Goal: Task Accomplishment & Management: Manage account settings

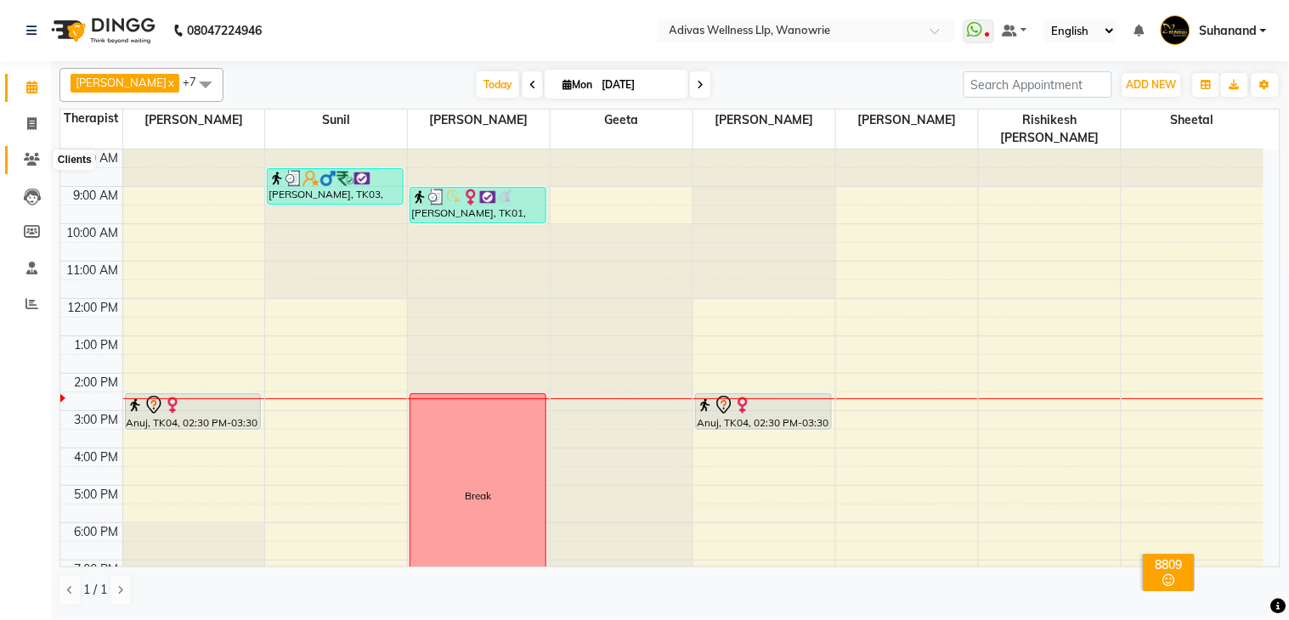
click at [35, 161] on icon at bounding box center [32, 159] width 16 height 13
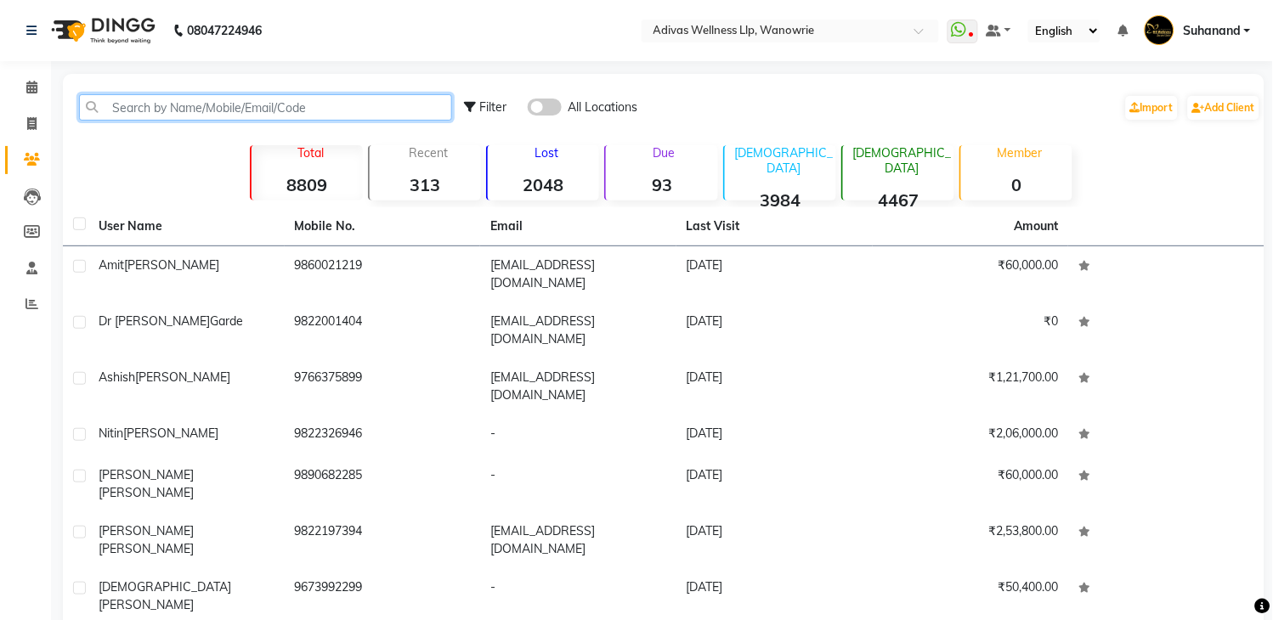
click at [176, 104] on input "text" at bounding box center [265, 107] width 373 height 26
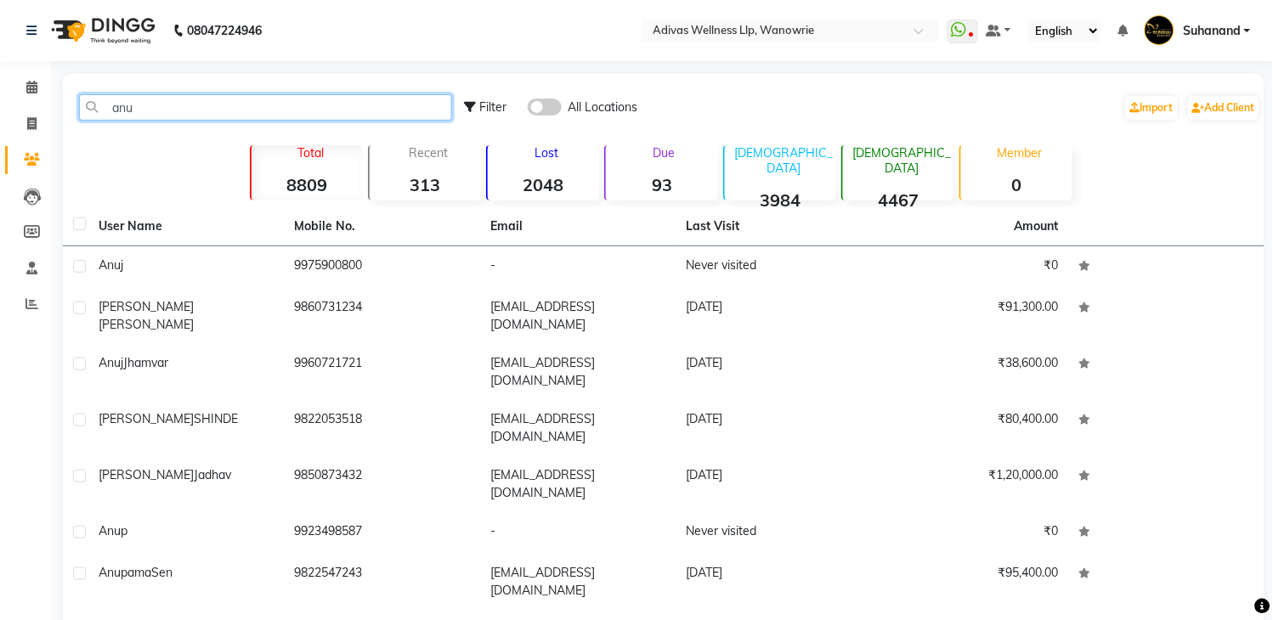
click at [176, 104] on input "anu" at bounding box center [265, 107] width 373 height 26
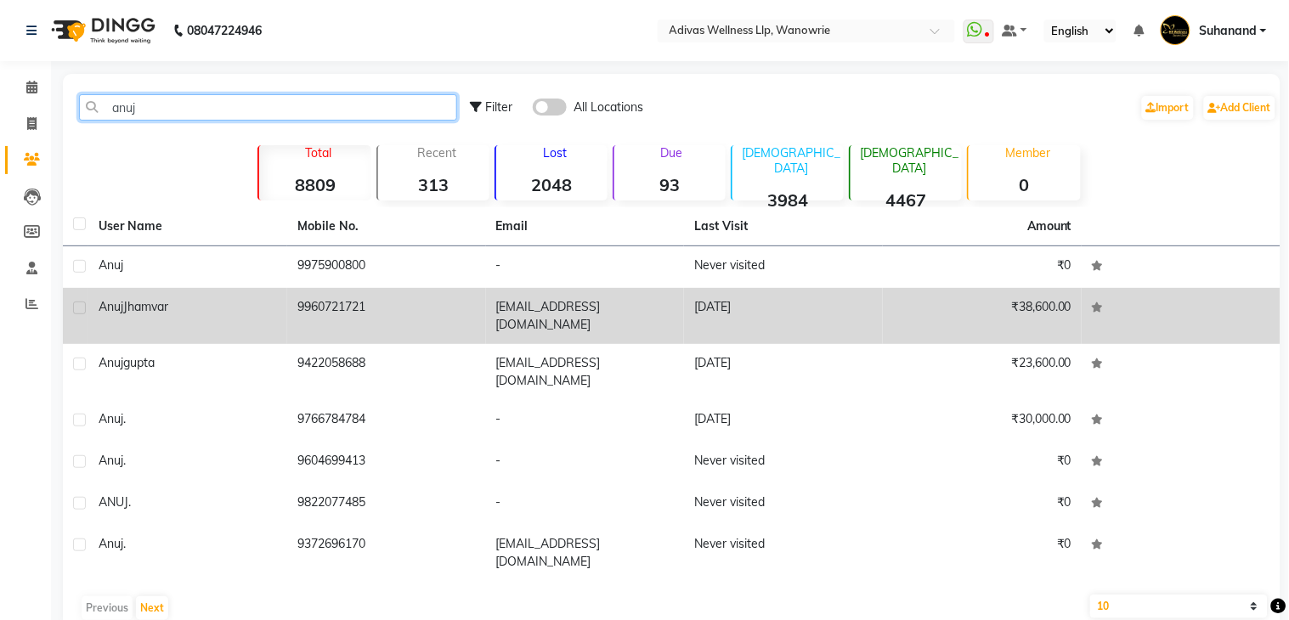
type input "anuj"
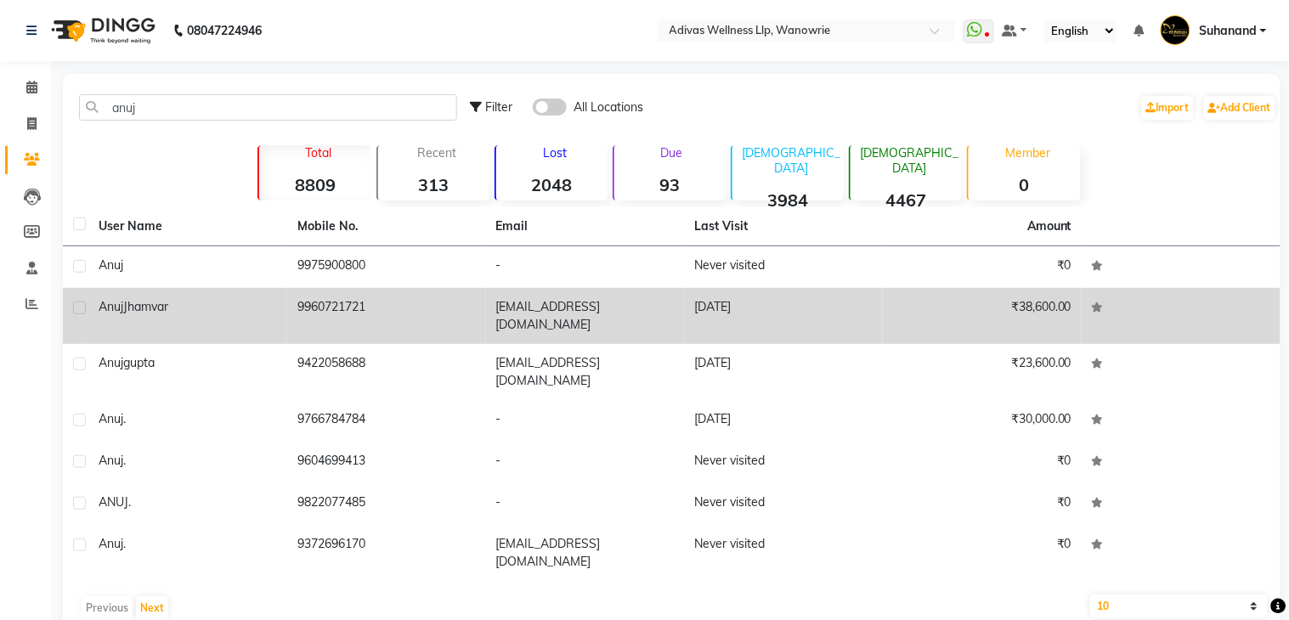
click at [349, 319] on td "9960721721" at bounding box center [386, 316] width 199 height 56
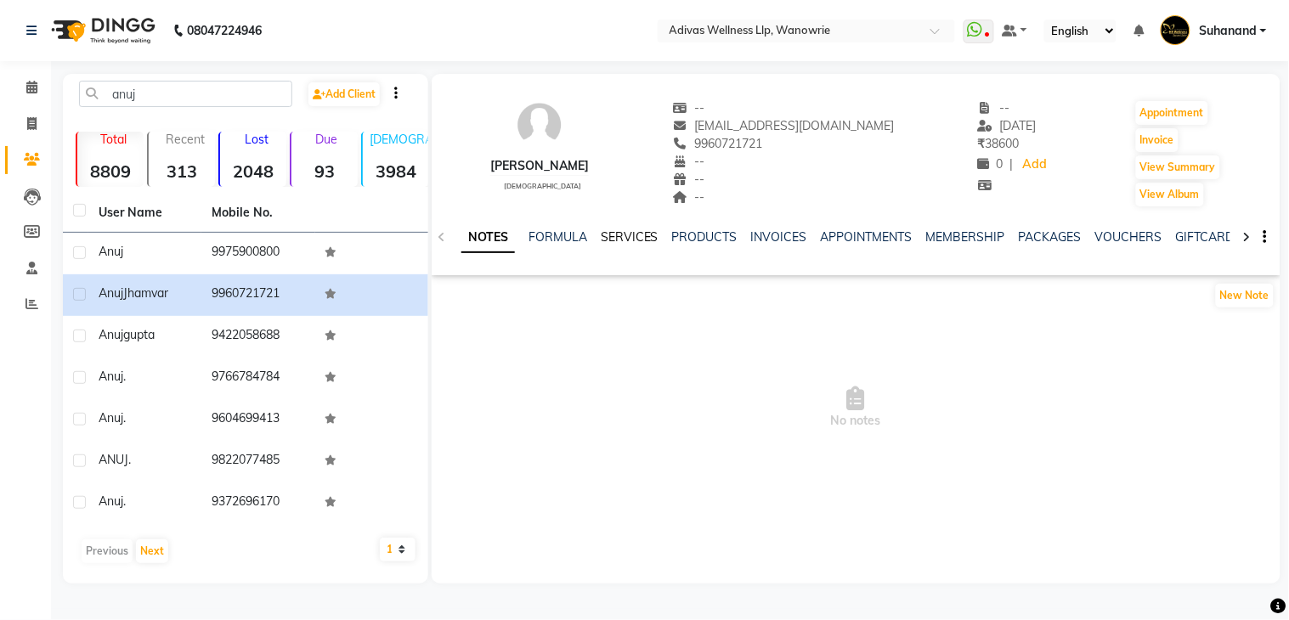
click at [635, 239] on link "SERVICES" at bounding box center [630, 236] width 58 height 15
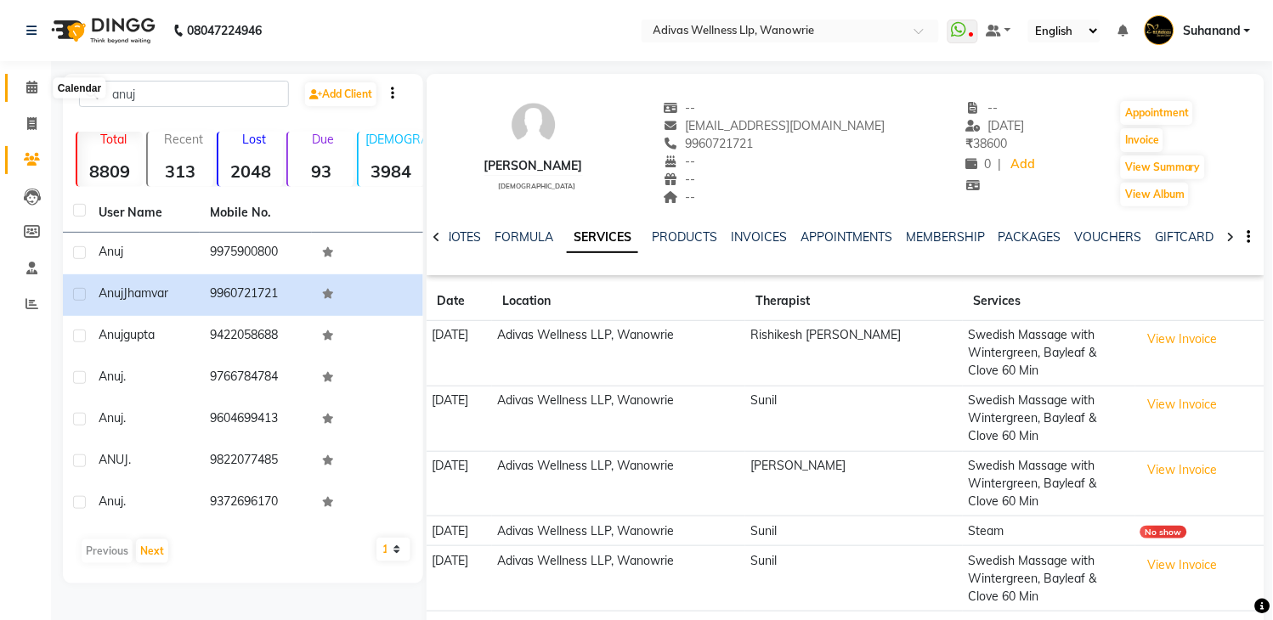
click at [29, 93] on icon at bounding box center [31, 87] width 11 height 13
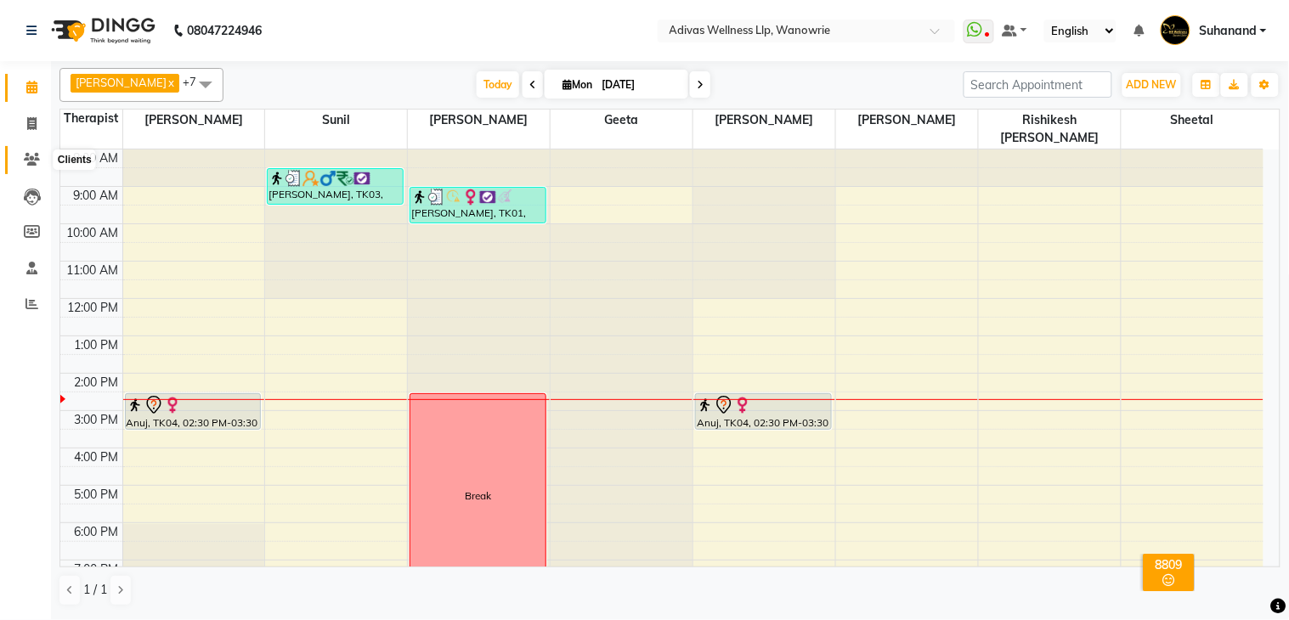
click at [21, 157] on span at bounding box center [32, 160] width 30 height 20
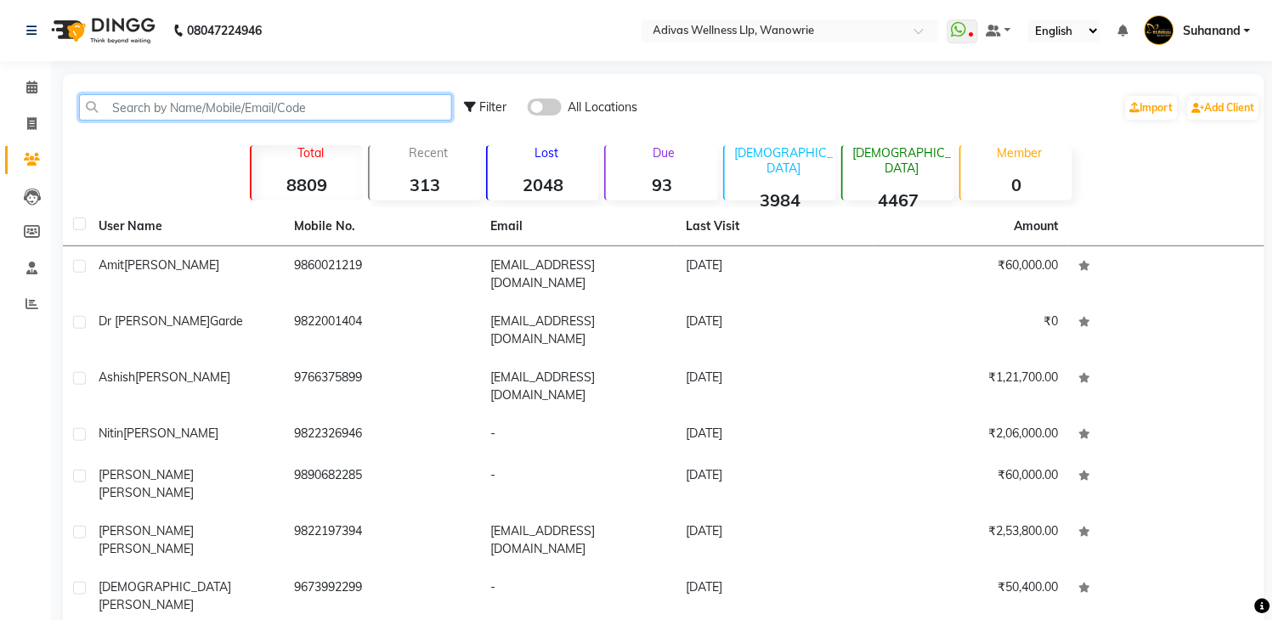
click at [234, 114] on input "text" at bounding box center [265, 107] width 373 height 26
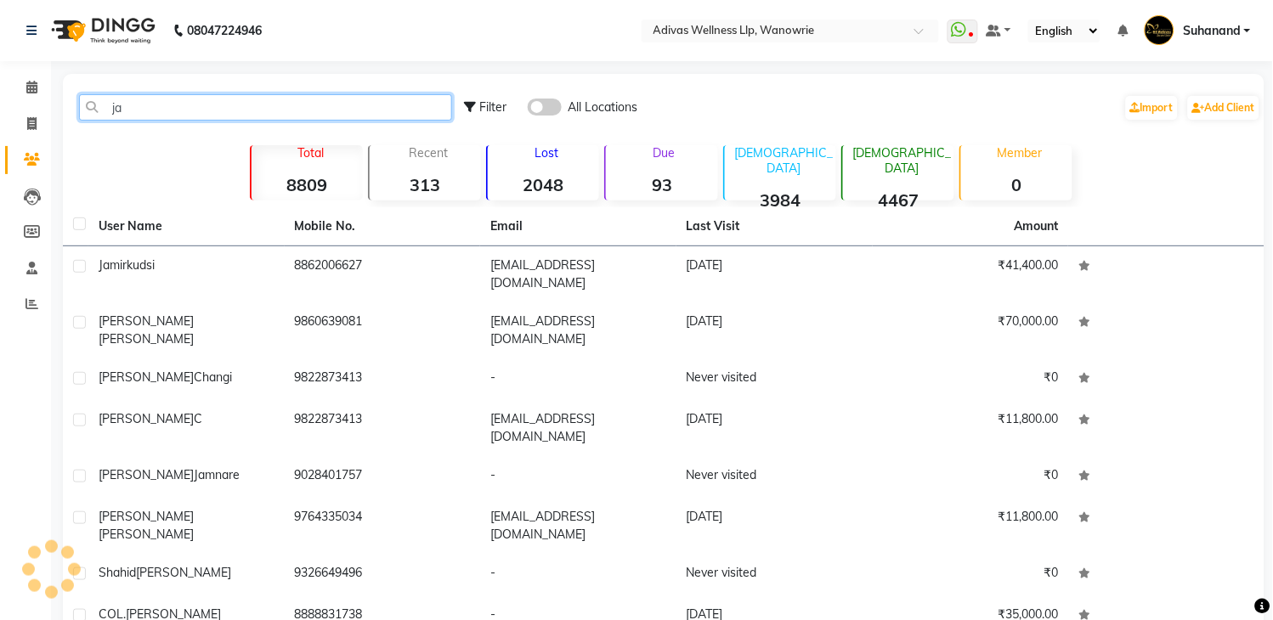
type input "j"
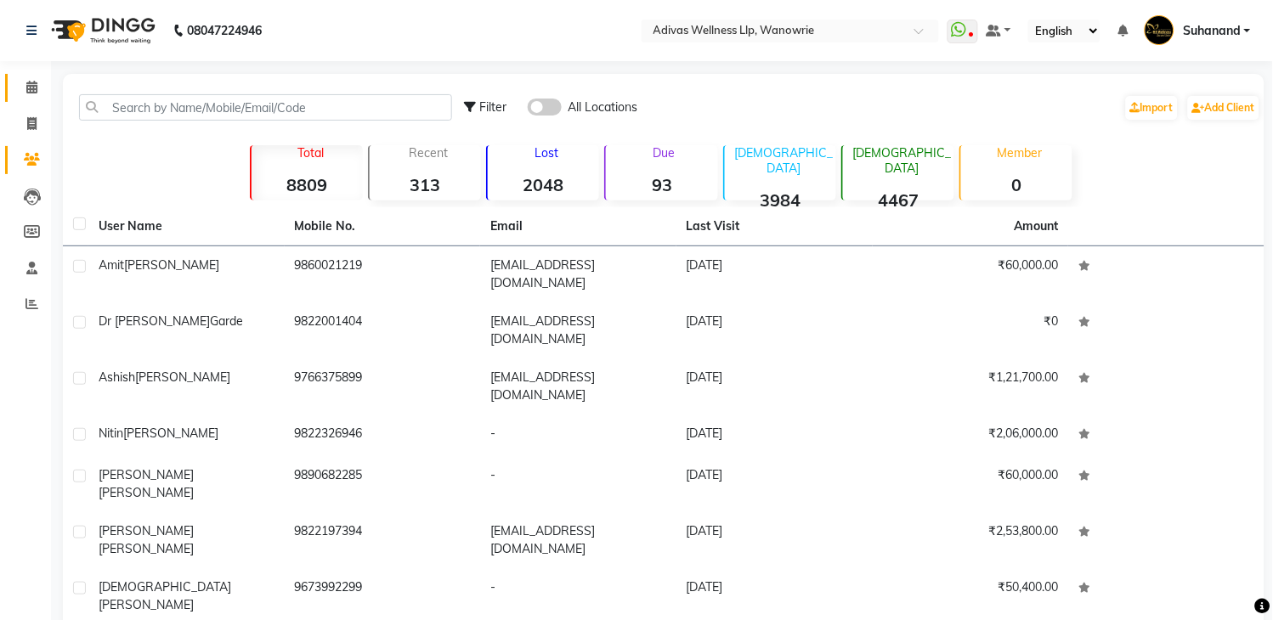
click at [31, 98] on link "Calendar" at bounding box center [25, 88] width 41 height 28
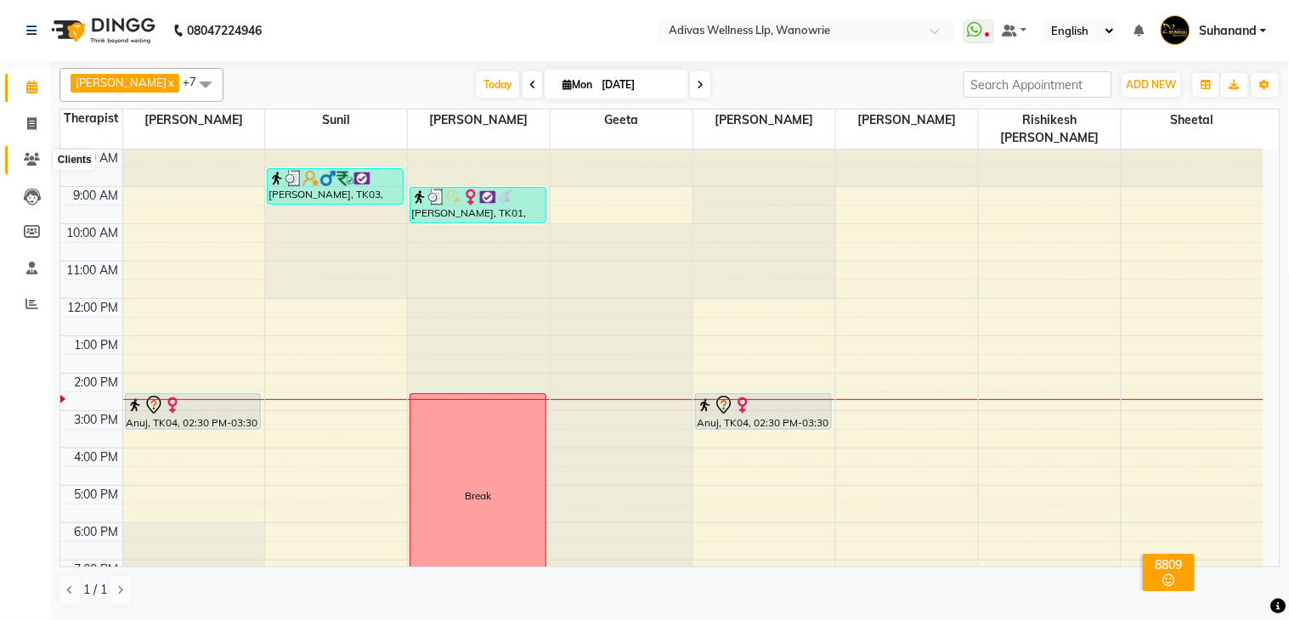
click at [31, 164] on icon at bounding box center [32, 159] width 16 height 13
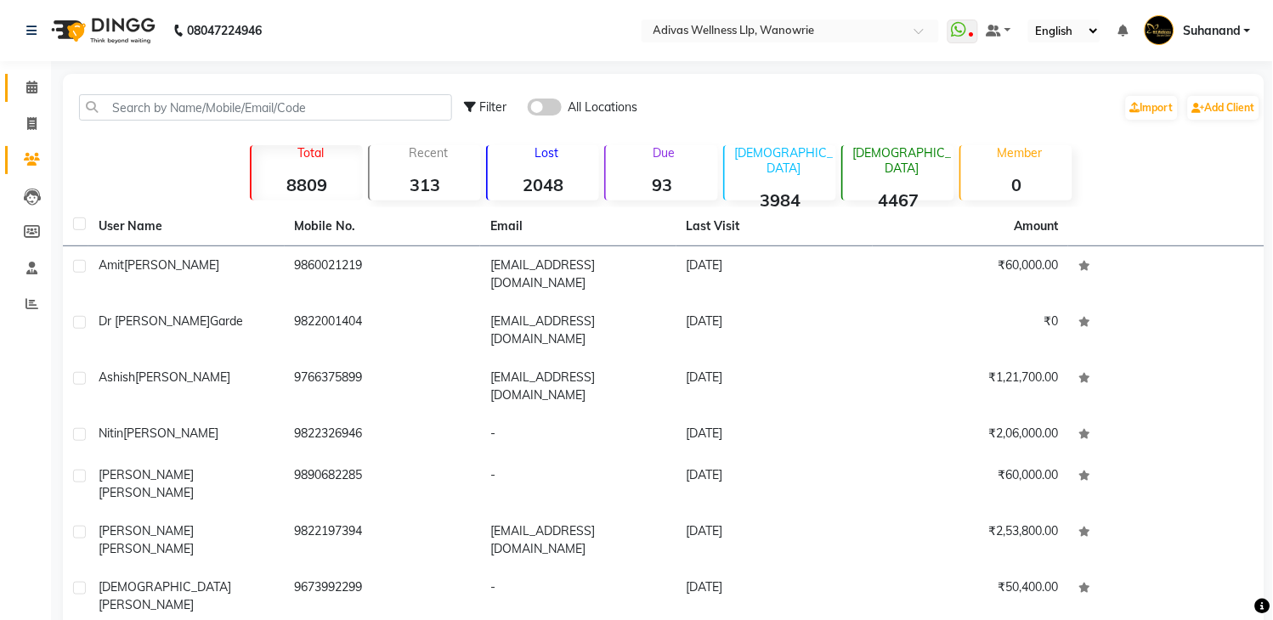
click at [239, 103] on input "text" at bounding box center [265, 107] width 373 height 26
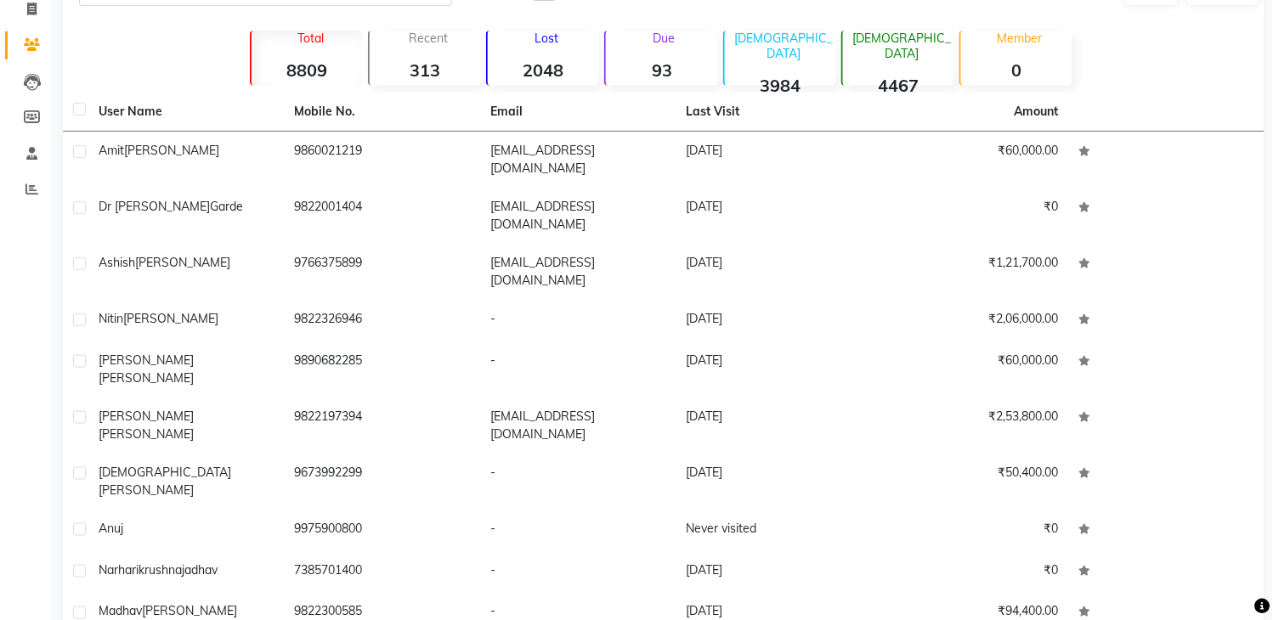
scroll to position [114, 0]
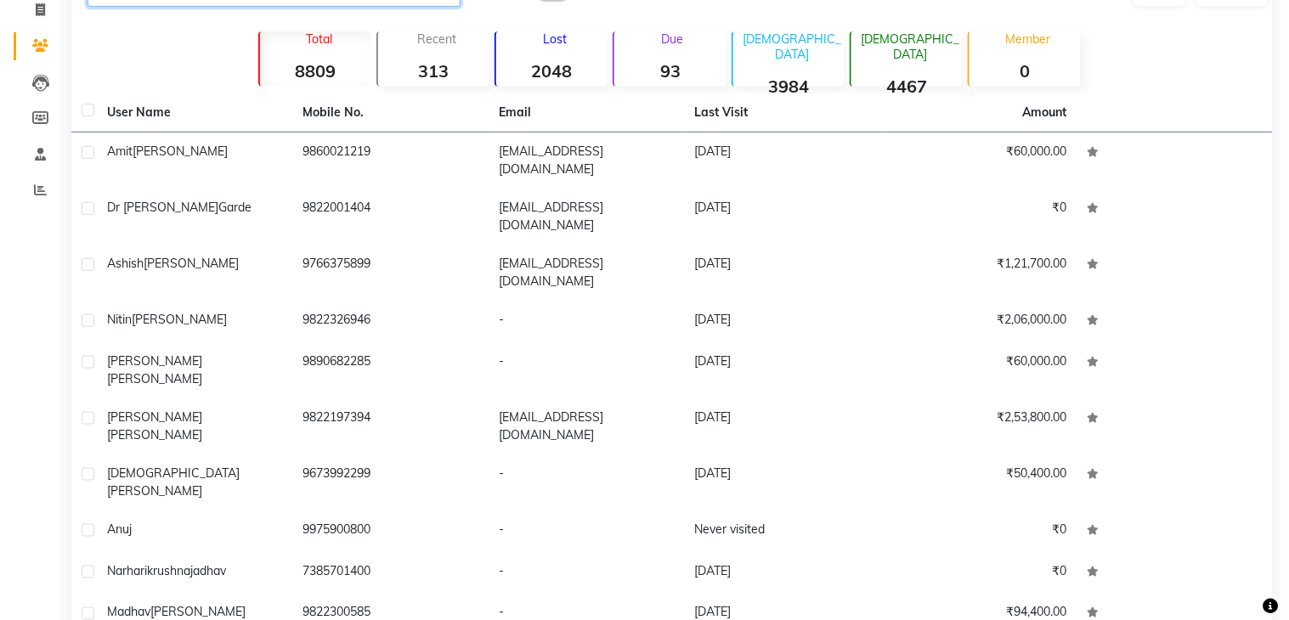
scroll to position [0, 0]
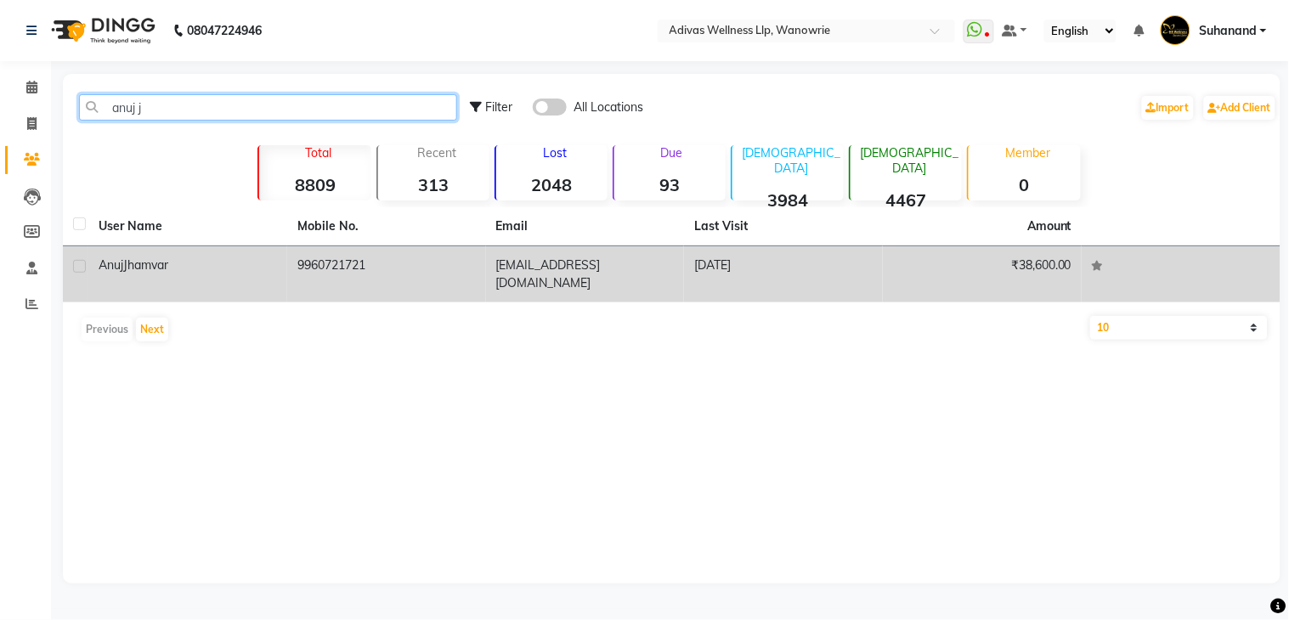
type input "anuj j"
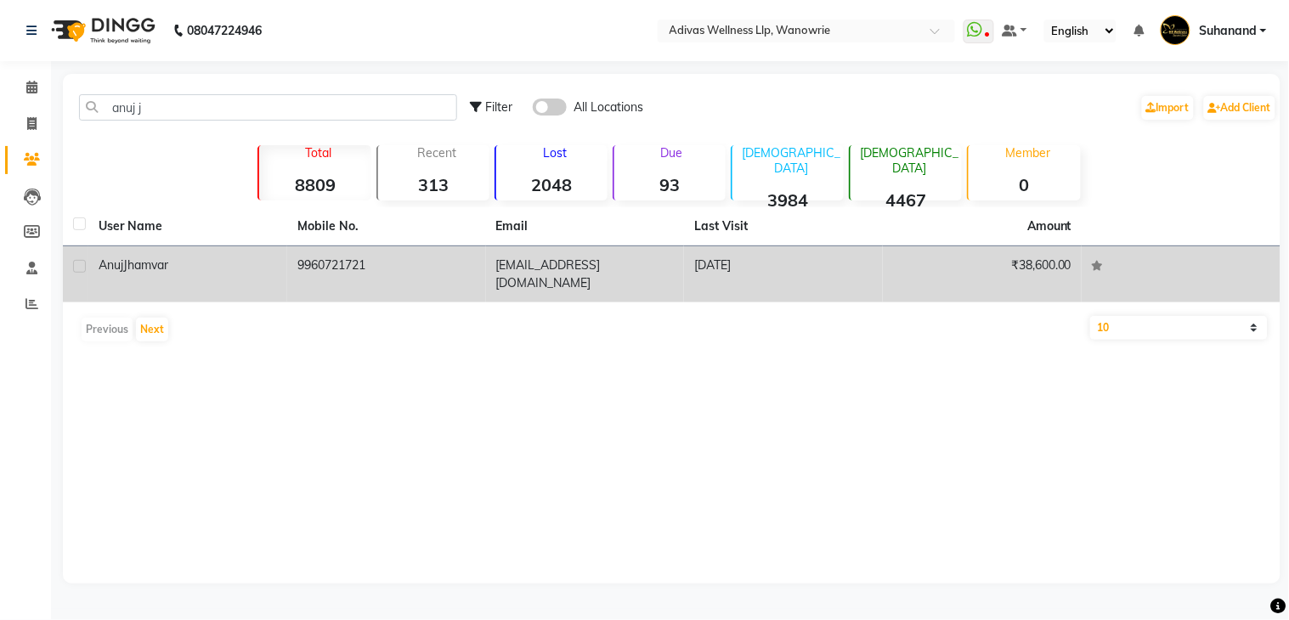
click at [355, 260] on td "9960721721" at bounding box center [386, 274] width 199 height 56
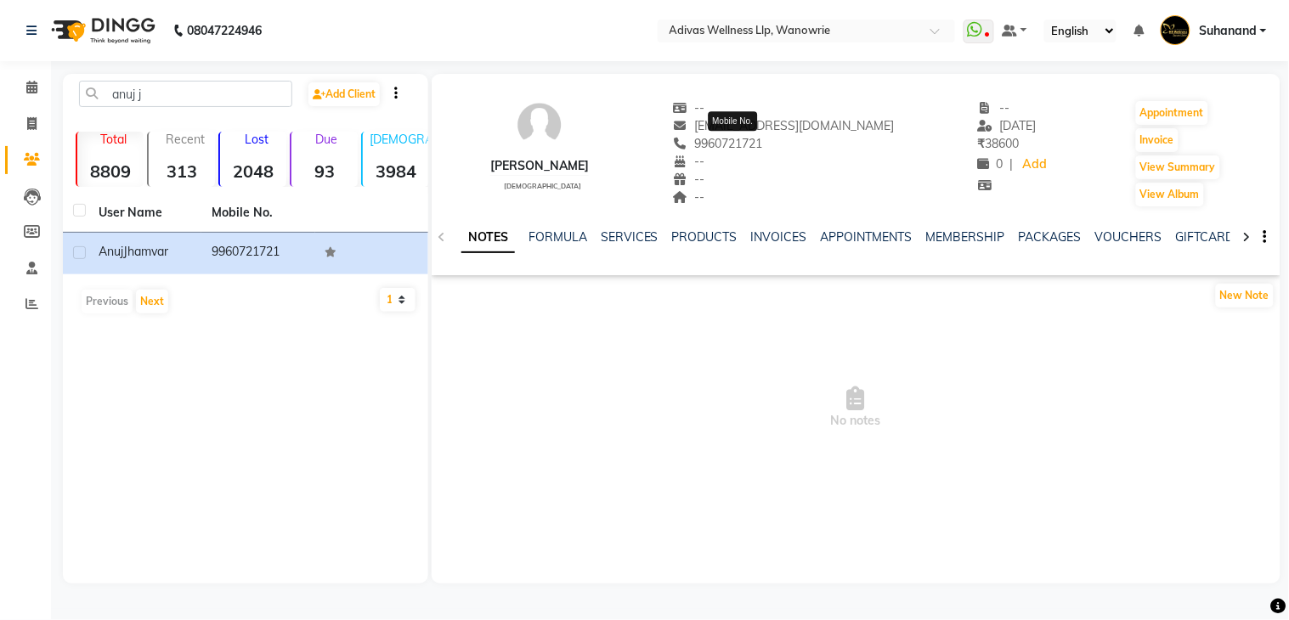
click at [744, 146] on span "9960721721" at bounding box center [718, 143] width 90 height 15
copy span "9960721721"
click at [26, 86] on icon at bounding box center [31, 87] width 11 height 13
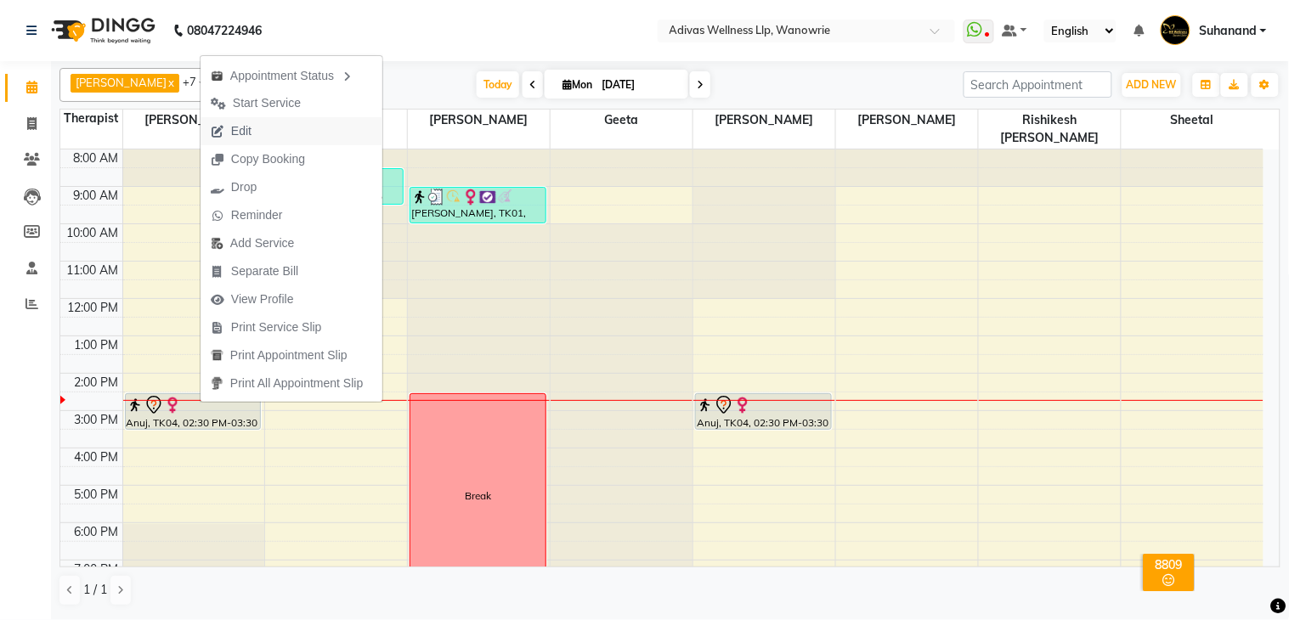
click at [257, 131] on span "Edit" at bounding box center [231, 131] width 61 height 28
select select "tentative"
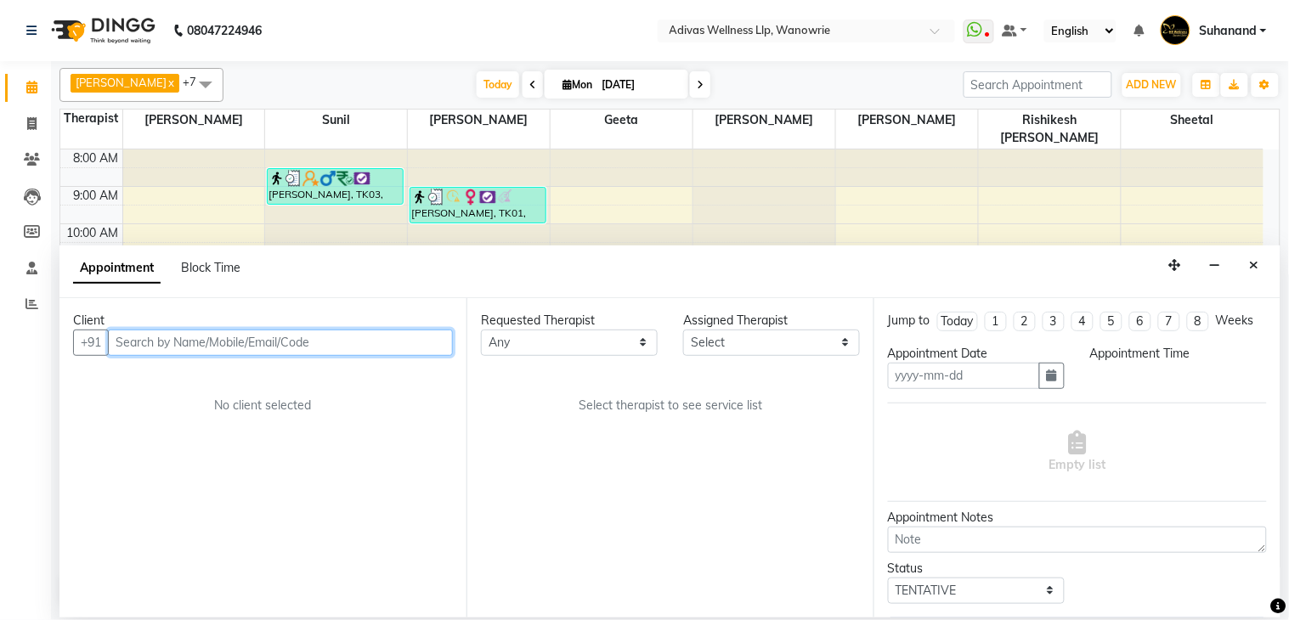
type input "[DATE]"
select select "870"
select select "17276"
select select "1462"
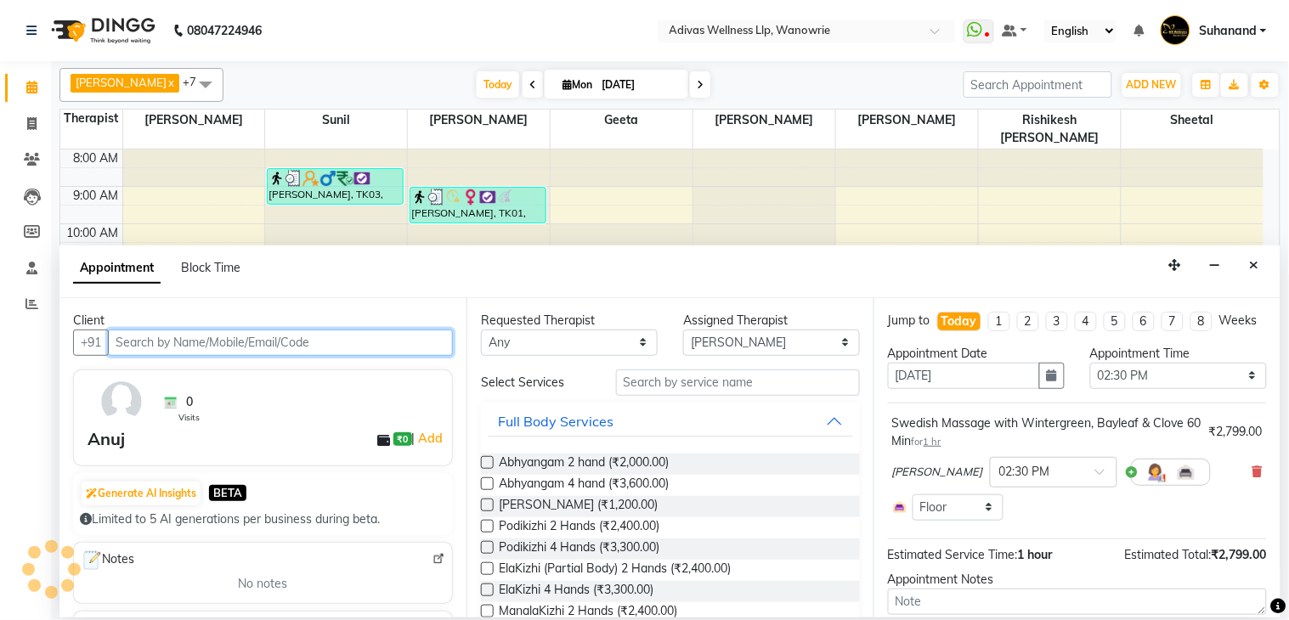
select select "1462"
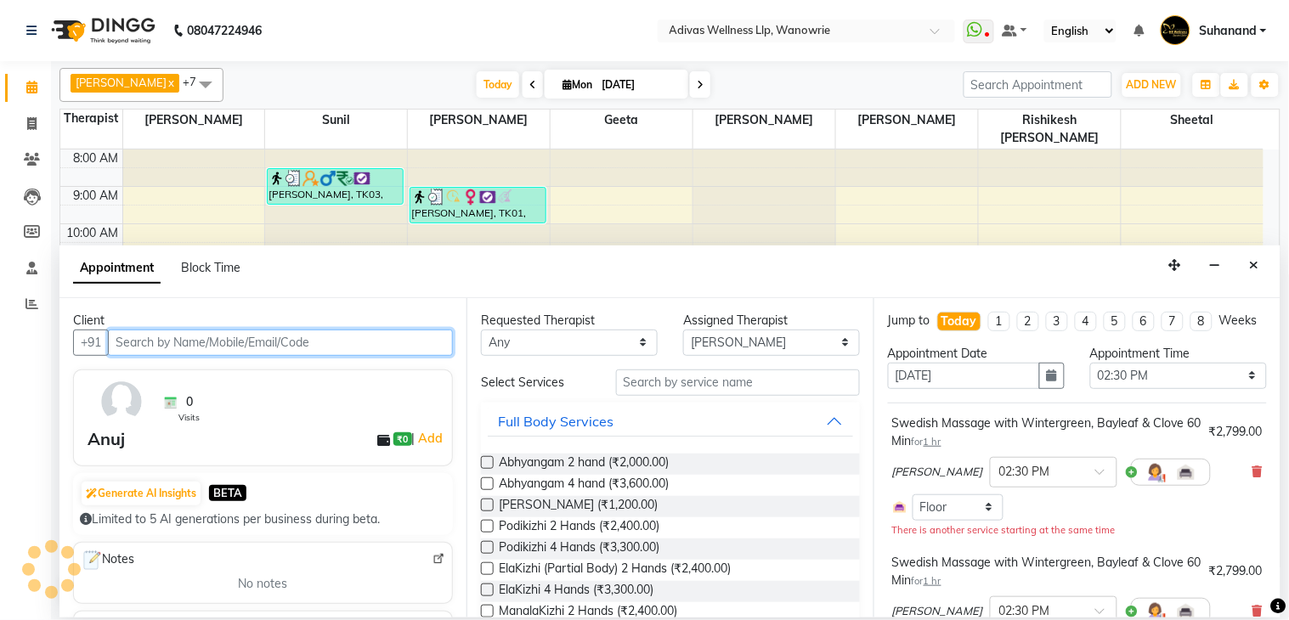
scroll to position [54, 0]
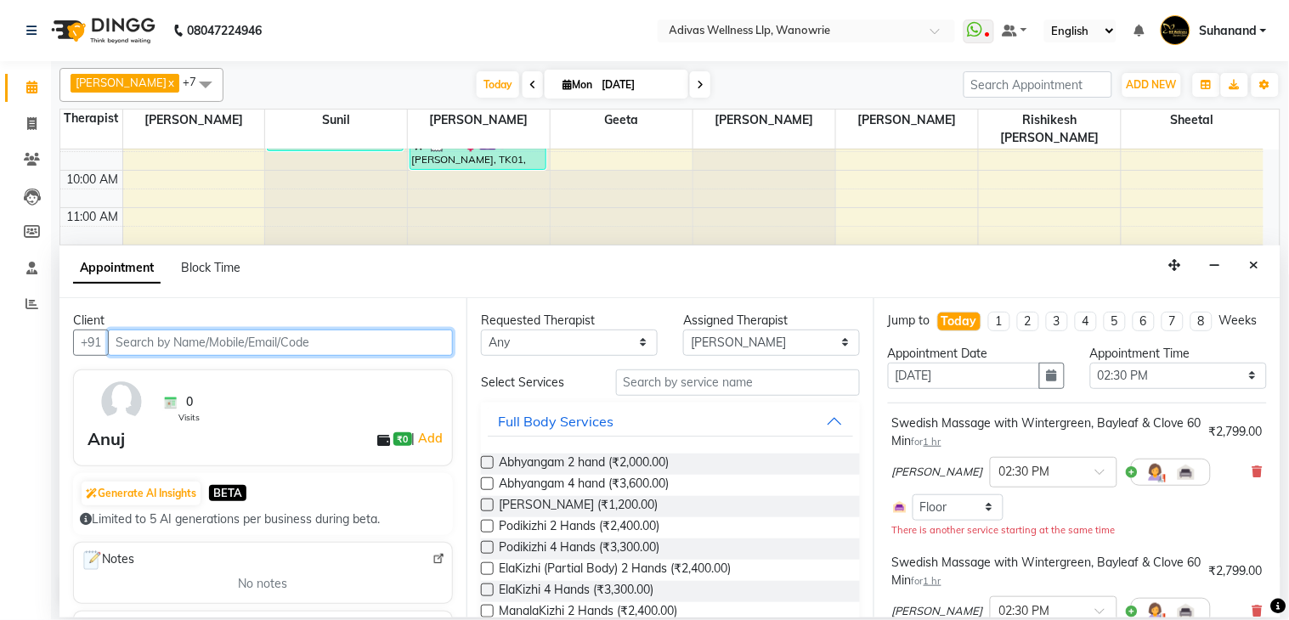
paste input "9960721721"
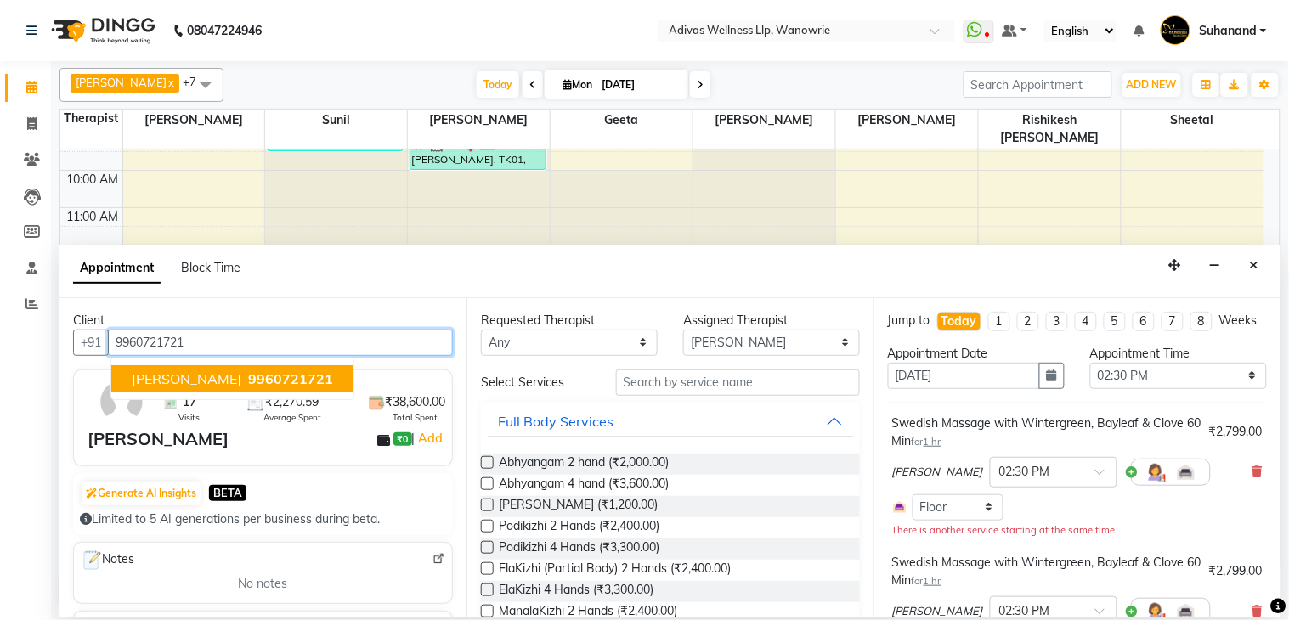
click at [273, 374] on span "9960721721" at bounding box center [290, 378] width 85 height 17
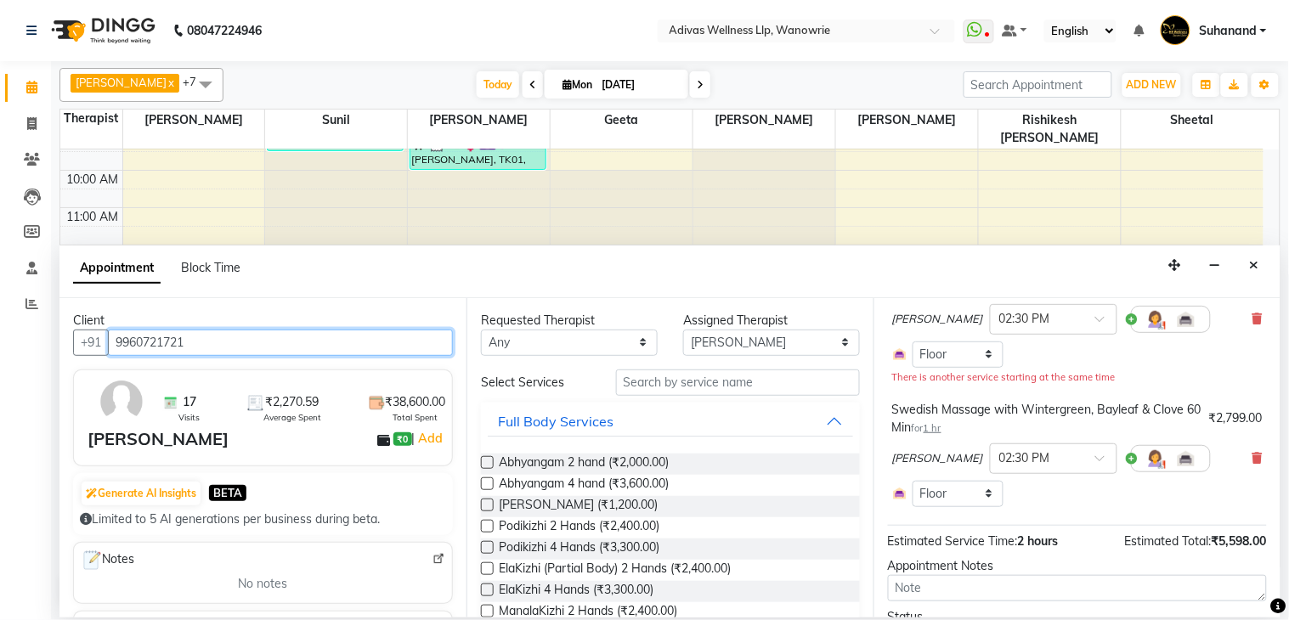
scroll to position [262, 0]
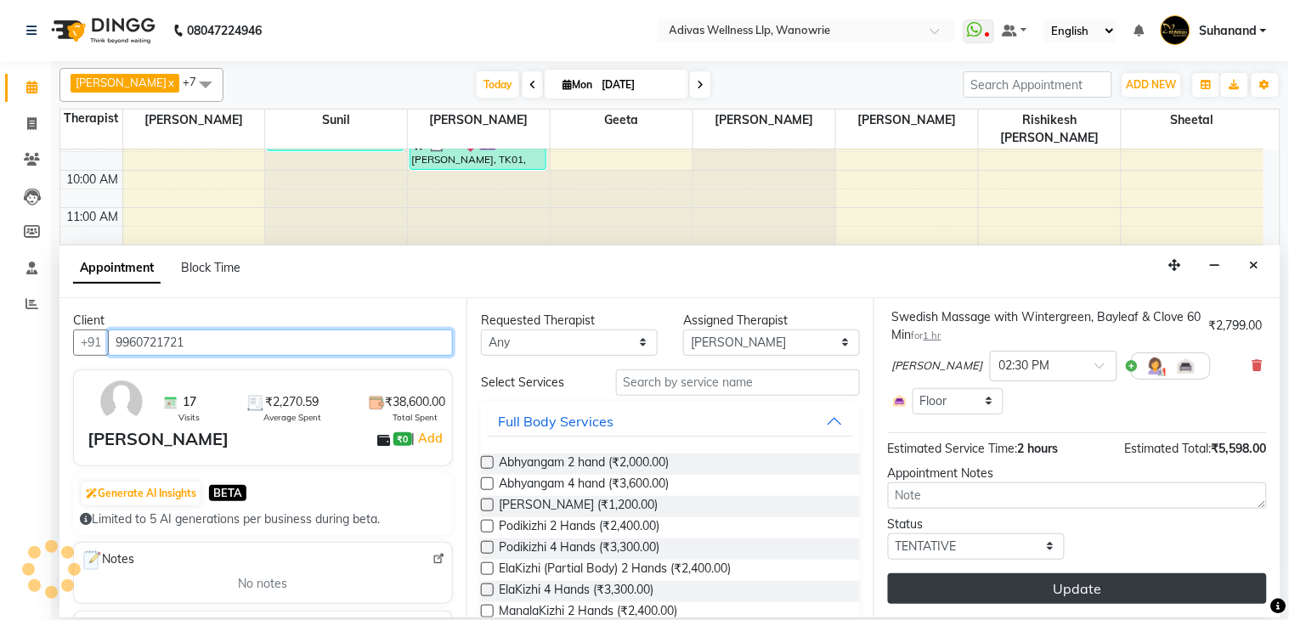
type input "9960721721"
click at [1066, 580] on button "Update" at bounding box center [1077, 588] width 379 height 31
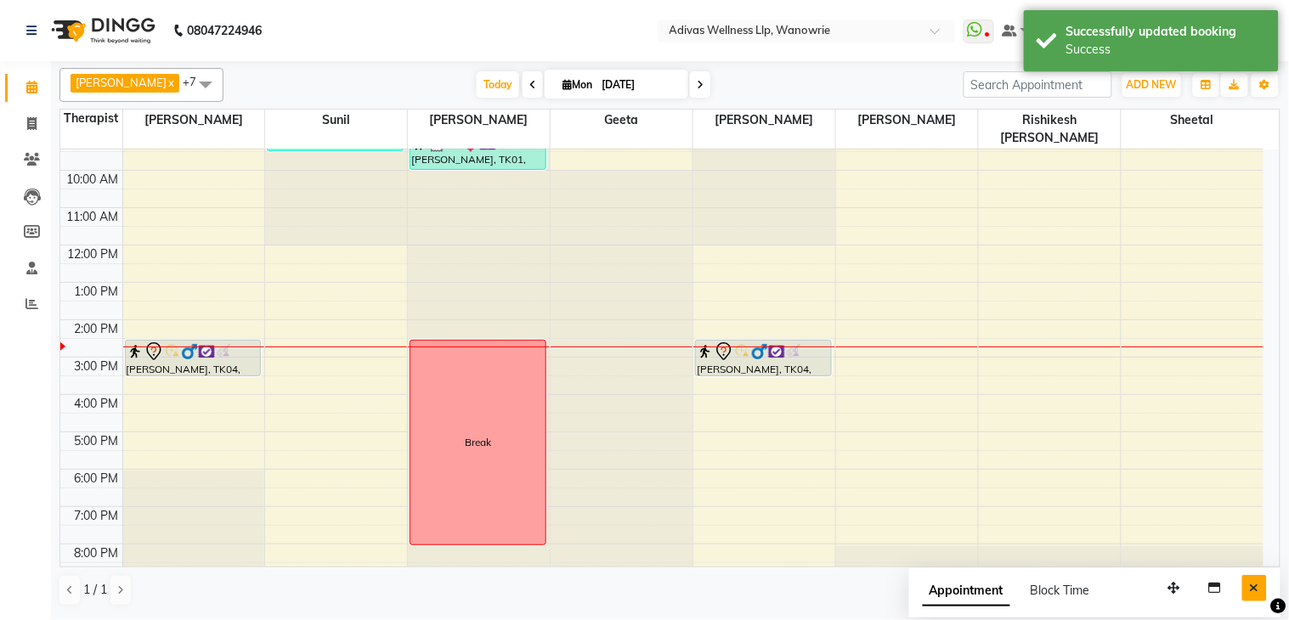
click at [1262, 583] on button "Close" at bounding box center [1254, 588] width 25 height 26
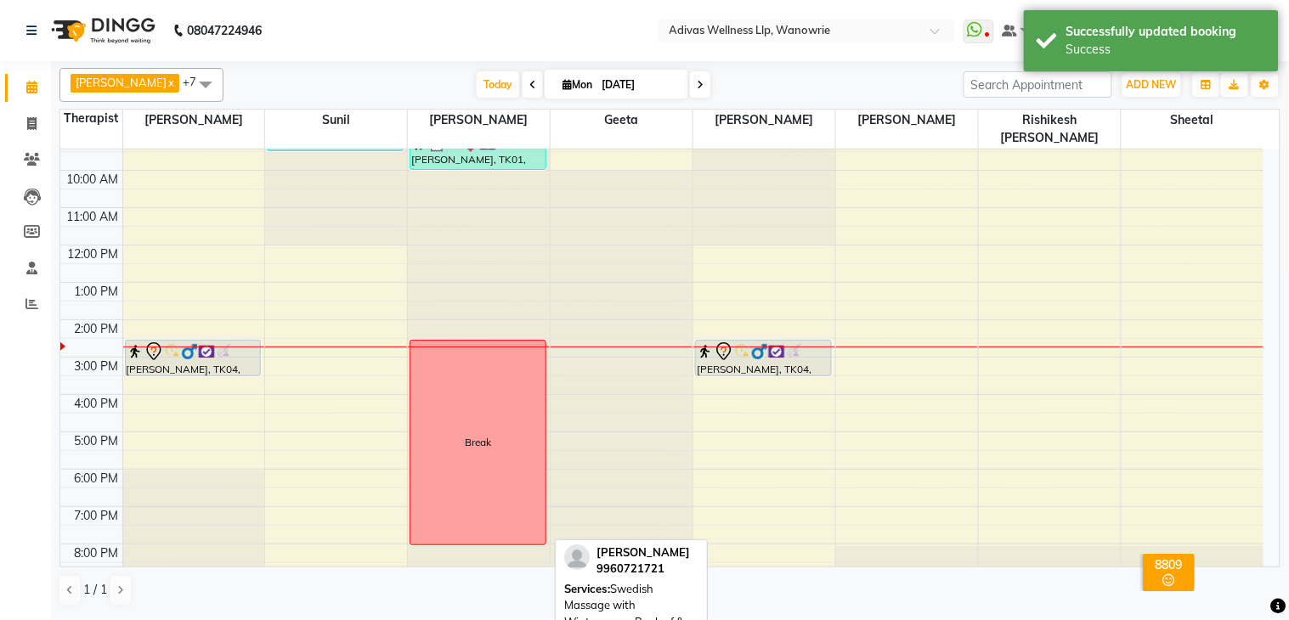
click at [202, 344] on div "[PERSON_NAME], TK04, 02:30 PM-03:30 PM, Swedish Massage with Wintergreen, Bayle…" at bounding box center [193, 358] width 135 height 35
select select "7"
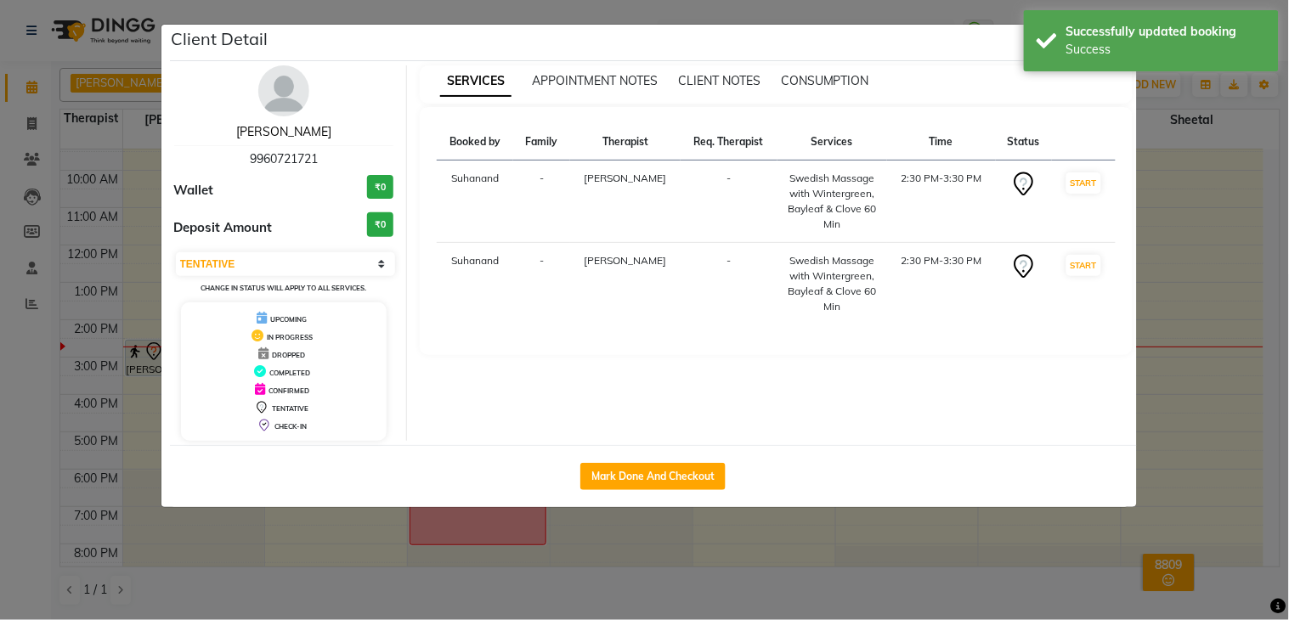
click at [295, 136] on link "[PERSON_NAME]" at bounding box center [283, 131] width 95 height 15
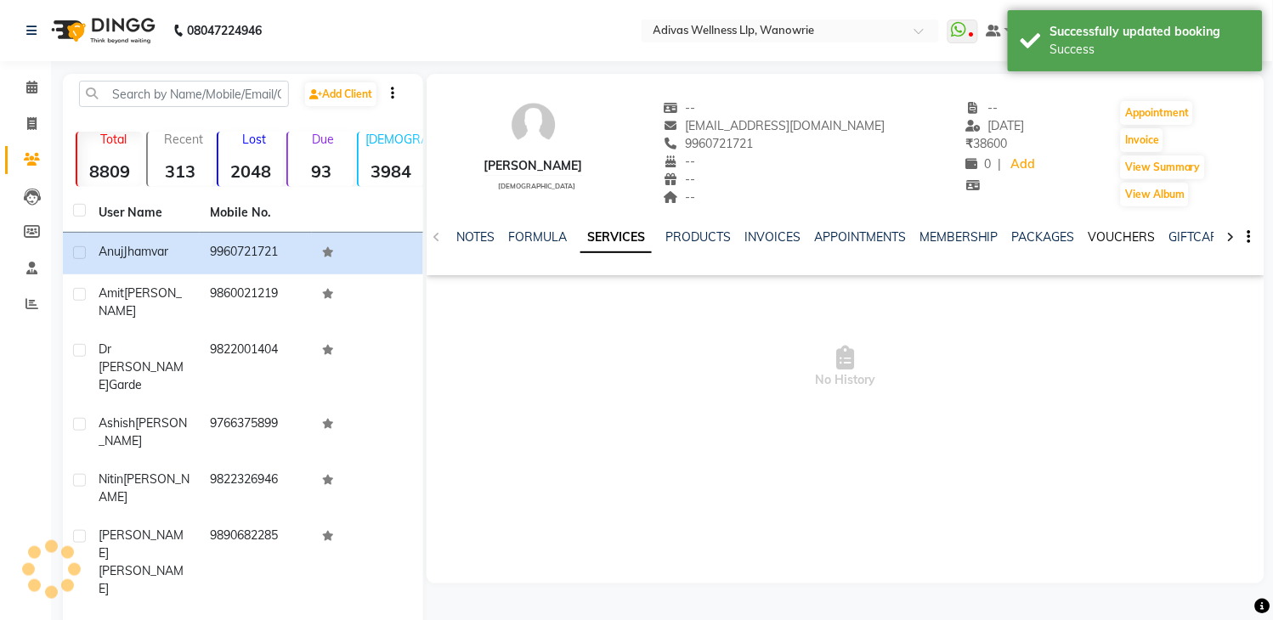
click at [1110, 236] on link "VOUCHERS" at bounding box center [1121, 236] width 67 height 15
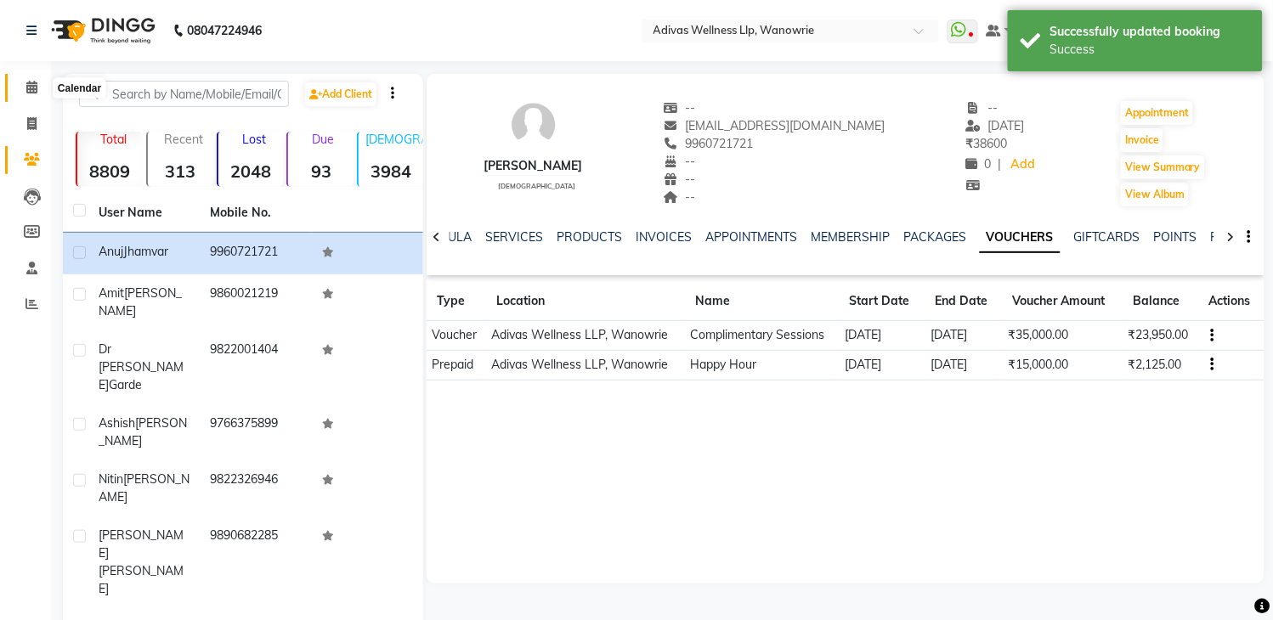
click at [38, 91] on span at bounding box center [32, 88] width 30 height 20
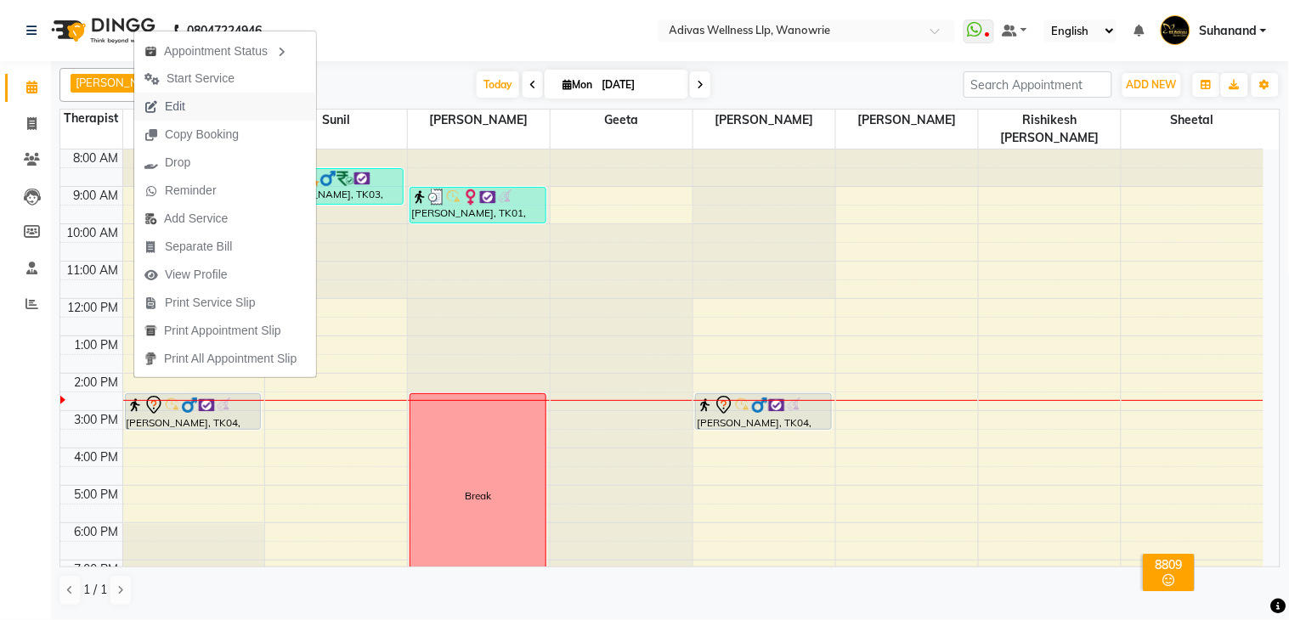
click at [201, 107] on button "Edit" at bounding box center [225, 107] width 182 height 28
select select "tentative"
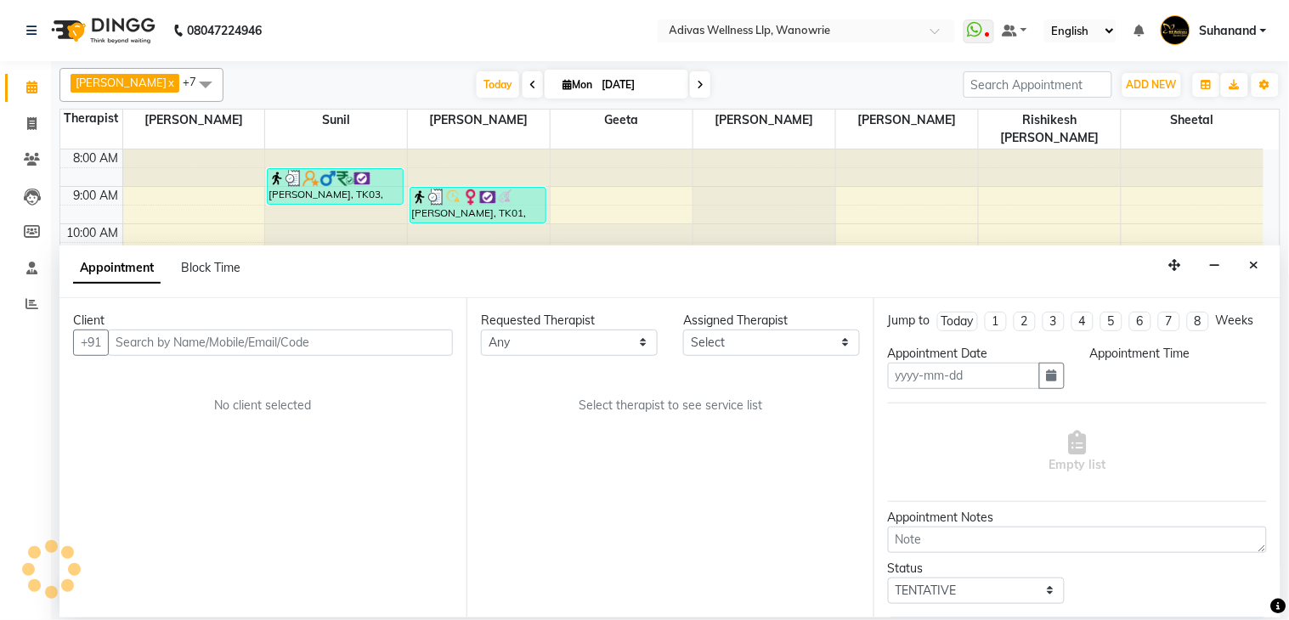
type input "[DATE]"
select select "870"
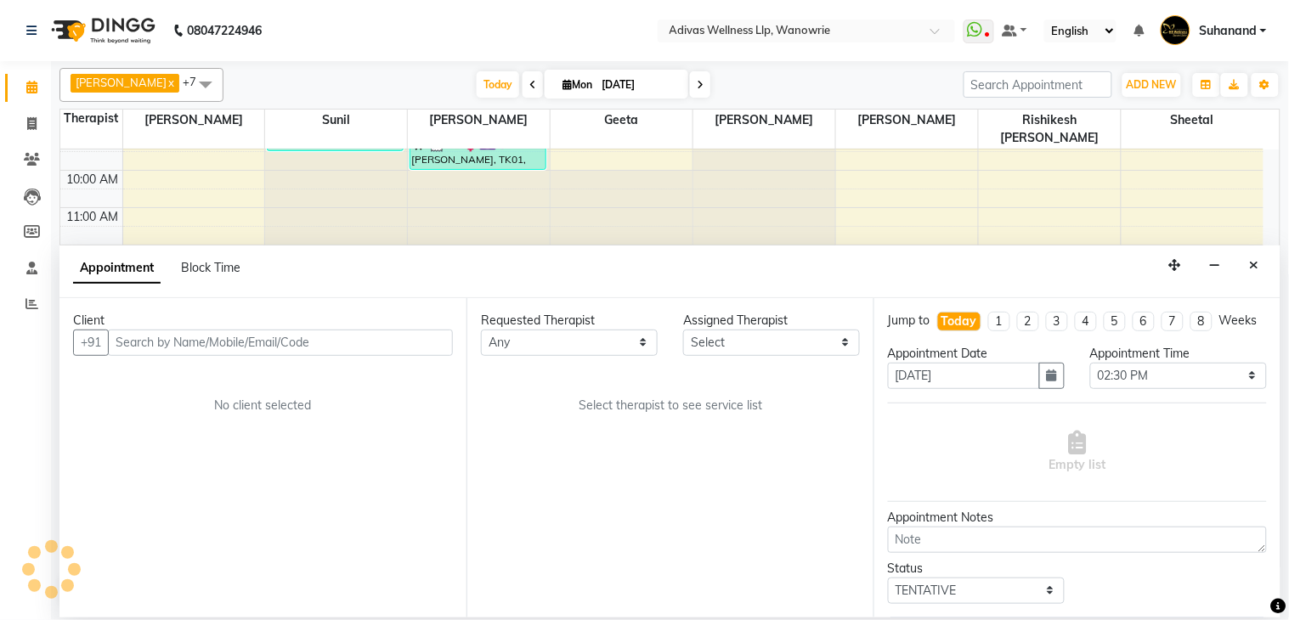
select select "17276"
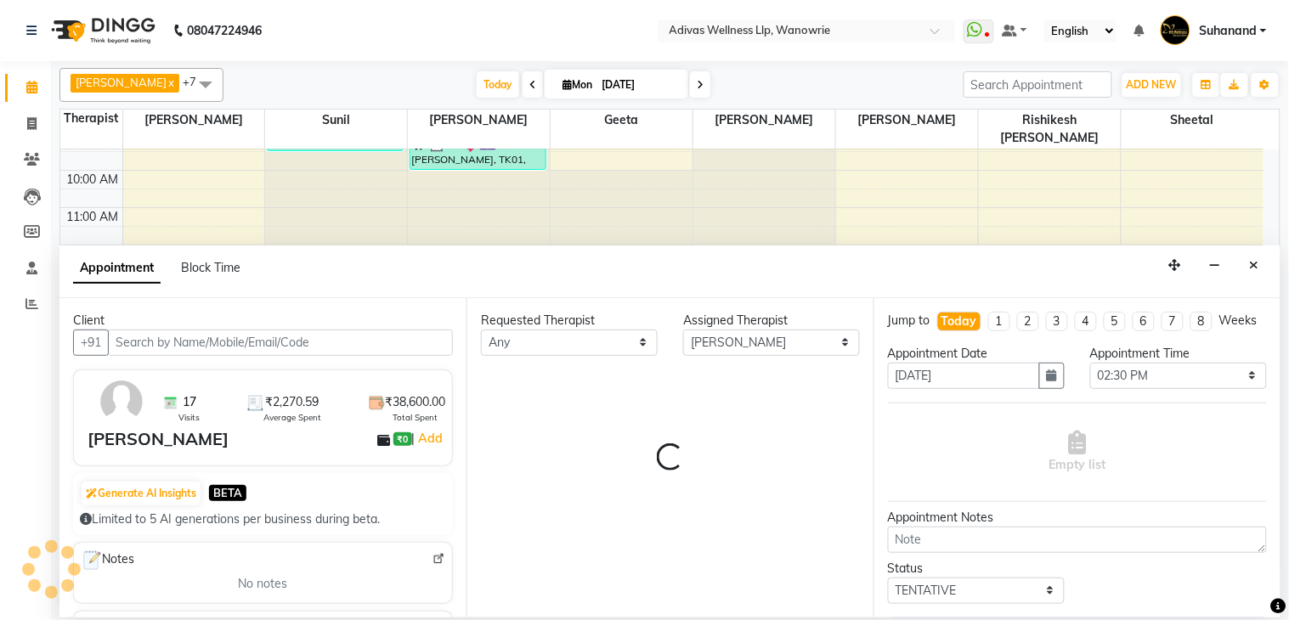
select select "1462"
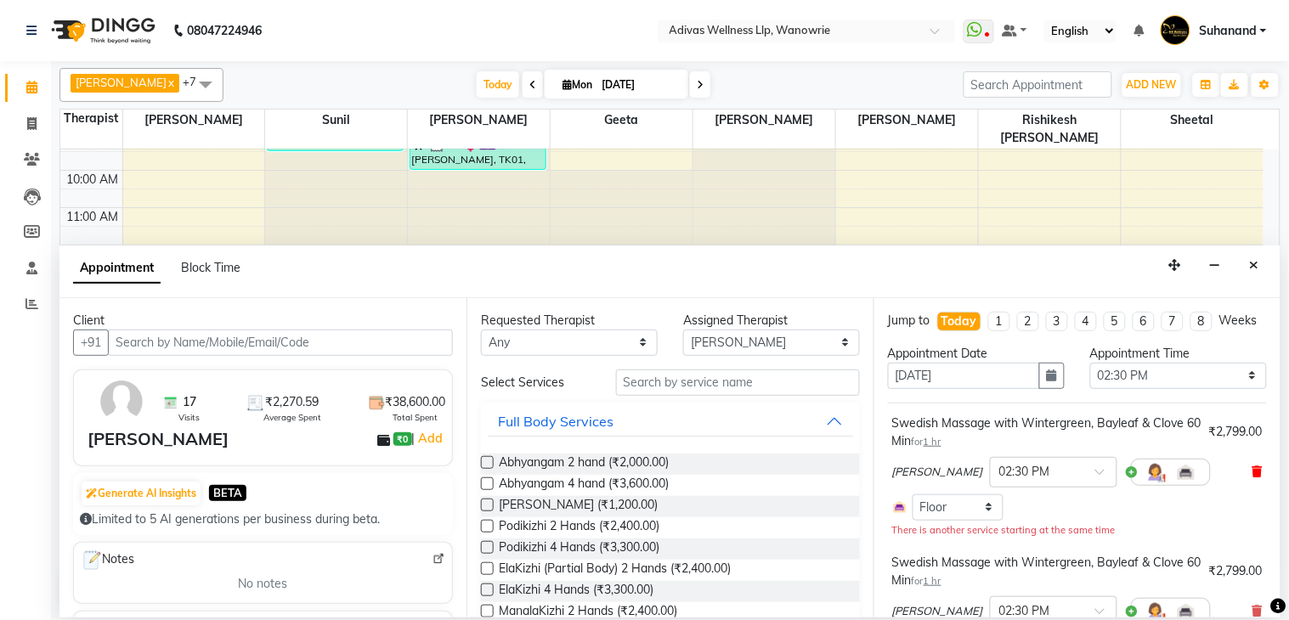
click at [1252, 477] on icon at bounding box center [1257, 472] width 10 height 12
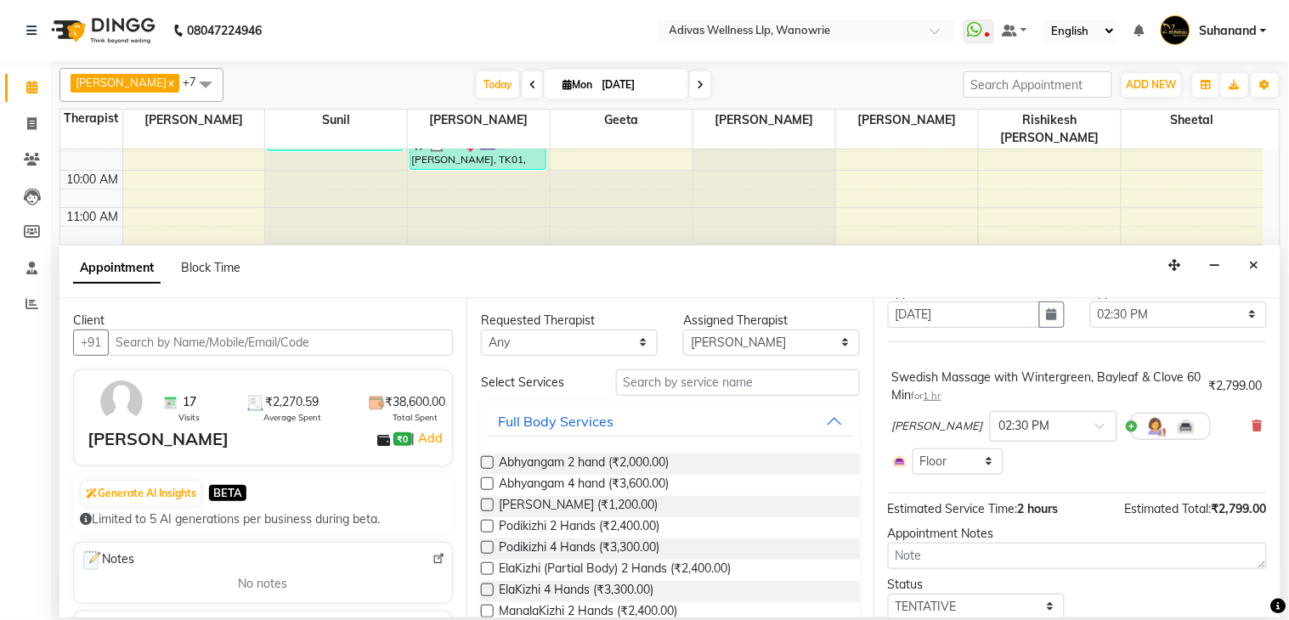
scroll to position [94, 0]
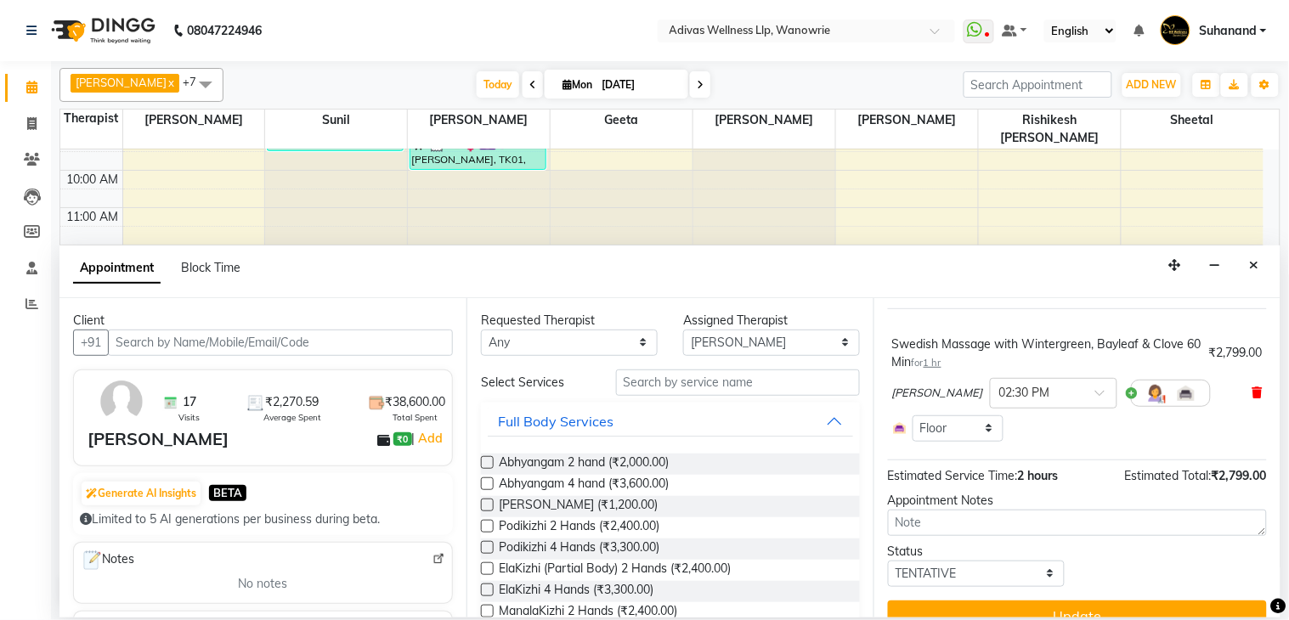
click at [1252, 398] on icon at bounding box center [1257, 393] width 10 height 12
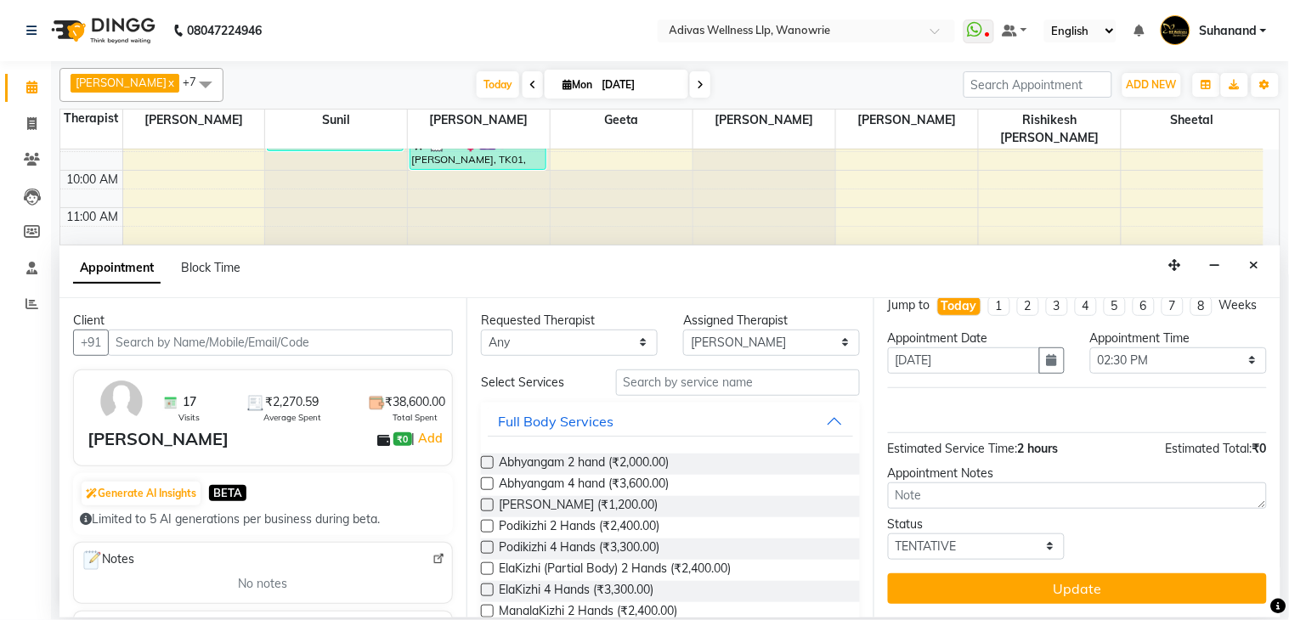
scroll to position [31, 0]
click at [625, 376] on input "text" at bounding box center [738, 383] width 244 height 26
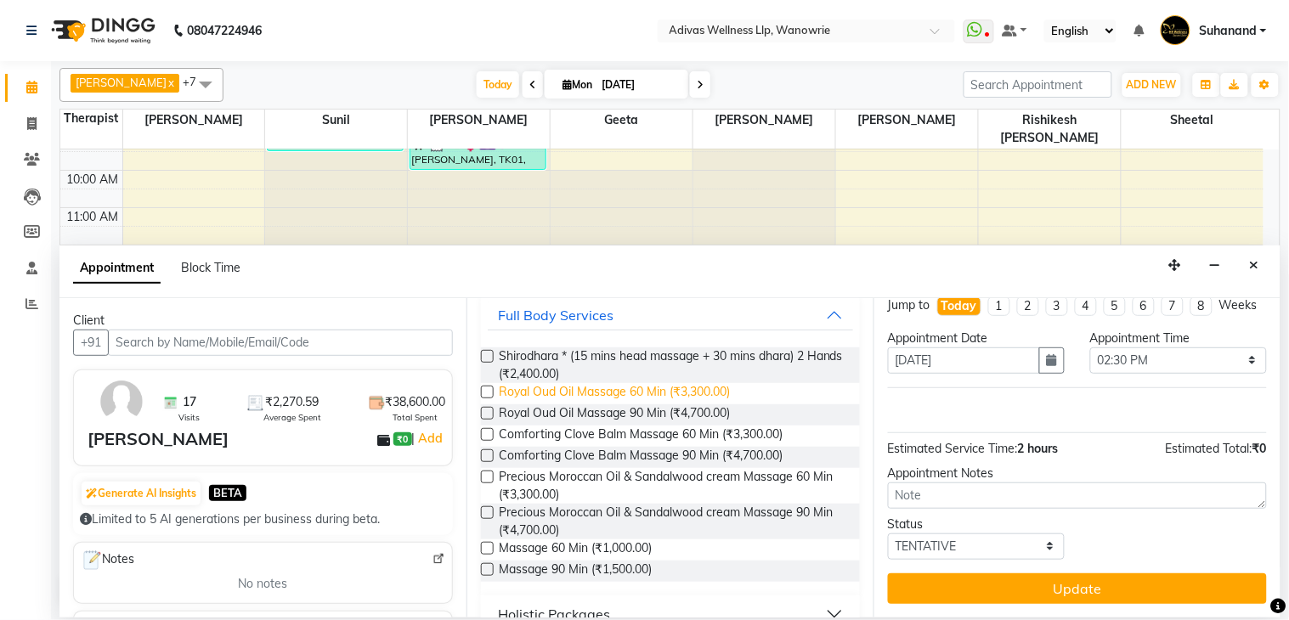
scroll to position [247, 0]
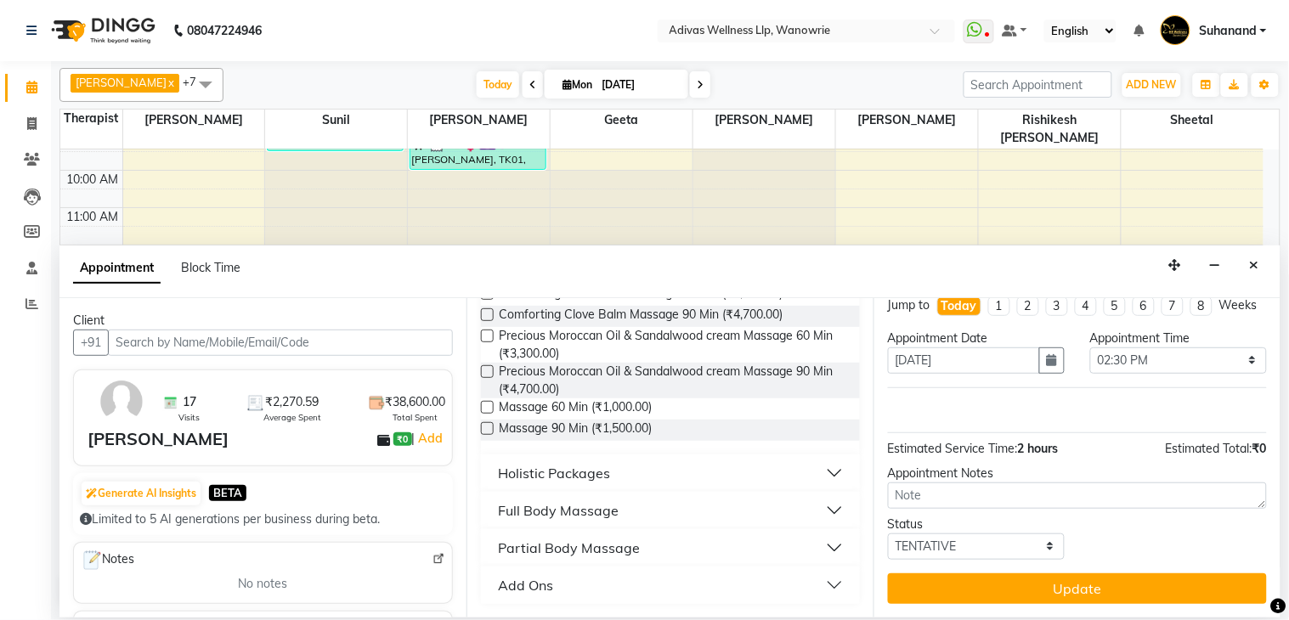
type input "massage"
click at [486, 405] on label at bounding box center [487, 407] width 13 height 13
click at [486, 405] on input "checkbox" at bounding box center [486, 409] width 11 height 11
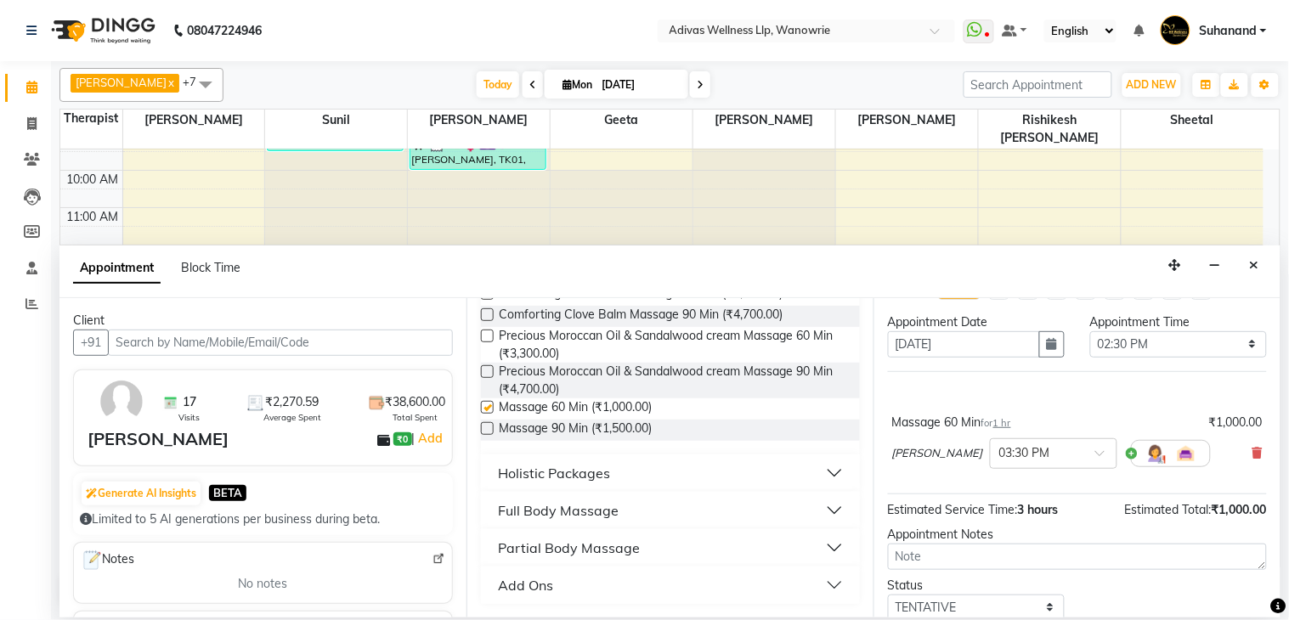
scroll to position [94, 0]
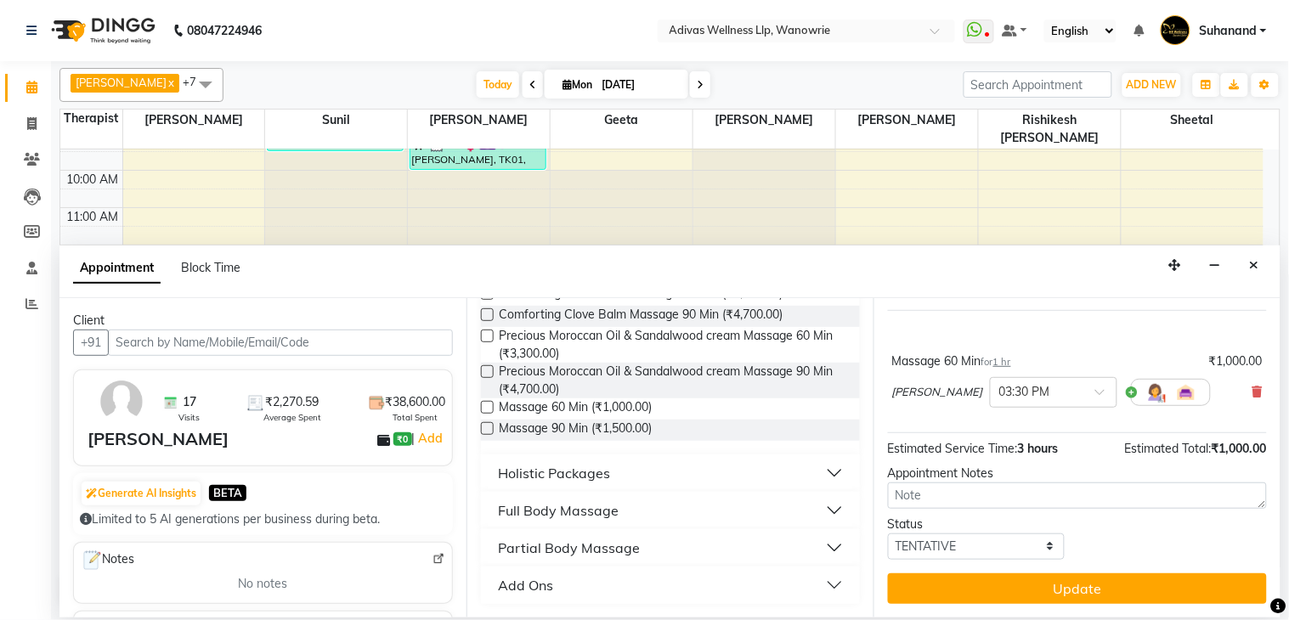
click at [486, 405] on label at bounding box center [487, 407] width 13 height 13
click at [486, 405] on input "checkbox" at bounding box center [486, 409] width 11 height 11
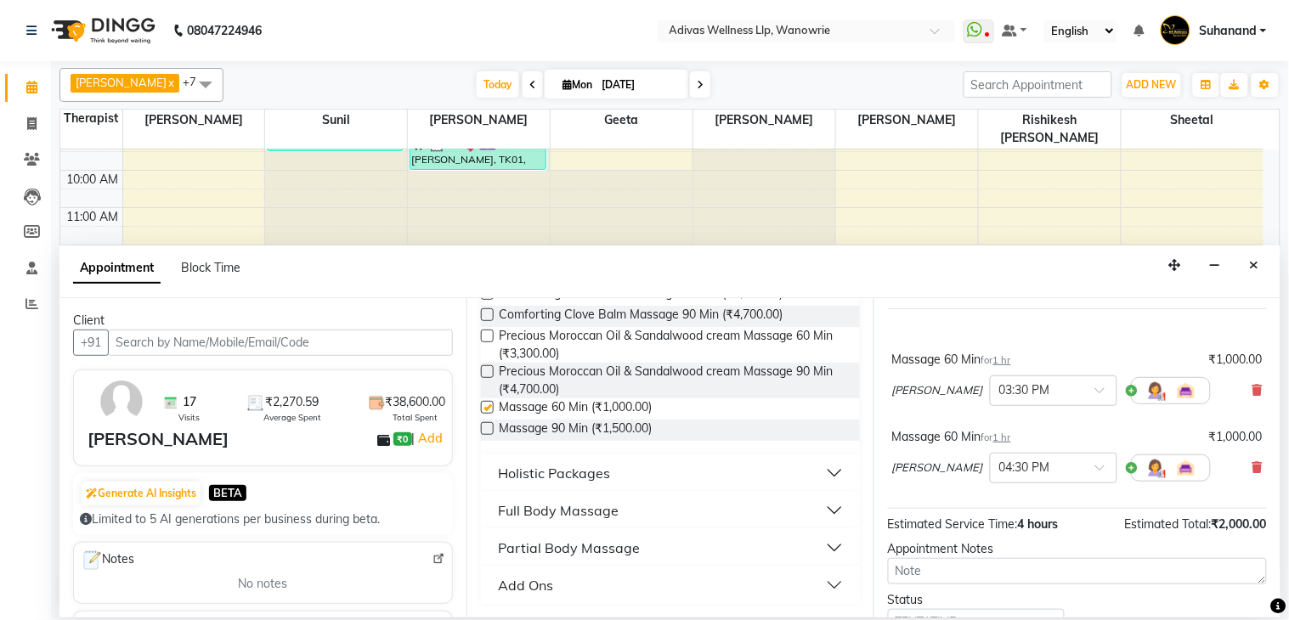
checkbox input "false"
click at [1042, 398] on input "text" at bounding box center [1036, 390] width 75 height 18
click at [1031, 557] on div "03:00 PM" at bounding box center [1054, 549] width 126 height 31
click at [1058, 476] on div at bounding box center [1054, 467] width 126 height 18
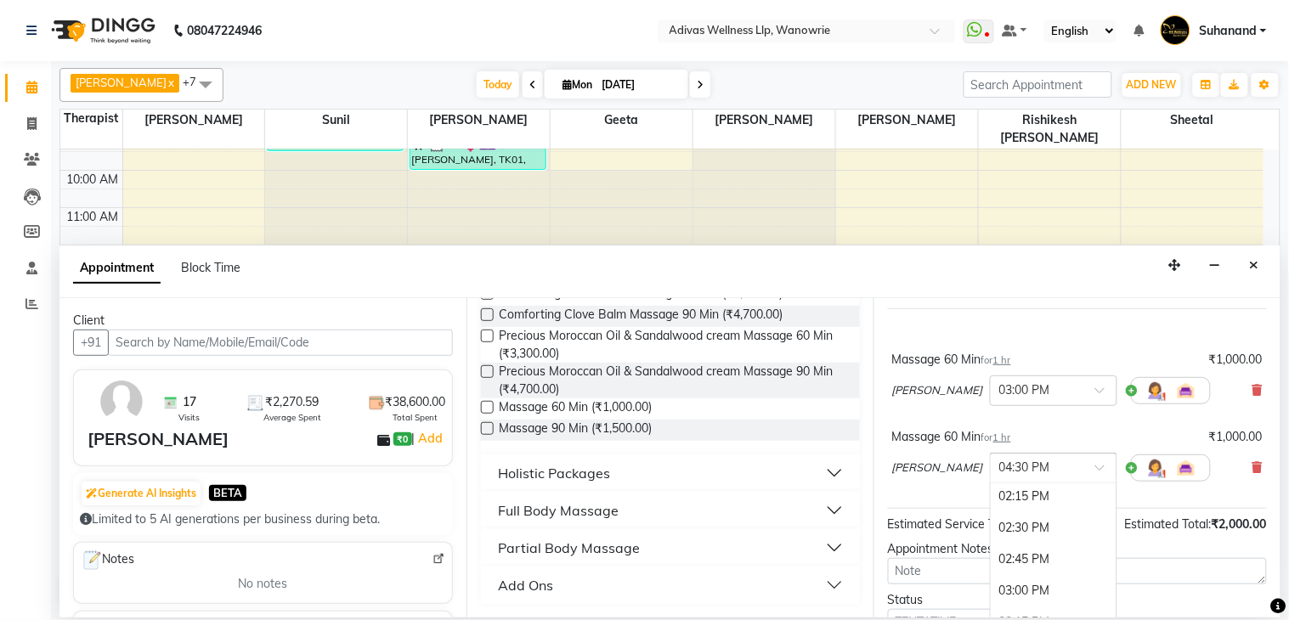
scroll to position [658, 0]
click at [1017, 607] on div "03:00 PM" at bounding box center [1054, 594] width 126 height 31
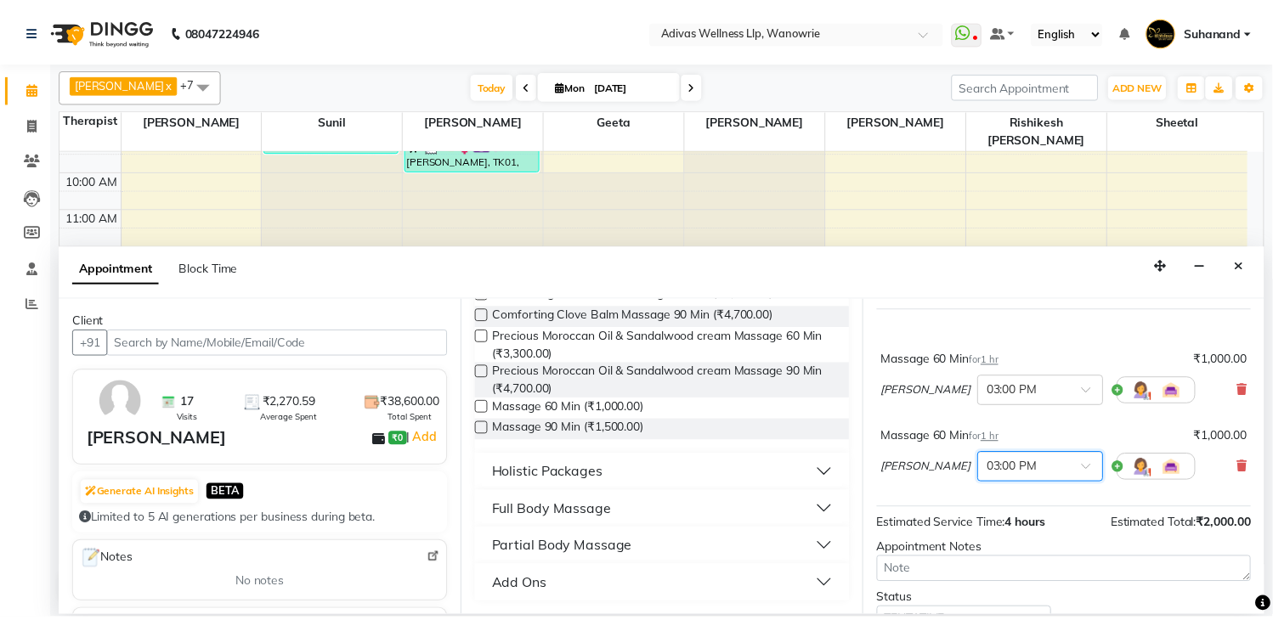
scroll to position [187, 0]
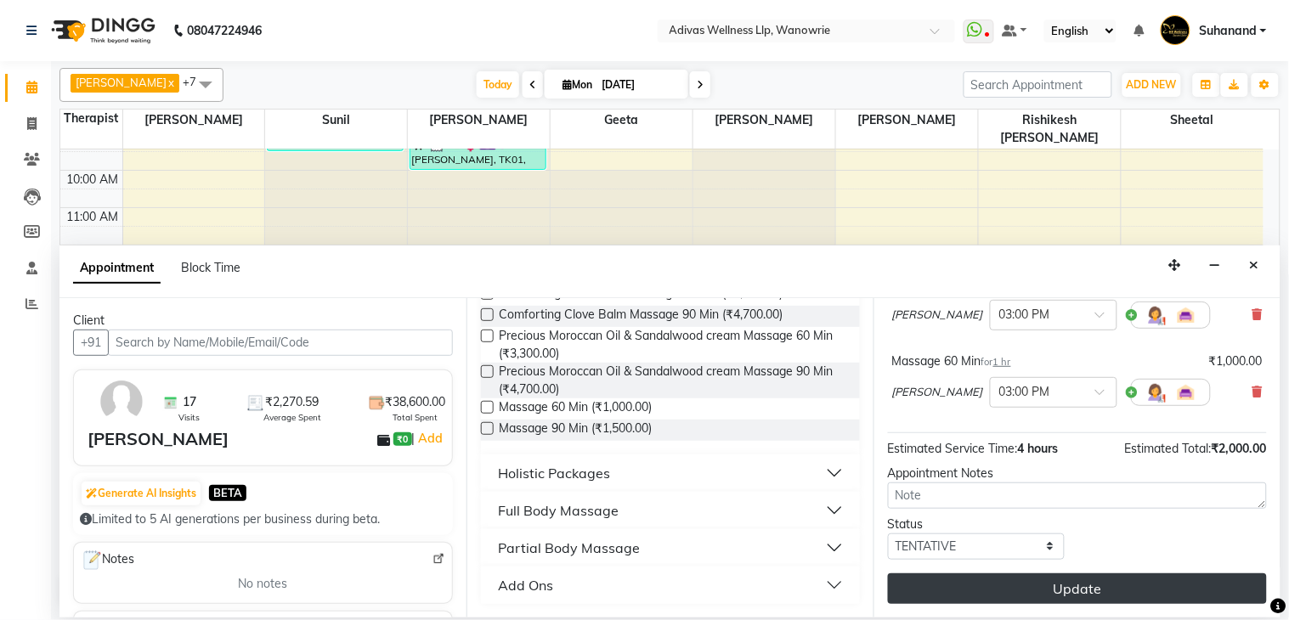
click at [1074, 591] on button "Update" at bounding box center [1077, 588] width 379 height 31
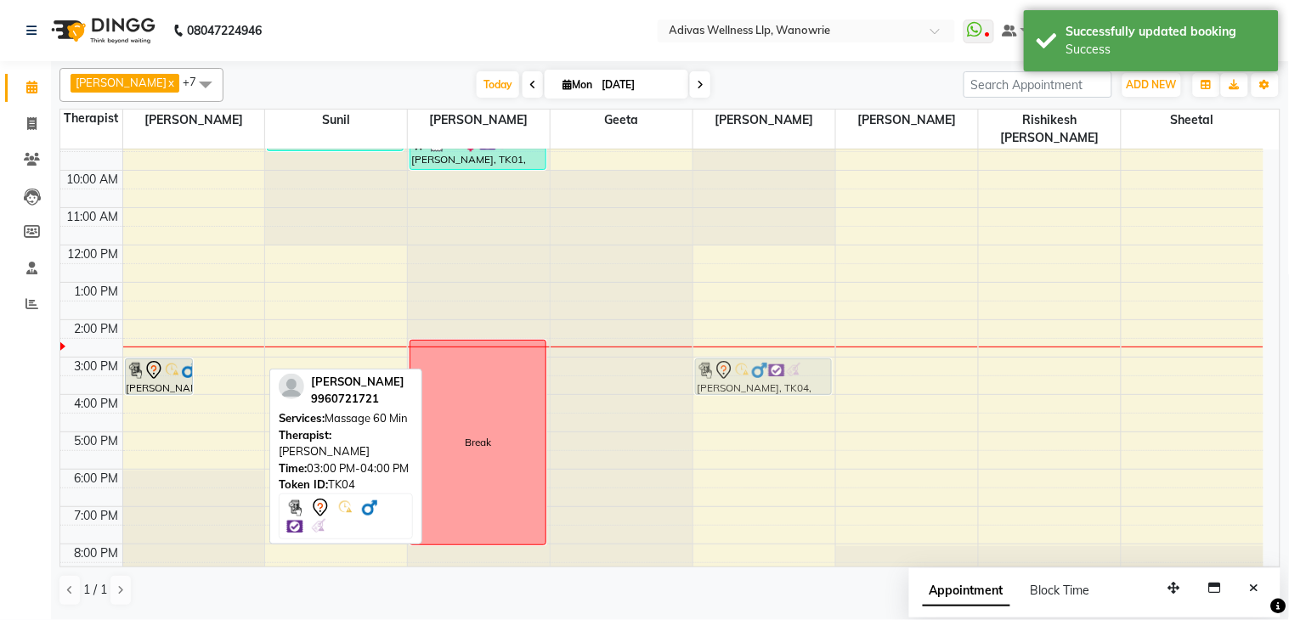
drag, startPoint x: 224, startPoint y: 355, endPoint x: 740, endPoint y: 359, distance: 515.7
click at [740, 359] on tr "[PERSON_NAME], TK04, 03:00 PM-04:00 PM, Massage 60 Min [PERSON_NAME][GEOGRAPHIC…" at bounding box center [661, 338] width 1203 height 485
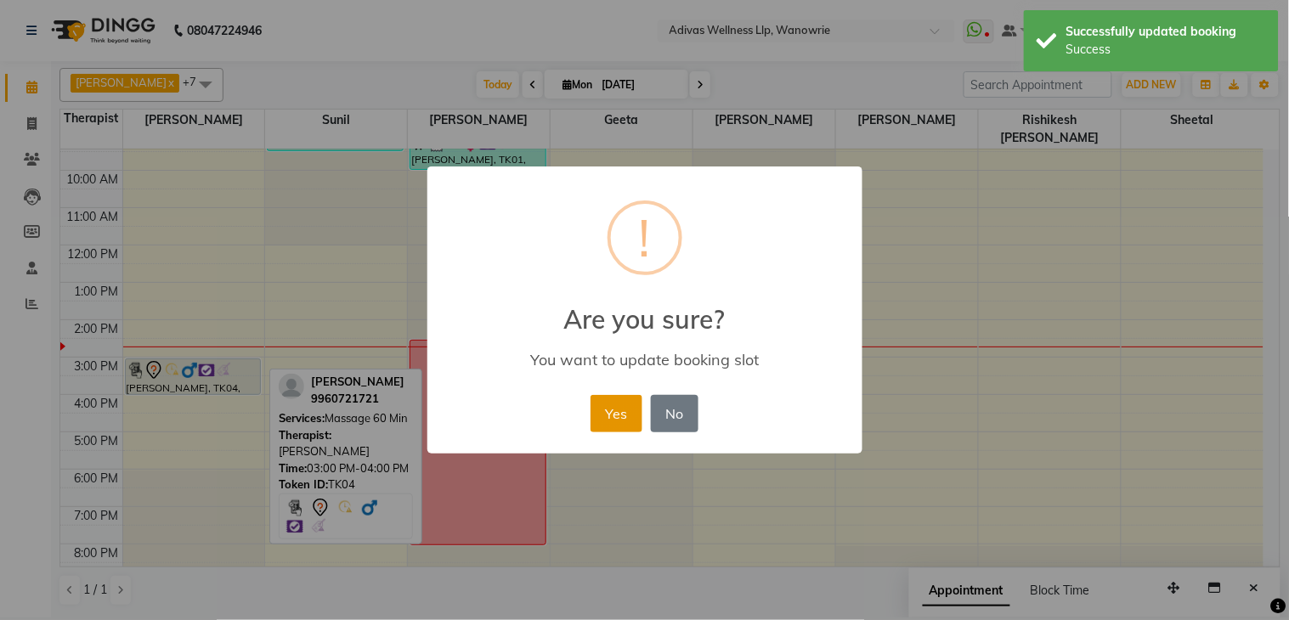
click at [624, 405] on button "Yes" at bounding box center [616, 413] width 52 height 37
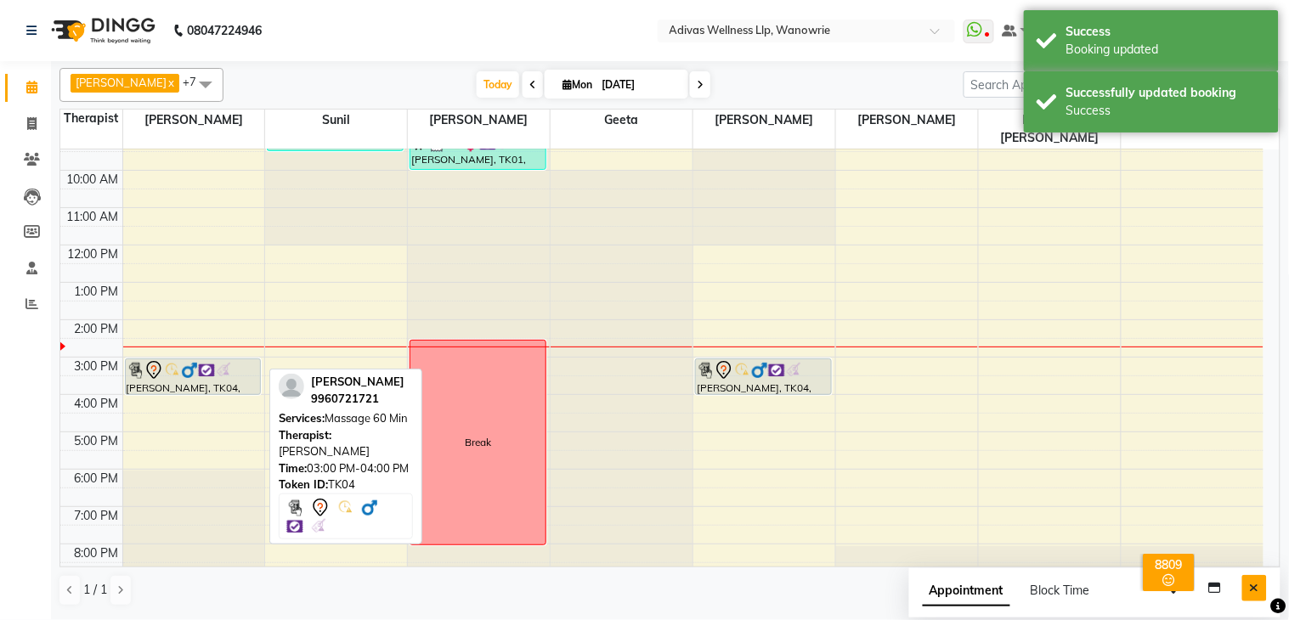
click at [1251, 583] on icon "Close" at bounding box center [1254, 588] width 9 height 12
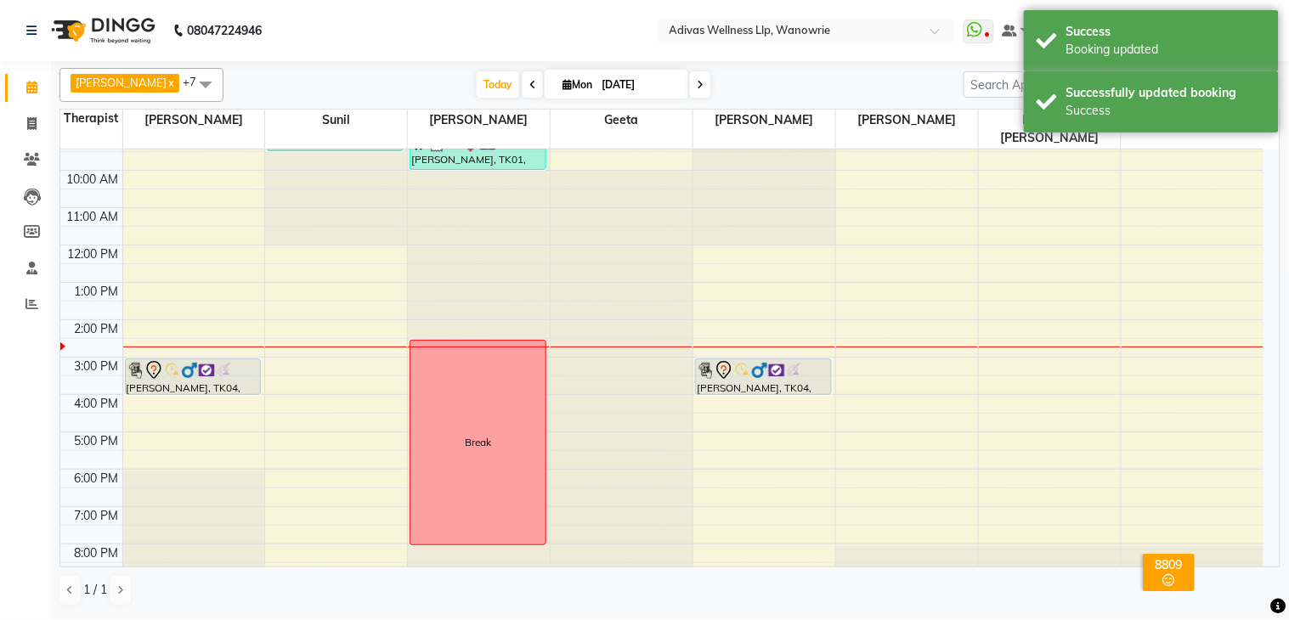
click at [457, 23] on nav "08047224946 Select Location × Adivas Wellness Llp, Wanowrie WhatsApp Status ✕ S…" at bounding box center [644, 30] width 1289 height 61
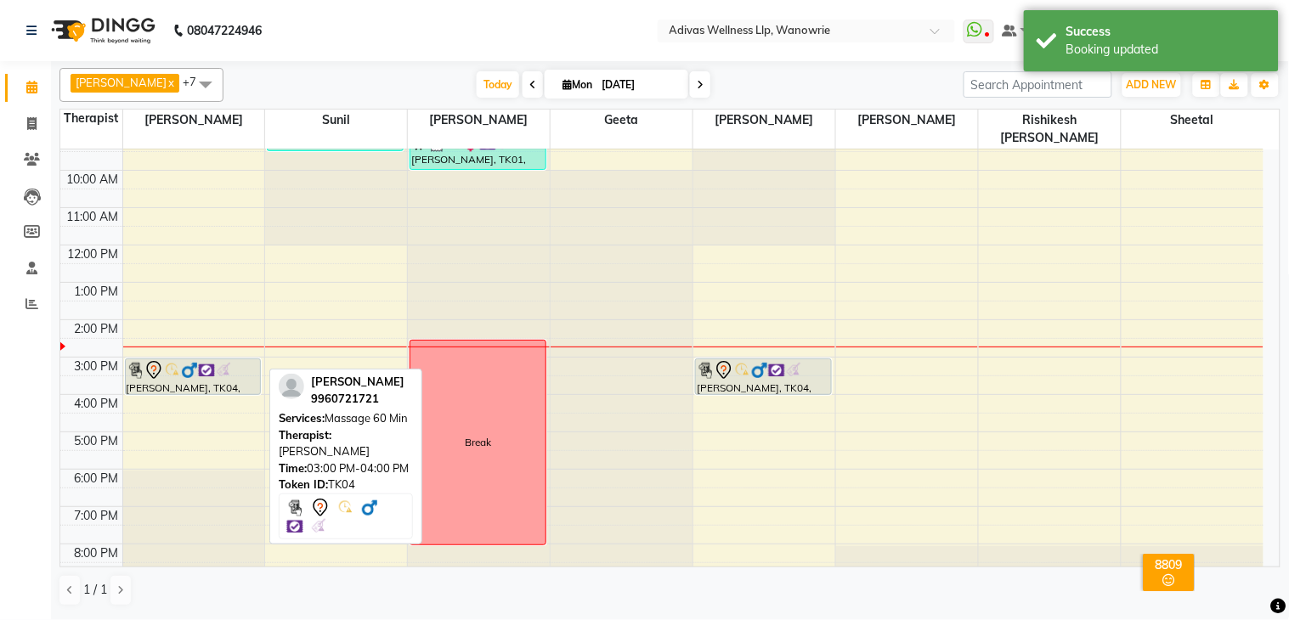
click at [209, 362] on img at bounding box center [206, 370] width 17 height 17
select select "7"
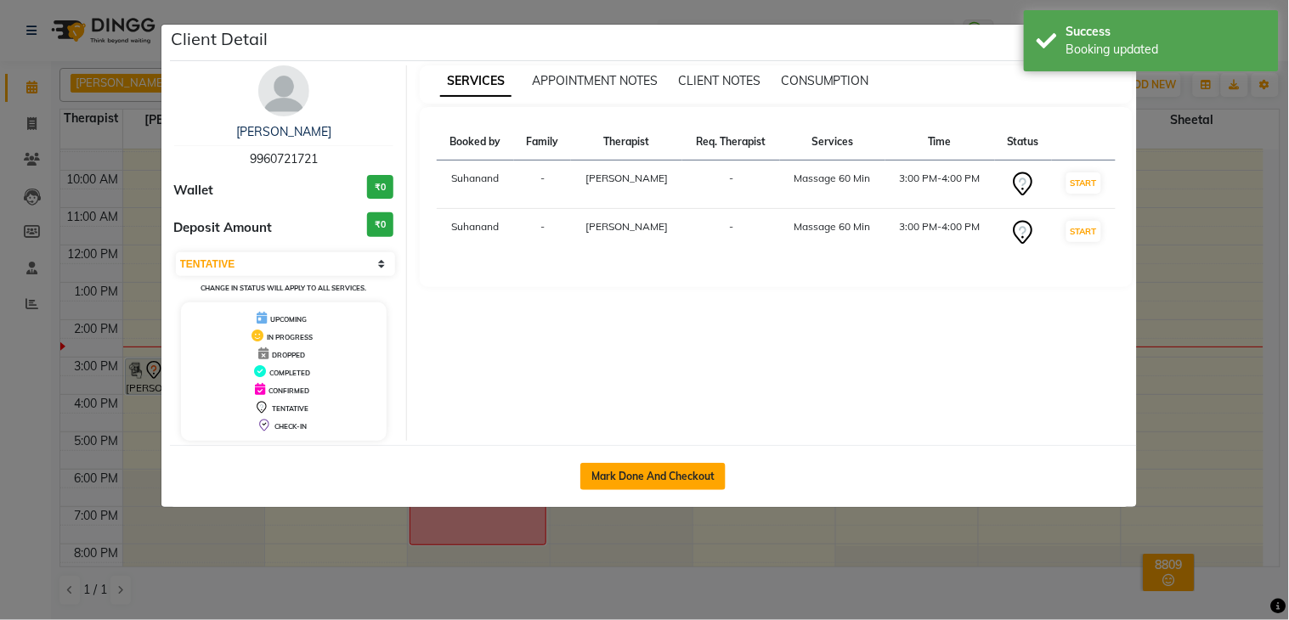
click at [682, 472] on button "Mark Done And Checkout" at bounding box center [652, 476] width 145 height 27
select select "service"
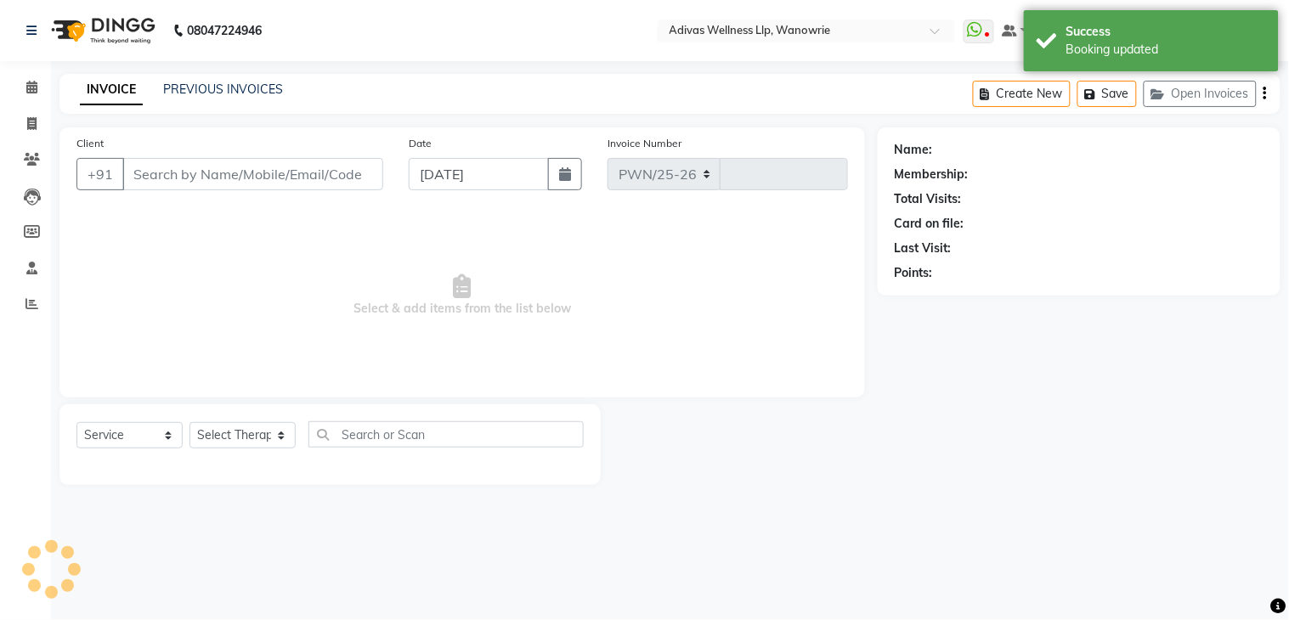
select select "4294"
type input "1682"
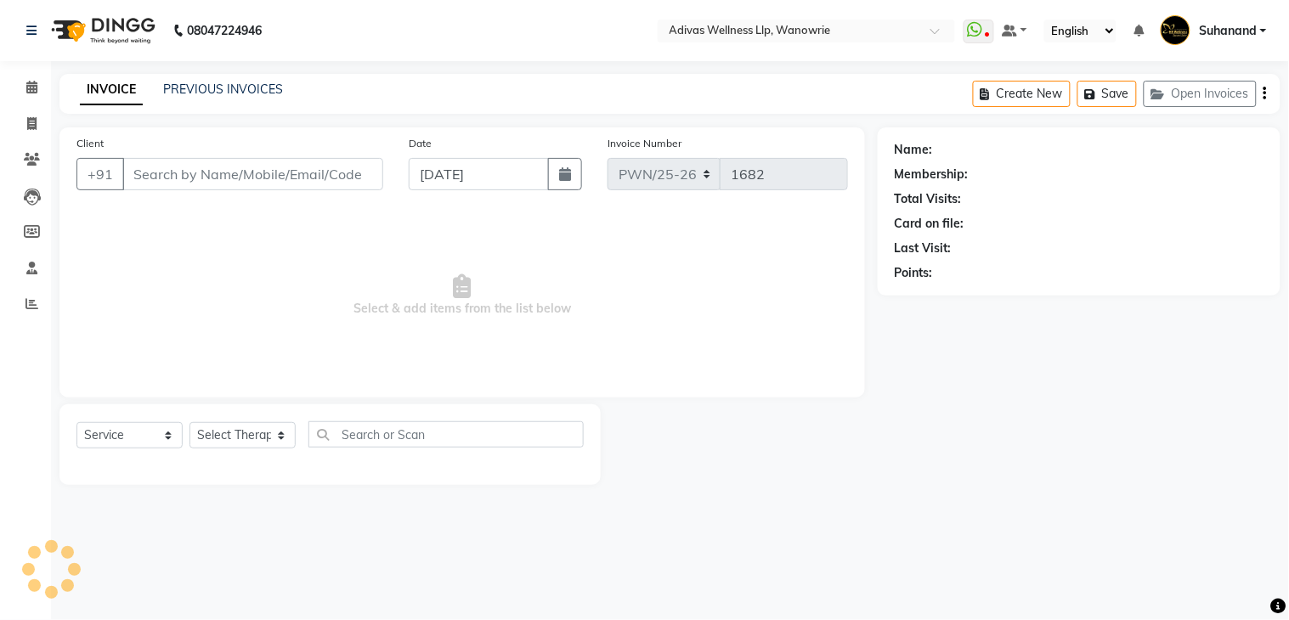
select select "P"
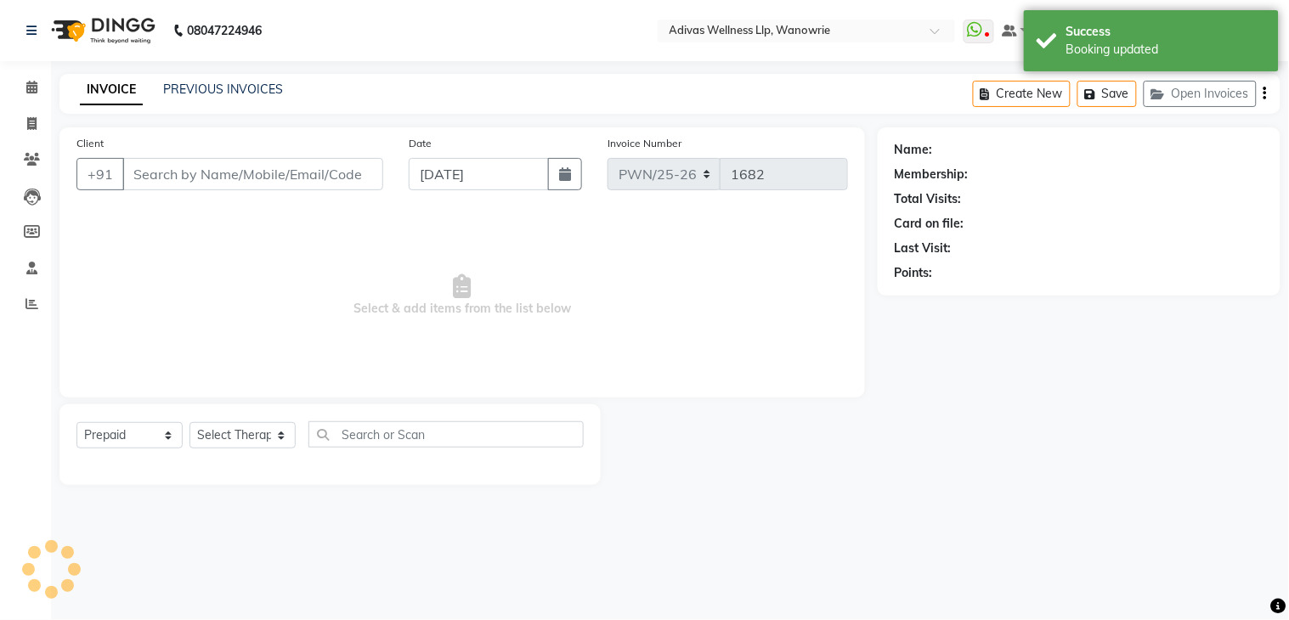
type input "9960721721"
select select "17276"
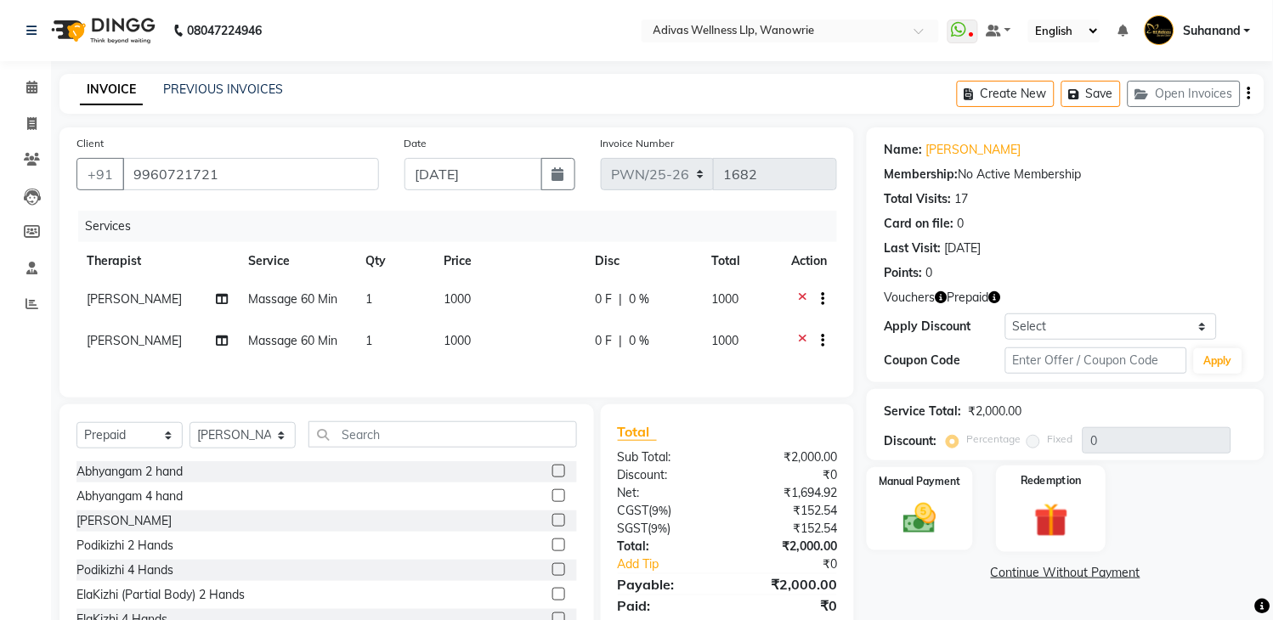
click at [1065, 491] on div "Redemption" at bounding box center [1051, 509] width 110 height 87
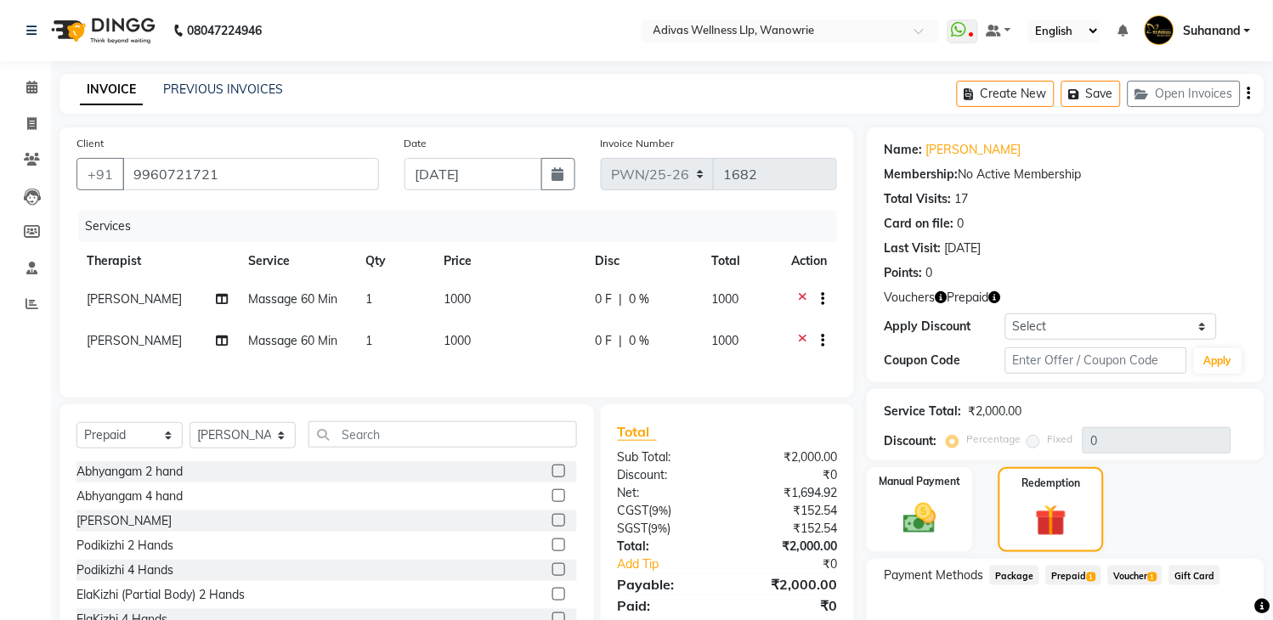
click at [1157, 573] on span "1" at bounding box center [1152, 578] width 9 height 10
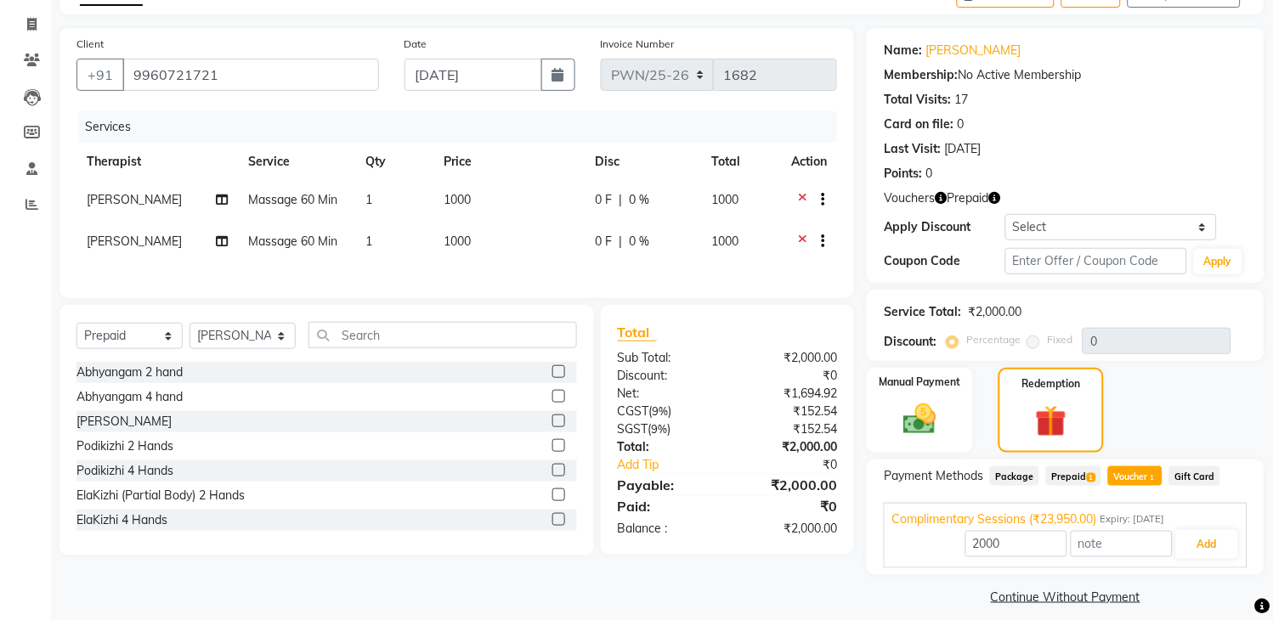
click at [1087, 473] on span "1" at bounding box center [1091, 478] width 9 height 10
click at [1120, 473] on span "Voucher 1" at bounding box center [1135, 476] width 54 height 20
click at [1206, 545] on button "Add" at bounding box center [1207, 544] width 62 height 29
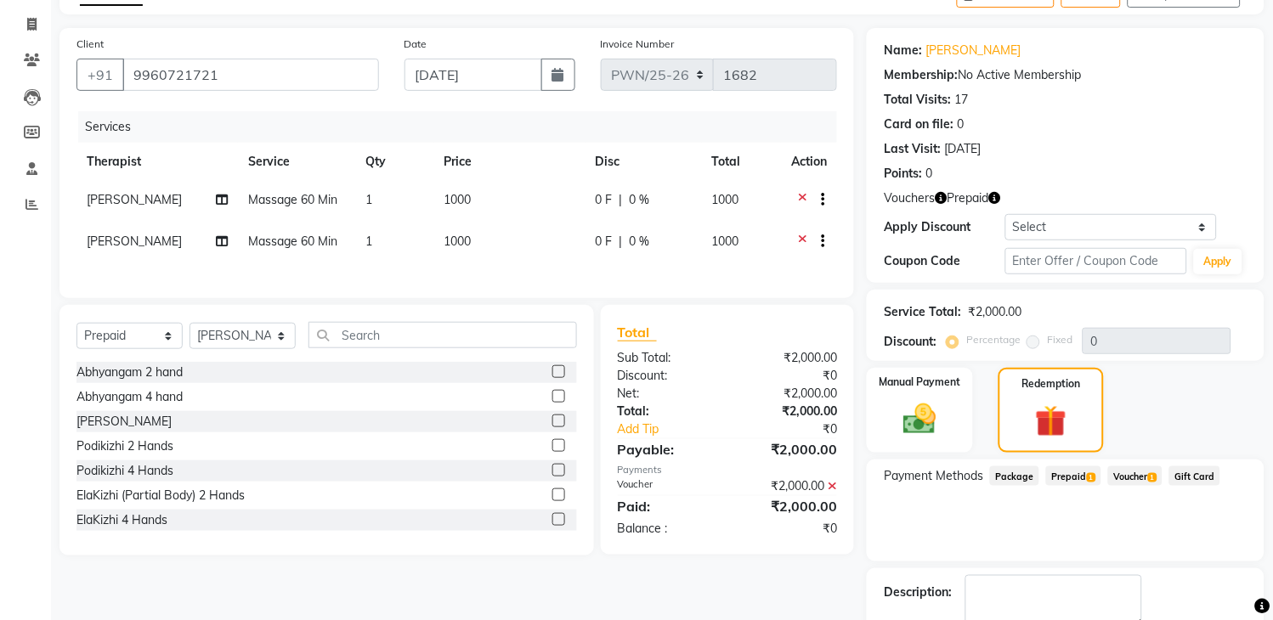
scroll to position [196, 0]
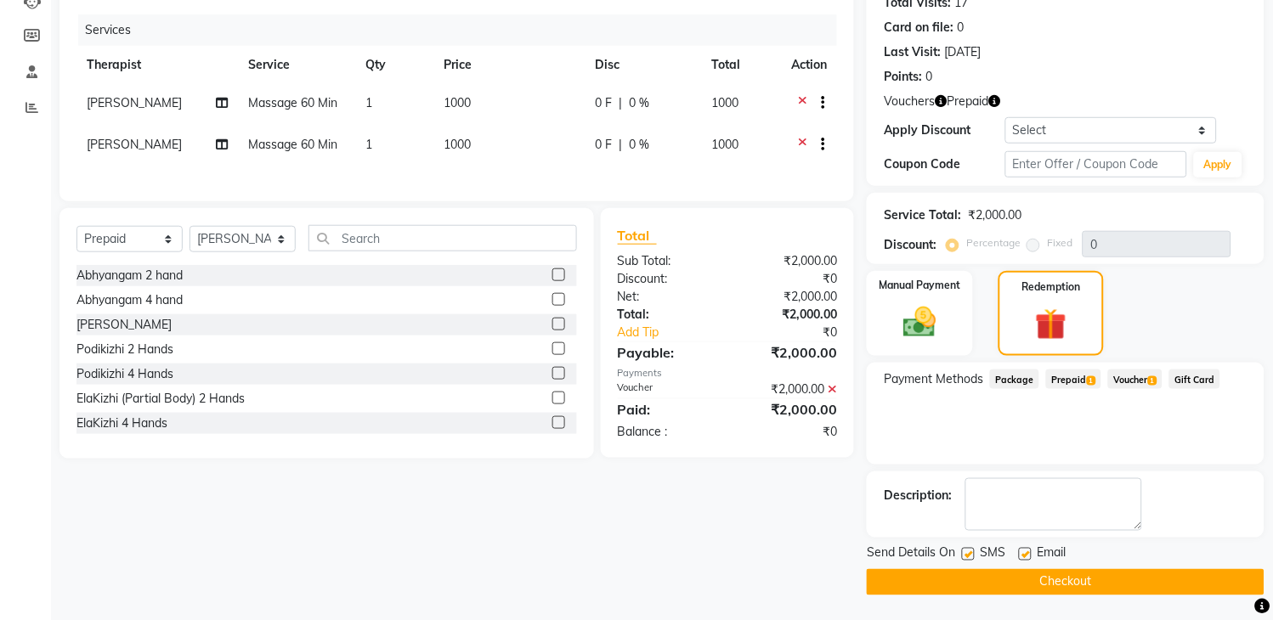
click at [971, 552] on label at bounding box center [968, 554] width 13 height 13
click at [971, 552] on input "checkbox" at bounding box center [967, 555] width 11 height 11
checkbox input "false"
click at [1028, 551] on label at bounding box center [1025, 554] width 13 height 13
click at [1028, 551] on input "checkbox" at bounding box center [1024, 555] width 11 height 11
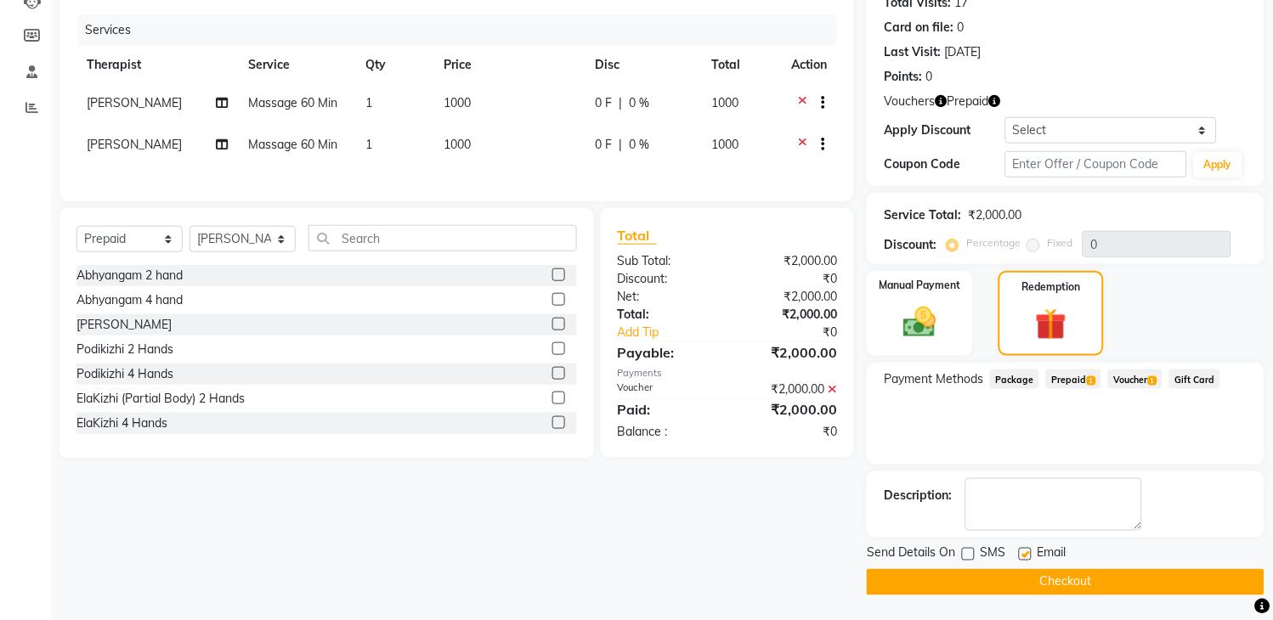
checkbox input "false"
click at [1060, 573] on button "Checkout" at bounding box center [1066, 582] width 398 height 26
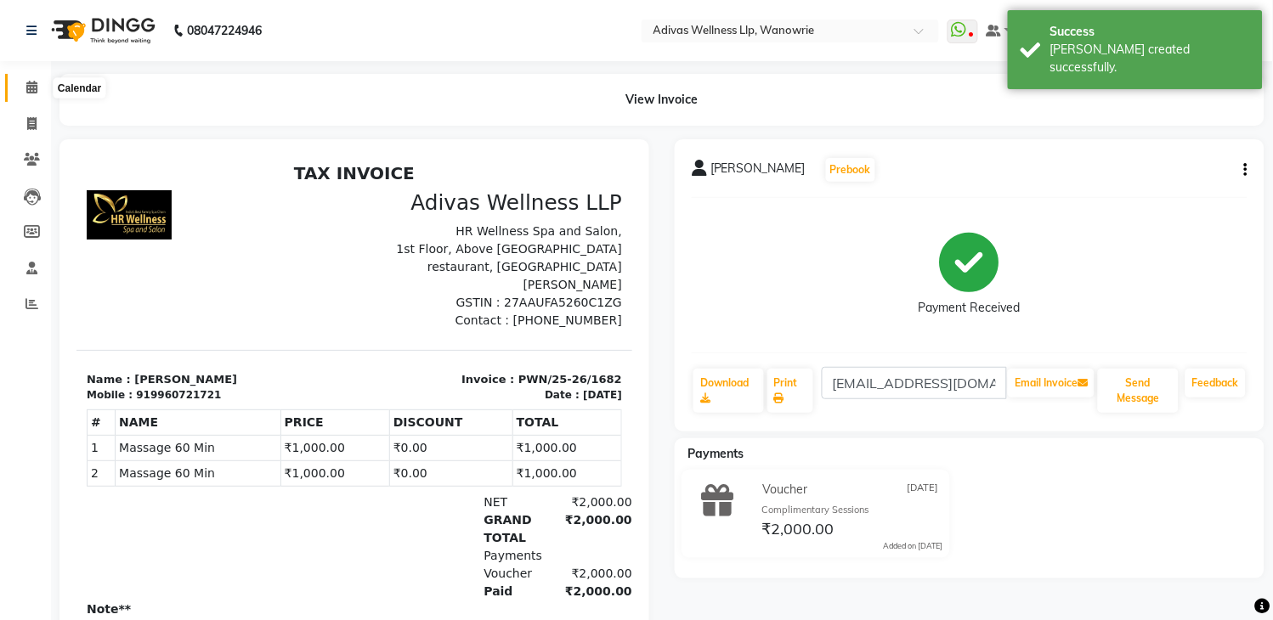
click at [29, 83] on icon at bounding box center [31, 87] width 11 height 13
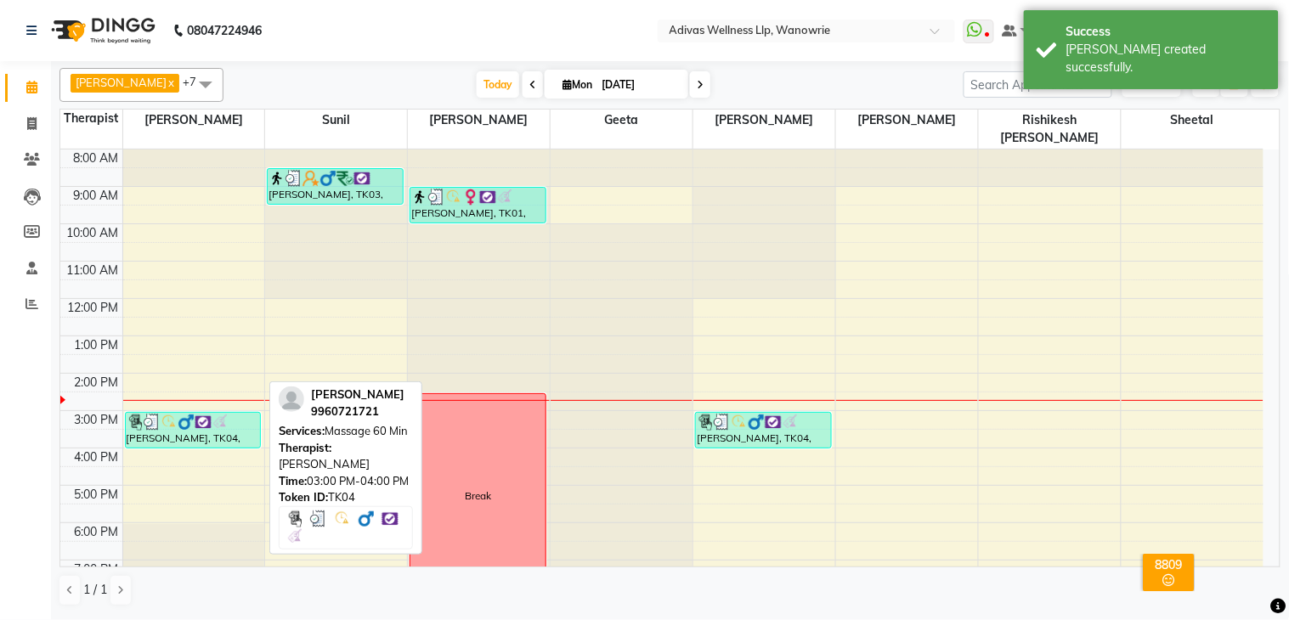
click at [195, 414] on img at bounding box center [203, 422] width 17 height 17
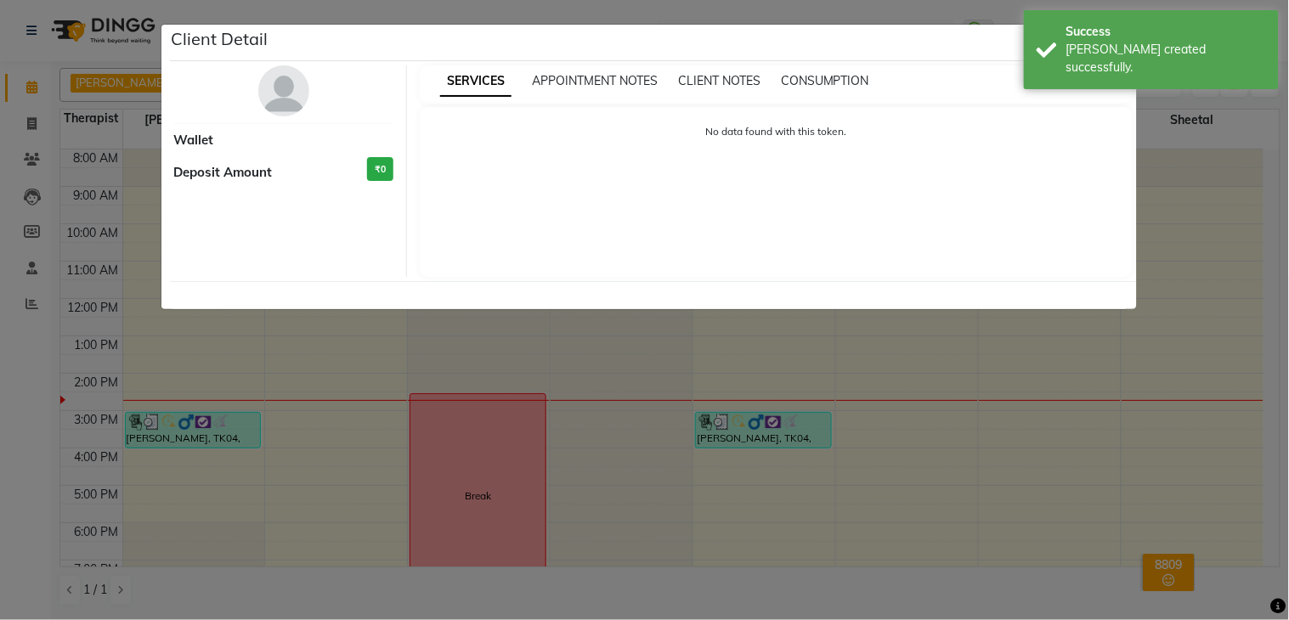
select select "3"
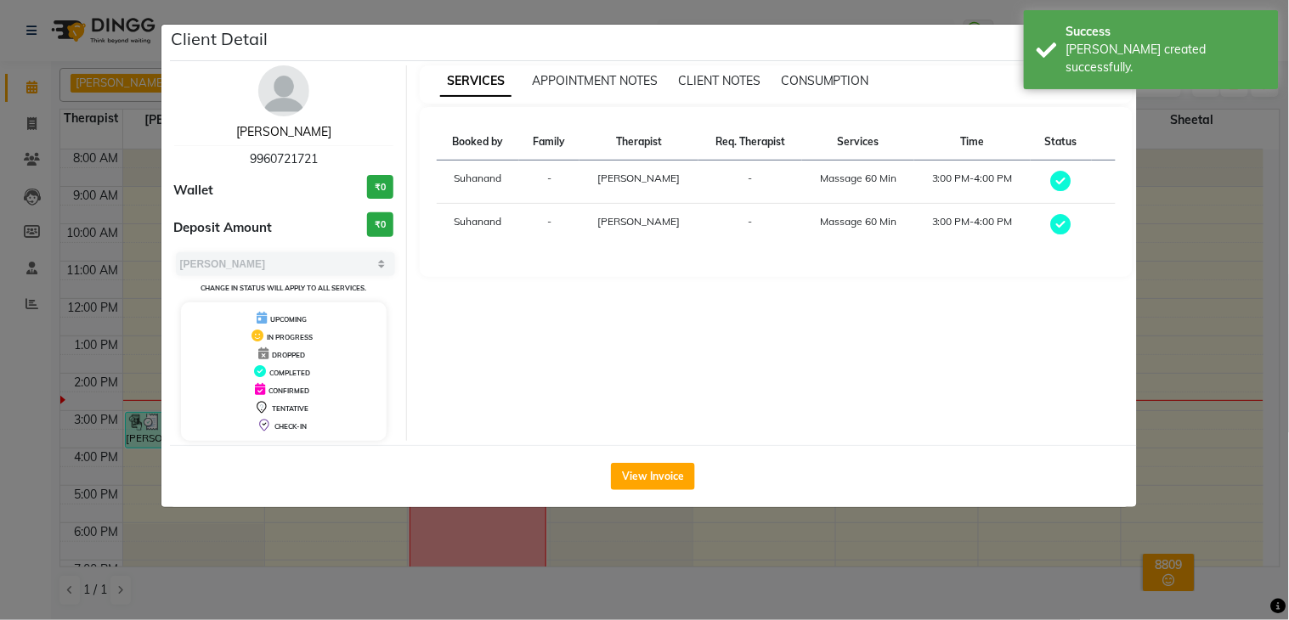
click at [296, 133] on link "[PERSON_NAME]" at bounding box center [283, 131] width 95 height 15
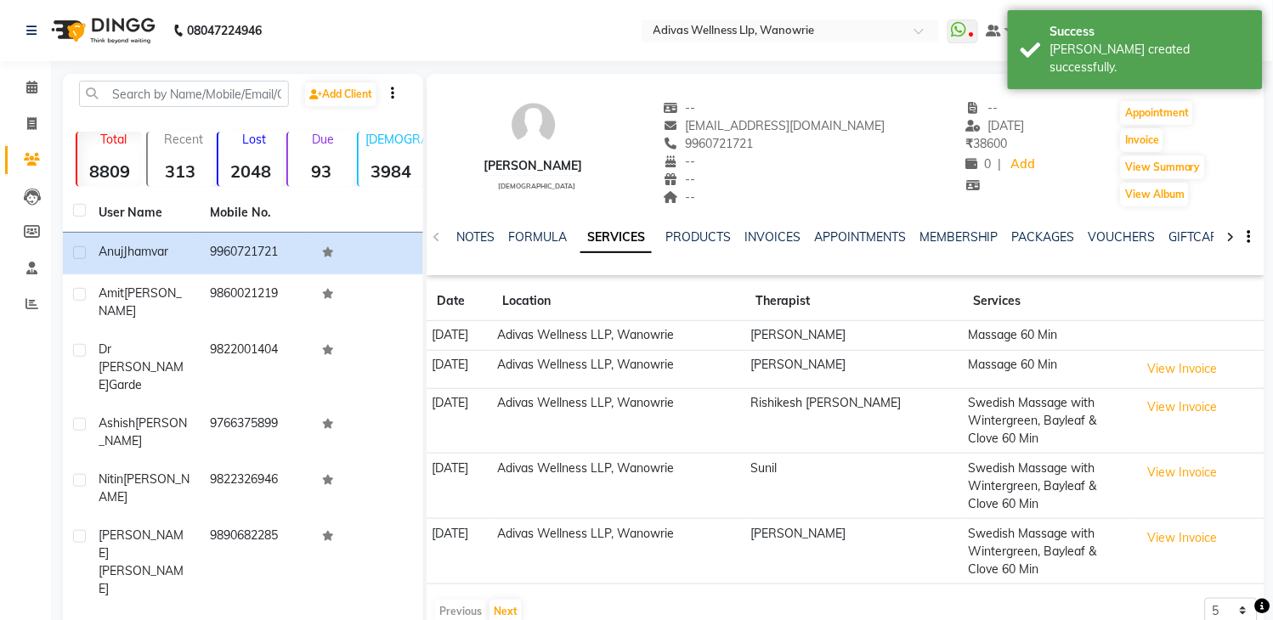
click at [1105, 244] on div "VOUCHERS" at bounding box center [1121, 238] width 67 height 18
click at [1106, 234] on link "VOUCHERS" at bounding box center [1121, 236] width 67 height 15
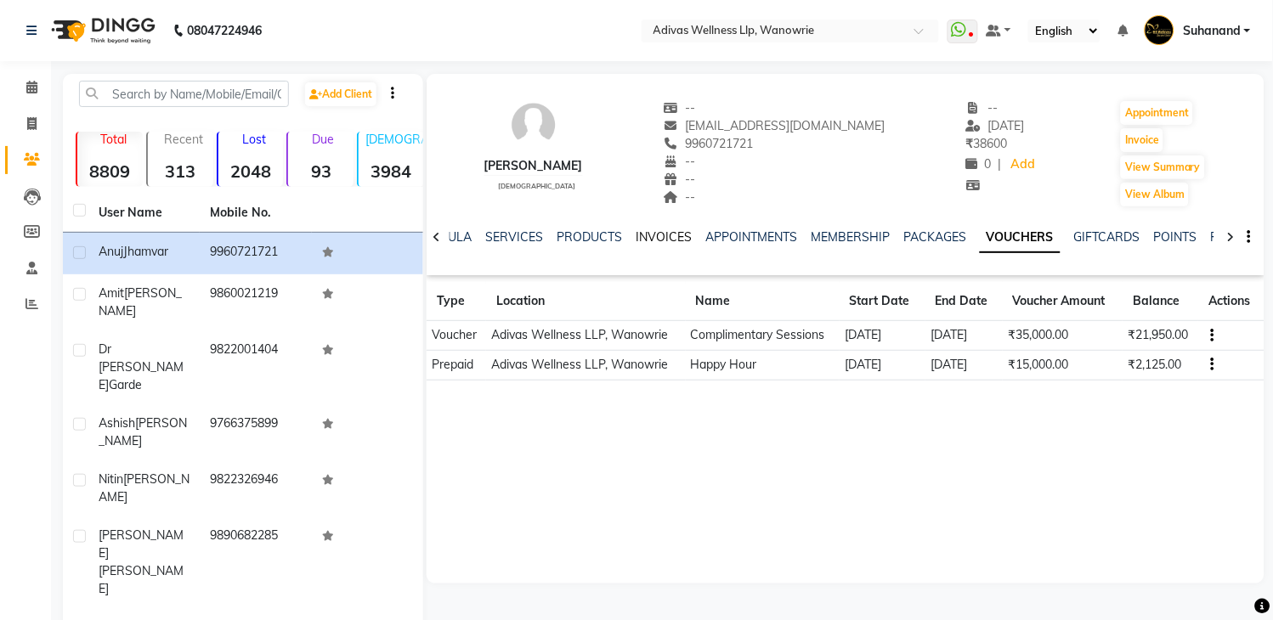
click at [651, 234] on link "INVOICES" at bounding box center [663, 236] width 56 height 15
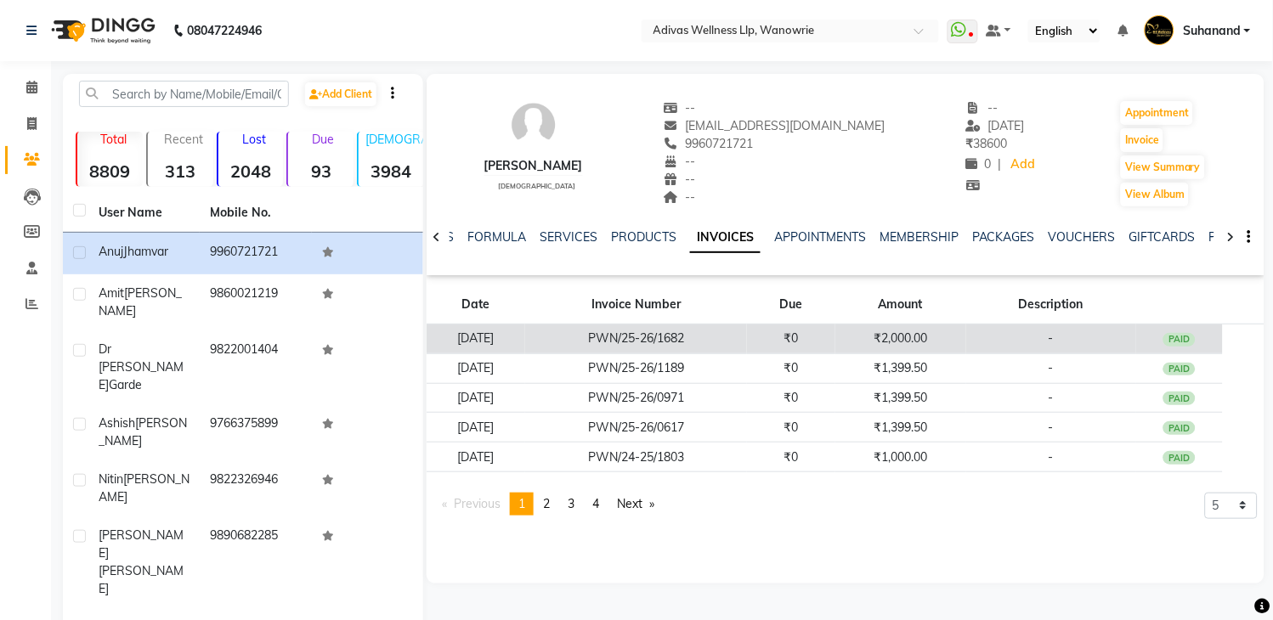
click at [691, 327] on td "PWN/25-26/1682" at bounding box center [636, 340] width 223 height 30
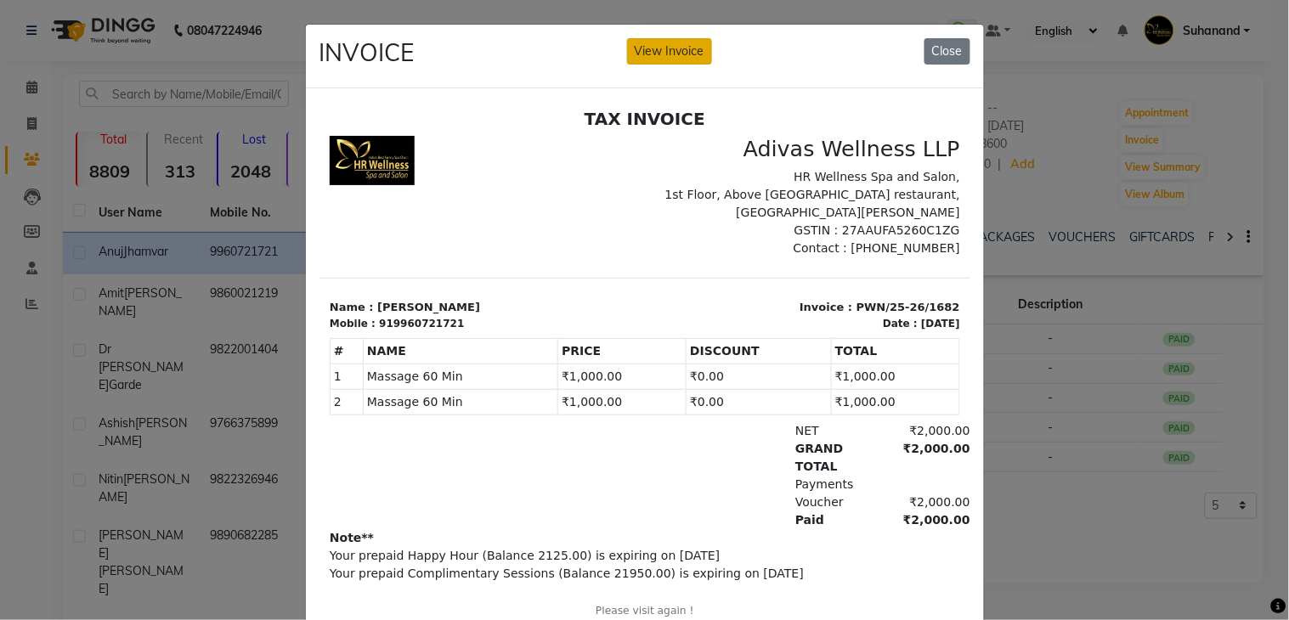
click at [665, 62] on button "View Invoice" at bounding box center [669, 51] width 85 height 26
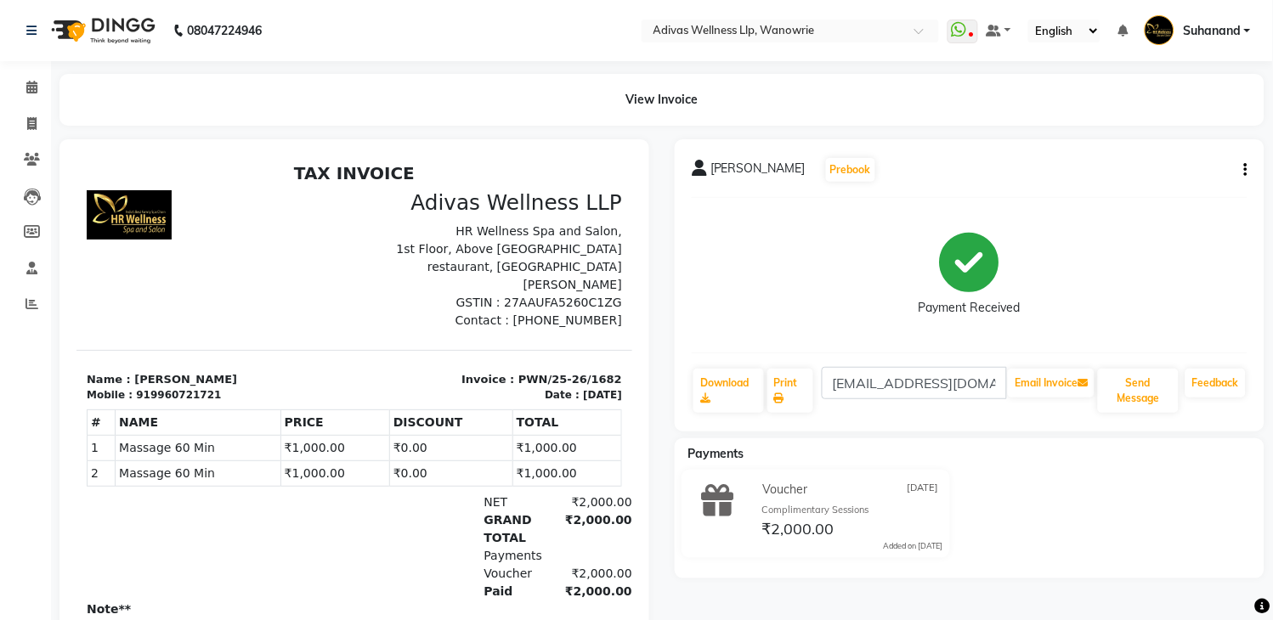
click at [1243, 173] on button "button" at bounding box center [1242, 170] width 10 height 18
click at [1160, 191] on div "Edit Invoice" at bounding box center [1161, 201] width 116 height 21
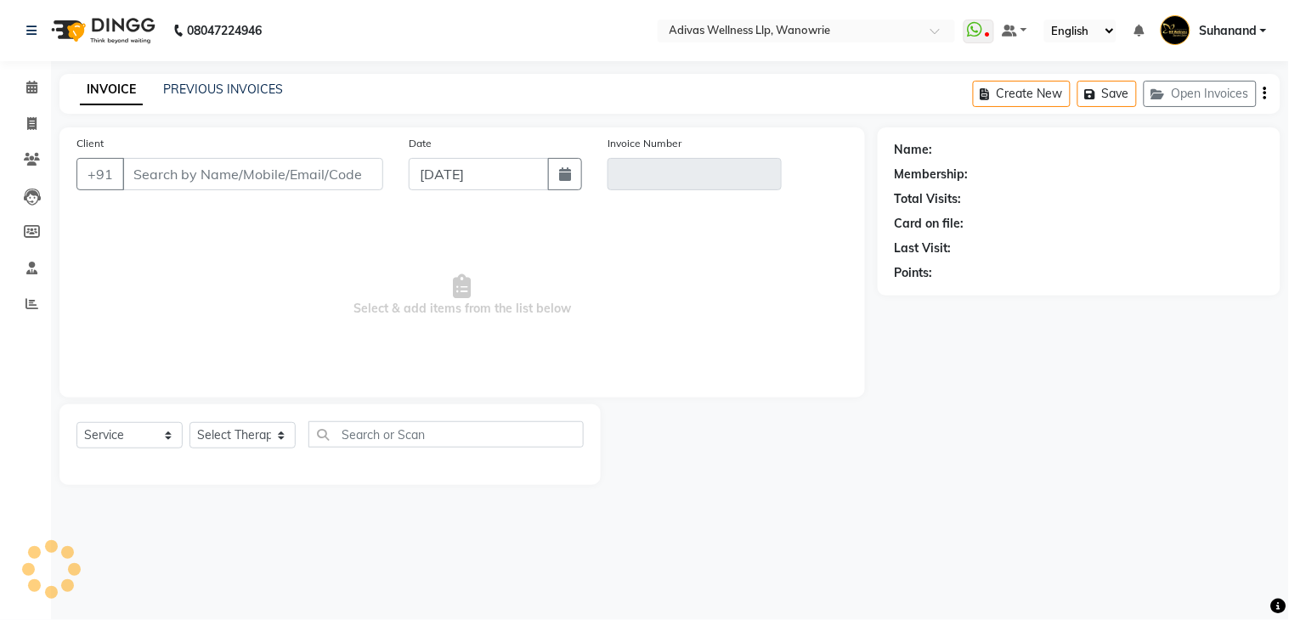
select select "P"
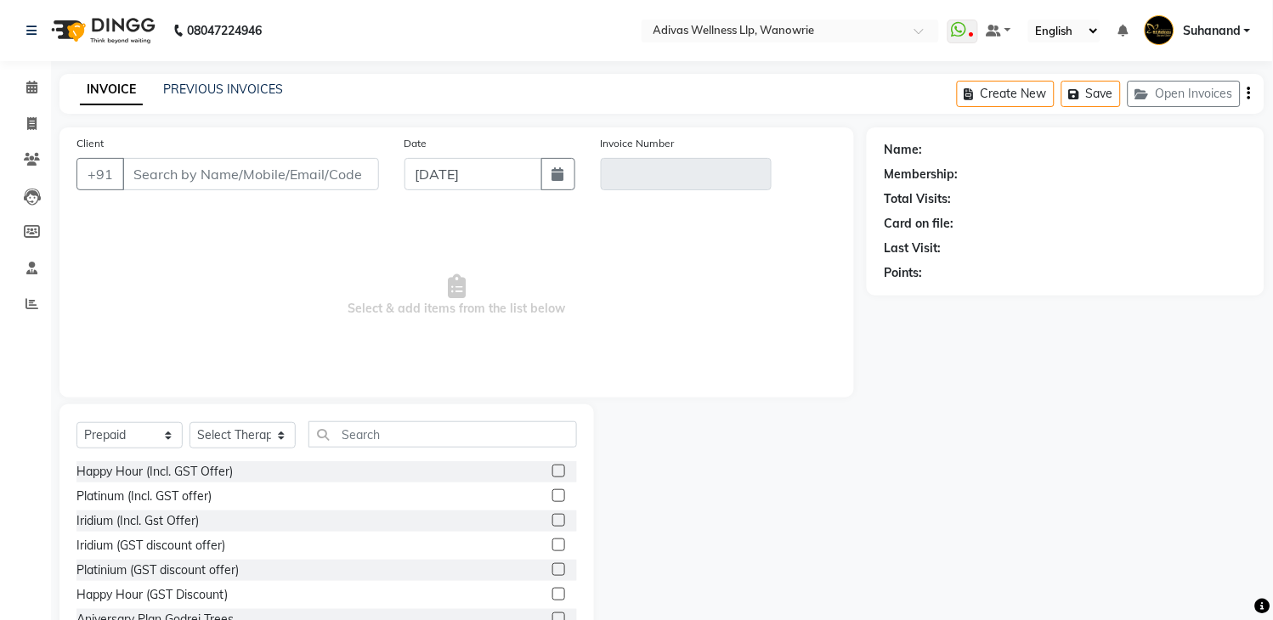
type input "9960721721"
type input "PWN/25-26/1682"
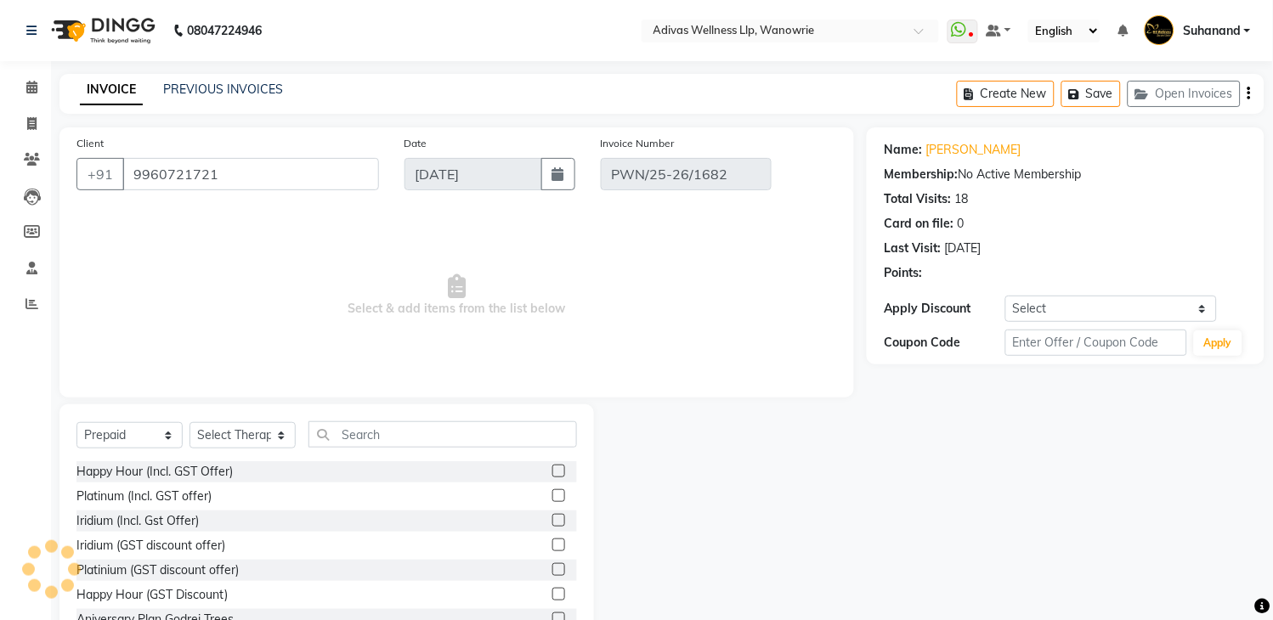
select select "select"
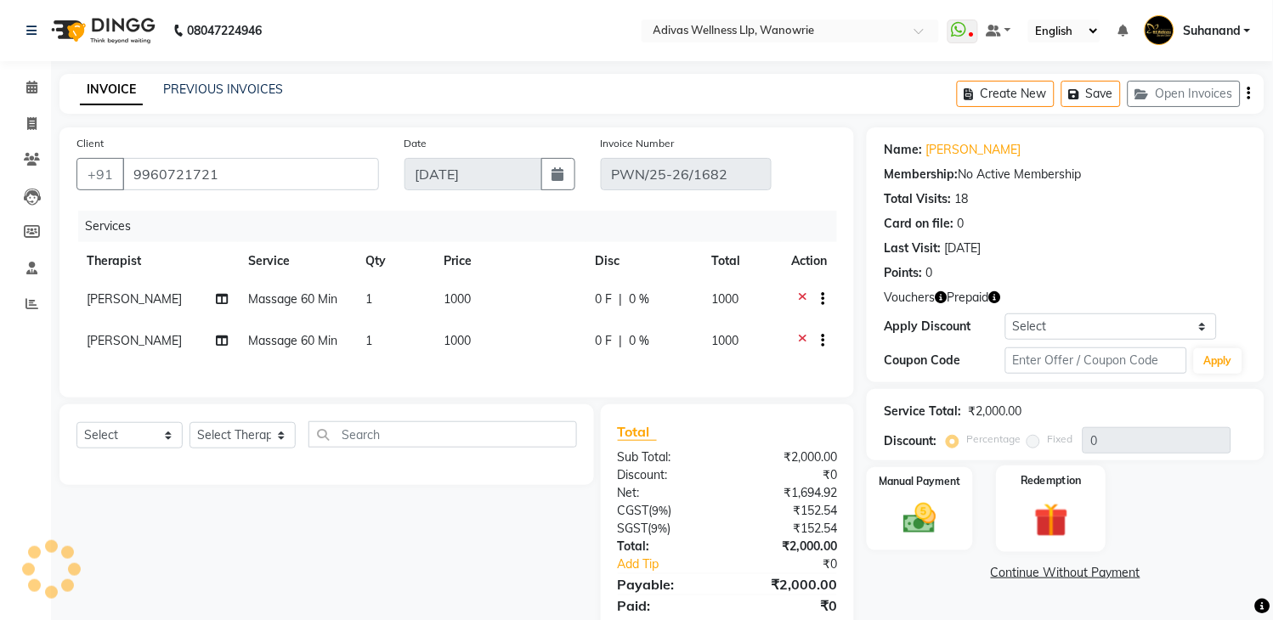
click at [1038, 500] on img at bounding box center [1051, 521] width 56 height 42
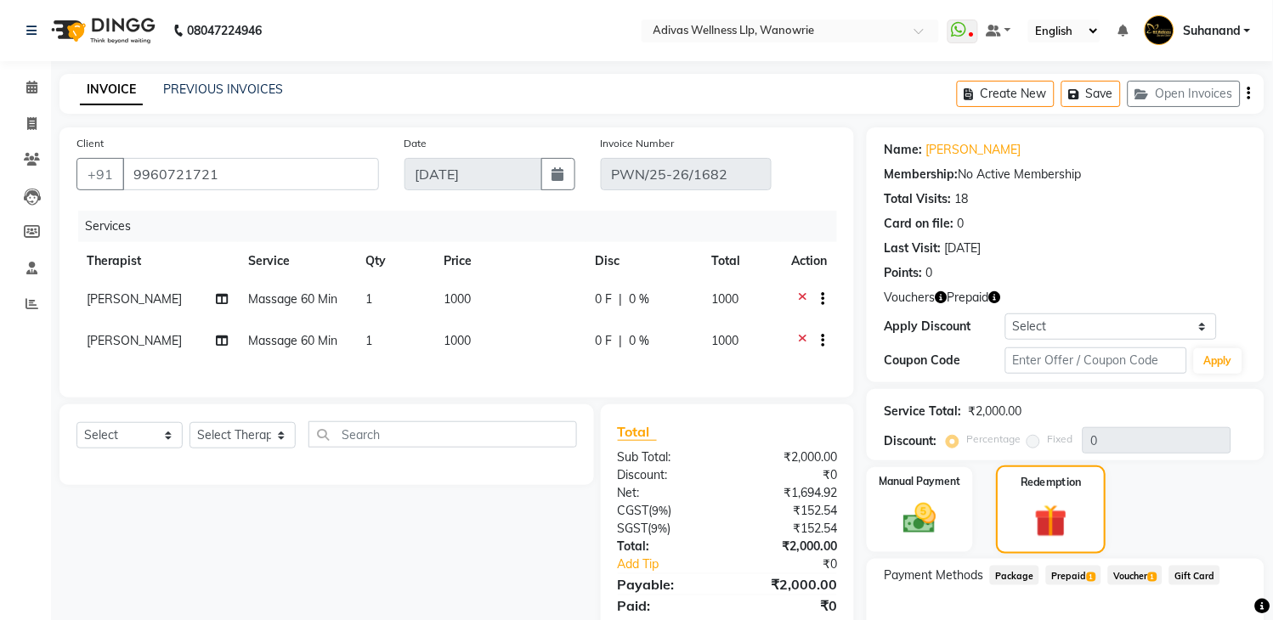
scroll to position [72, 0]
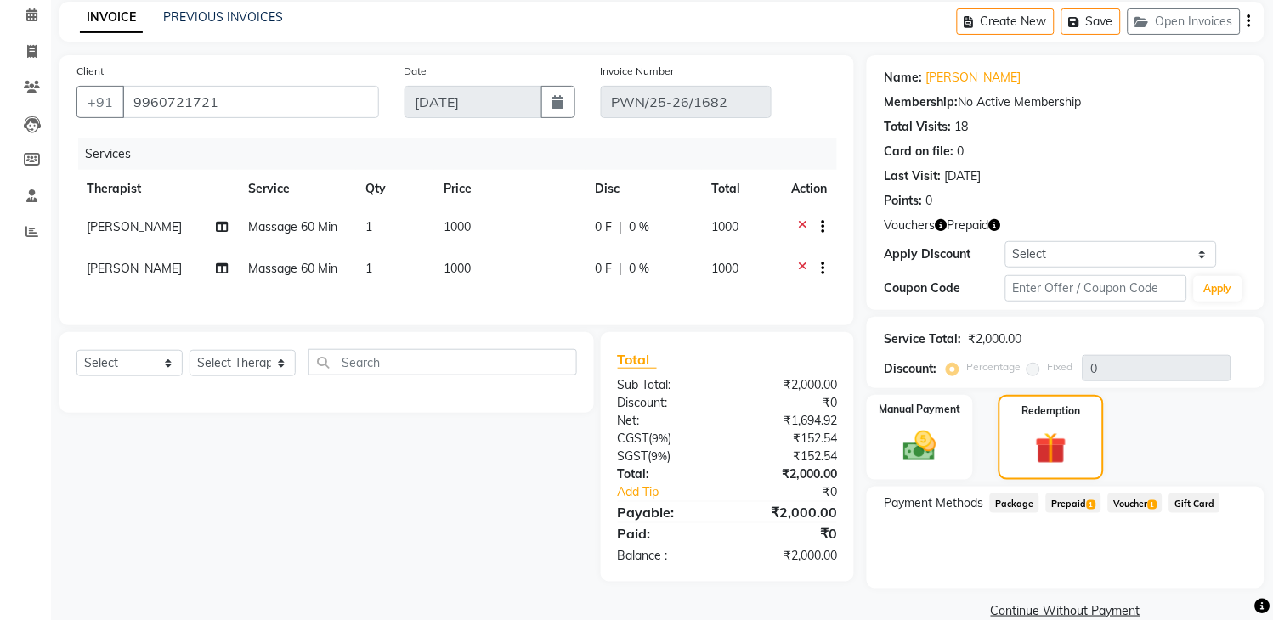
click at [1249, 22] on icon "button" at bounding box center [1248, 21] width 3 height 1
select select "P"
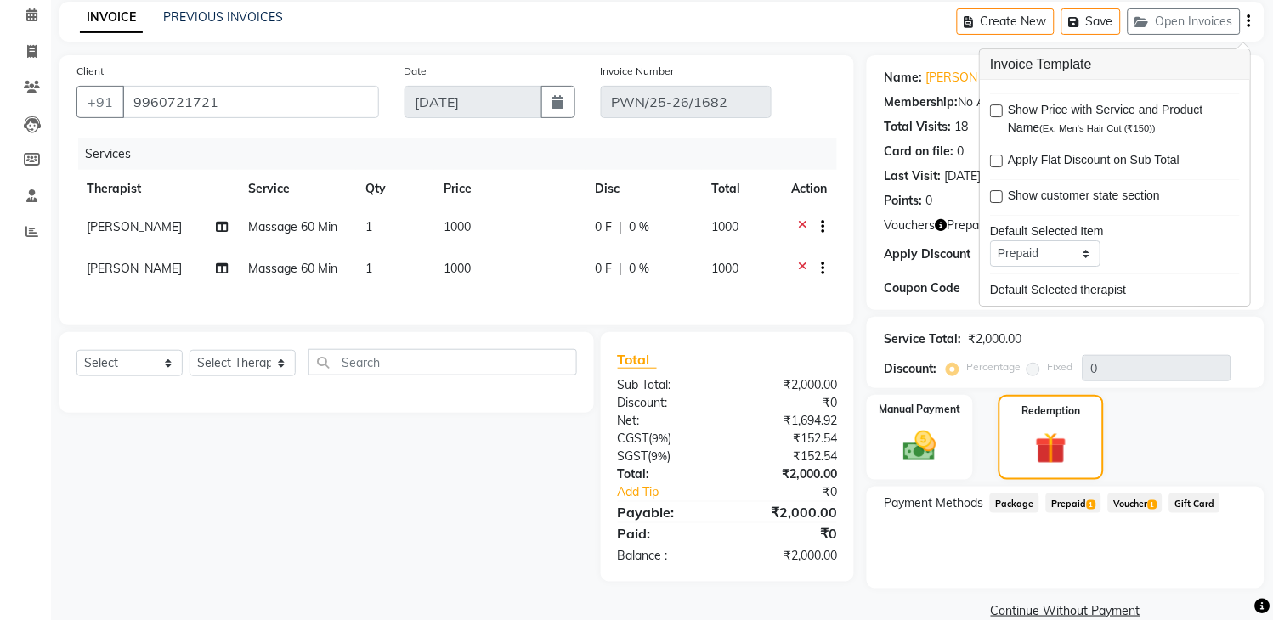
scroll to position [0, 0]
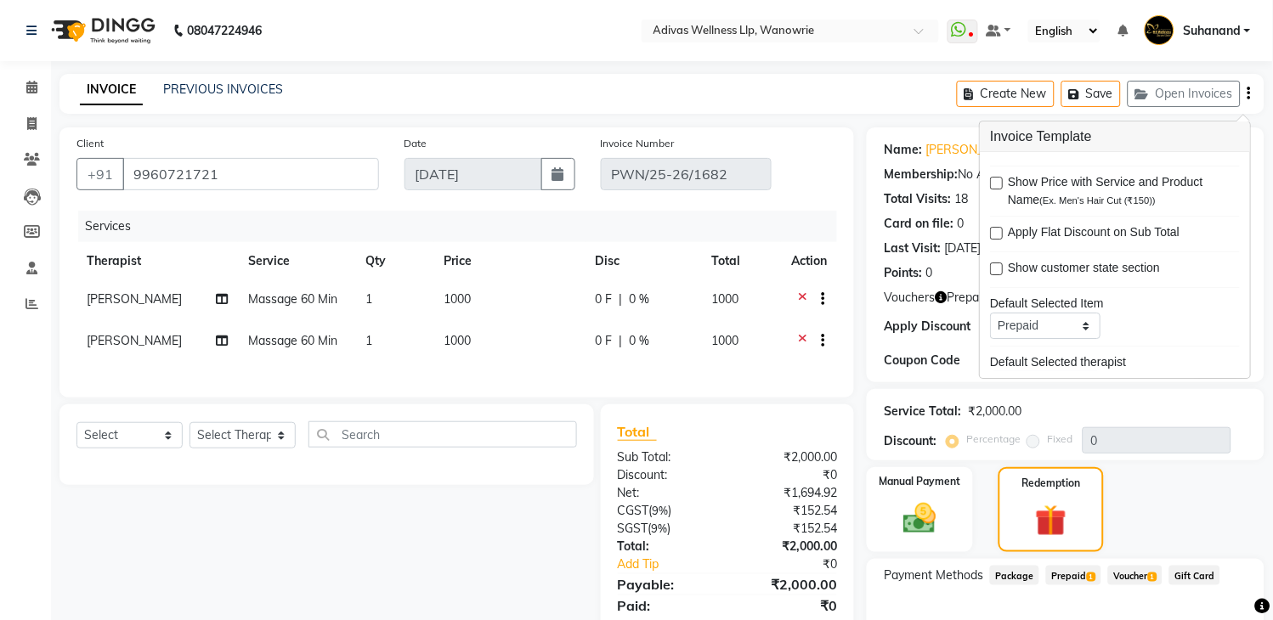
click at [759, 95] on div "INVOICE PREVIOUS INVOICES Create New Save Open Invoices" at bounding box center [661, 94] width 1205 height 40
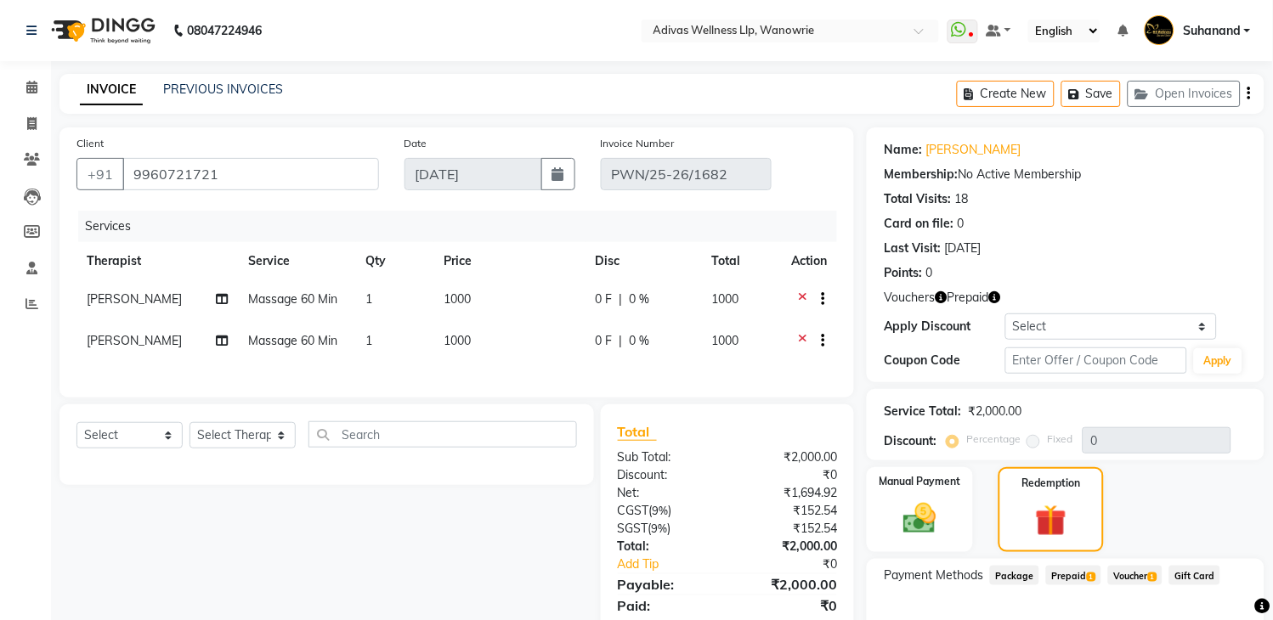
click at [1071, 575] on span "Prepaid 1" at bounding box center [1073, 576] width 55 height 20
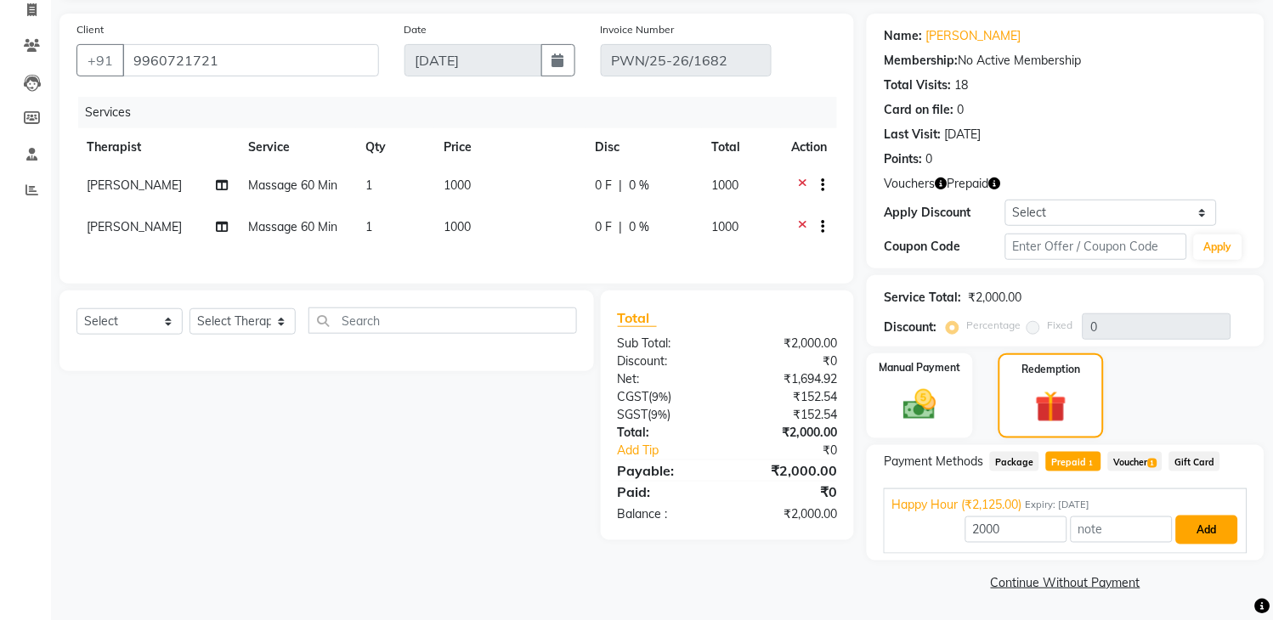
click at [1206, 525] on button "Add" at bounding box center [1207, 530] width 62 height 29
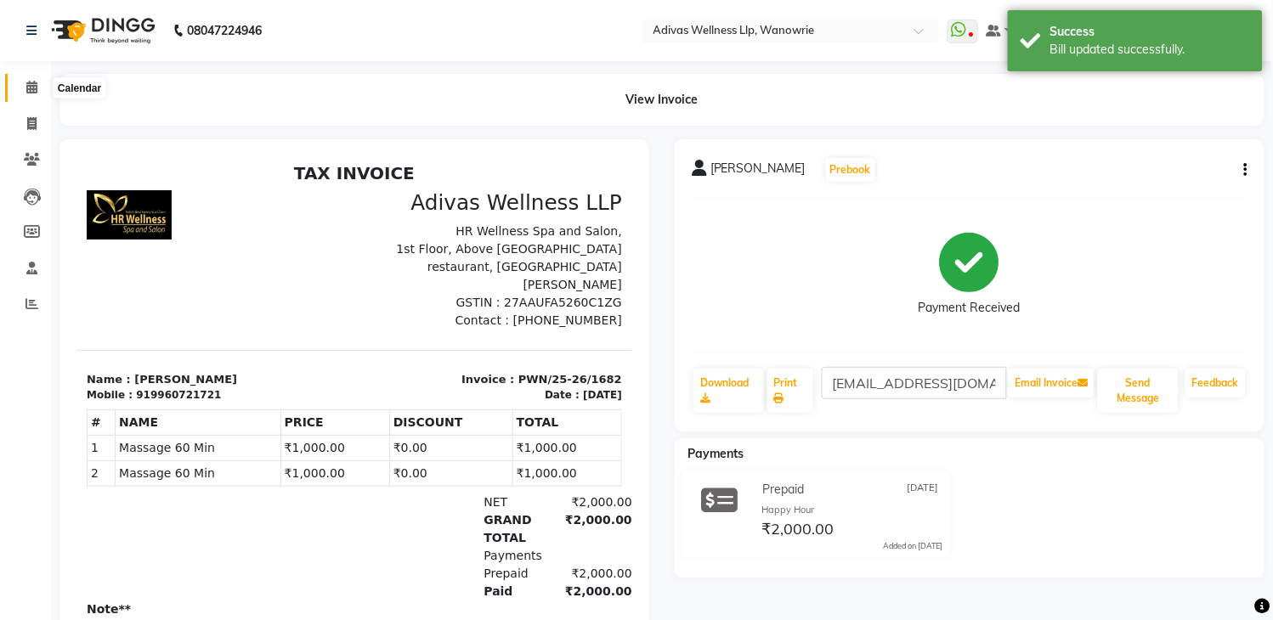
click at [26, 90] on icon at bounding box center [31, 87] width 11 height 13
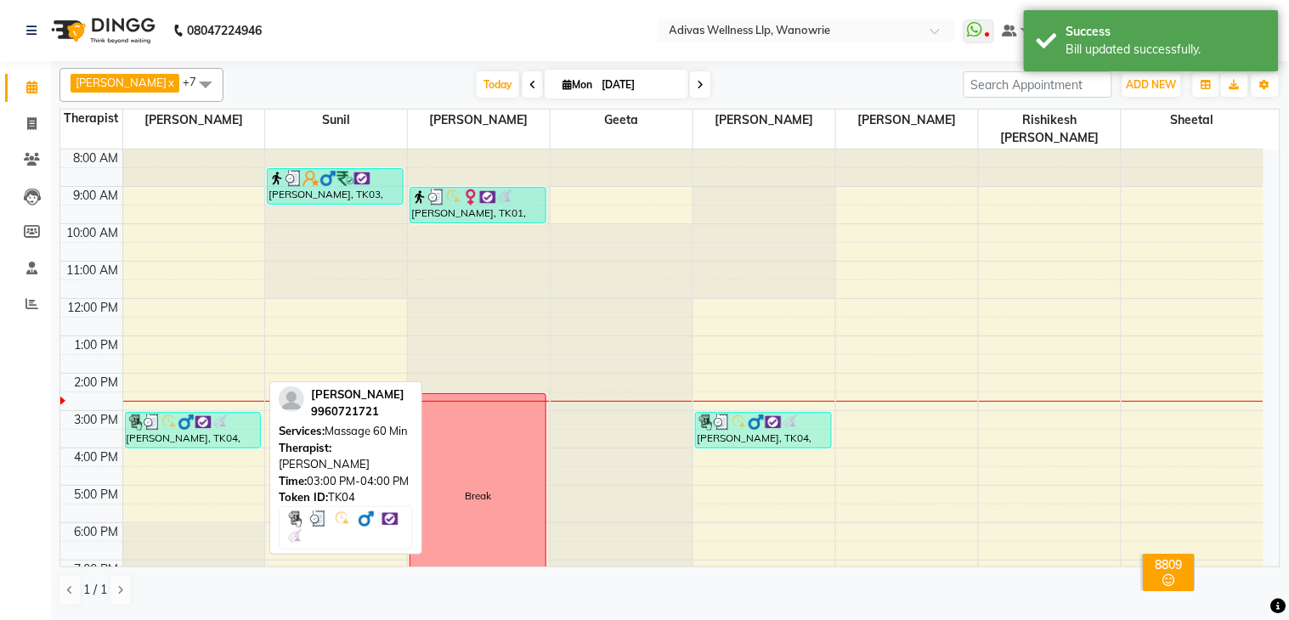
click at [209, 414] on img at bounding box center [203, 422] width 17 height 17
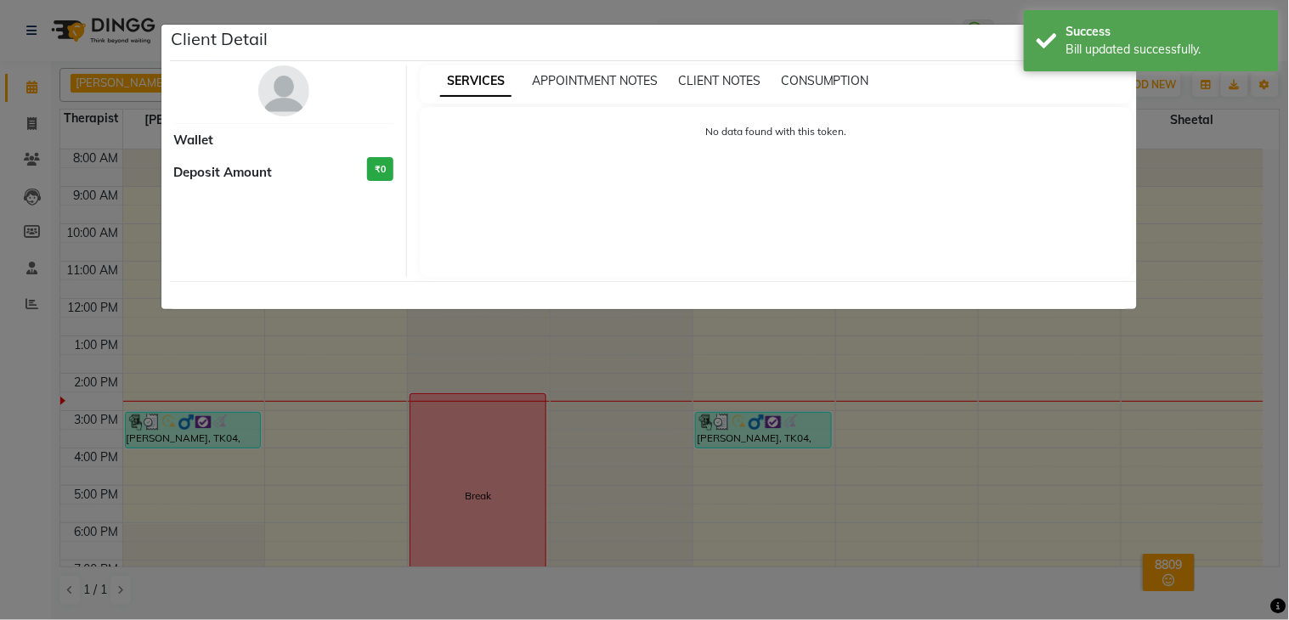
select select "3"
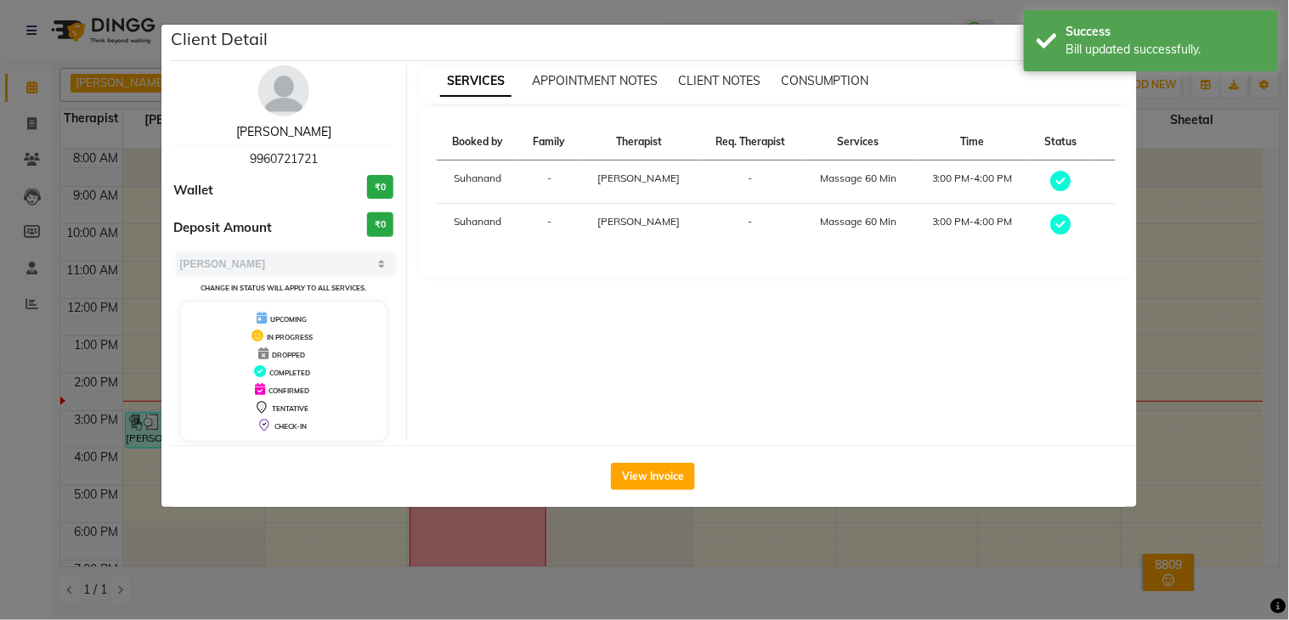
click at [280, 133] on link "[PERSON_NAME]" at bounding box center [283, 131] width 95 height 15
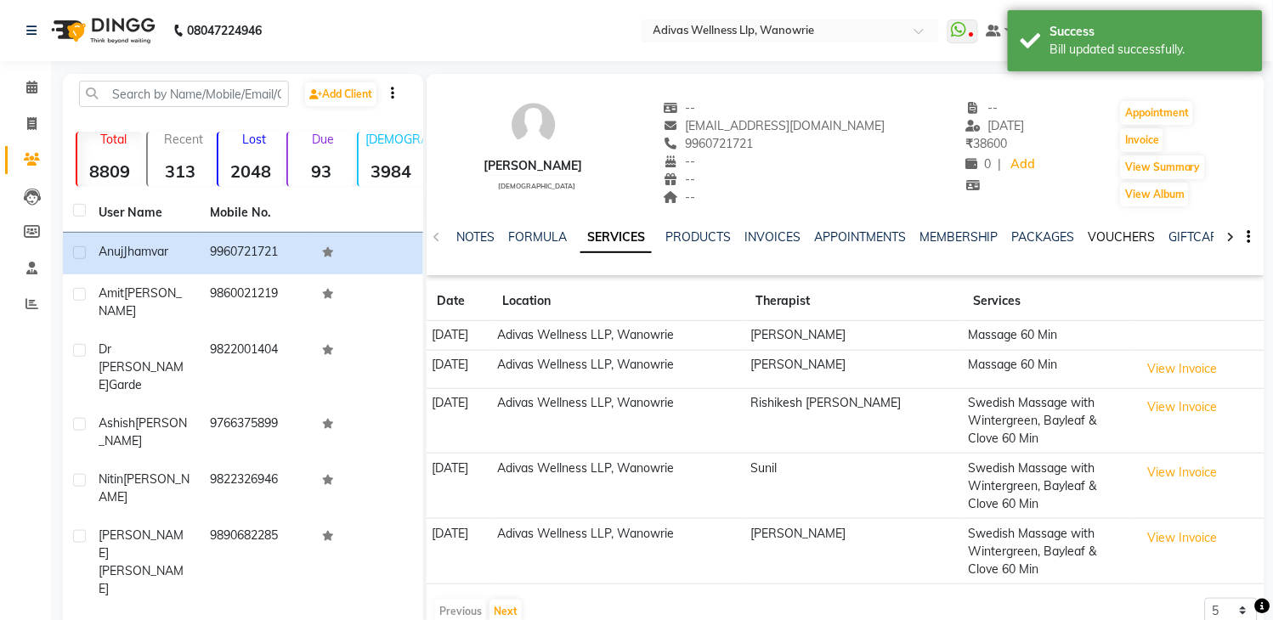
click at [1116, 230] on link "VOUCHERS" at bounding box center [1121, 236] width 67 height 15
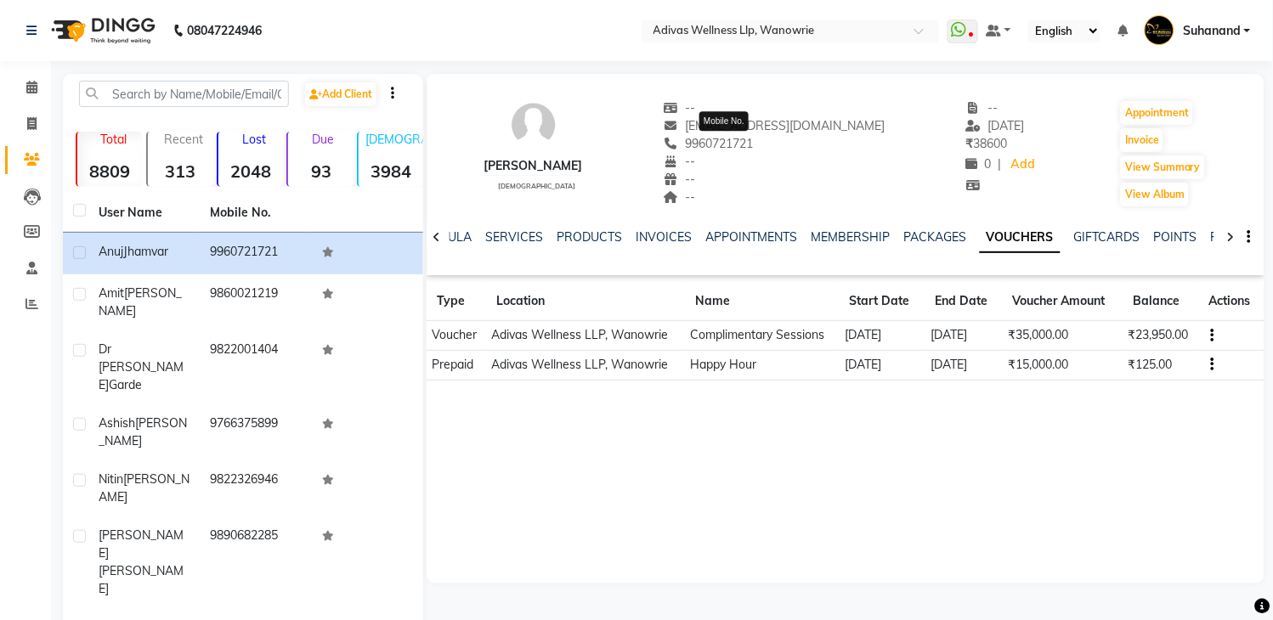
click at [753, 145] on span "9960721721" at bounding box center [709, 143] width 90 height 15
copy span "9960721721"
click at [657, 238] on link "INVOICES" at bounding box center [663, 236] width 56 height 15
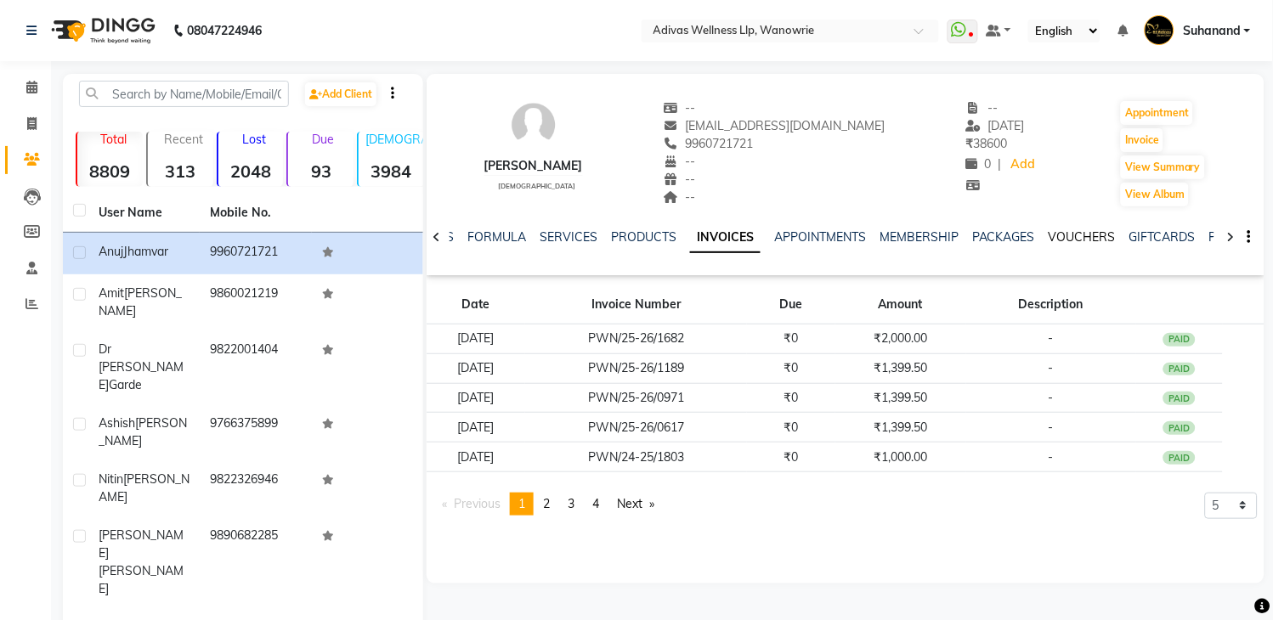
click at [1084, 235] on link "VOUCHERS" at bounding box center [1081, 236] width 67 height 15
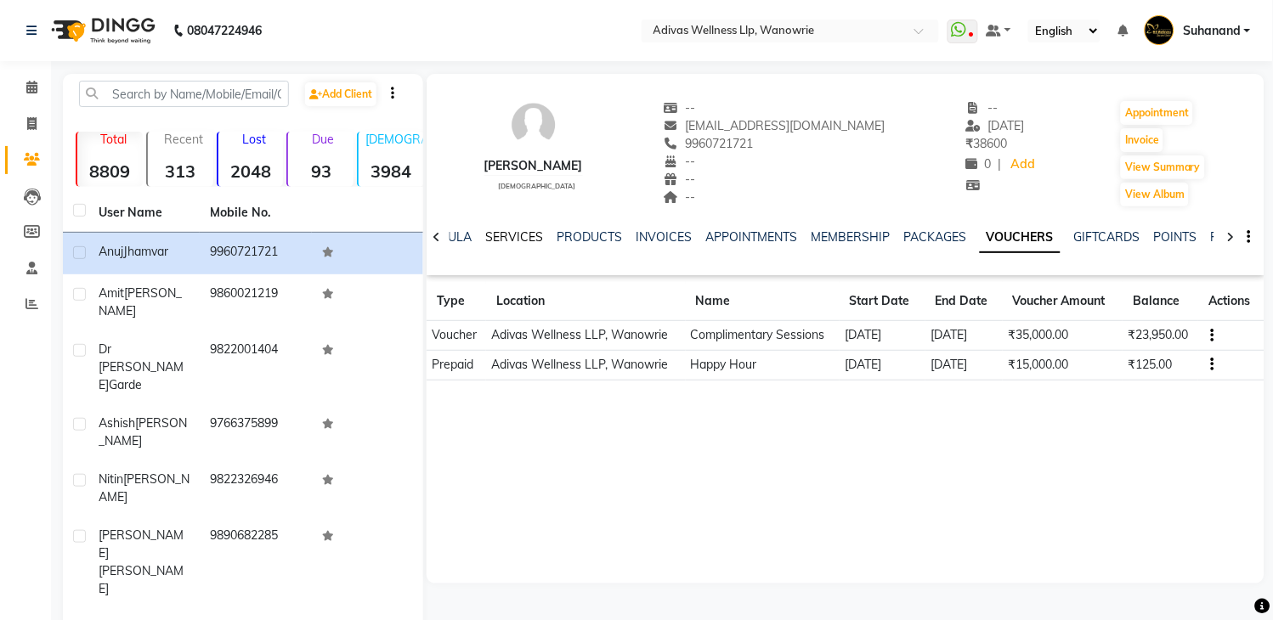
click at [522, 236] on link "SERVICES" at bounding box center [514, 236] width 58 height 15
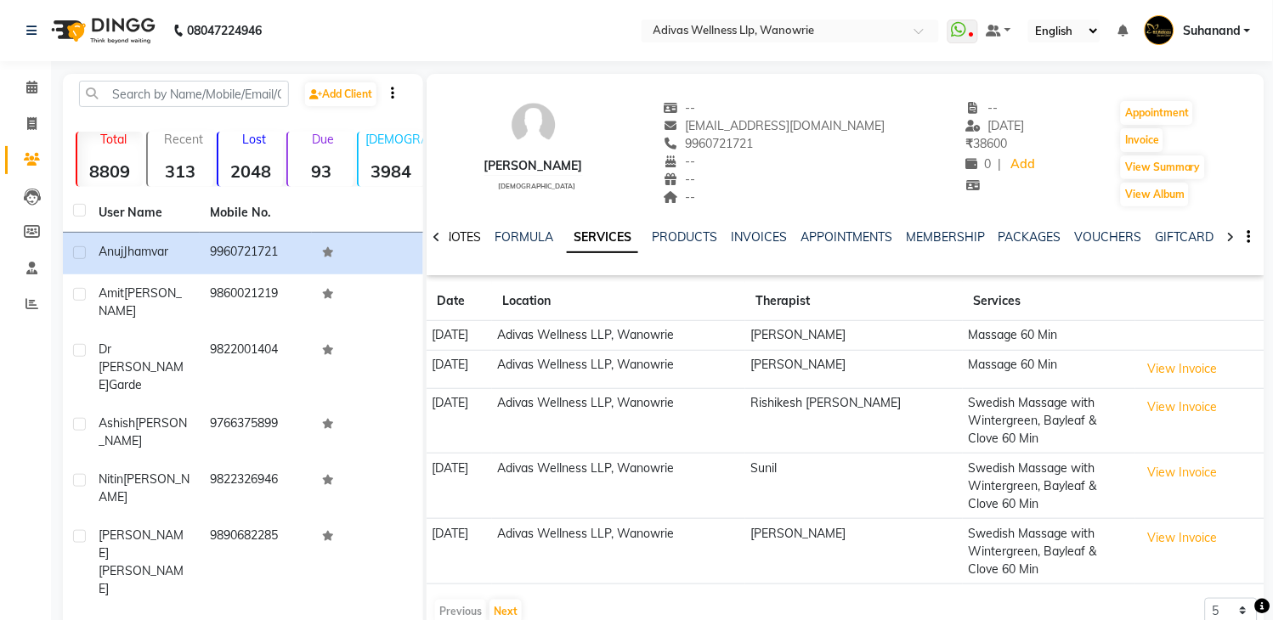
click at [457, 232] on link "NOTES" at bounding box center [462, 236] width 38 height 15
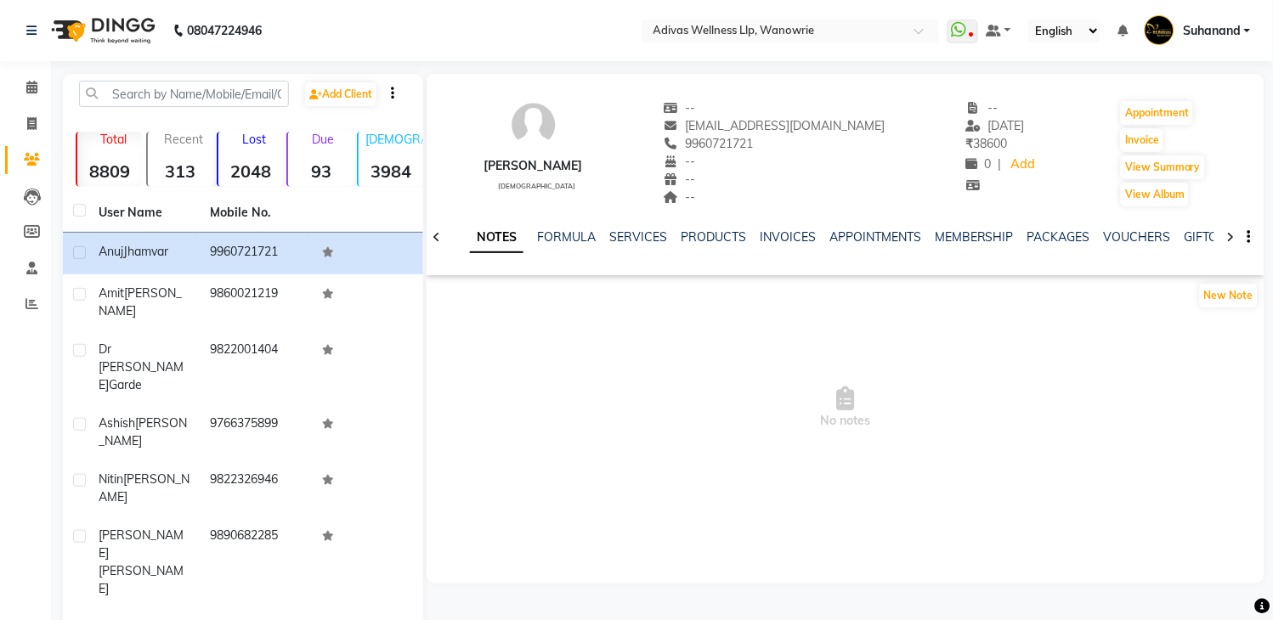
click at [1212, 280] on div "[PERSON_NAME] [DEMOGRAPHIC_DATA] -- [EMAIL_ADDRESS][DOMAIN_NAME] 9960721721 -- …" at bounding box center [845, 283] width 838 height 419
click at [1216, 291] on button "New Note" at bounding box center [1229, 296] width 58 height 24
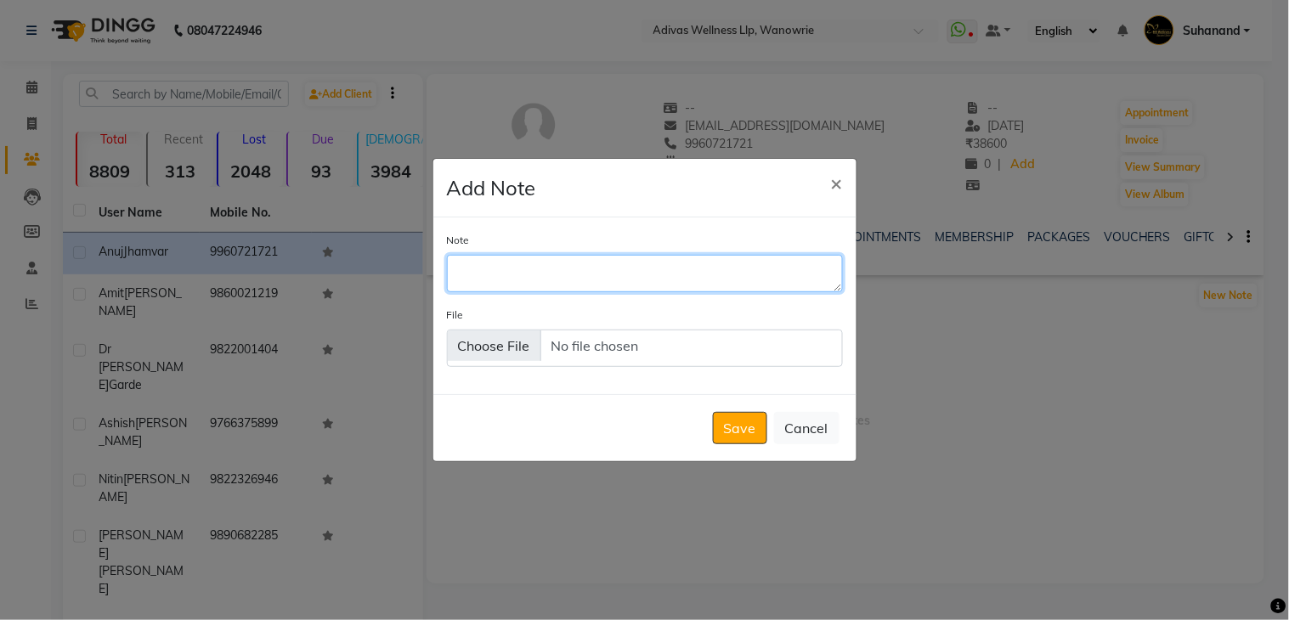
click at [583, 280] on textarea "Note" at bounding box center [645, 273] width 396 height 37
type textarea "23 session is left"
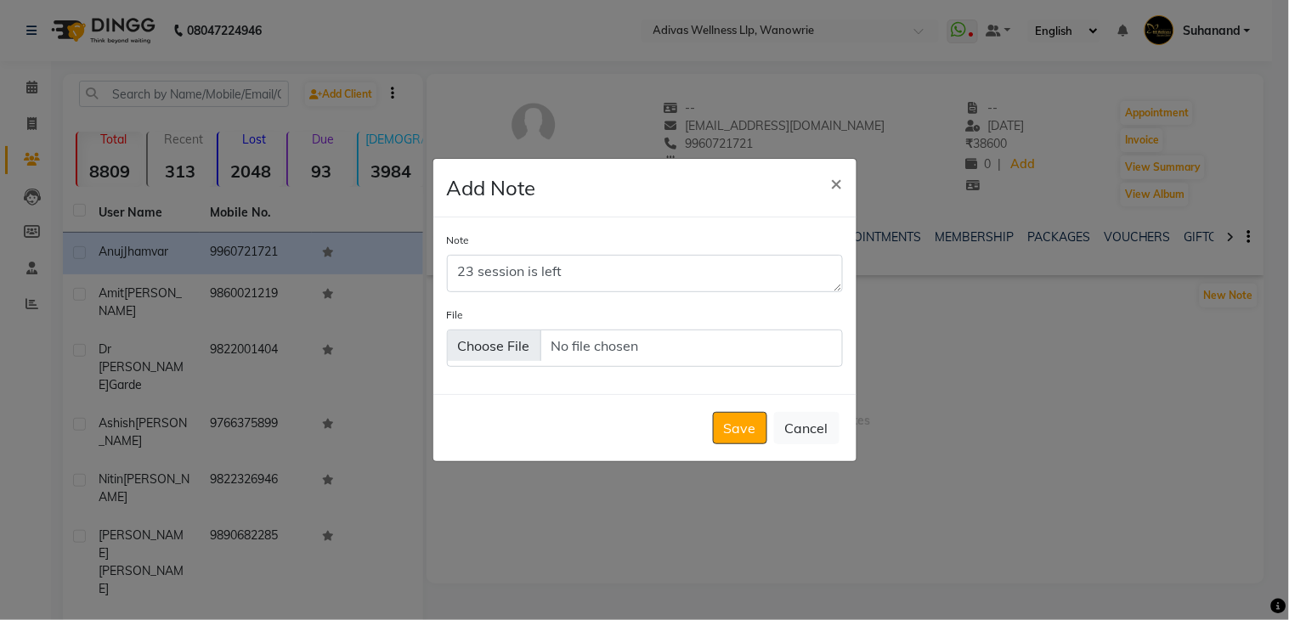
click at [733, 419] on button "Save" at bounding box center [740, 428] width 54 height 32
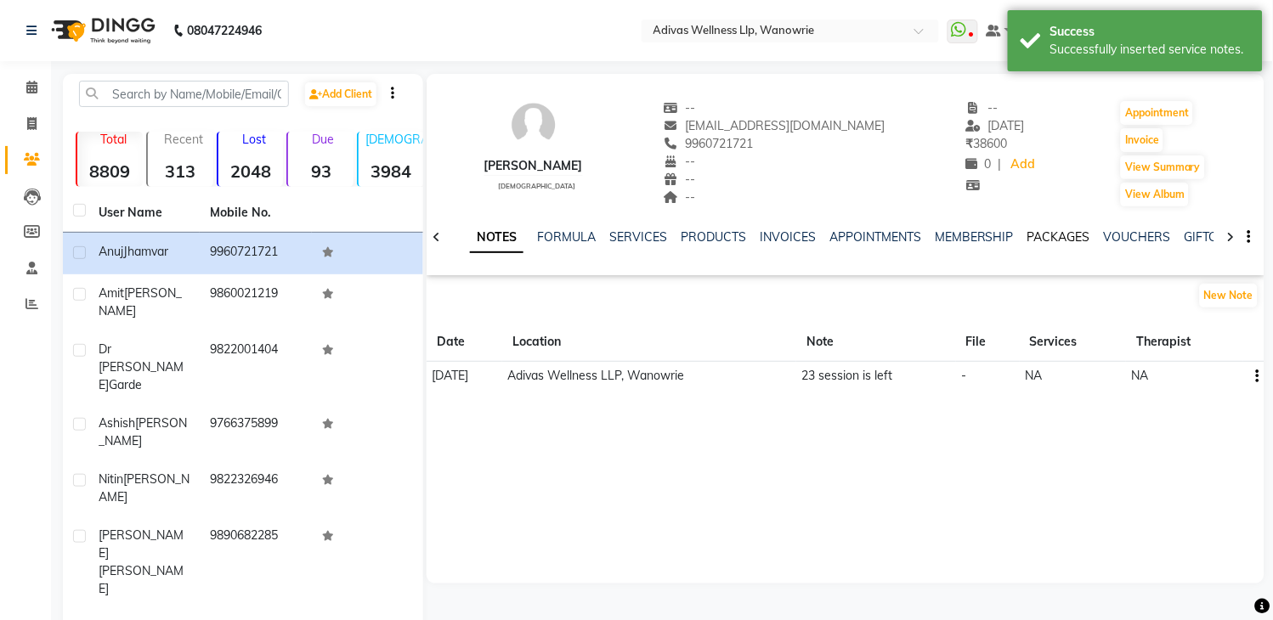
click at [1076, 232] on link "PACKAGES" at bounding box center [1058, 236] width 63 height 15
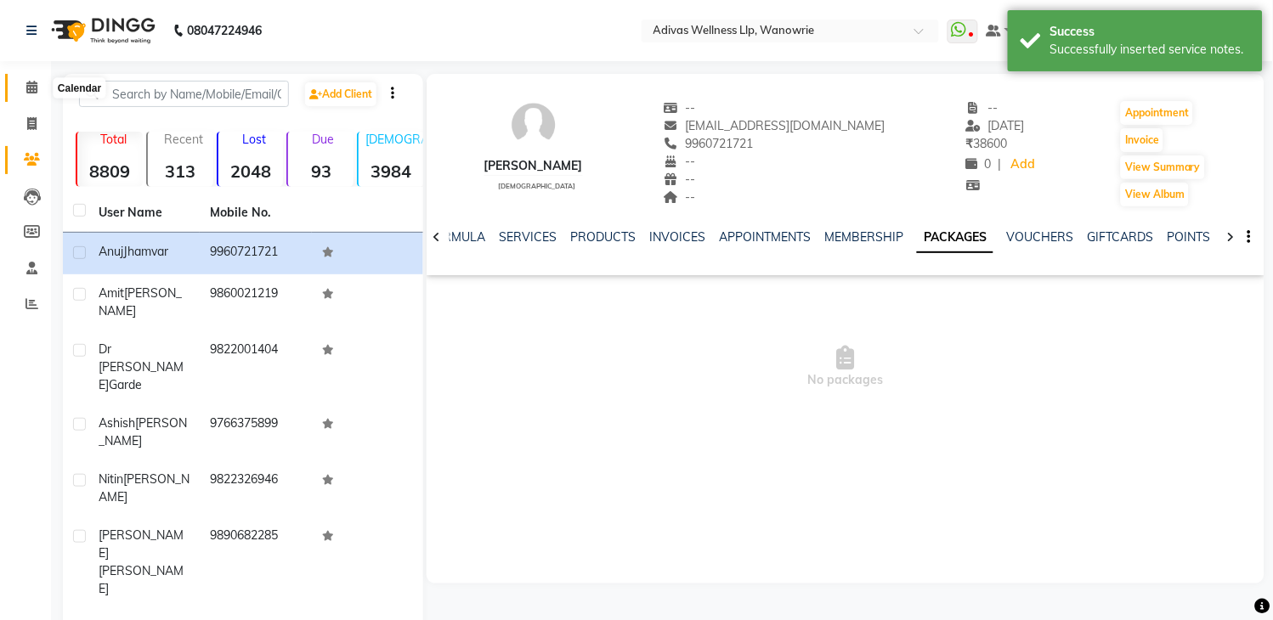
click at [31, 86] on icon at bounding box center [31, 87] width 11 height 13
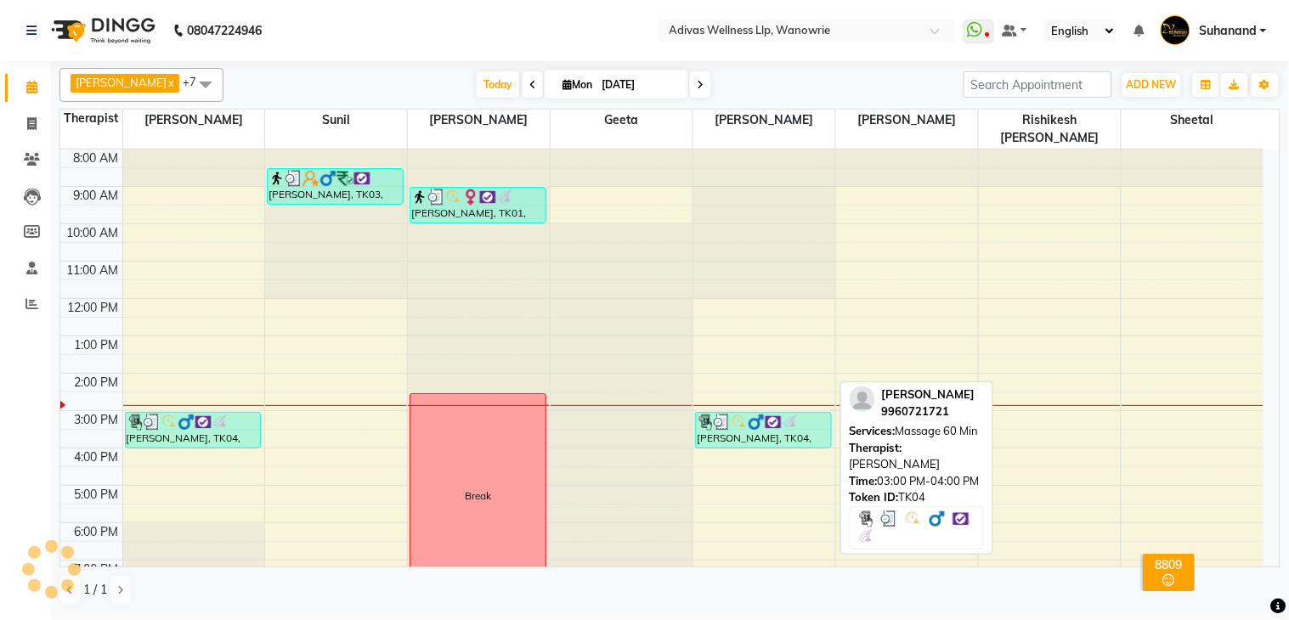
click at [766, 414] on img at bounding box center [773, 422] width 17 height 17
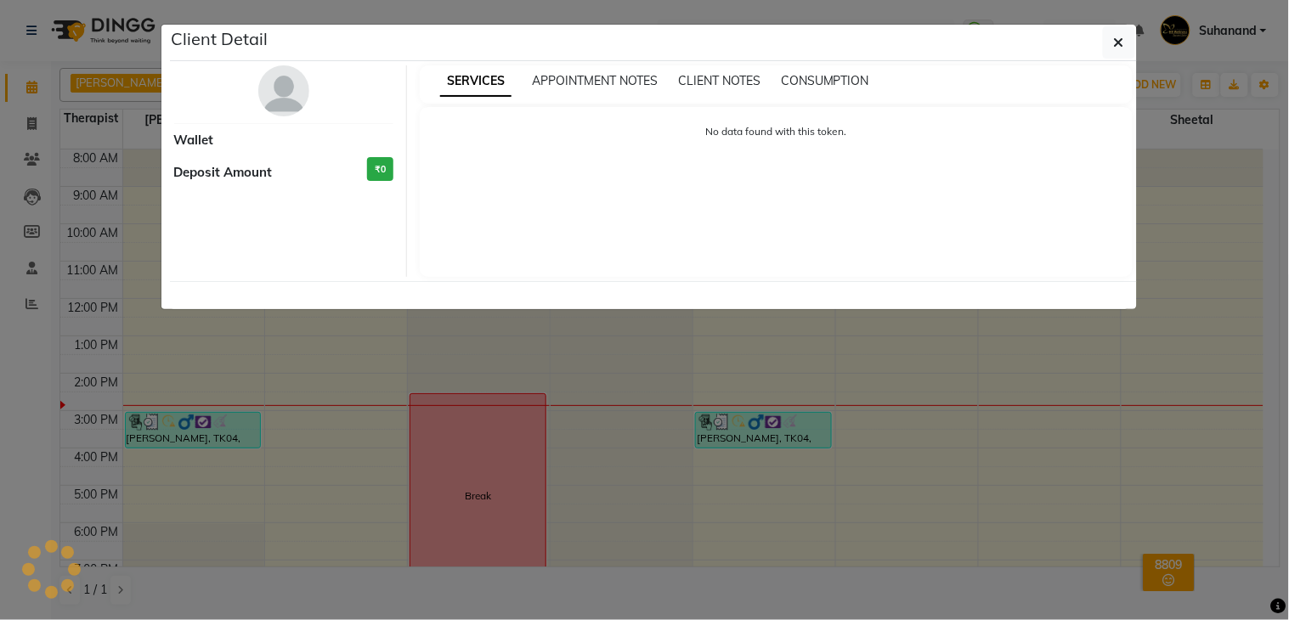
select select "3"
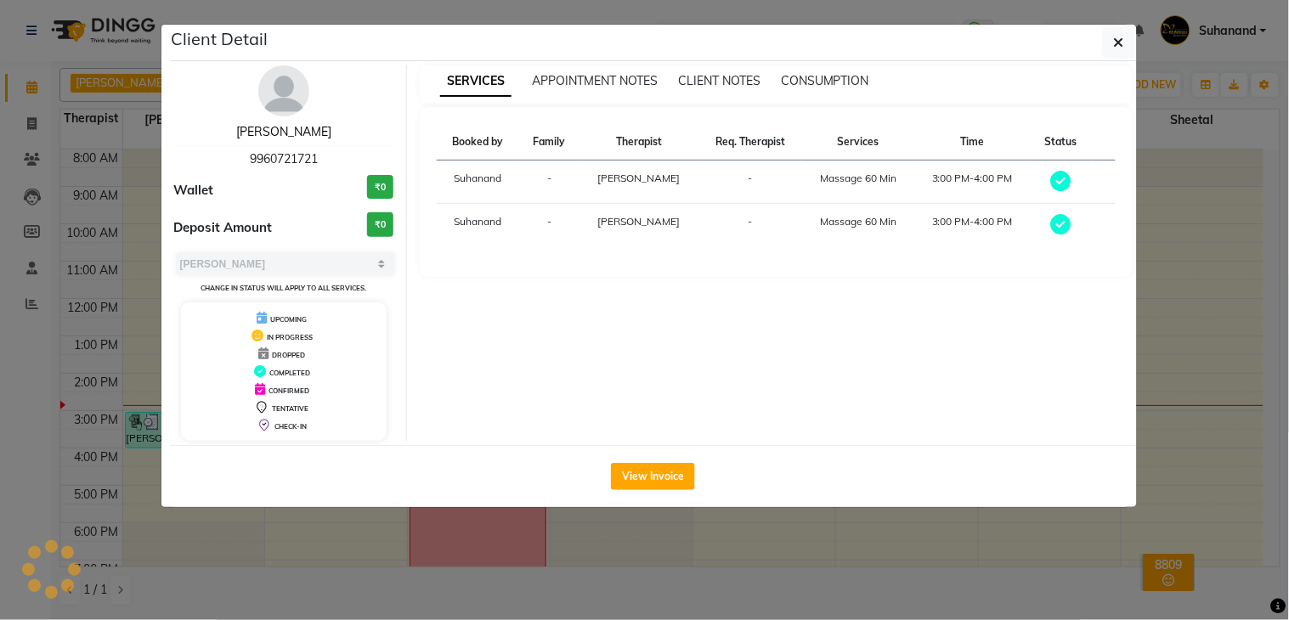
click at [314, 130] on link "[PERSON_NAME]" at bounding box center [283, 131] width 95 height 15
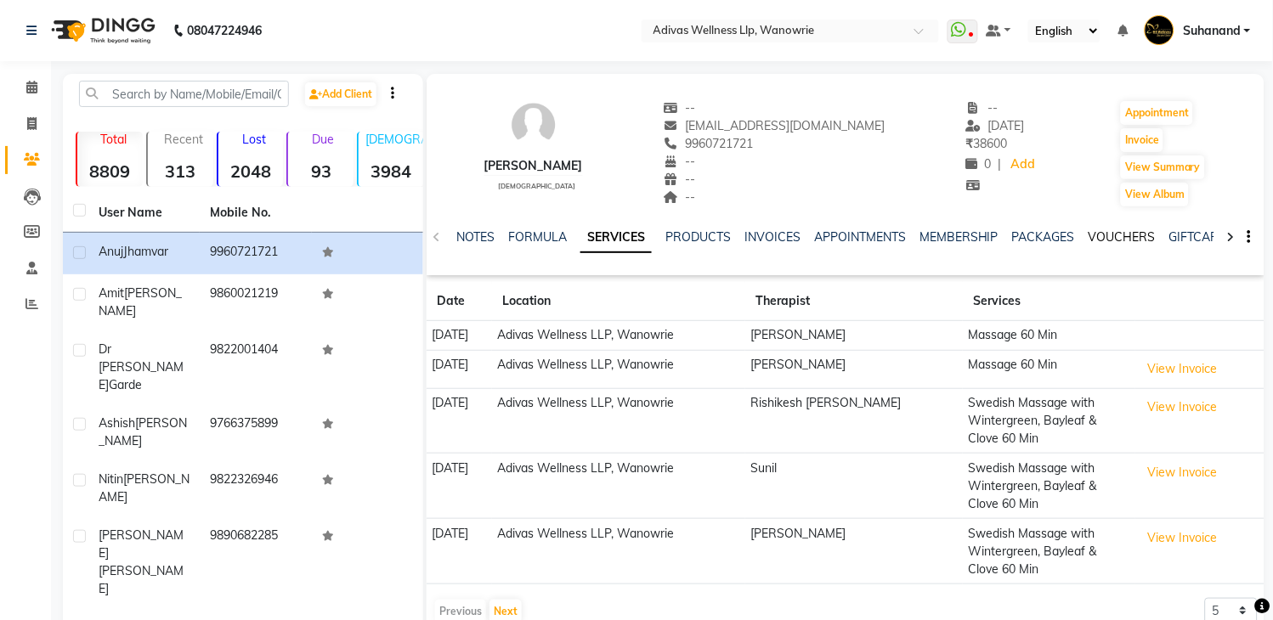
click at [1110, 235] on link "VOUCHERS" at bounding box center [1121, 236] width 67 height 15
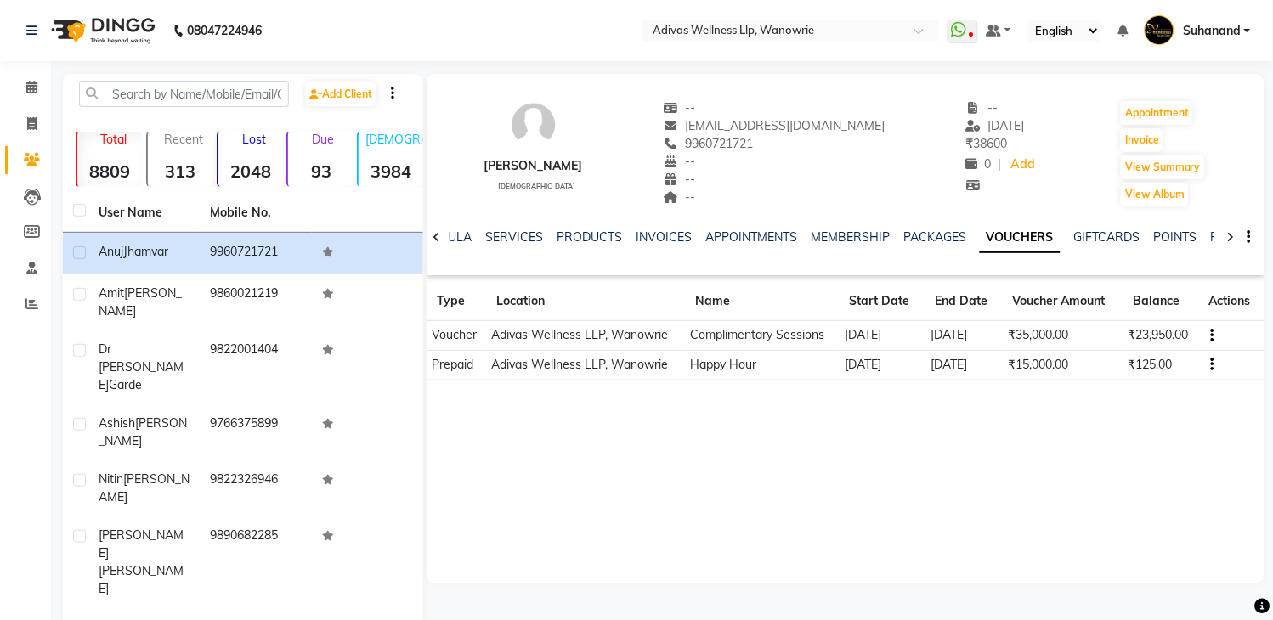
click at [1072, 192] on div "[PERSON_NAME] [DEMOGRAPHIC_DATA] -- [EMAIL_ADDRESS][DOMAIN_NAME] 9960721721 -- …" at bounding box center [845, 145] width 838 height 126
click at [991, 202] on div "-- [DATE] ₹ 38600 0 | Add" at bounding box center [1002, 153] width 72 height 109
click at [29, 78] on span at bounding box center [32, 88] width 30 height 20
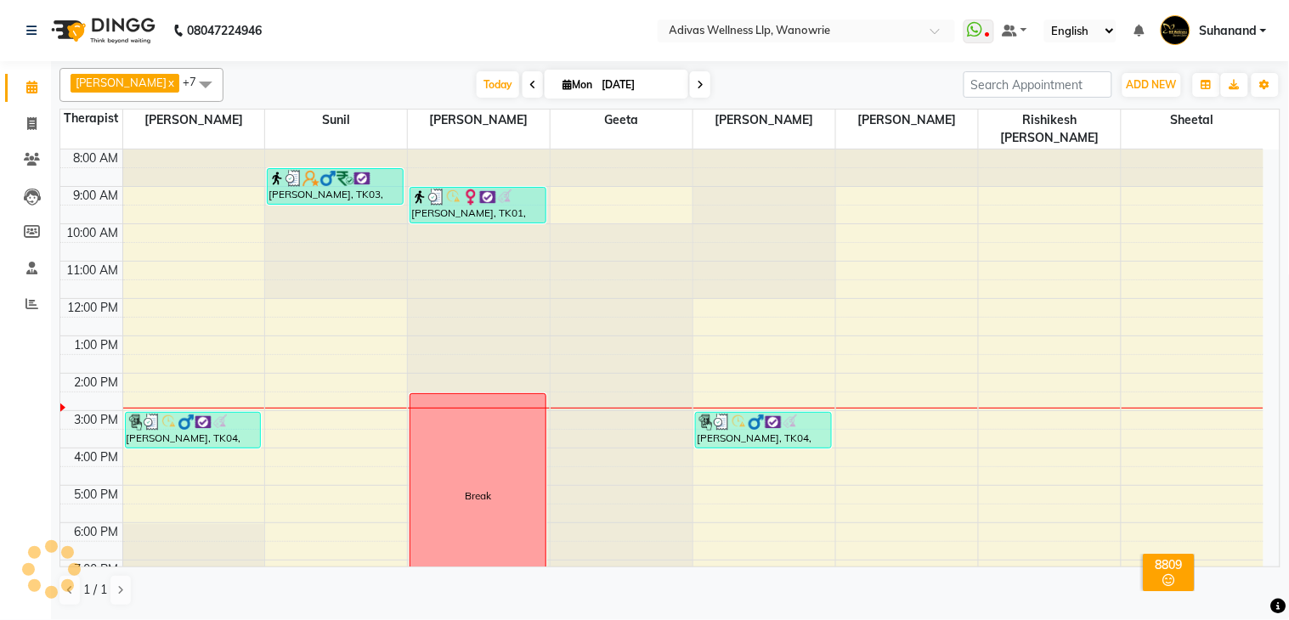
click at [477, 18] on nav "08047224946 Select Location × Adivas Wellness Llp, Wanowrie WhatsApp Status ✕ S…" at bounding box center [644, 30] width 1289 height 61
click at [445, 30] on nav "08047224946 Select Location × Adivas Wellness Llp, Wanowrie WhatsApp Status ✕ S…" at bounding box center [644, 30] width 1289 height 61
click at [442, 34] on nav "08047224946 Select Location × Adivas Wellness Llp, Wanowrie WhatsApp Status ✕ S…" at bounding box center [644, 30] width 1289 height 61
click at [539, 20] on nav "08047224946 Select Location × Adivas Wellness Llp, Wanowrie WhatsApp Status ✕ S…" at bounding box center [644, 30] width 1289 height 61
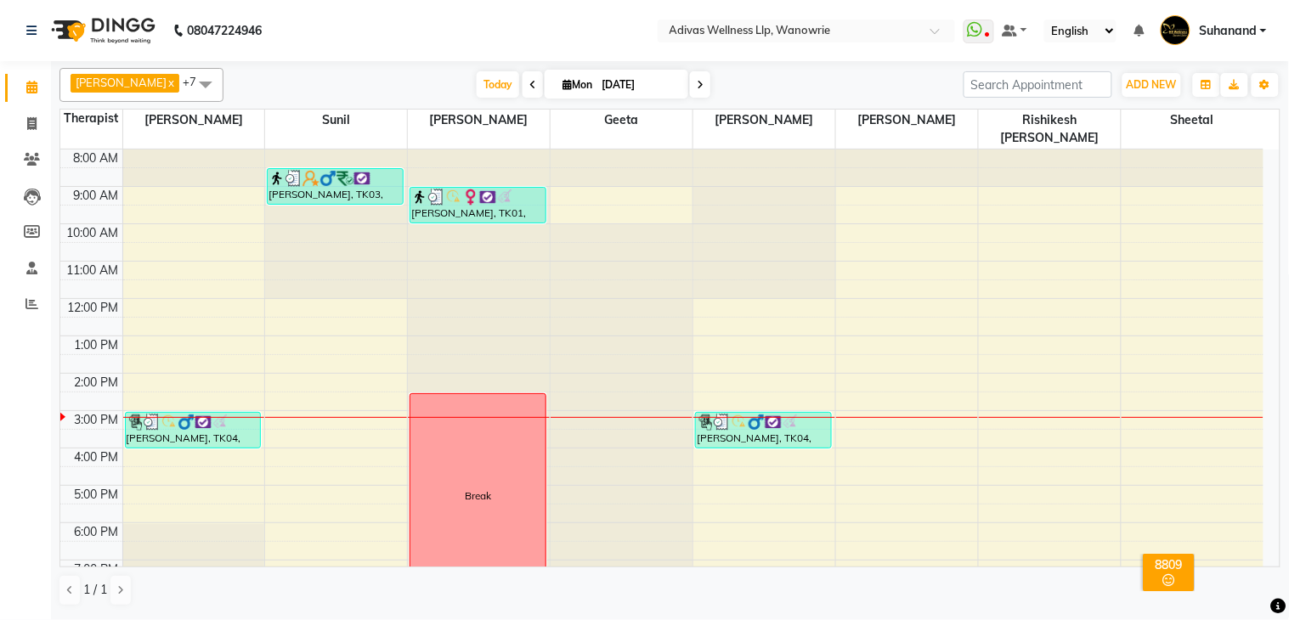
click at [471, 28] on nav "08047224946 Select Location × Adivas Wellness Llp, Wanowrie WhatsApp Status ✕ S…" at bounding box center [644, 30] width 1289 height 61
click at [468, 28] on nav "08047224946 Select Location × Adivas Wellness Llp, Wanowrie WhatsApp Status ✕ S…" at bounding box center [644, 30] width 1289 height 61
click at [466, 28] on nav "08047224946 Select Location × Adivas Wellness Llp, Wanowrie WhatsApp Status ✕ S…" at bounding box center [644, 30] width 1289 height 61
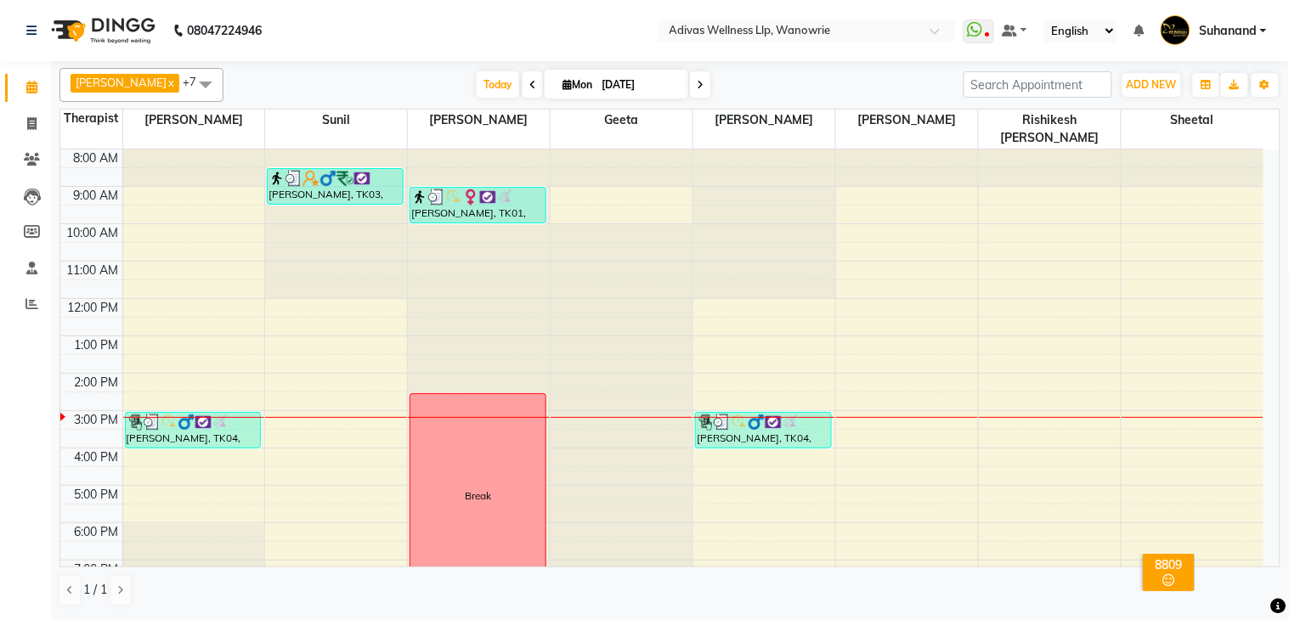
click at [465, 28] on nav "08047224946 Select Location × Adivas Wellness Llp, Wanowrie WhatsApp Status ✕ S…" at bounding box center [644, 30] width 1289 height 61
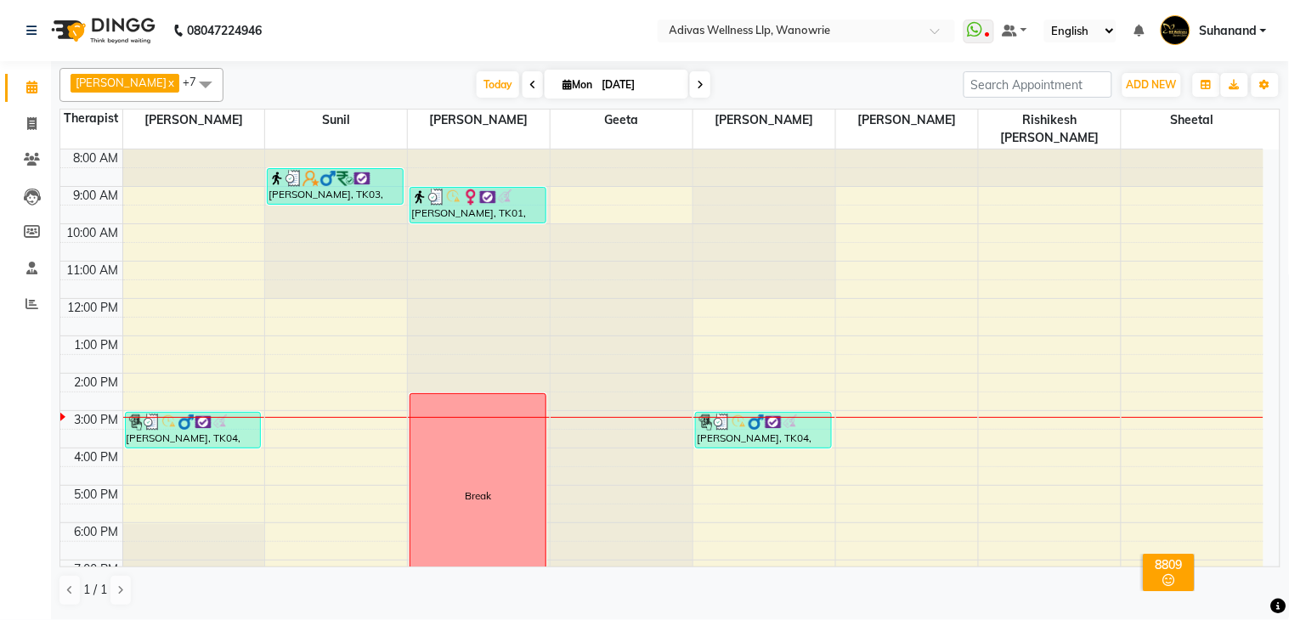
click at [465, 28] on nav "08047224946 Select Location × Adivas Wellness Llp, Wanowrie WhatsApp Status ✕ S…" at bounding box center [644, 30] width 1289 height 61
click at [470, 20] on nav "08047224946 Select Location × Adivas Wellness Llp, Wanowrie WhatsApp Status ✕ S…" at bounding box center [644, 30] width 1289 height 61
click at [464, 28] on nav "08047224946 Select Location × Adivas Wellness Llp, Wanowrie WhatsApp Status ✕ S…" at bounding box center [644, 30] width 1289 height 61
click at [461, 23] on nav "08047224946 Select Location × Adivas Wellness Llp, Wanowrie WhatsApp Status ✕ S…" at bounding box center [644, 30] width 1289 height 61
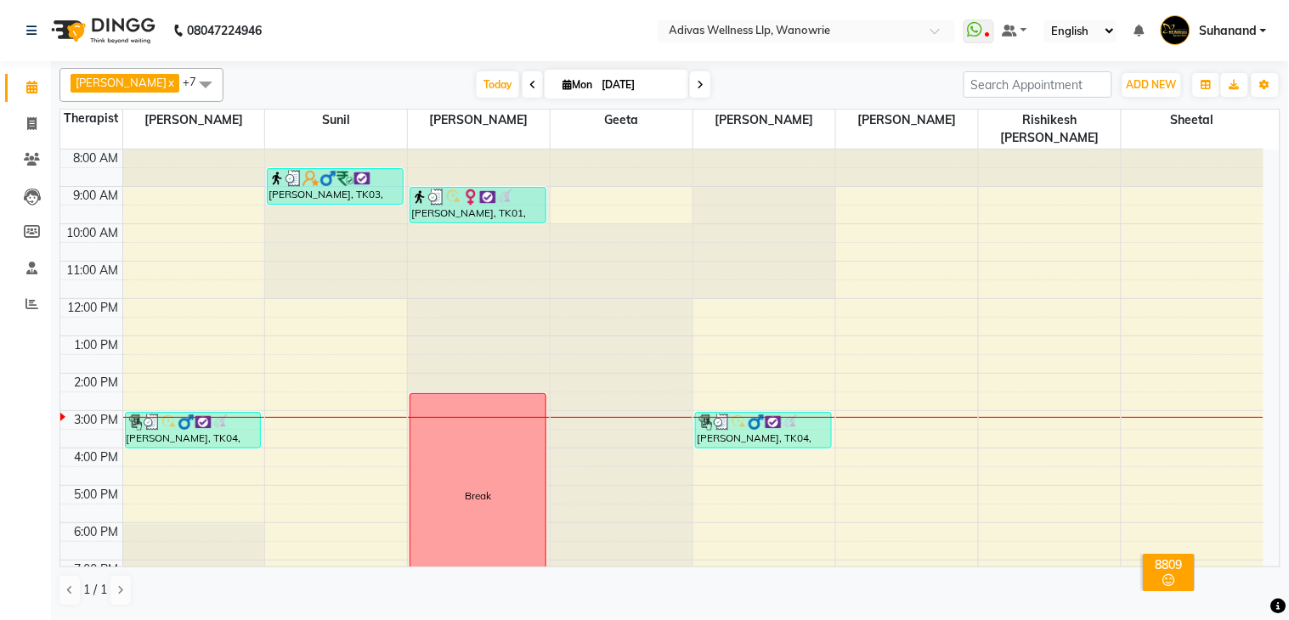
click at [453, 23] on nav "08047224946 Select Location × Adivas Wellness Llp, Wanowrie WhatsApp Status ✕ S…" at bounding box center [644, 30] width 1289 height 61
drag, startPoint x: 432, startPoint y: 15, endPoint x: 417, endPoint y: 12, distance: 14.8
click at [431, 15] on nav "08047224946 Select Location × Adivas Wellness Llp, Wanowrie WhatsApp Status ✕ S…" at bounding box center [644, 30] width 1289 height 61
click at [404, 9] on nav "08047224946 Select Location × Adivas Wellness Llp, Wanowrie WhatsApp Status ✕ S…" at bounding box center [644, 30] width 1289 height 61
click at [376, 10] on nav "08047224946 Select Location × Adivas Wellness Llp, Wanowrie WhatsApp Status ✕ S…" at bounding box center [644, 30] width 1289 height 61
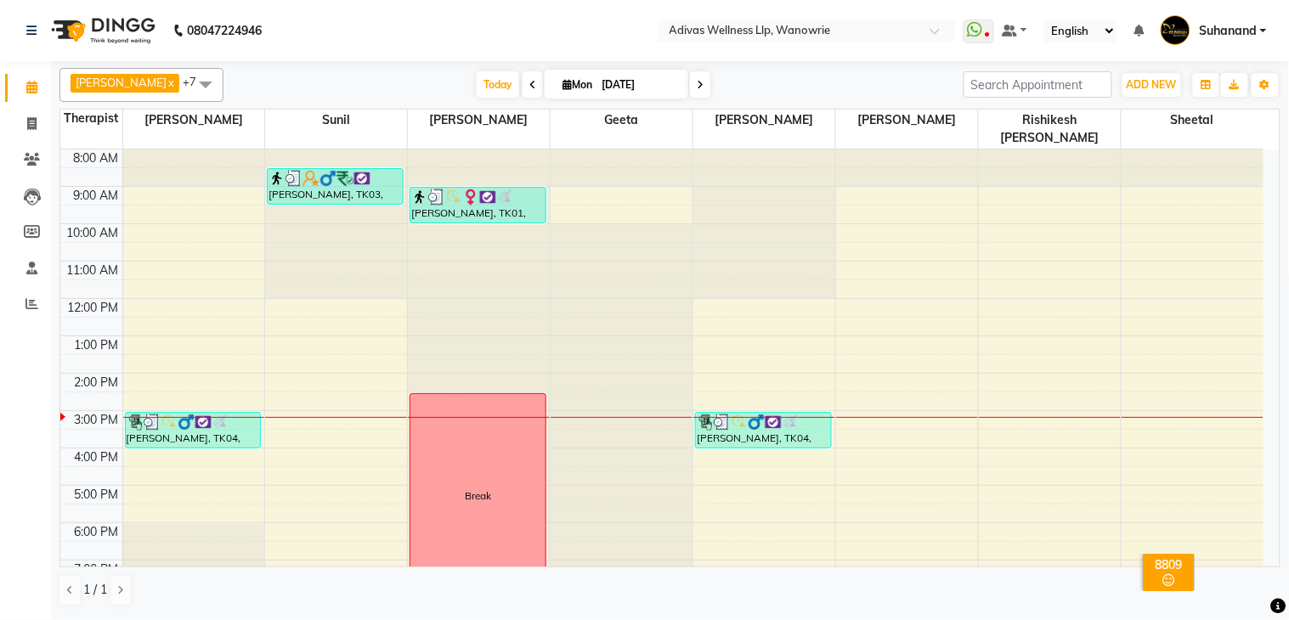
click at [364, 12] on nav "08047224946 Select Location × Adivas Wellness Llp, Wanowrie WhatsApp Status ✕ S…" at bounding box center [644, 30] width 1289 height 61
click at [362, 12] on nav "08047224946 Select Location × Adivas Wellness Llp, Wanowrie WhatsApp Status ✕ S…" at bounding box center [644, 30] width 1289 height 61
click at [361, 12] on nav "08047224946 Select Location × Adivas Wellness Llp, Wanowrie WhatsApp Status ✕ S…" at bounding box center [644, 30] width 1289 height 61
click at [360, 17] on nav "08047224946 Select Location × Adivas Wellness Llp, Wanowrie WhatsApp Status ✕ S…" at bounding box center [644, 30] width 1289 height 61
click at [464, 36] on nav "08047224946 Select Location × Adivas Wellness Llp, Wanowrie WhatsApp Status ✕ S…" at bounding box center [644, 30] width 1289 height 61
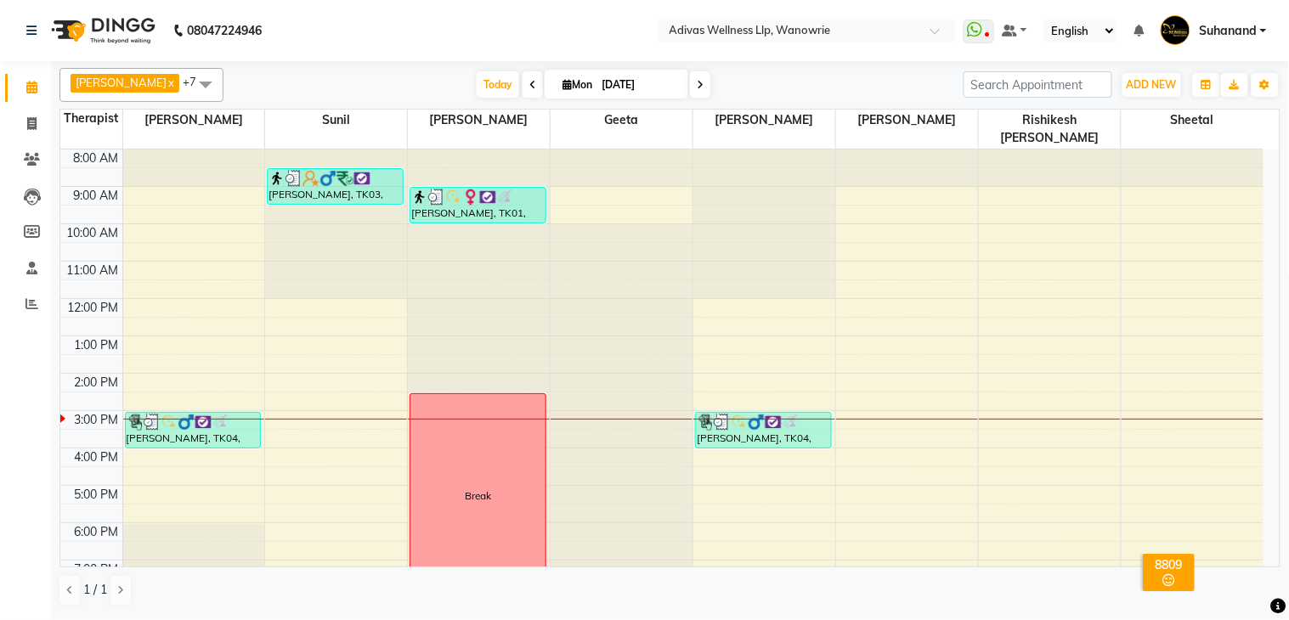
click at [443, 22] on nav "08047224946 Select Location × Adivas Wellness Llp, Wanowrie WhatsApp Status ✕ S…" at bounding box center [644, 30] width 1289 height 61
click at [476, 15] on nav "08047224946 Select Location × Adivas Wellness Llp, Wanowrie WhatsApp Status ✕ S…" at bounding box center [644, 30] width 1289 height 61
click at [487, 18] on nav "08047224946 Select Location × Adivas Wellness Llp, Wanowrie WhatsApp Status ✕ S…" at bounding box center [644, 30] width 1289 height 61
click at [476, 17] on nav "08047224946 Select Location × Adivas Wellness Llp, Wanowrie WhatsApp Status ✕ S…" at bounding box center [644, 30] width 1289 height 61
click at [479, 18] on nav "08047224946 Select Location × Adivas Wellness Llp, Wanowrie WhatsApp Status ✕ S…" at bounding box center [644, 30] width 1289 height 61
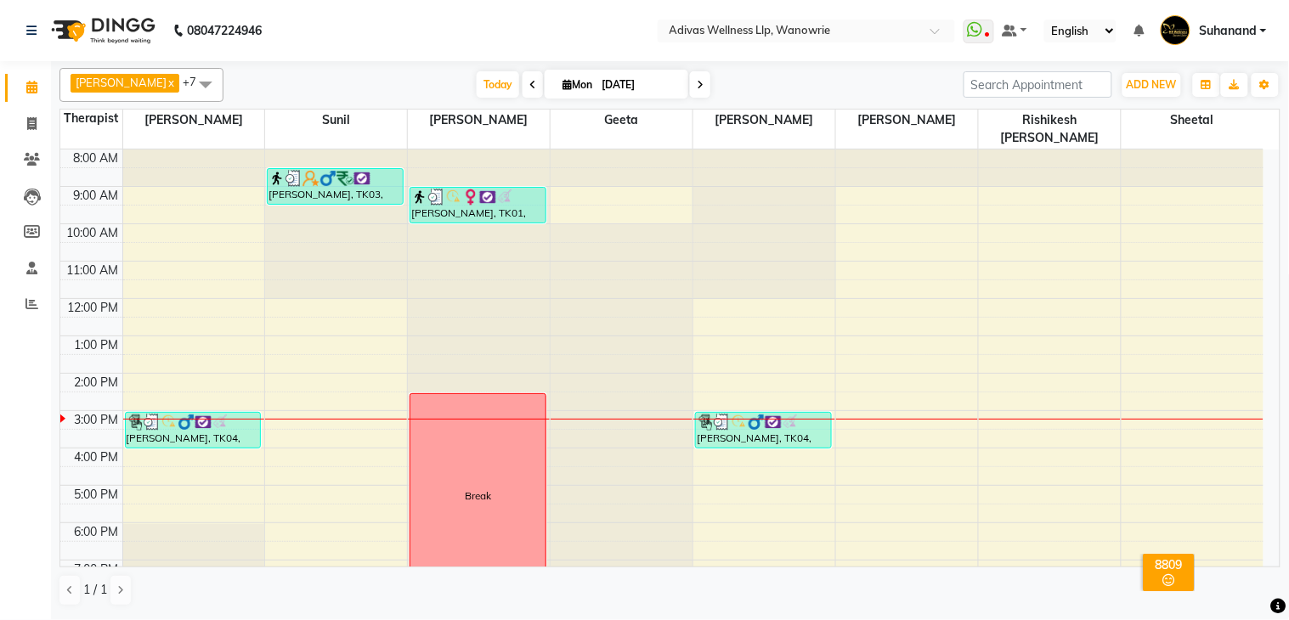
click at [479, 18] on nav "08047224946 Select Location × Adivas Wellness Llp, Wanowrie WhatsApp Status ✕ S…" at bounding box center [644, 30] width 1289 height 61
click at [521, 24] on nav "08047224946 Select Location × Adivas Wellness Llp, Wanowrie WhatsApp Status ✕ S…" at bounding box center [644, 30] width 1289 height 61
click at [466, 29] on nav "08047224946 Select Location × Adivas Wellness Llp, Wanowrie WhatsApp Status ✕ S…" at bounding box center [644, 30] width 1289 height 61
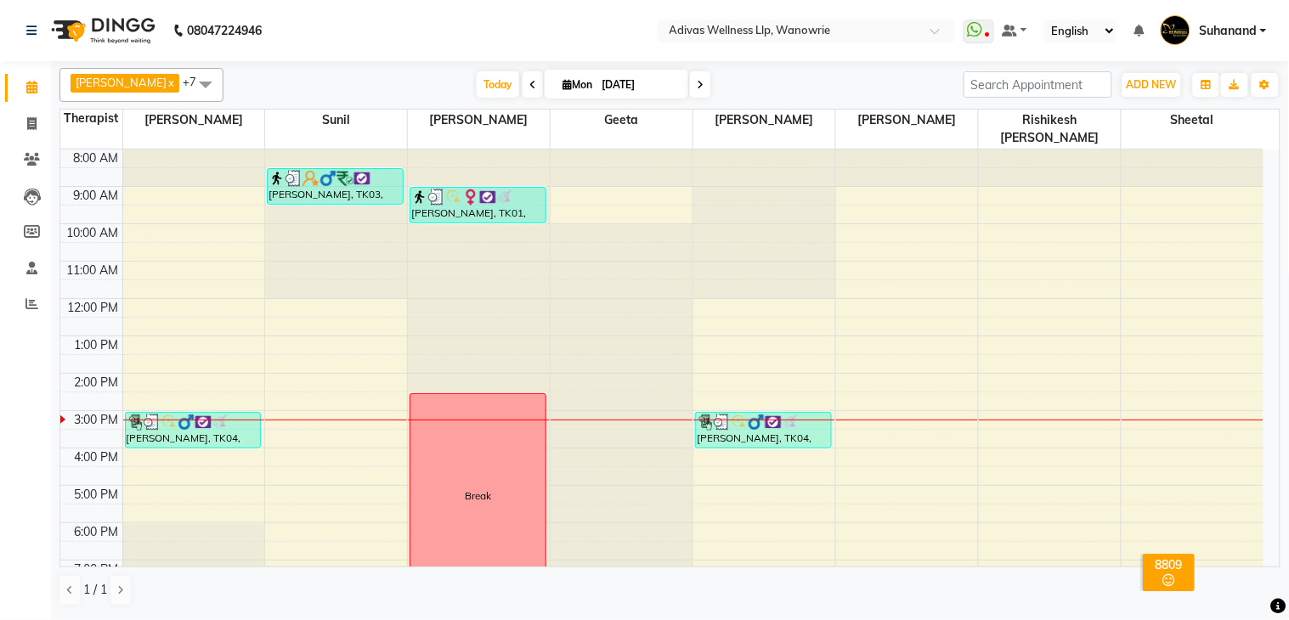
scroll to position [53, 0]
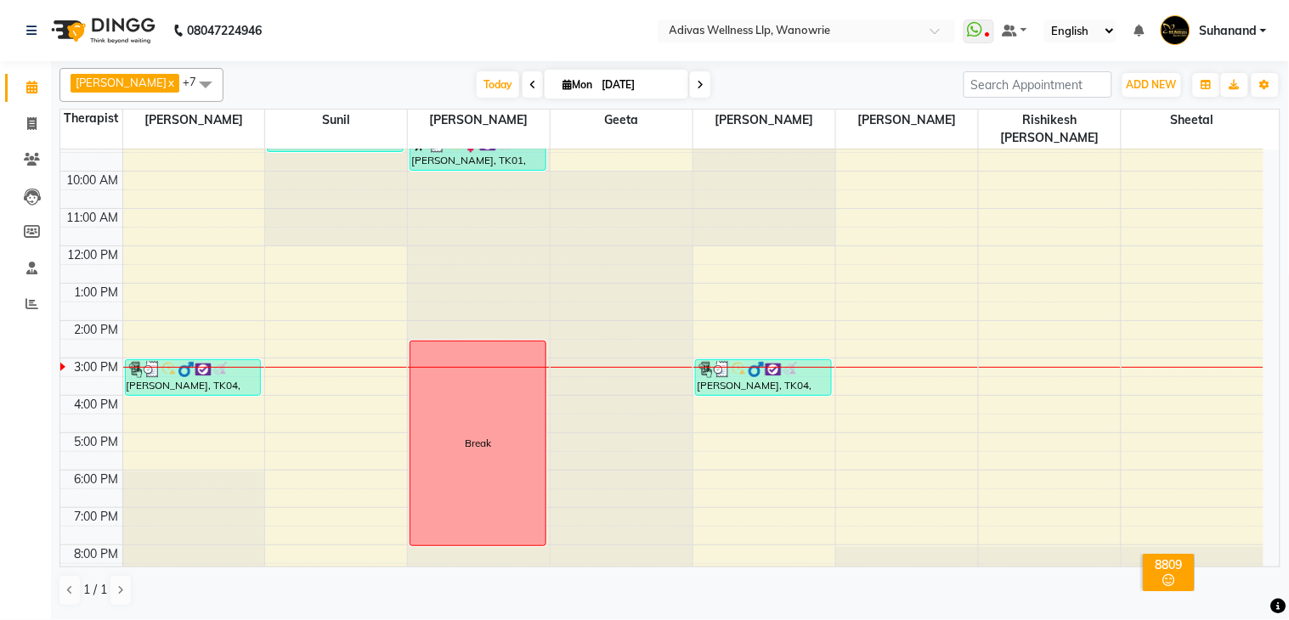
click at [697, 82] on icon at bounding box center [700, 85] width 7 height 10
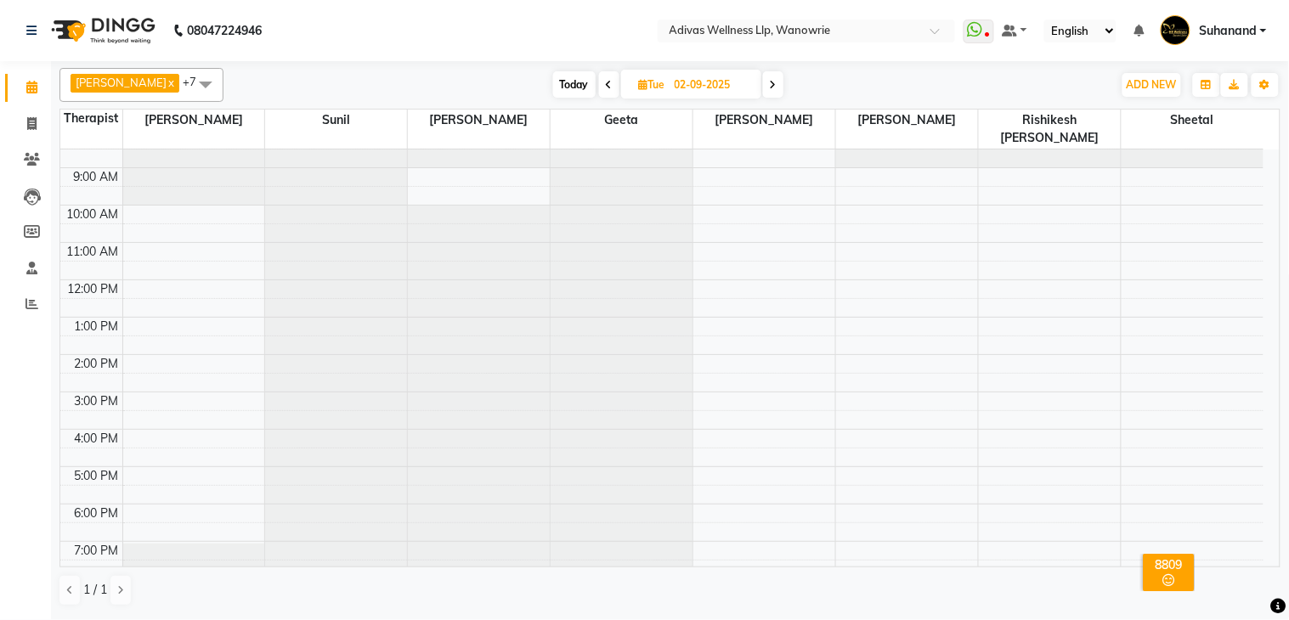
scroll to position [0, 0]
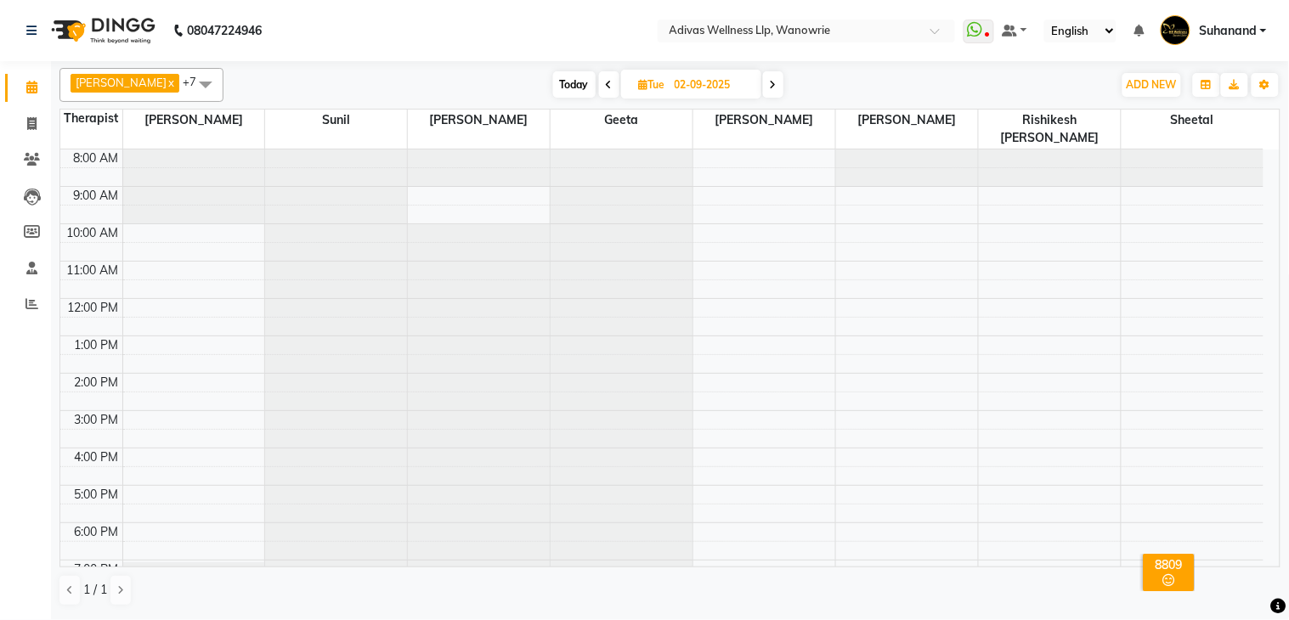
click at [770, 87] on icon at bounding box center [773, 85] width 7 height 10
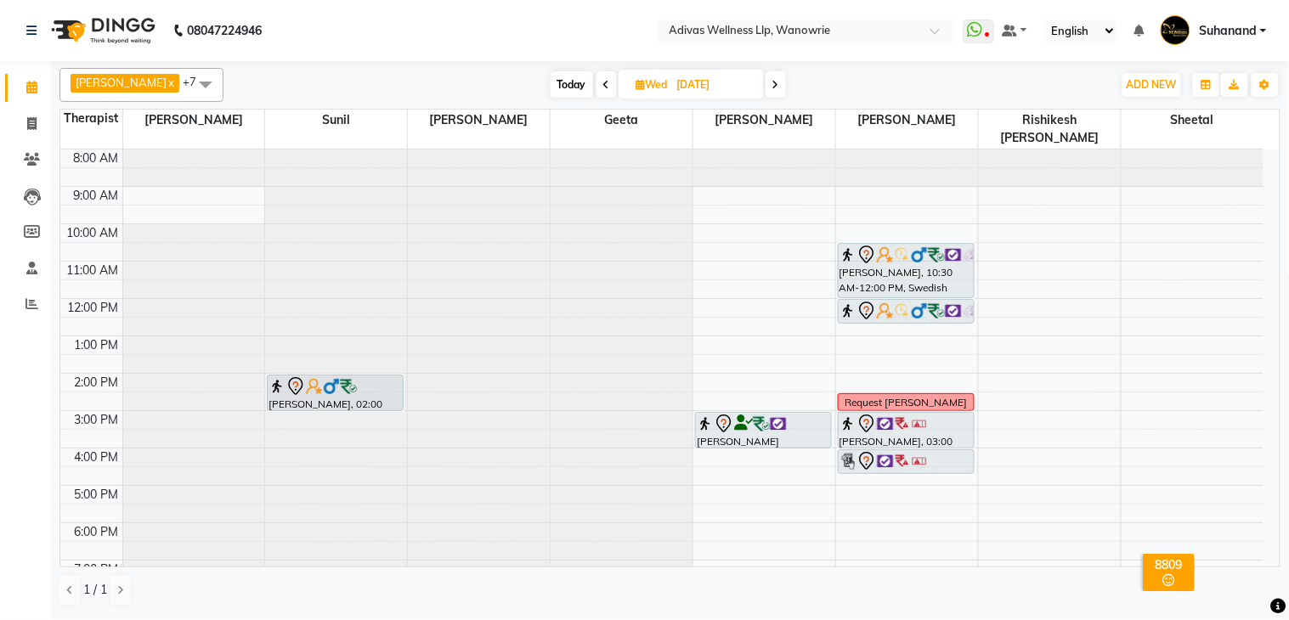
click at [772, 82] on icon at bounding box center [775, 85] width 7 height 10
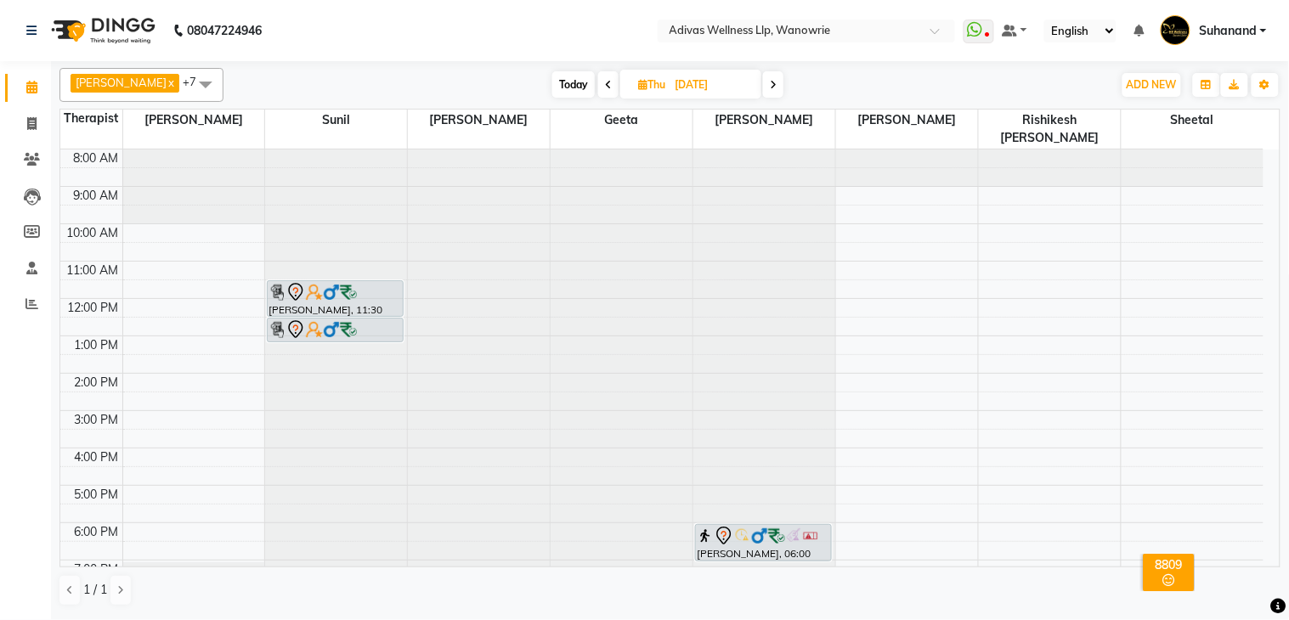
click at [770, 80] on icon at bounding box center [773, 85] width 7 height 10
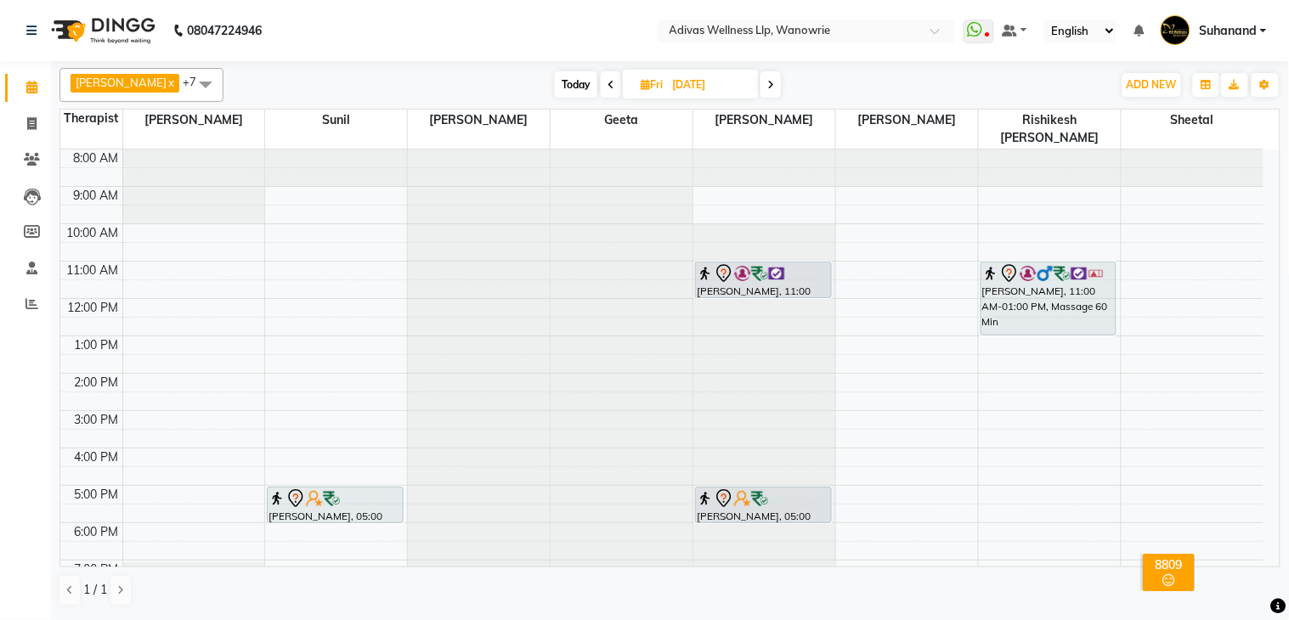
click at [563, 76] on span "Today" at bounding box center [576, 84] width 42 height 26
type input "[DATE]"
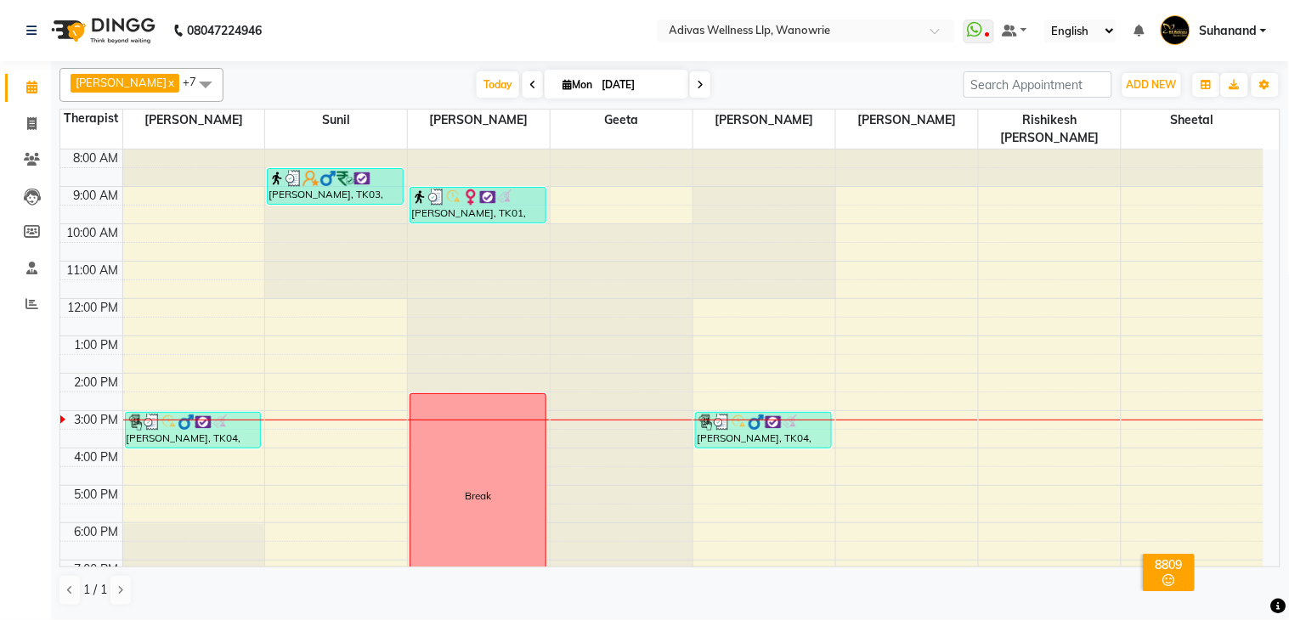
scroll to position [54, 0]
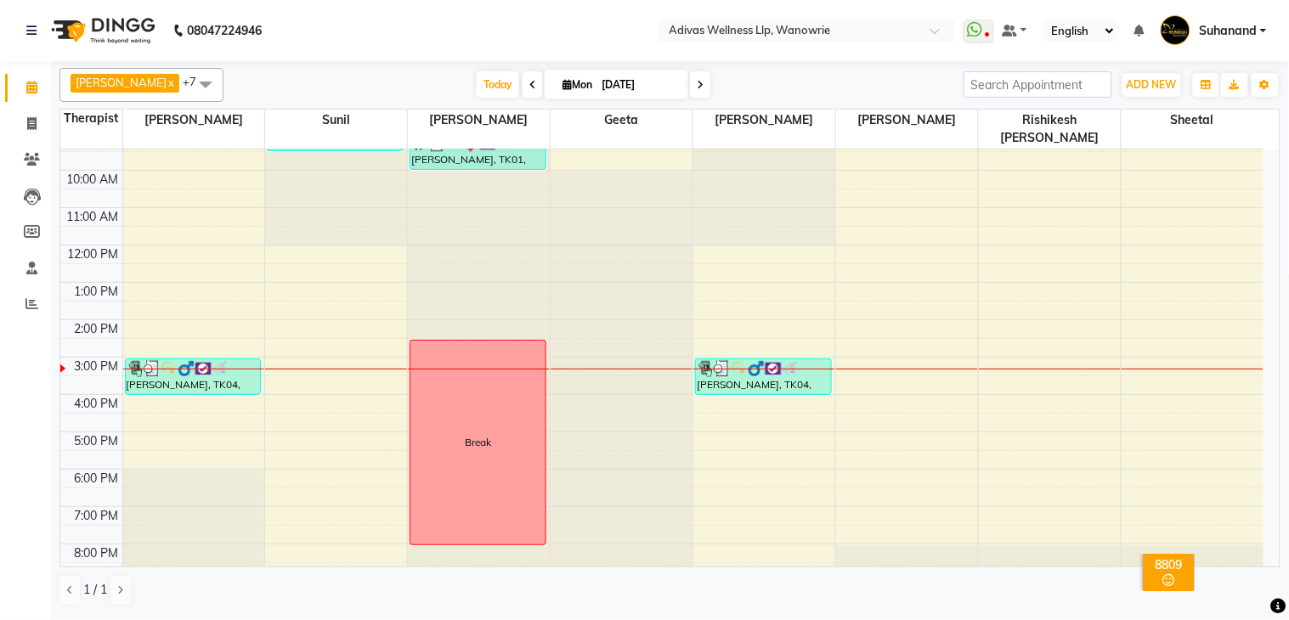
click at [574, 38] on nav "08047224946 Select Location × Adivas Wellness Llp, Wanowrie WhatsApp Status ✕ S…" at bounding box center [644, 30] width 1289 height 61
click at [569, 29] on nav "08047224946 Select Location × Adivas Wellness Llp, Wanowrie WhatsApp Status ✕ S…" at bounding box center [644, 30] width 1289 height 61
click at [563, 17] on nav "08047224946 Select Location × Adivas Wellness Llp, Wanowrie WhatsApp Status ✕ S…" at bounding box center [644, 30] width 1289 height 61
click at [522, 22] on nav "08047224946 Select Location × Adivas Wellness Llp, Wanowrie WhatsApp Status ✕ S…" at bounding box center [644, 30] width 1289 height 61
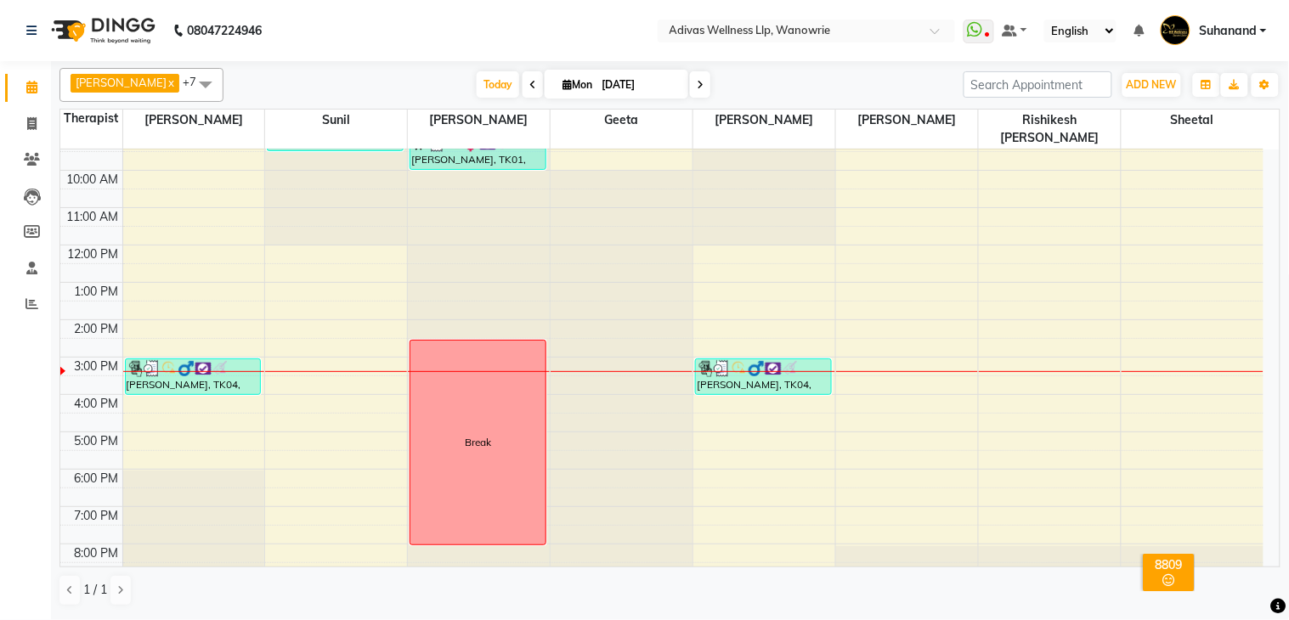
click at [470, 19] on nav "08047224946 Select Location × Adivas Wellness Llp, Wanowrie WhatsApp Status ✕ S…" at bounding box center [644, 30] width 1289 height 61
click at [538, 26] on nav "08047224946 Select Location × Adivas Wellness Llp, Wanowrie WhatsApp Status ✕ S…" at bounding box center [644, 30] width 1289 height 61
click at [556, 20] on nav "08047224946 Select Location × Adivas Wellness Llp, Wanowrie WhatsApp Status ✕ S…" at bounding box center [644, 30] width 1289 height 61
click at [620, 77] on input "[DATE]" at bounding box center [638, 84] width 85 height 25
select select "9"
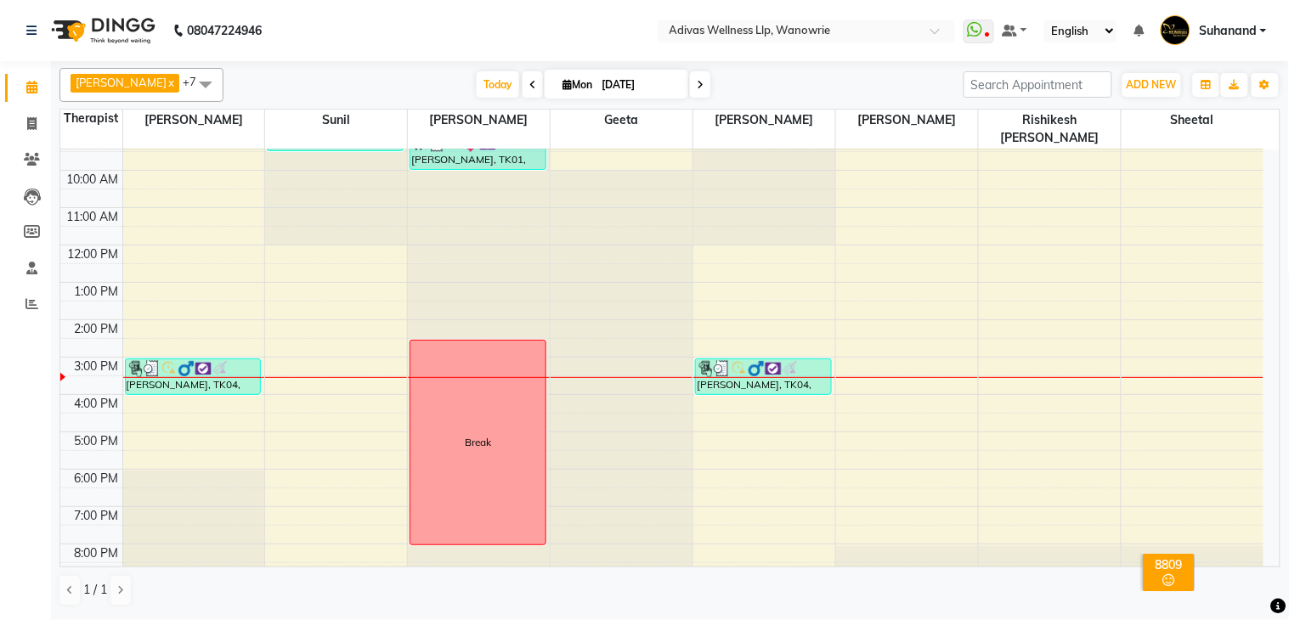
select select "2025"
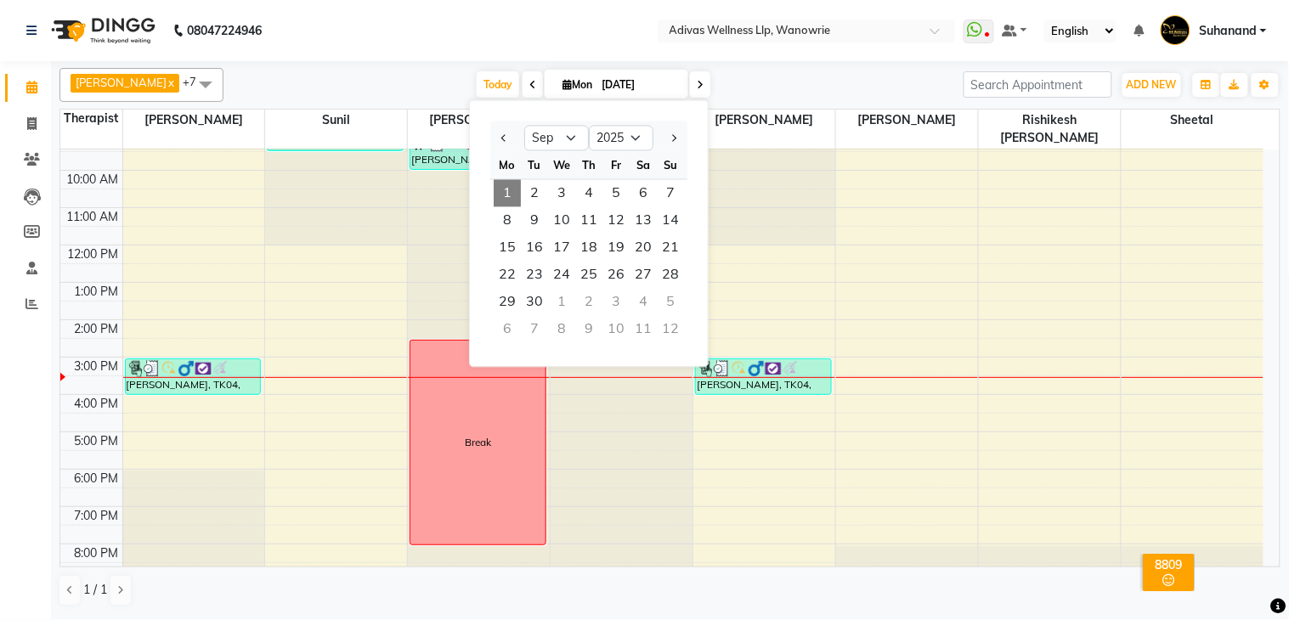
click at [494, 137] on div at bounding box center [507, 138] width 34 height 27
click at [503, 138] on span "Previous month" at bounding box center [504, 137] width 7 height 7
select select "8"
click at [562, 20] on nav "08047224946 Select Location × Adivas Wellness Llp, Wanowrie WhatsApp Status ✕ S…" at bounding box center [644, 30] width 1289 height 61
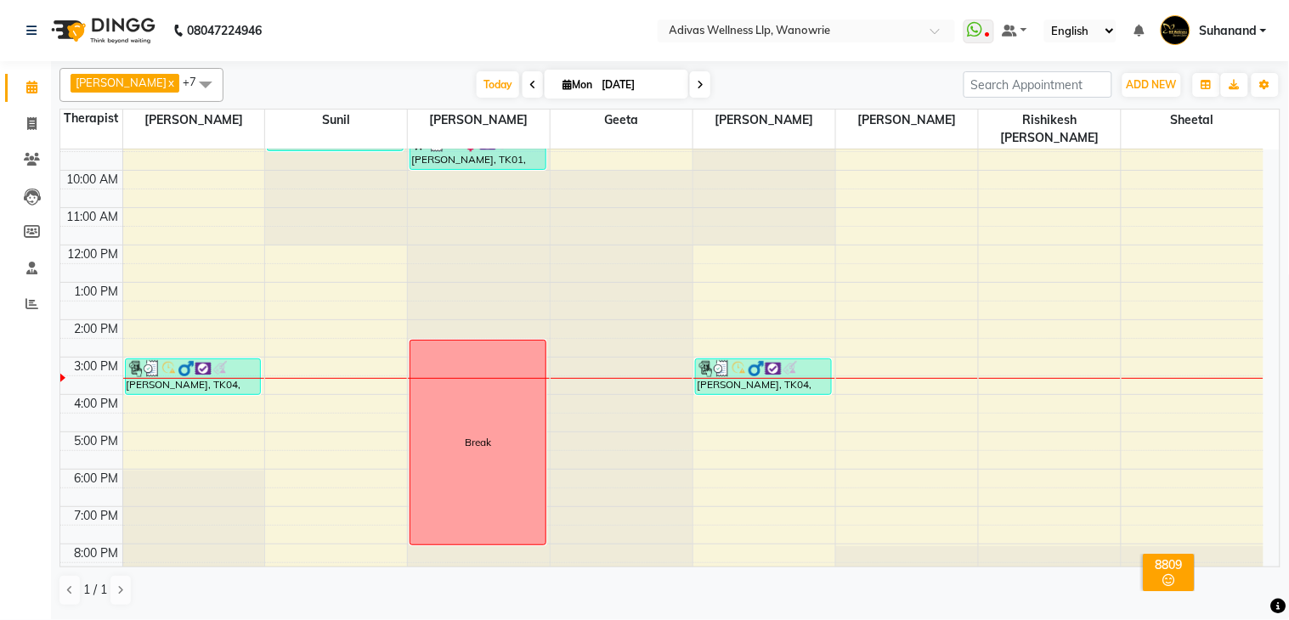
click at [603, 90] on input "[DATE]" at bounding box center [638, 84] width 85 height 25
select select "9"
select select "2025"
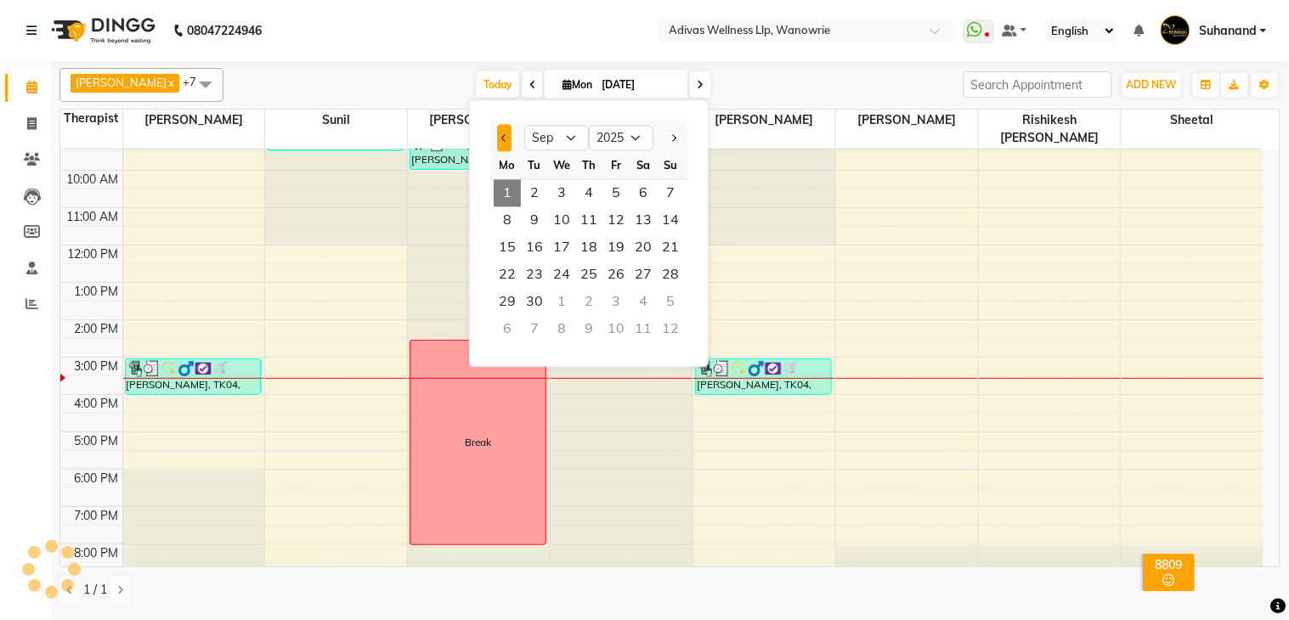
click at [504, 136] on span "Previous month" at bounding box center [504, 137] width 7 height 7
select select "8"
click at [593, 30] on nav "08047224946 Select Location × Adivas Wellness Llp, Wanowrie WhatsApp Status ✕ S…" at bounding box center [644, 30] width 1289 height 61
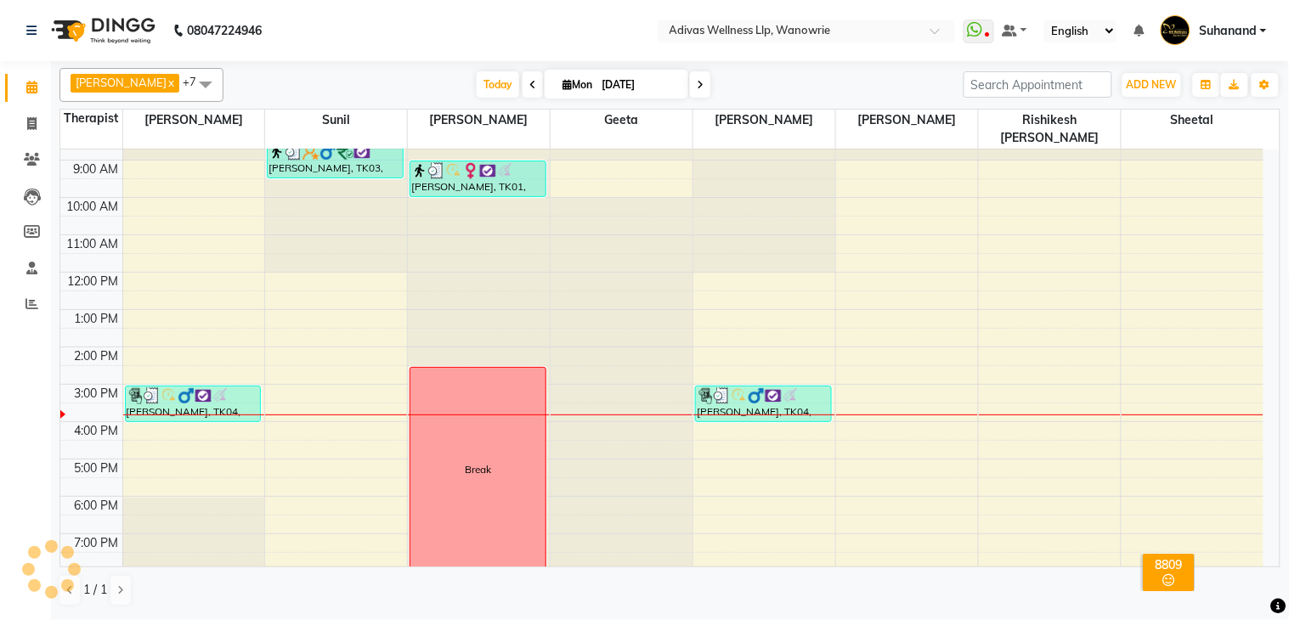
scroll to position [0, 0]
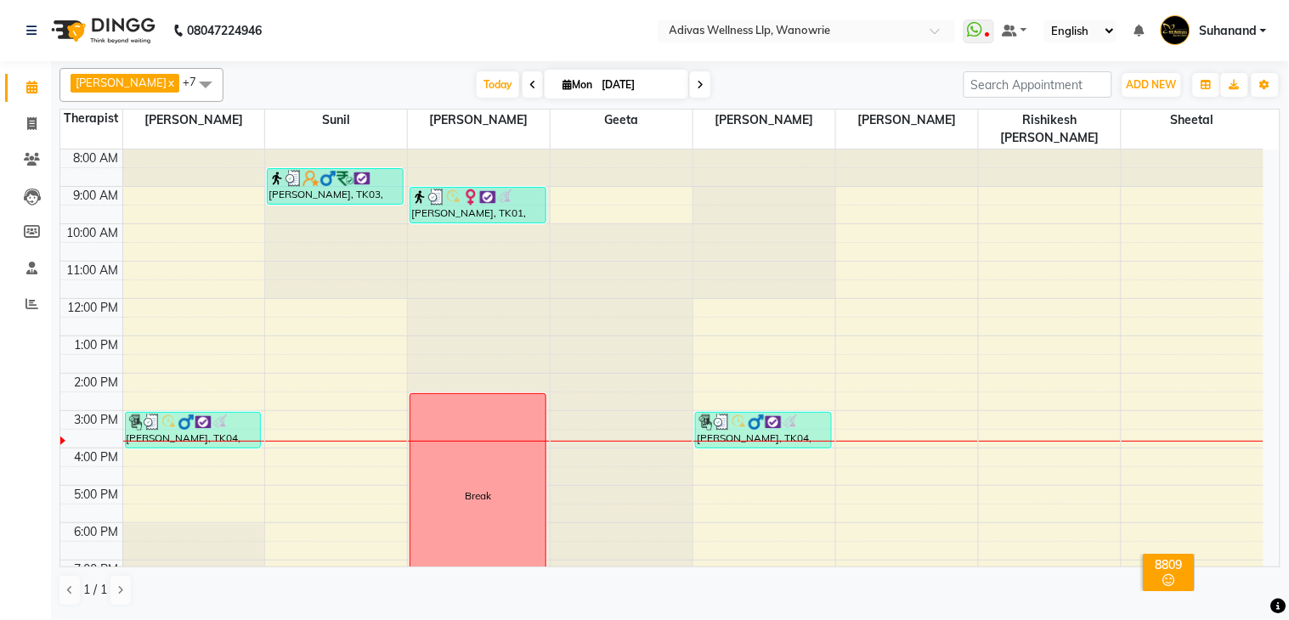
click at [539, 22] on nav "08047224946 Select Location × Adivas Wellness Llp, Wanowrie WhatsApp Status ✕ S…" at bounding box center [644, 30] width 1289 height 61
click at [596, 18] on nav "08047224946 Select Location × Adivas Wellness Llp, Wanowrie WhatsApp Status ✕ S…" at bounding box center [644, 30] width 1289 height 61
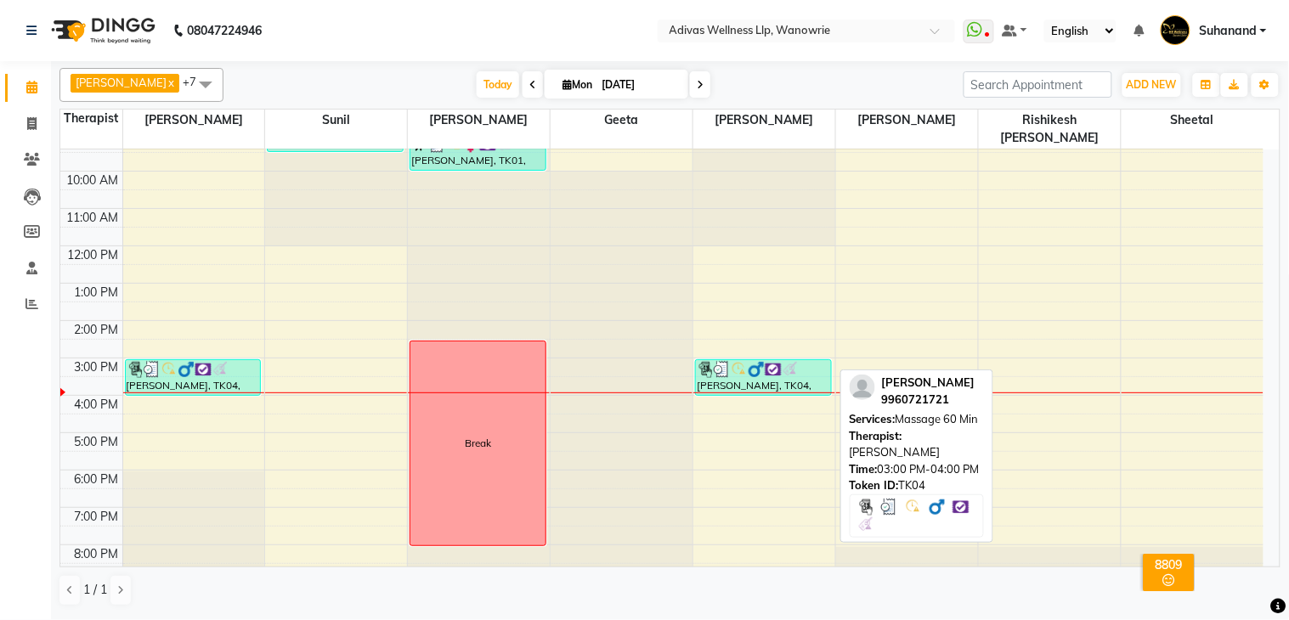
click at [768, 361] on img at bounding box center [773, 369] width 17 height 17
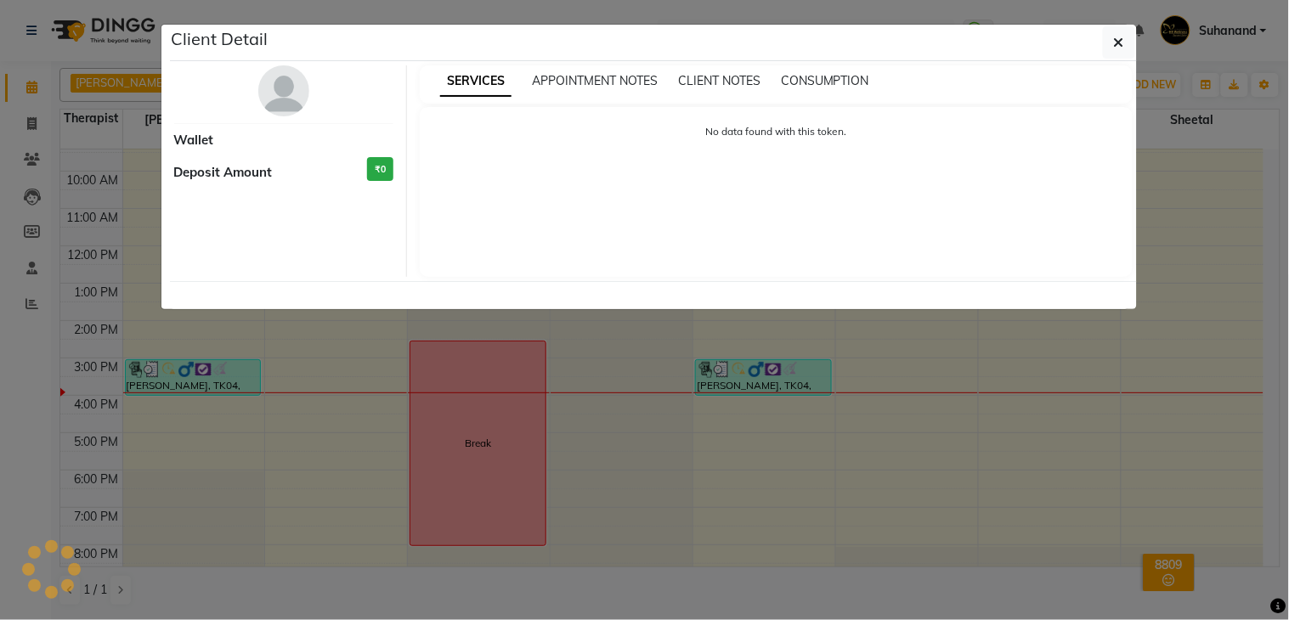
select select "3"
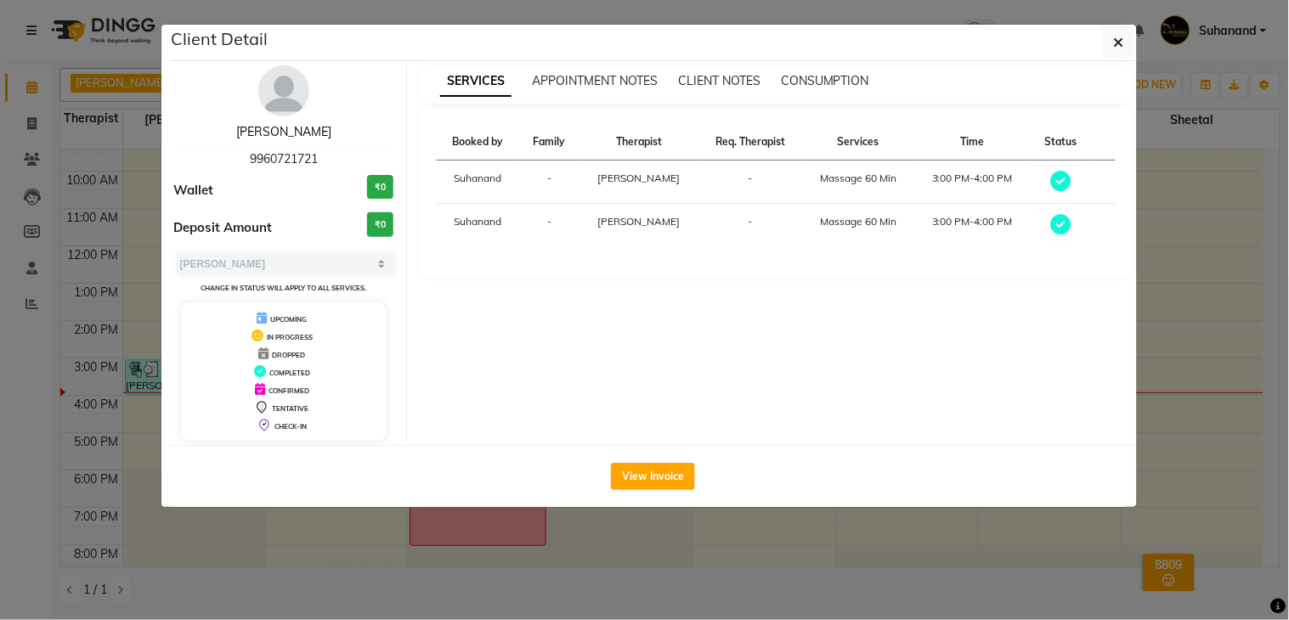
click at [302, 128] on link "[PERSON_NAME]" at bounding box center [283, 131] width 95 height 15
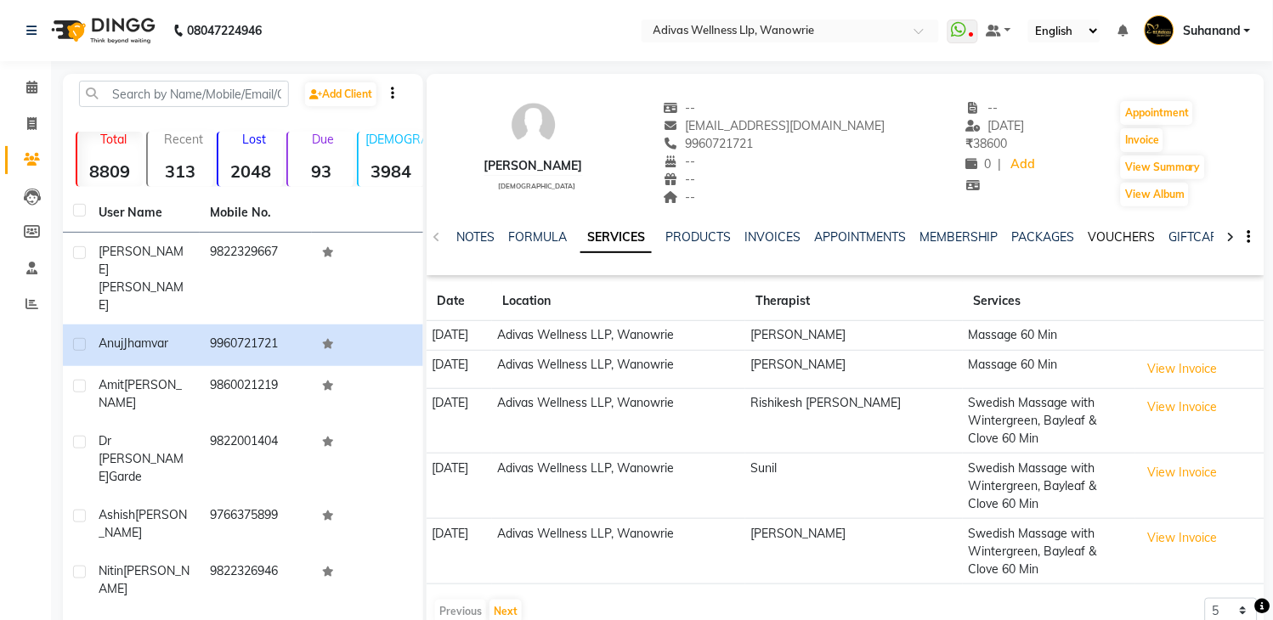
click at [1127, 235] on link "VOUCHERS" at bounding box center [1121, 236] width 67 height 15
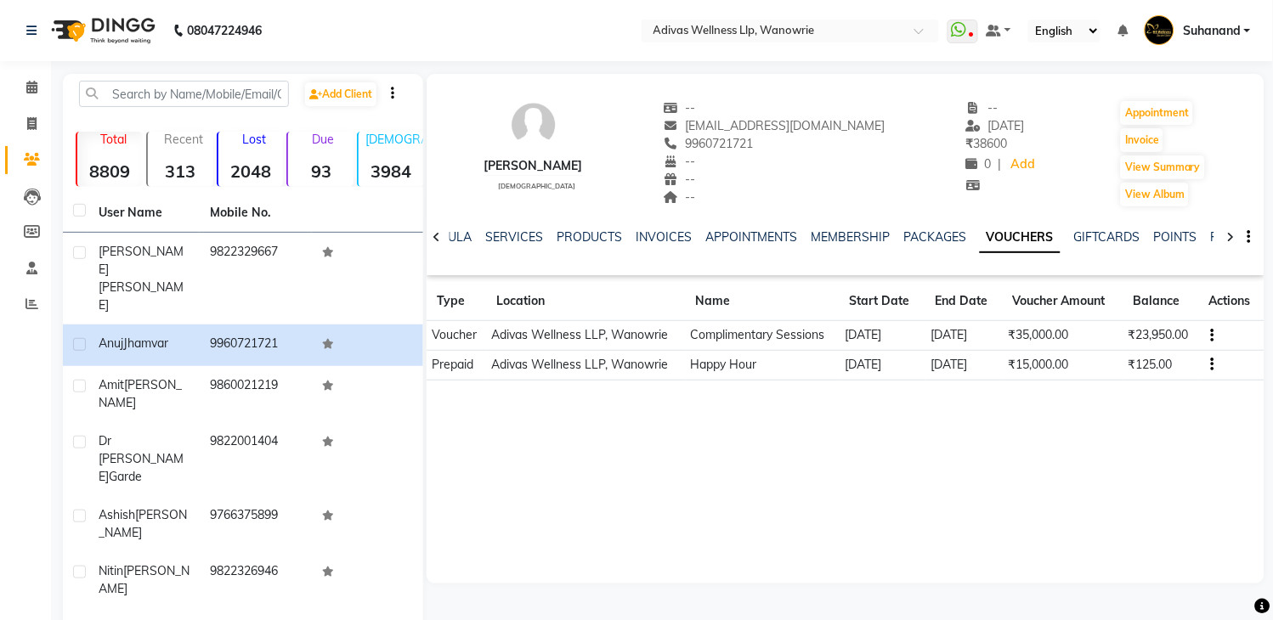
click at [1040, 179] on div "[PERSON_NAME] [DEMOGRAPHIC_DATA] -- [EMAIL_ADDRESS][DOMAIN_NAME] 9960721721 -- …" at bounding box center [845, 145] width 838 height 126
click at [749, 150] on span "9960721721" at bounding box center [709, 143] width 90 height 15
click at [32, 89] on icon at bounding box center [31, 87] width 11 height 13
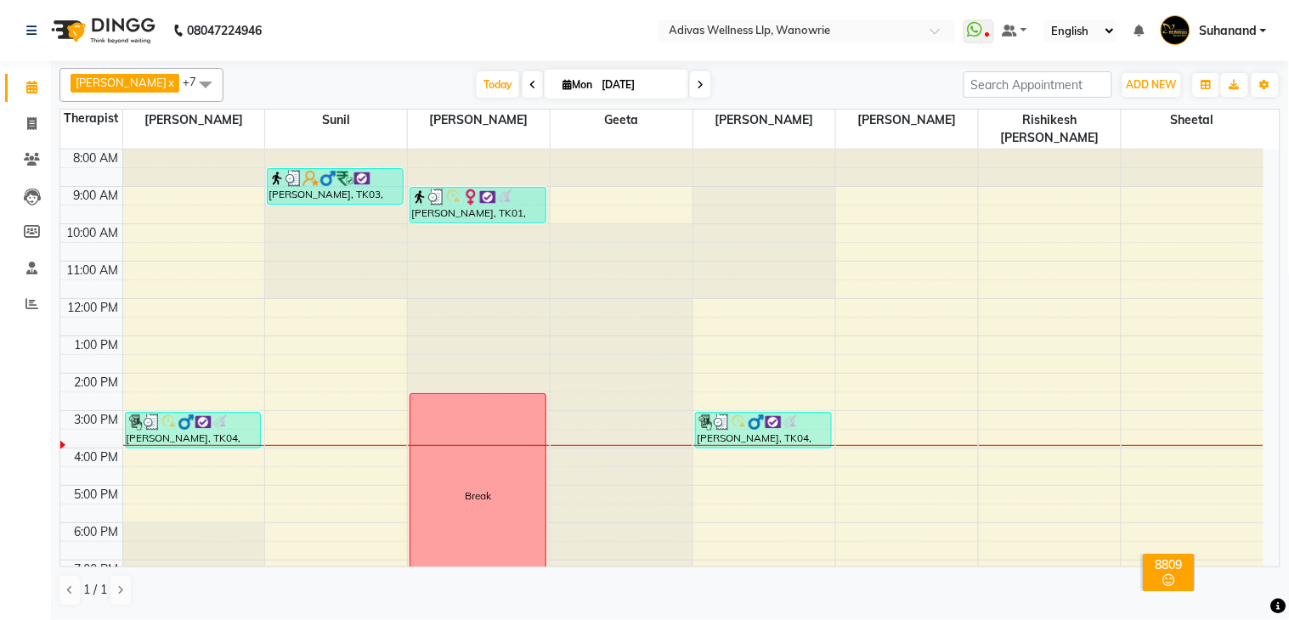
click at [598, 78] on input "[DATE]" at bounding box center [638, 84] width 85 height 25
select select "9"
select select "2025"
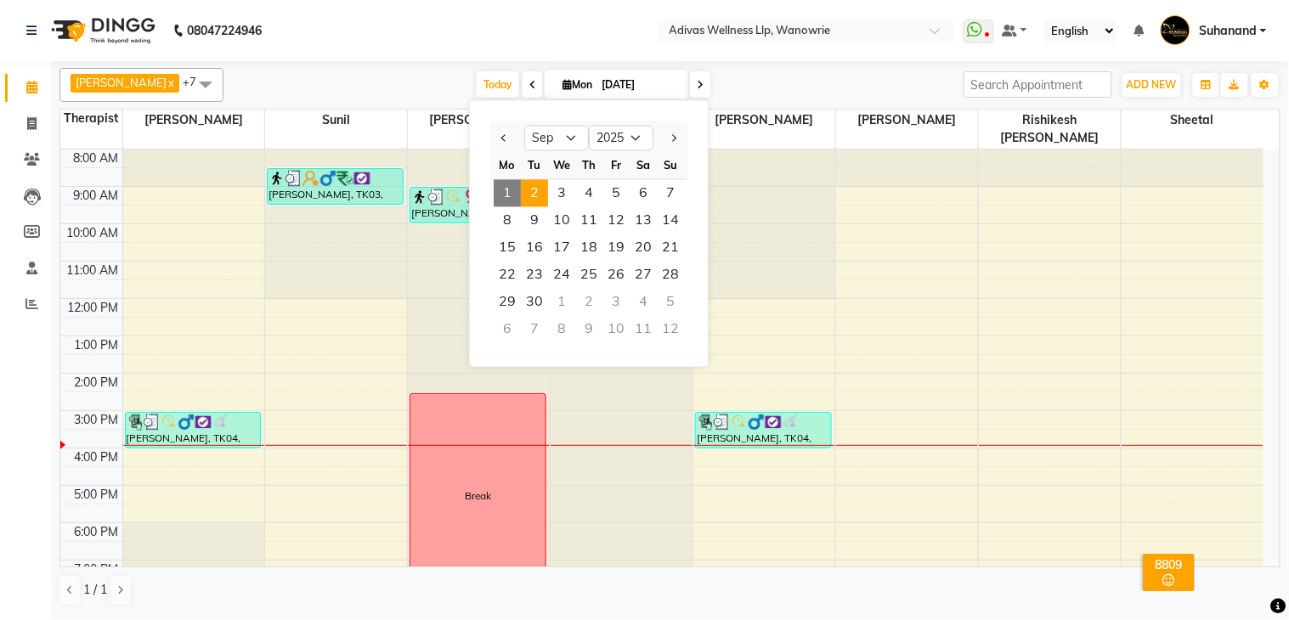
click at [538, 194] on span "2" at bounding box center [534, 193] width 27 height 27
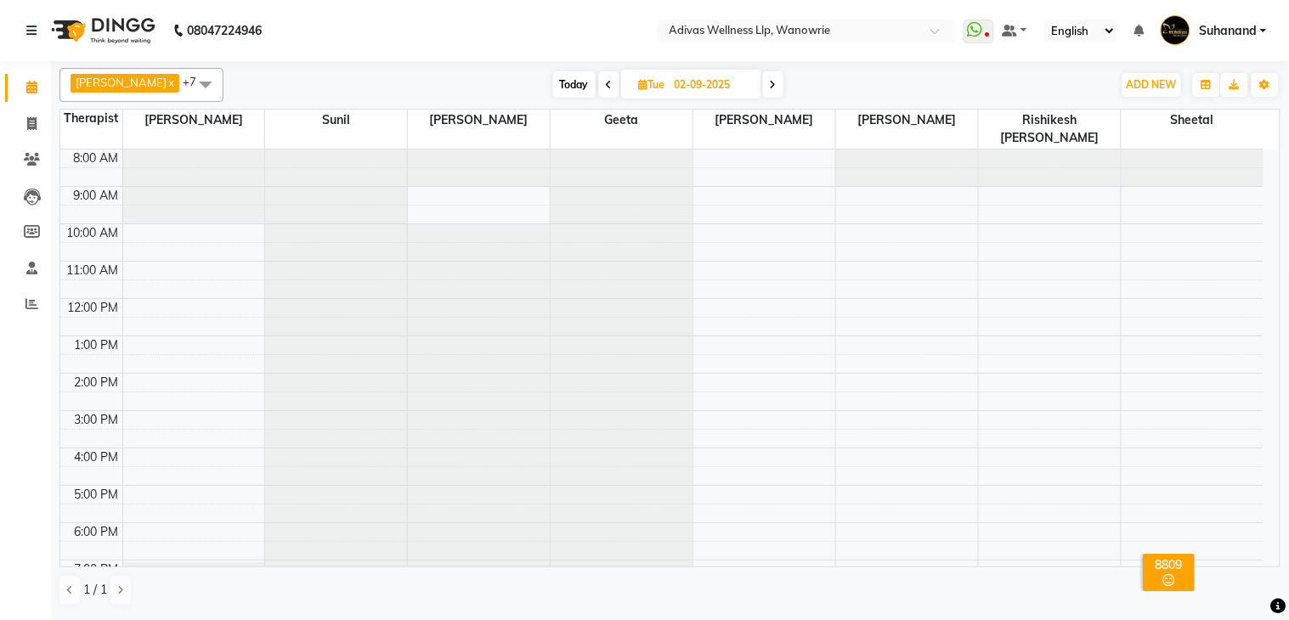
click at [763, 85] on span at bounding box center [773, 84] width 20 height 26
type input "[DATE]"
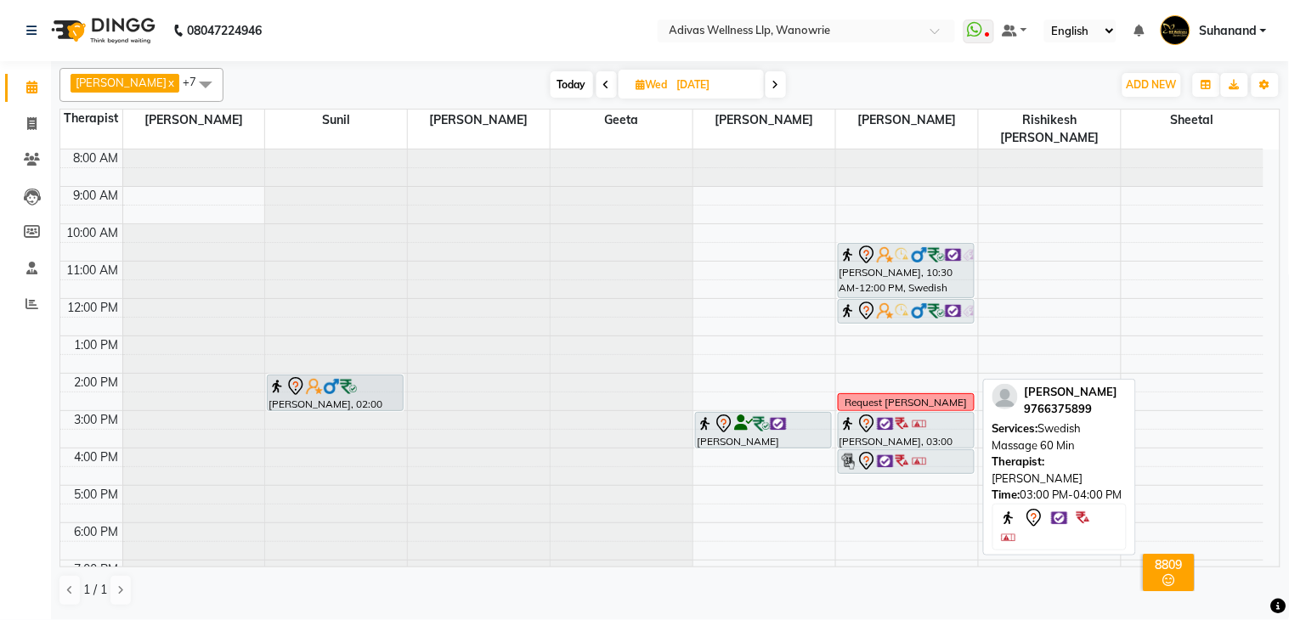
click at [921, 415] on img at bounding box center [919, 423] width 17 height 17
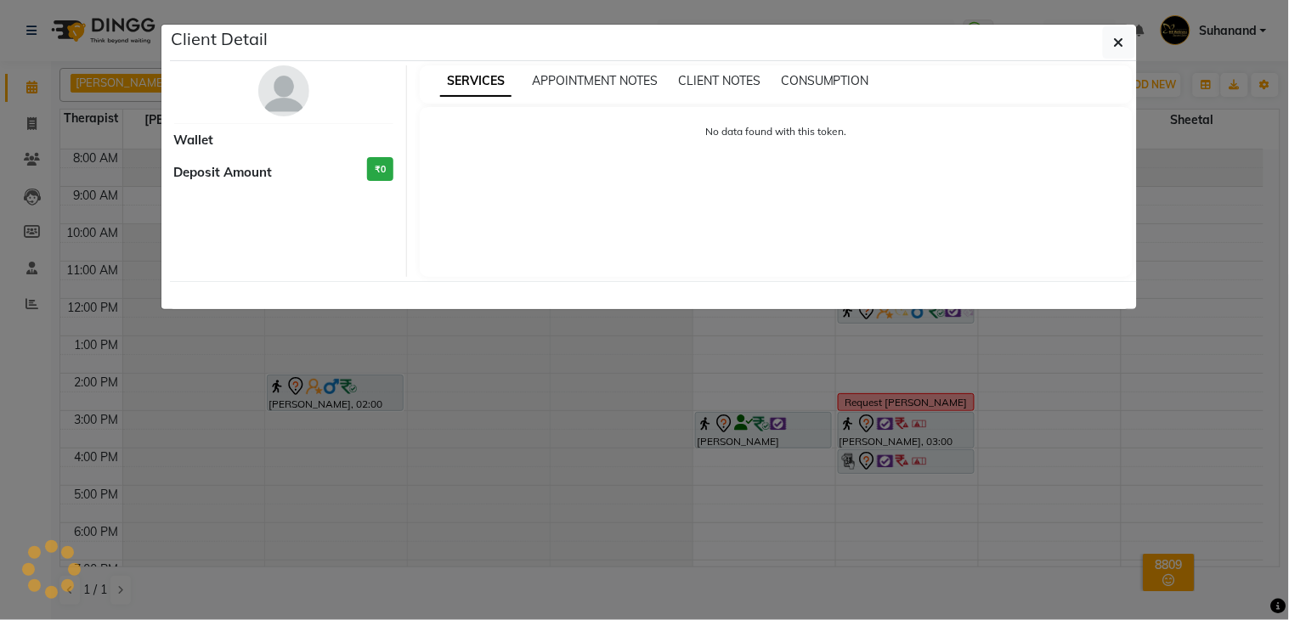
select select "7"
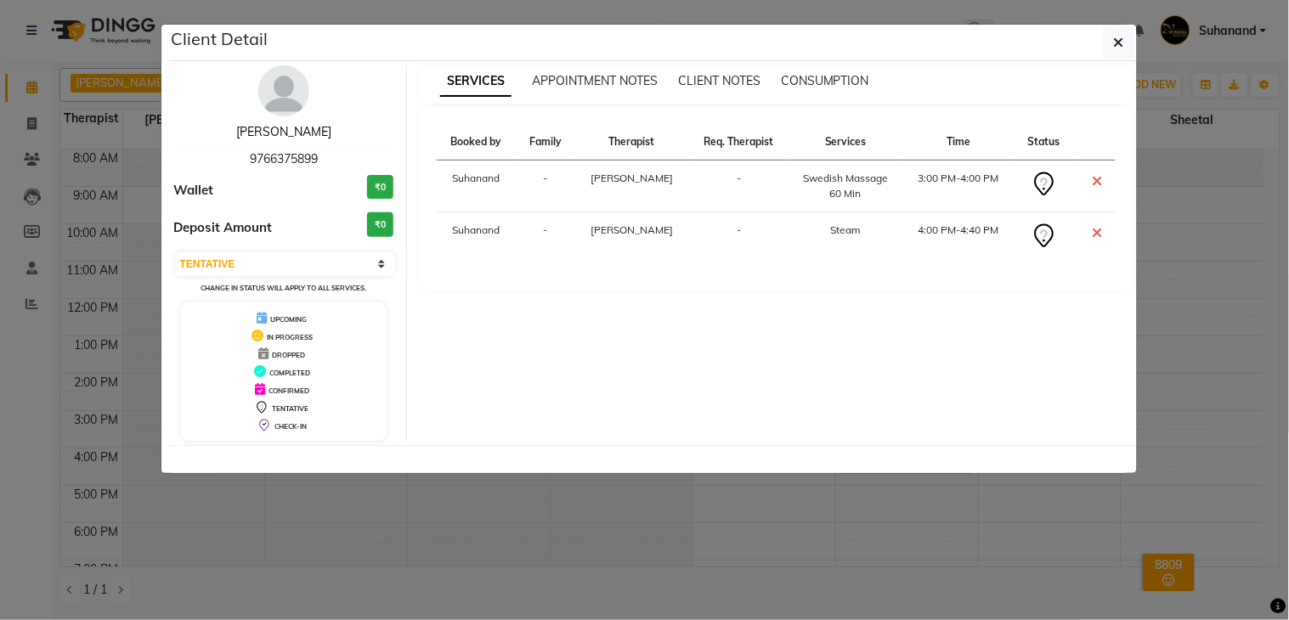
click at [270, 126] on link "[PERSON_NAME]" at bounding box center [283, 131] width 95 height 15
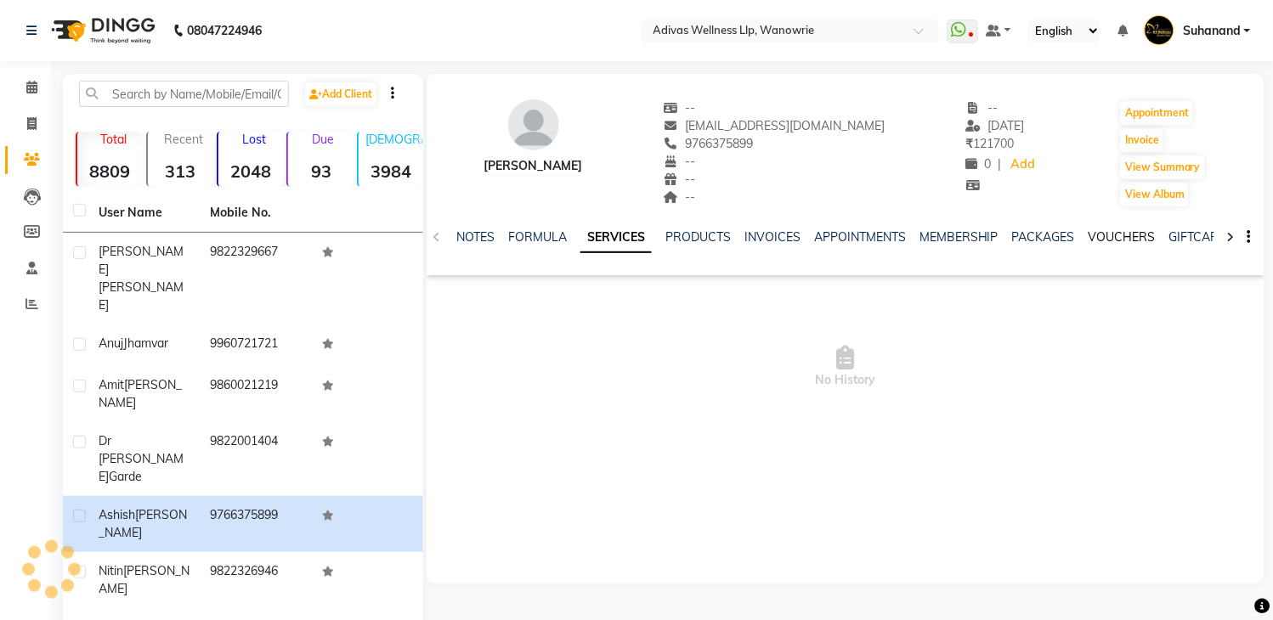
click at [1126, 233] on link "VOUCHERS" at bounding box center [1121, 236] width 67 height 15
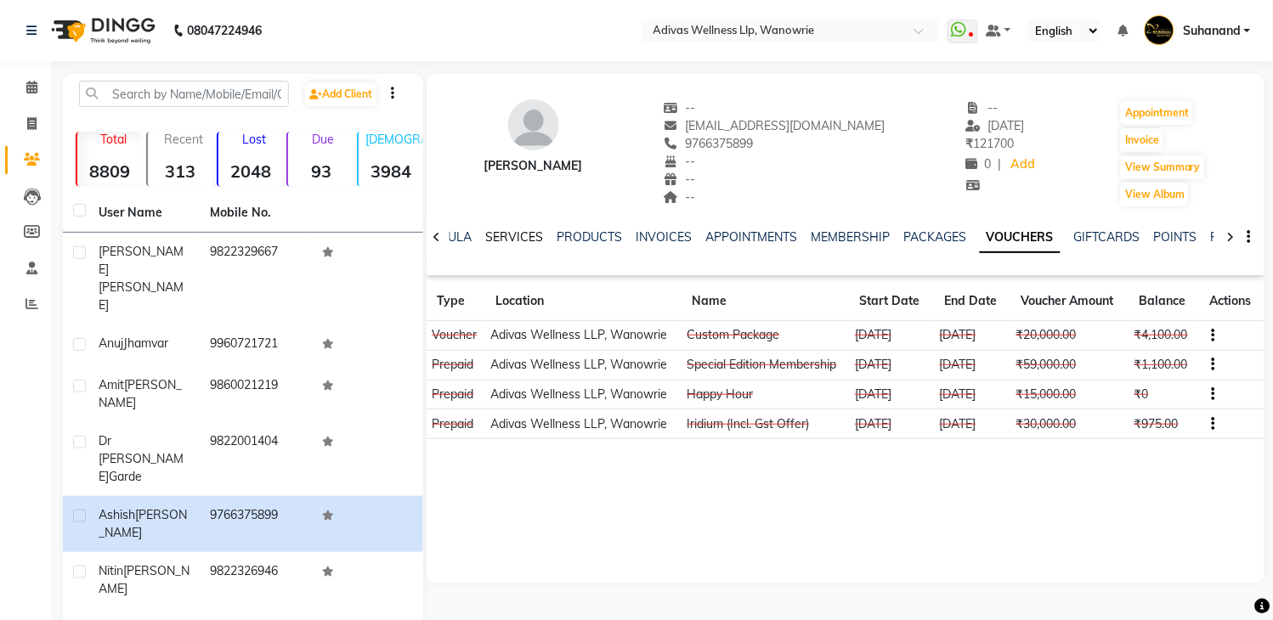
click at [507, 240] on link "SERVICES" at bounding box center [514, 236] width 58 height 15
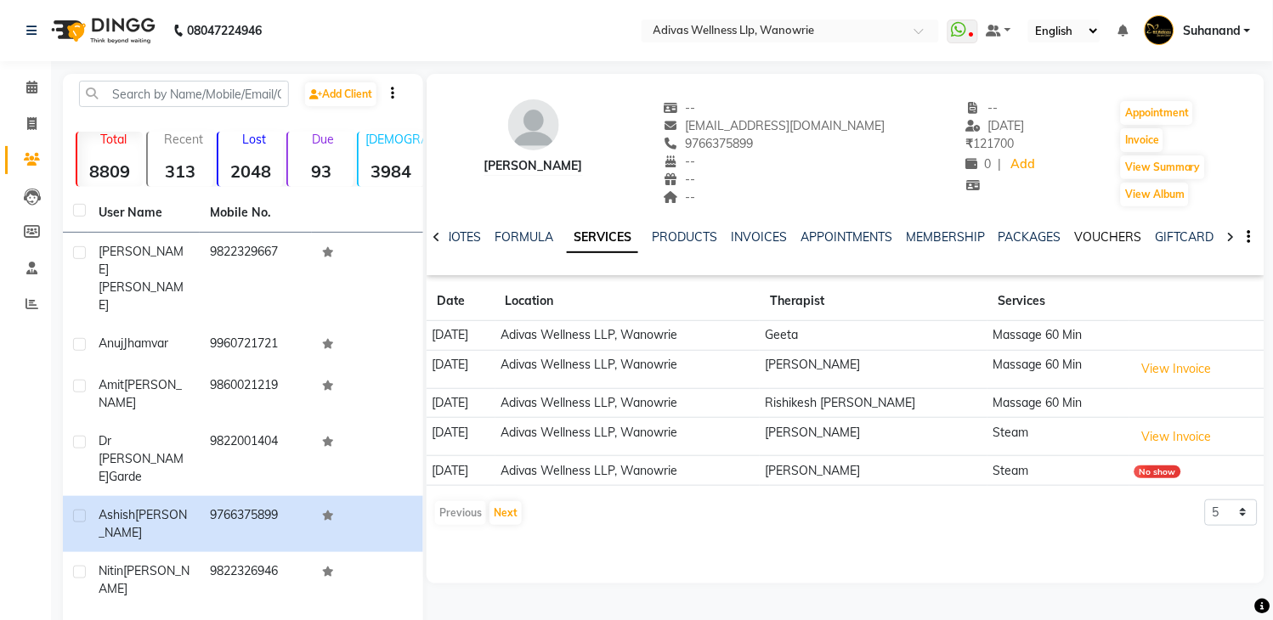
click at [1096, 234] on link "VOUCHERS" at bounding box center [1108, 236] width 67 height 15
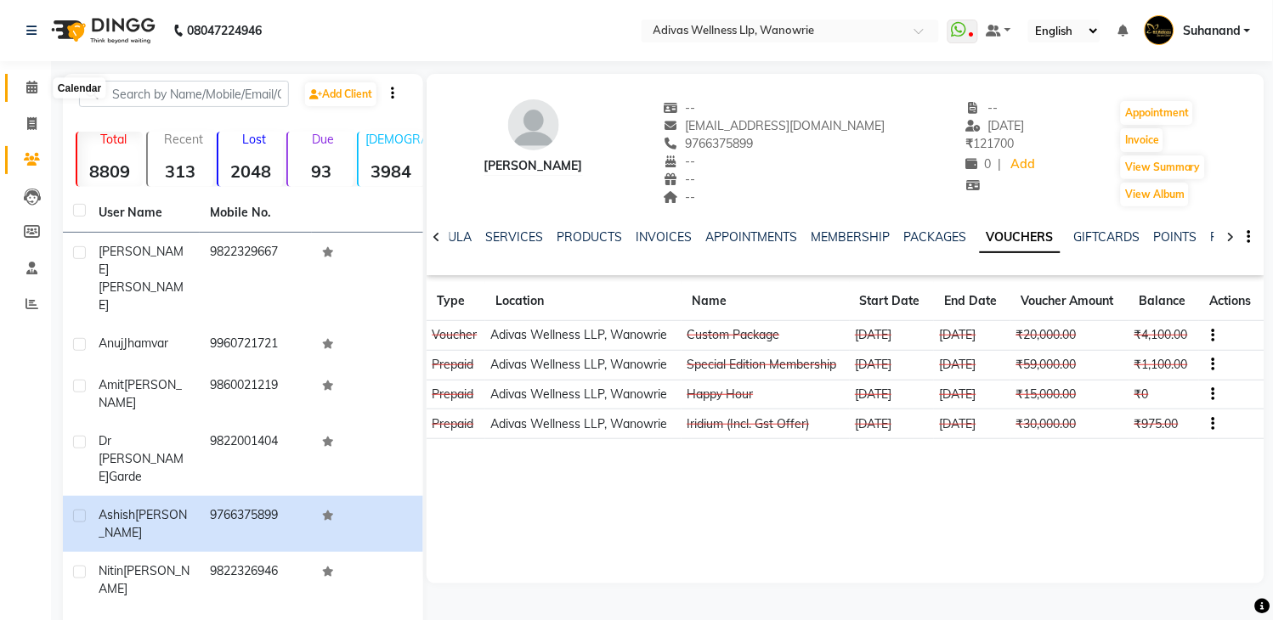
click at [31, 90] on icon at bounding box center [31, 87] width 11 height 13
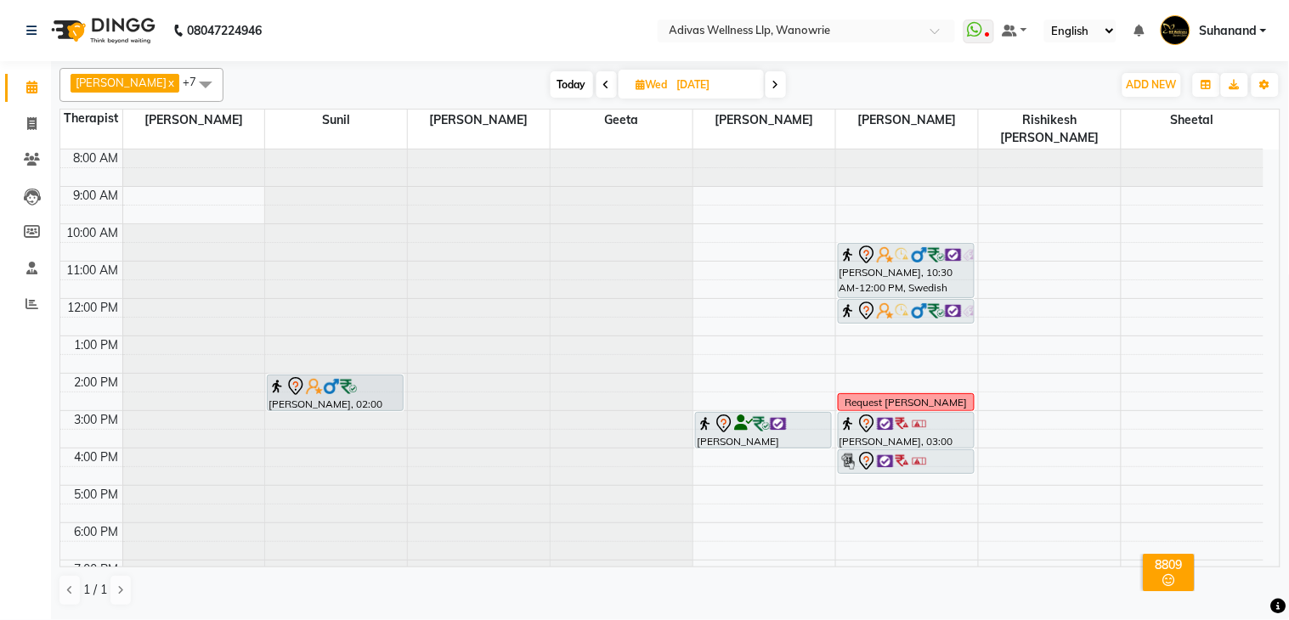
click at [556, 22] on nav "08047224946 Select Location × Adivas Wellness Llp, Wanowrie WhatsApp Status ✕ S…" at bounding box center [644, 30] width 1289 height 61
click at [772, 83] on icon at bounding box center [775, 85] width 7 height 10
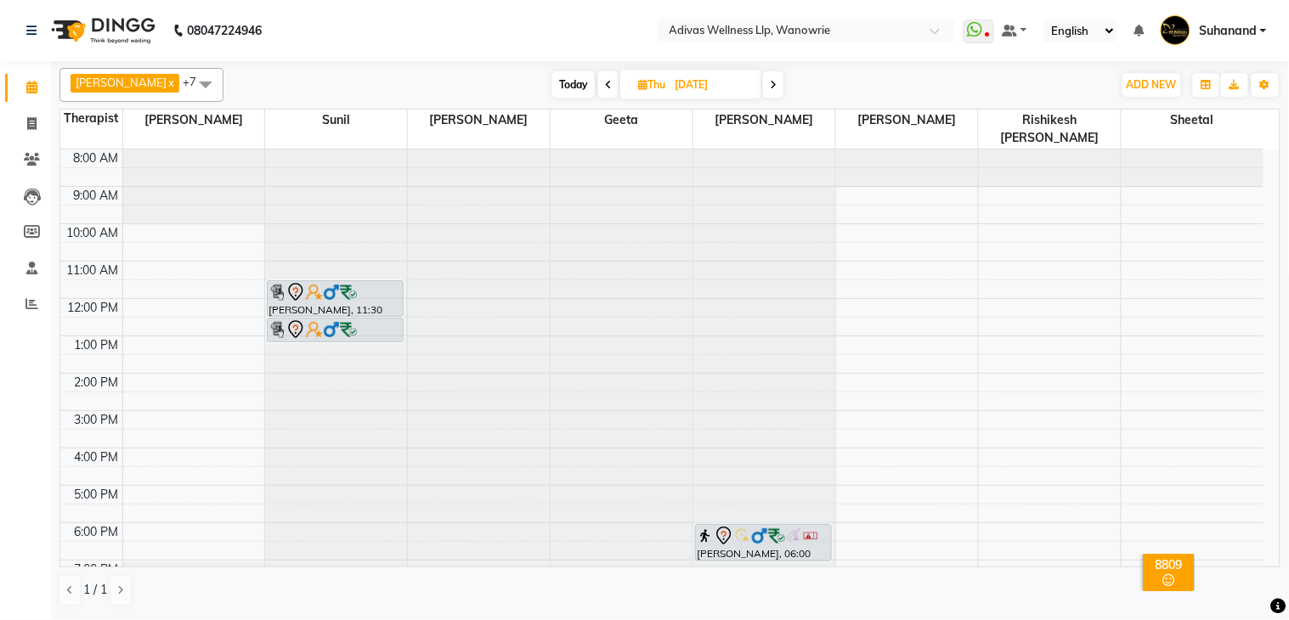
click at [770, 82] on icon at bounding box center [773, 85] width 7 height 10
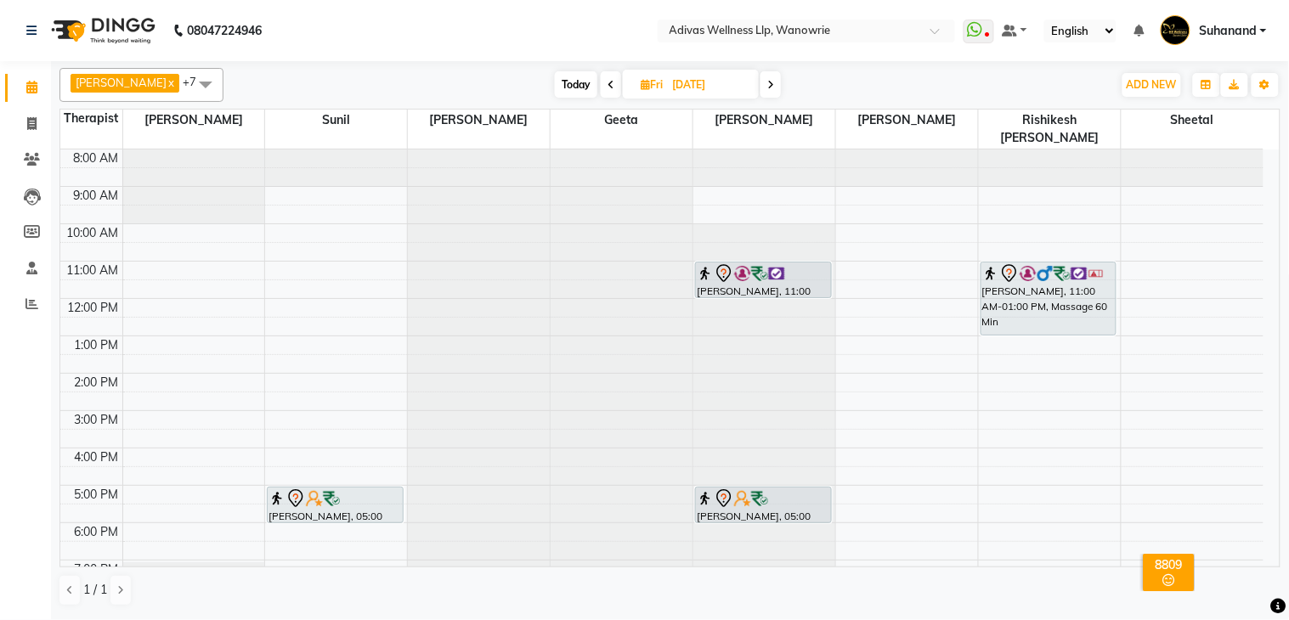
click at [760, 77] on span at bounding box center [770, 84] width 20 height 26
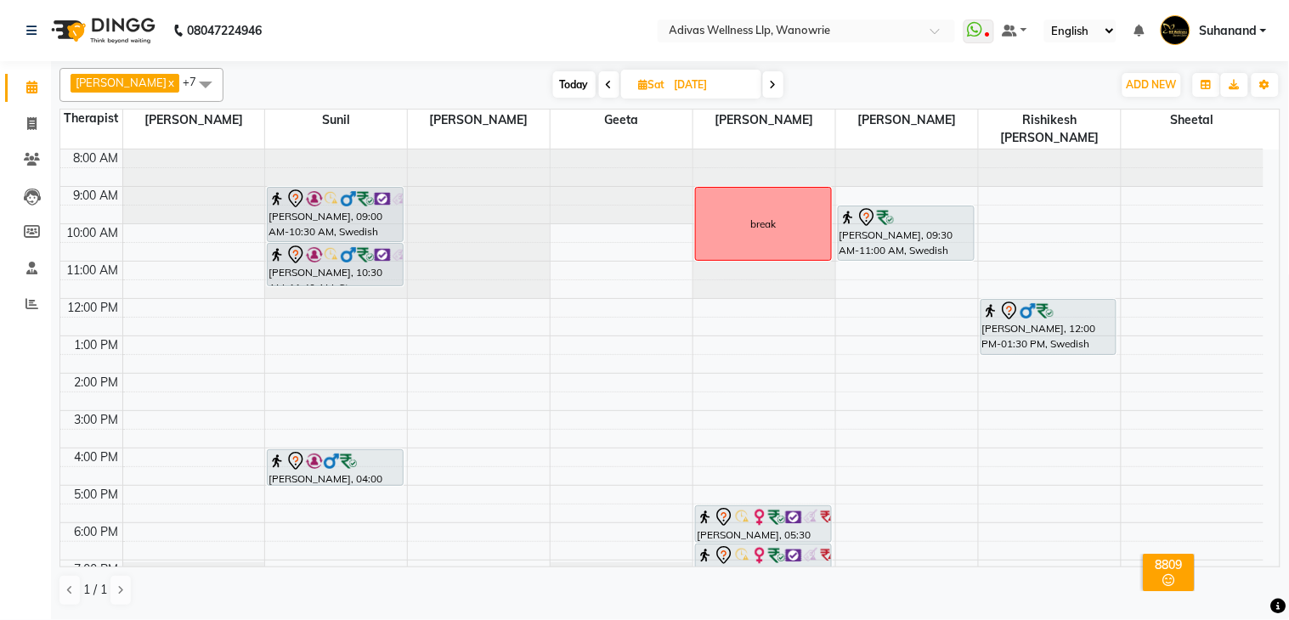
click at [766, 86] on span at bounding box center [773, 84] width 20 height 26
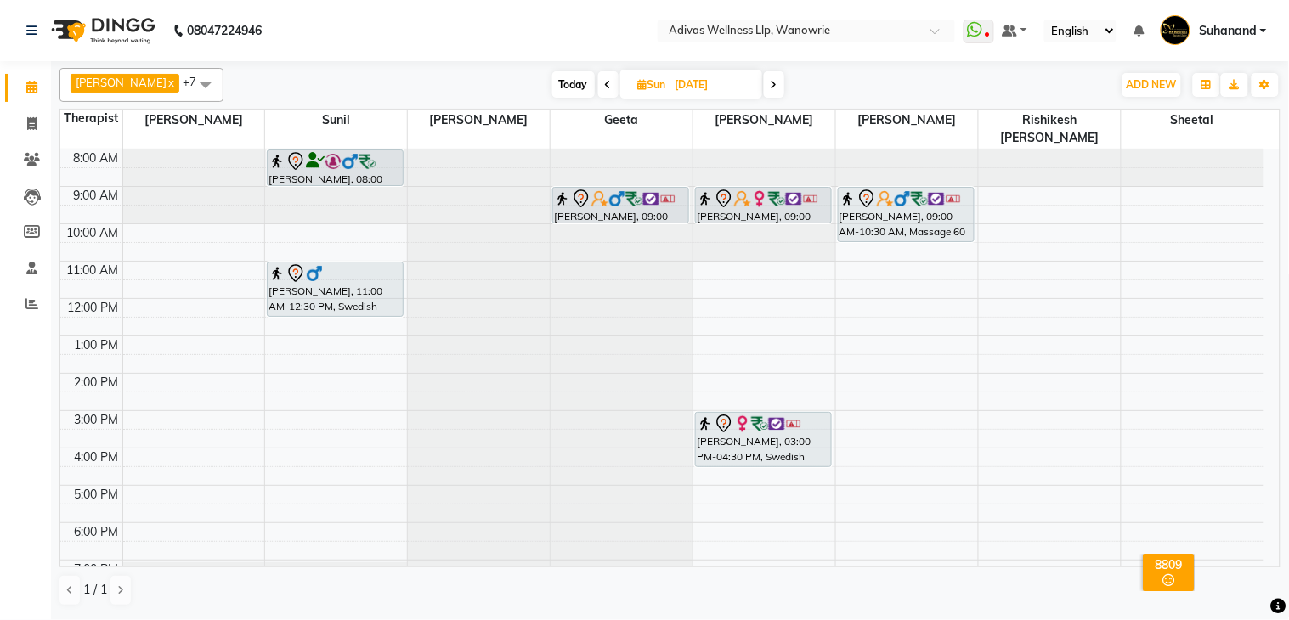
click at [771, 81] on icon at bounding box center [774, 85] width 7 height 10
type input "[DATE]"
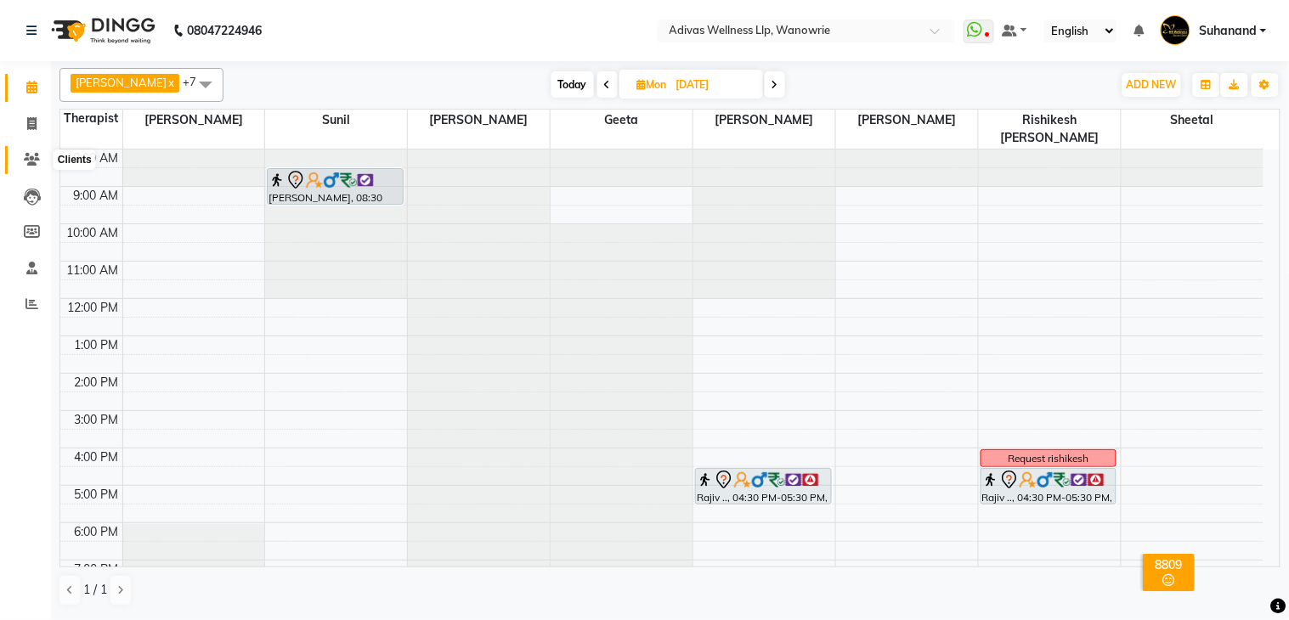
click at [24, 159] on icon at bounding box center [32, 159] width 16 height 13
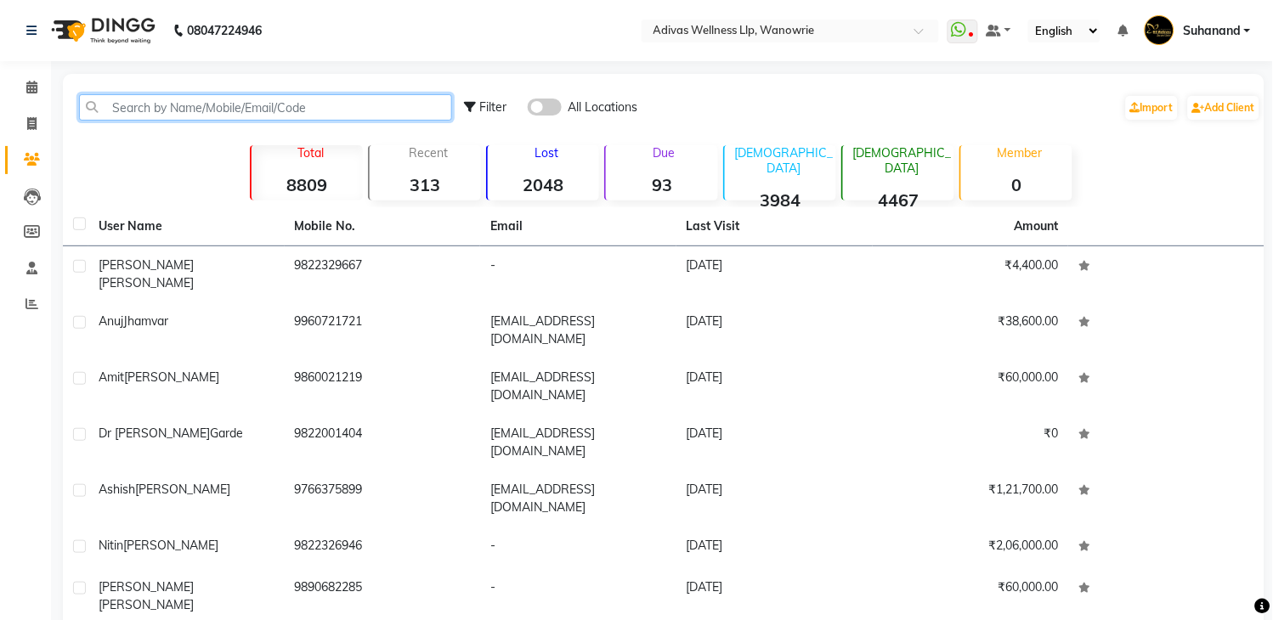
click at [144, 111] on input "text" at bounding box center [265, 107] width 373 height 26
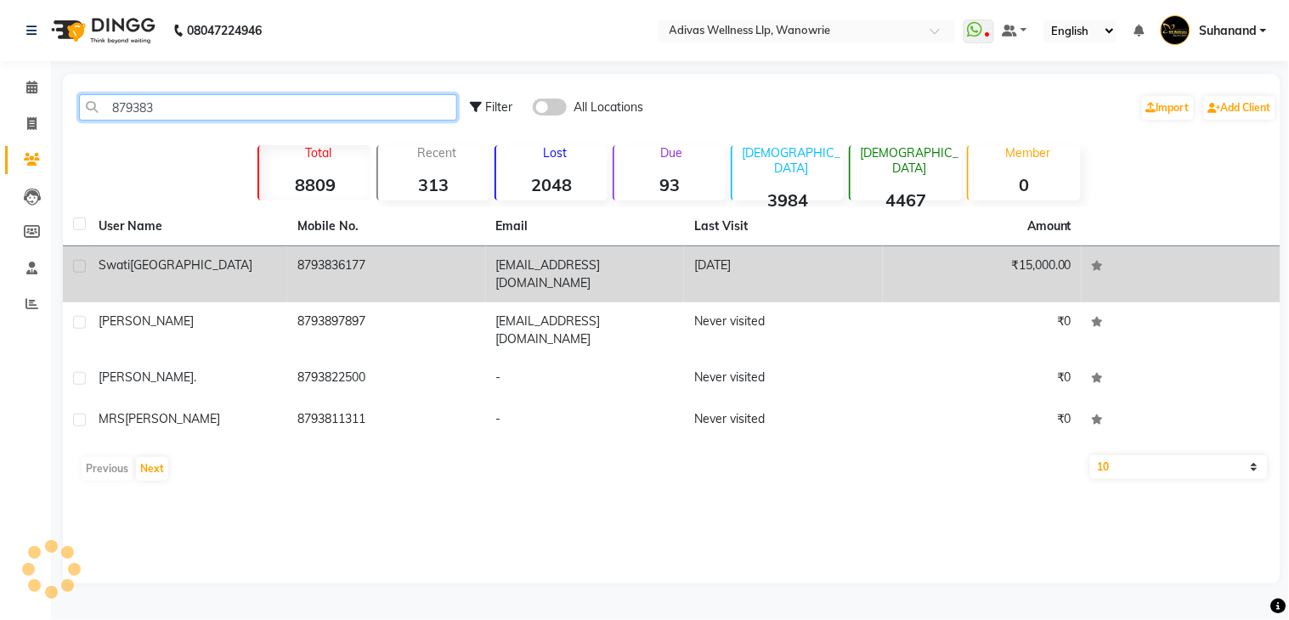
type input "879383"
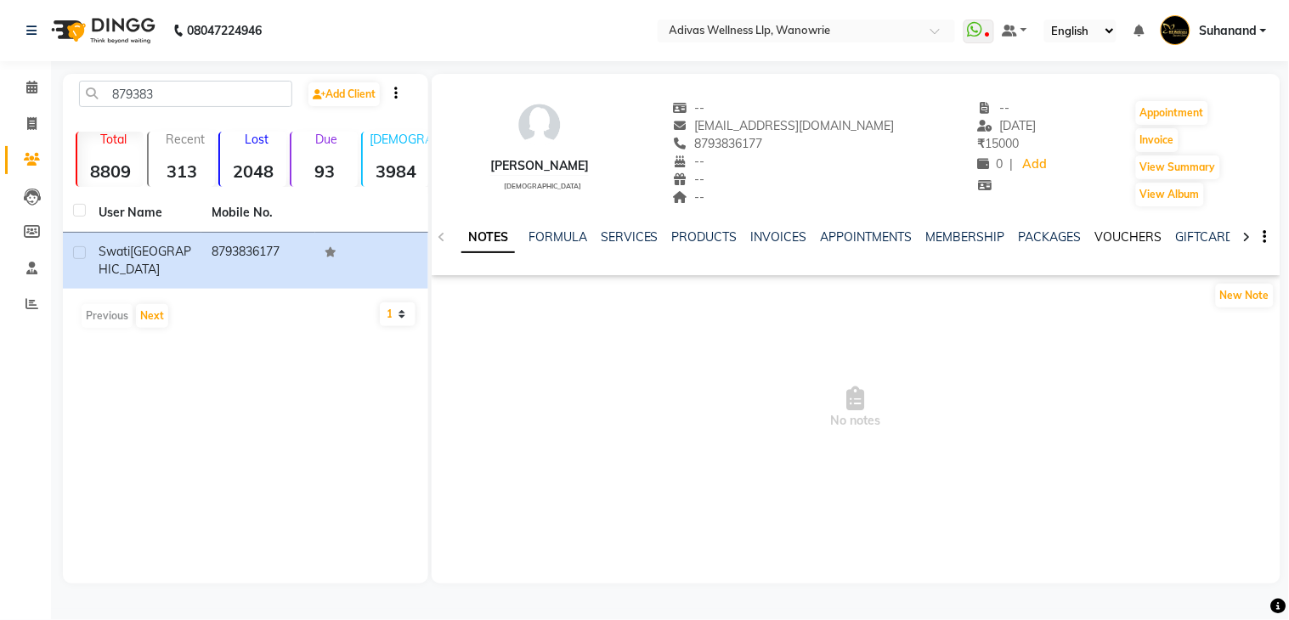
click at [1106, 235] on link "VOUCHERS" at bounding box center [1128, 236] width 67 height 15
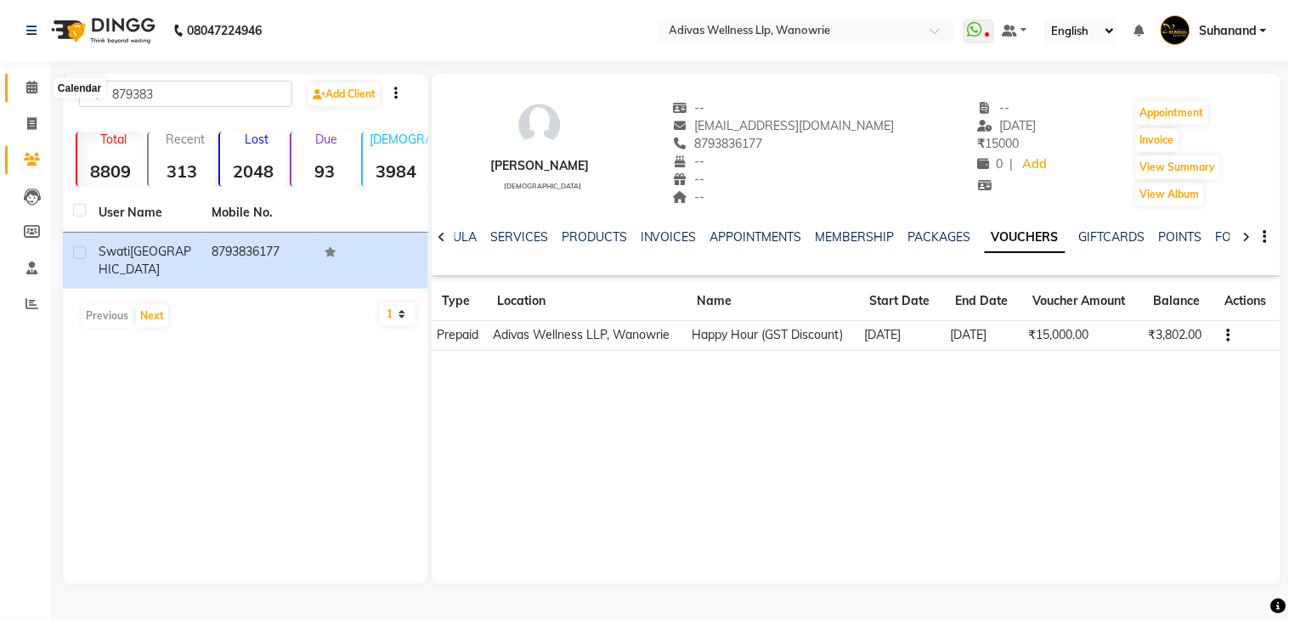
click at [26, 89] on icon at bounding box center [31, 87] width 11 height 13
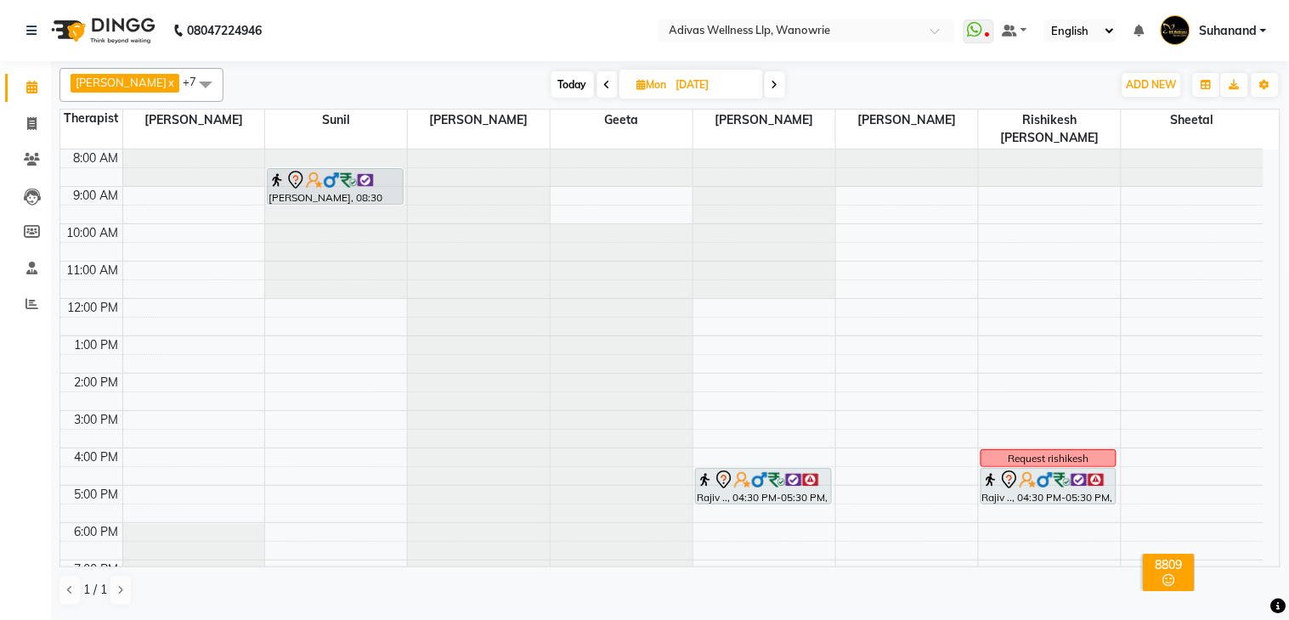
click at [564, 85] on span "Today" at bounding box center [572, 84] width 42 height 26
type input "[DATE]"
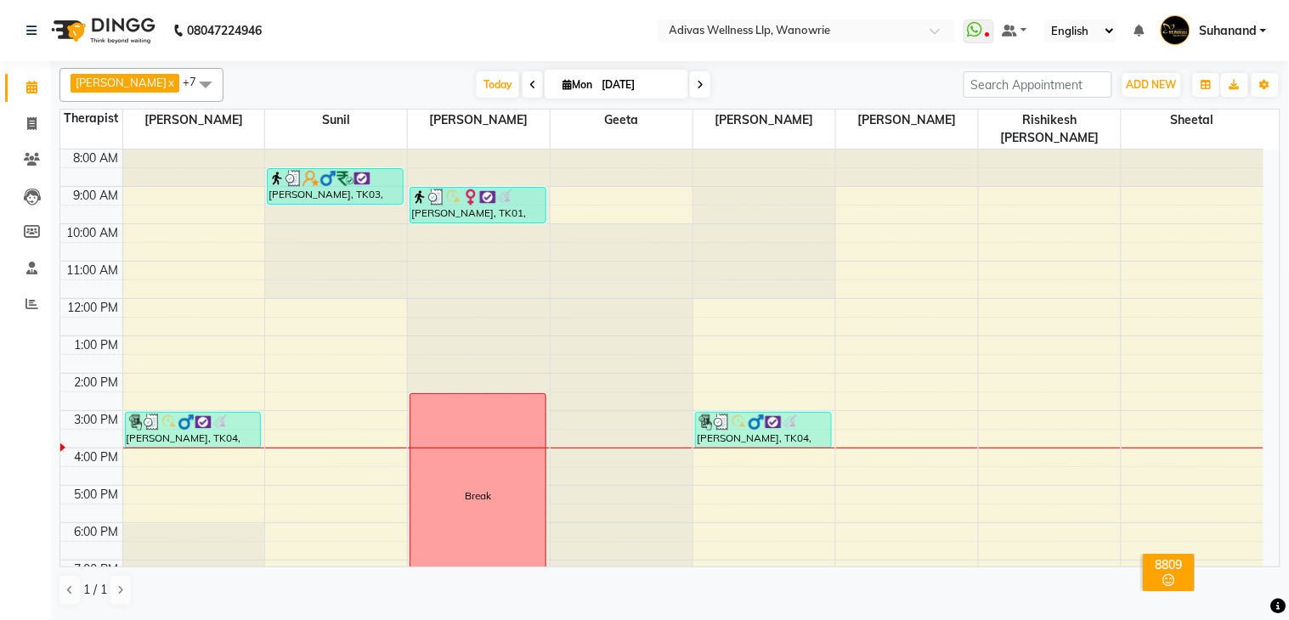
click at [457, 26] on nav "08047224946 Select Location × Adivas Wellness Llp, Wanowrie WhatsApp Status ✕ S…" at bounding box center [644, 30] width 1289 height 61
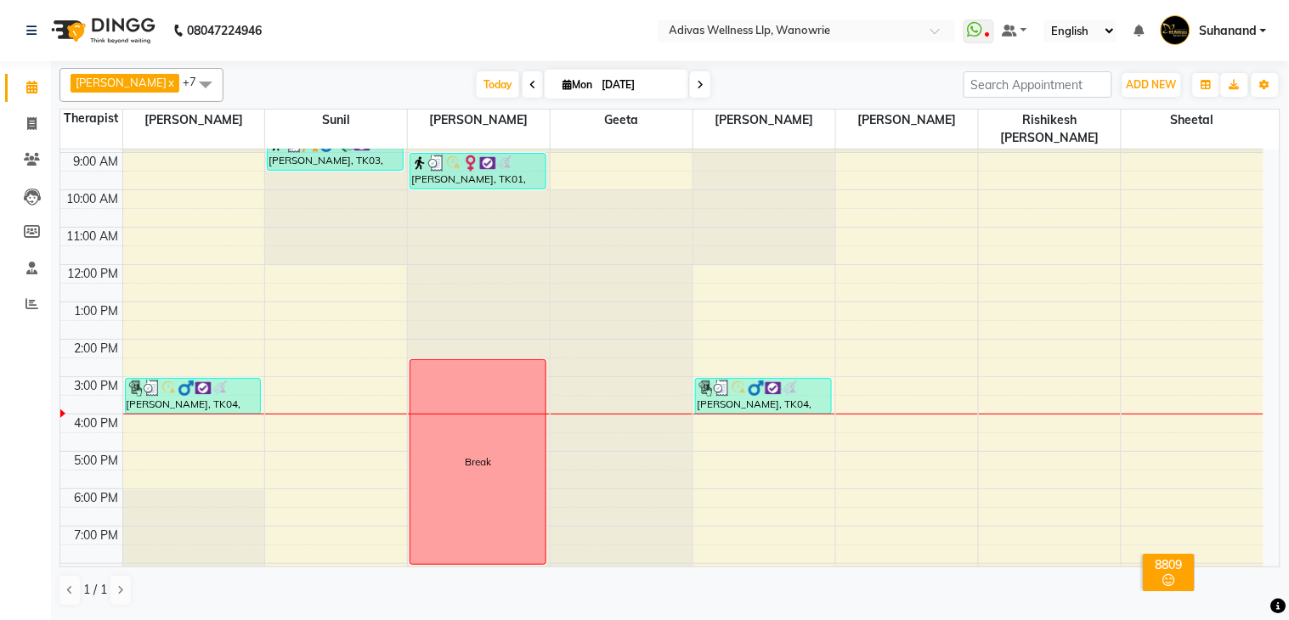
scroll to position [53, 0]
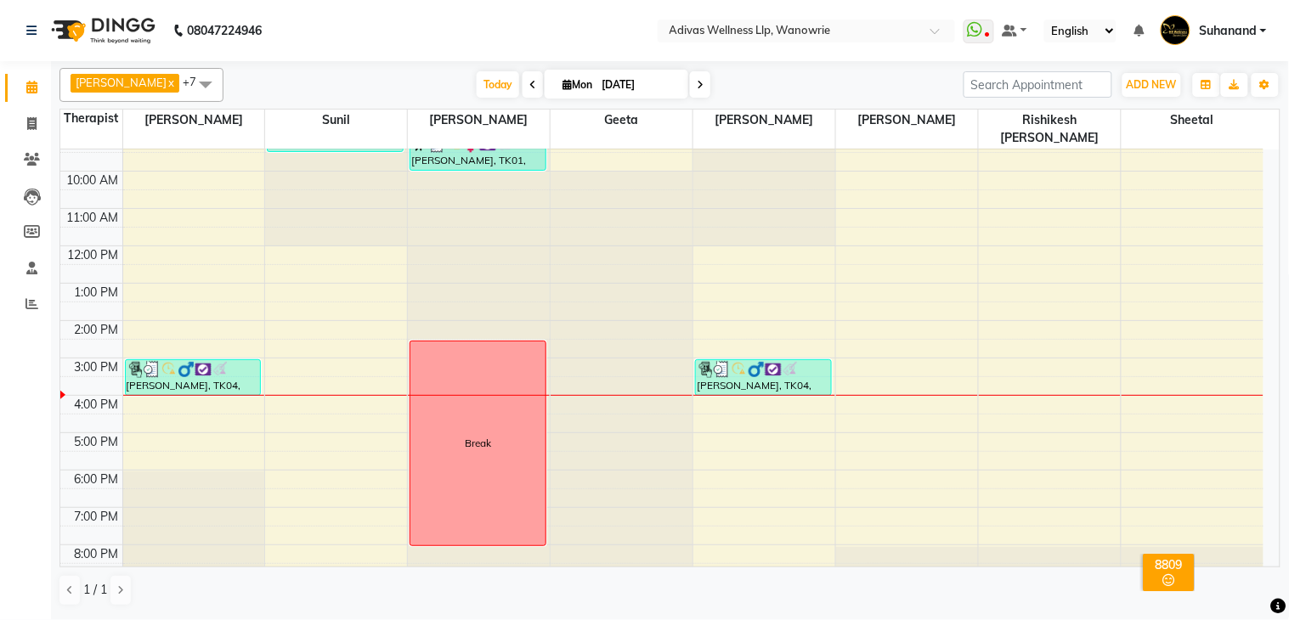
click at [861, 430] on div "8:00 AM 9:00 AM 10:00 AM 11:00 AM 12:00 PM 1:00 PM 2:00 PM 3:00 PM 4:00 PM 5:00…" at bounding box center [661, 339] width 1203 height 485
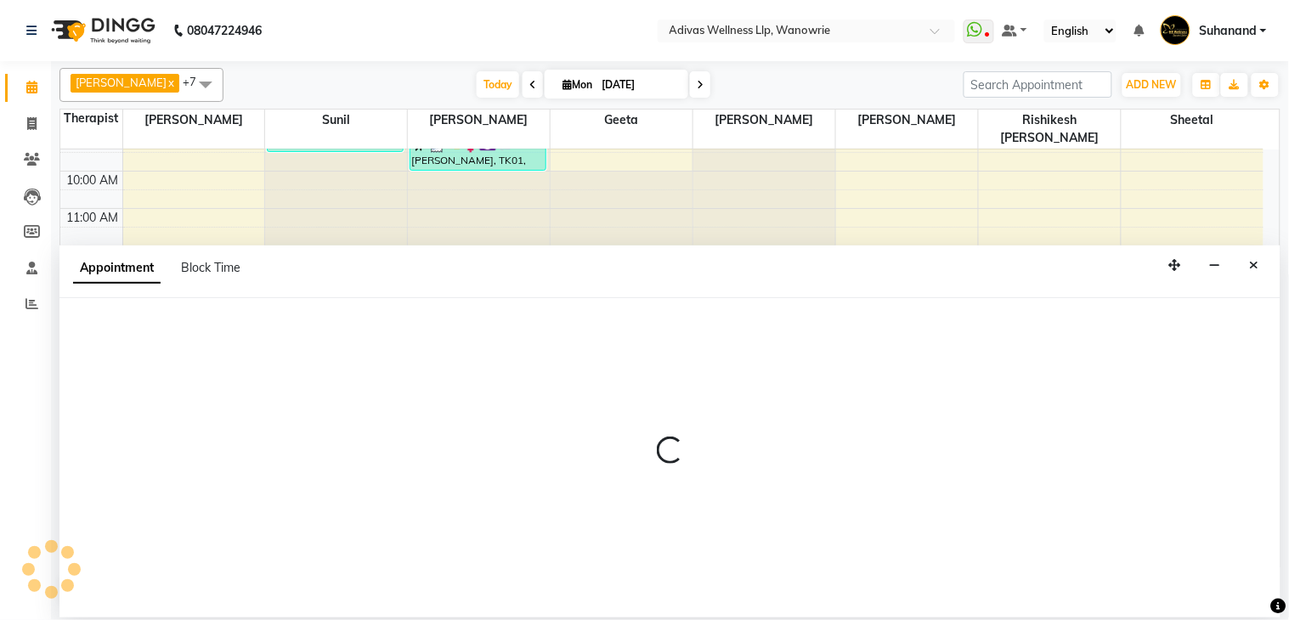
select select "42598"
select select "1020"
select select "tentative"
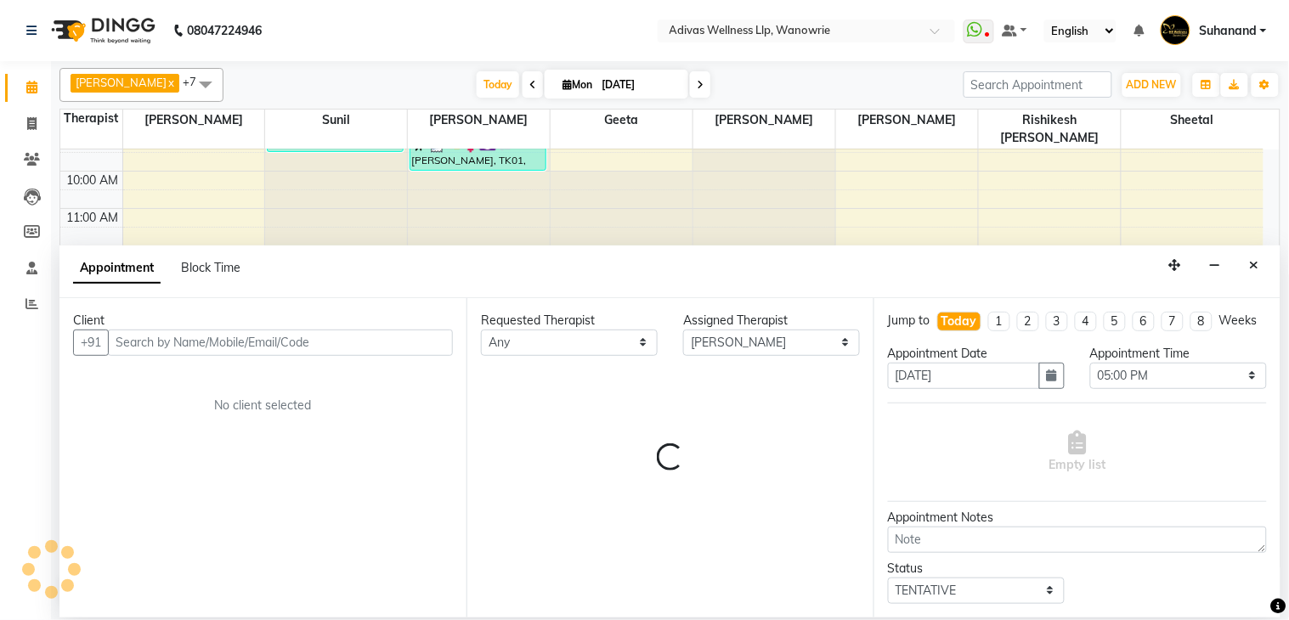
click at [234, 350] on input "text" at bounding box center [280, 343] width 345 height 26
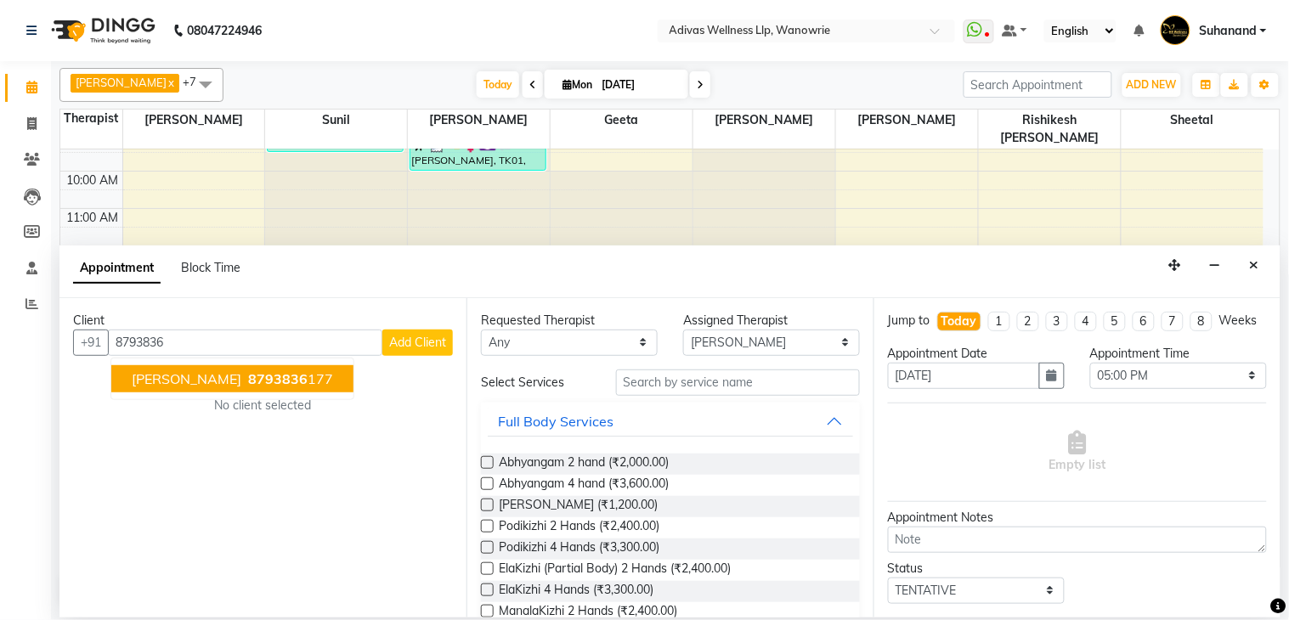
click at [248, 375] on span "8793836" at bounding box center [277, 378] width 59 height 17
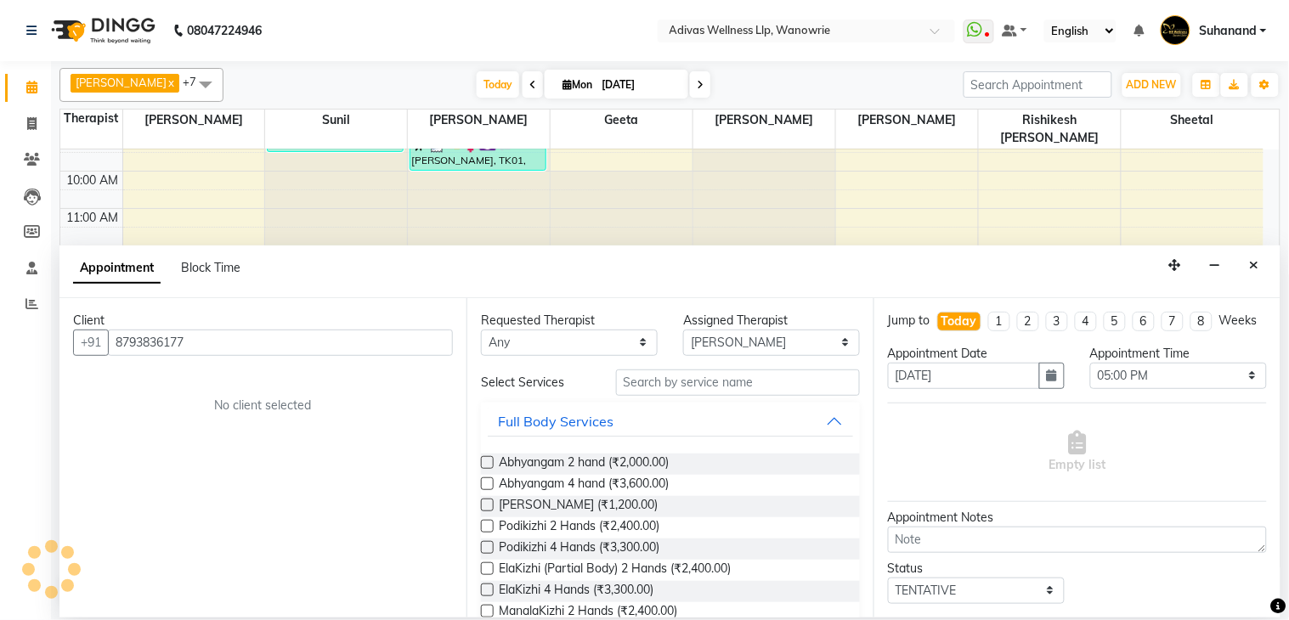
type input "8793836177"
click at [677, 381] on input "text" at bounding box center [738, 383] width 244 height 26
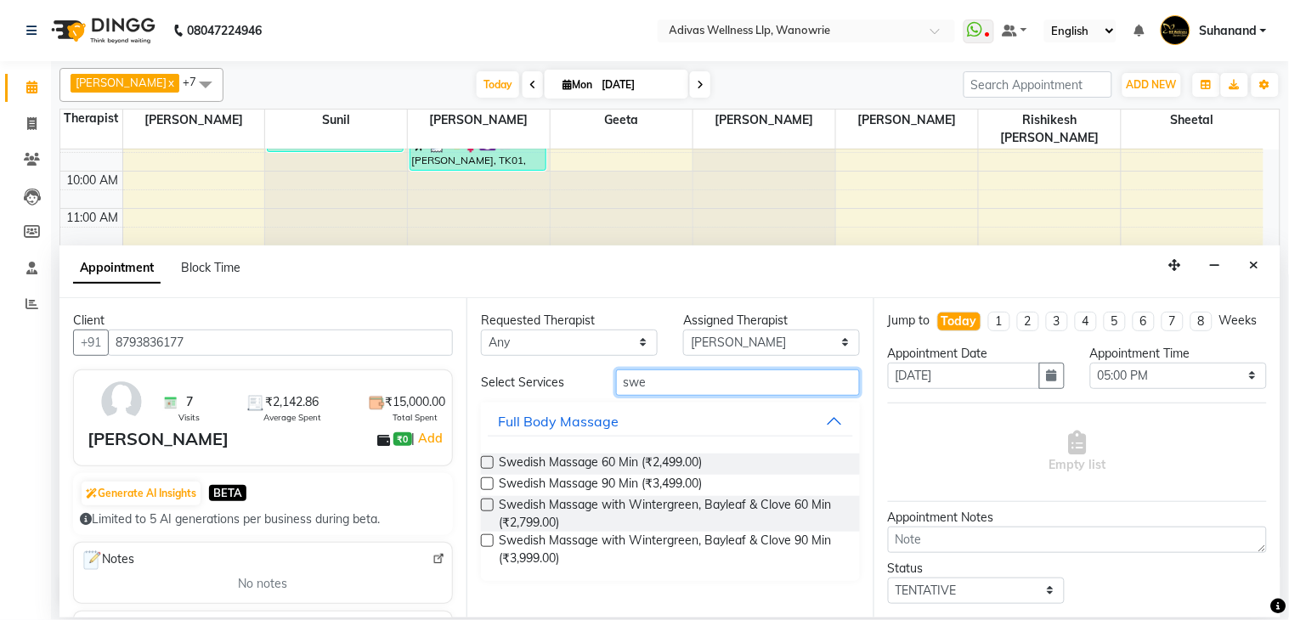
type input "swe"
click at [487, 505] on label at bounding box center [487, 505] width 13 height 13
click at [487, 505] on input "checkbox" at bounding box center [486, 506] width 11 height 11
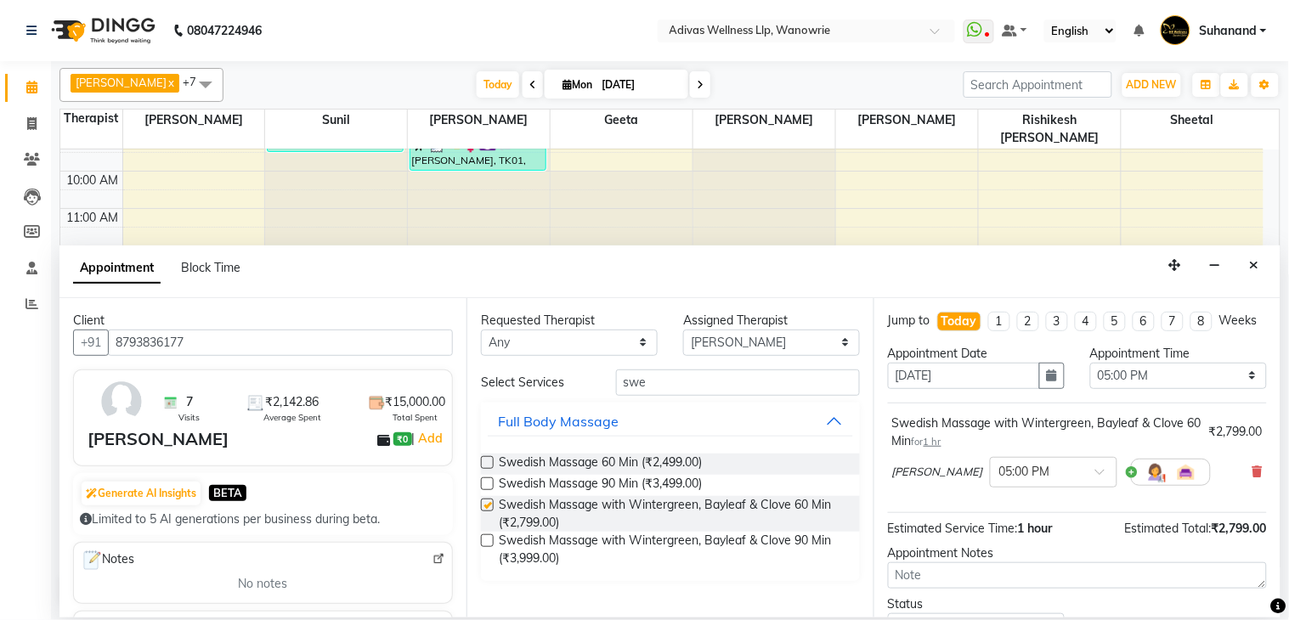
checkbox input "false"
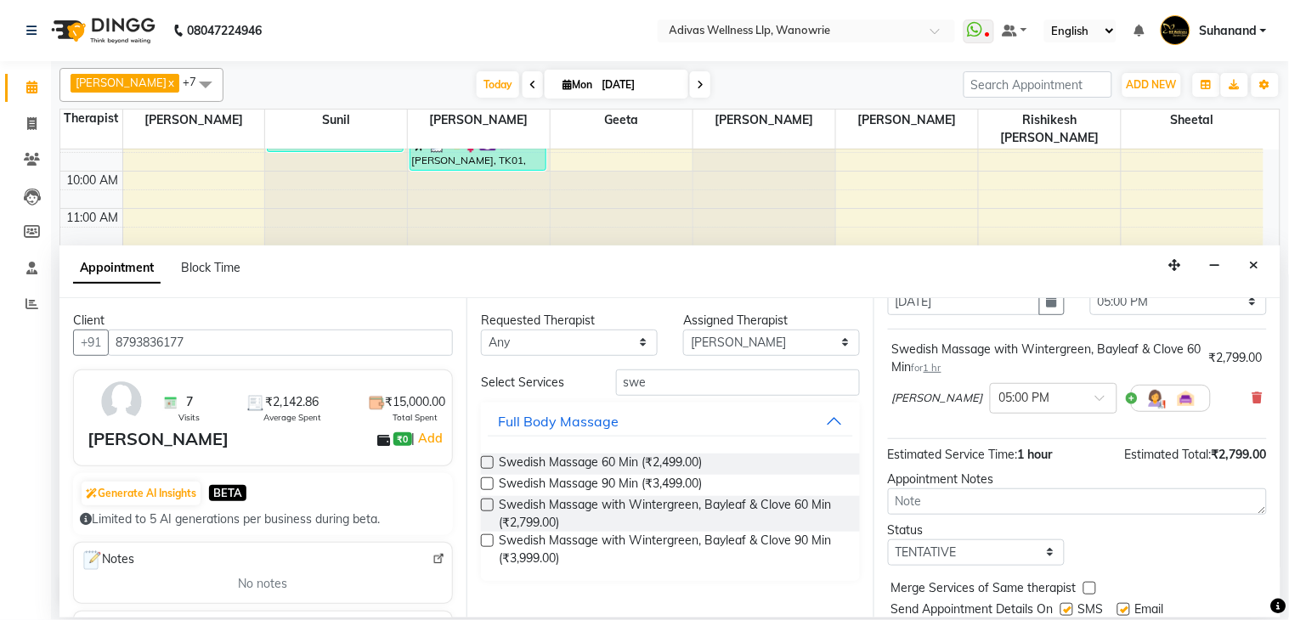
scroll to position [145, 0]
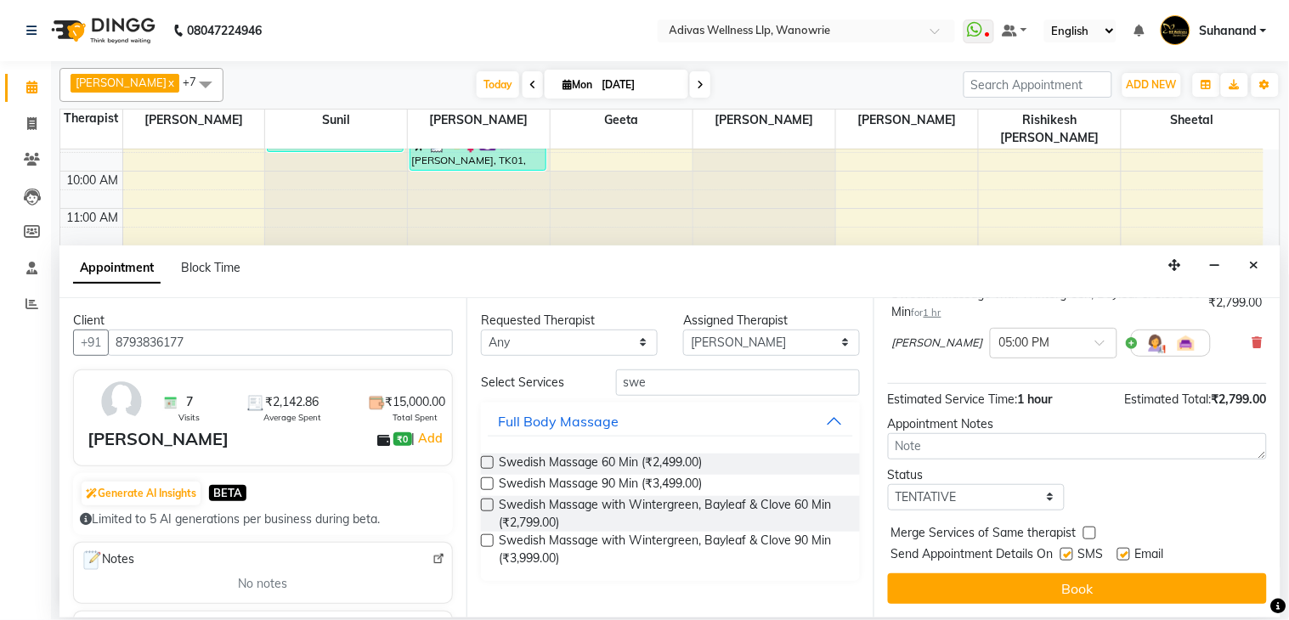
click at [1066, 554] on label at bounding box center [1066, 554] width 13 height 13
click at [1066, 554] on input "checkbox" at bounding box center [1065, 556] width 11 height 11
checkbox input "false"
click at [1122, 555] on label at bounding box center [1123, 554] width 13 height 13
click at [1122, 555] on input "checkbox" at bounding box center [1122, 556] width 11 height 11
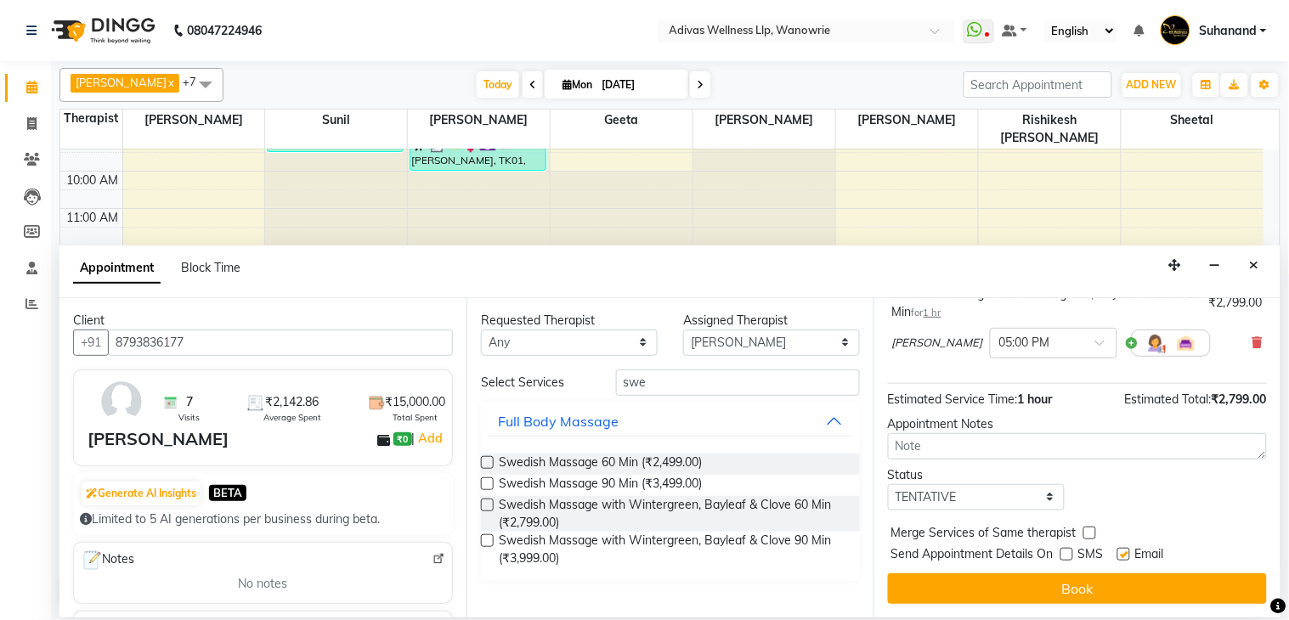
checkbox input "false"
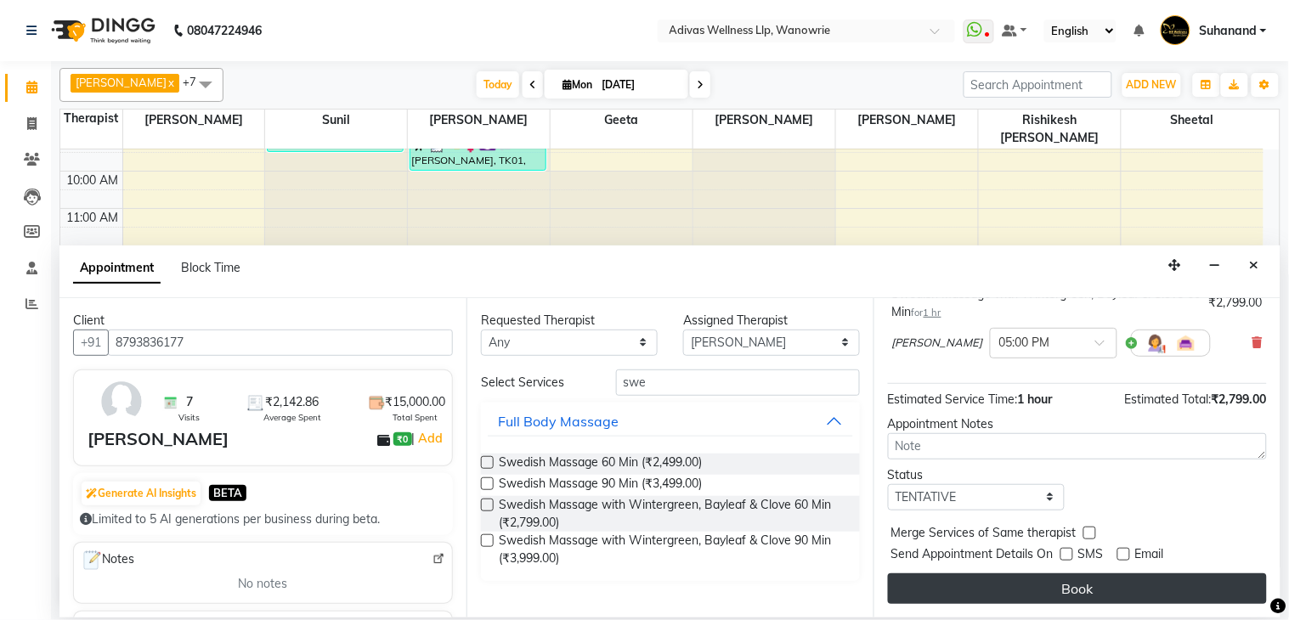
click at [1071, 583] on button "Book" at bounding box center [1077, 588] width 379 height 31
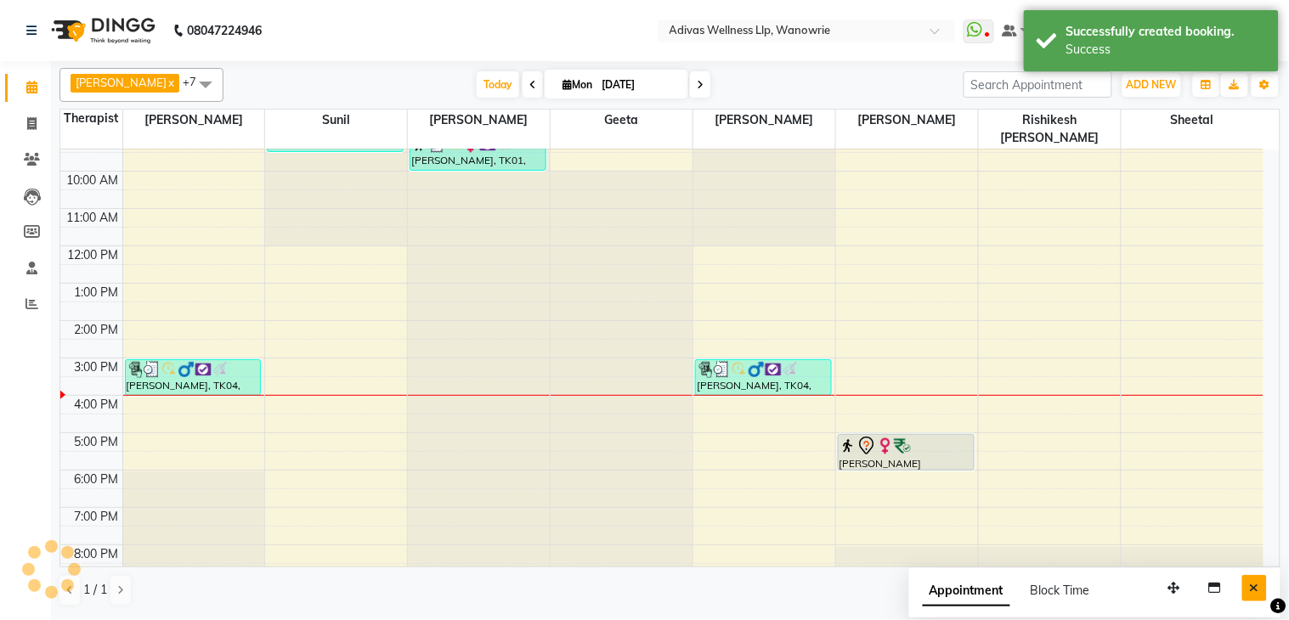
click at [1253, 588] on icon "Close" at bounding box center [1254, 588] width 9 height 12
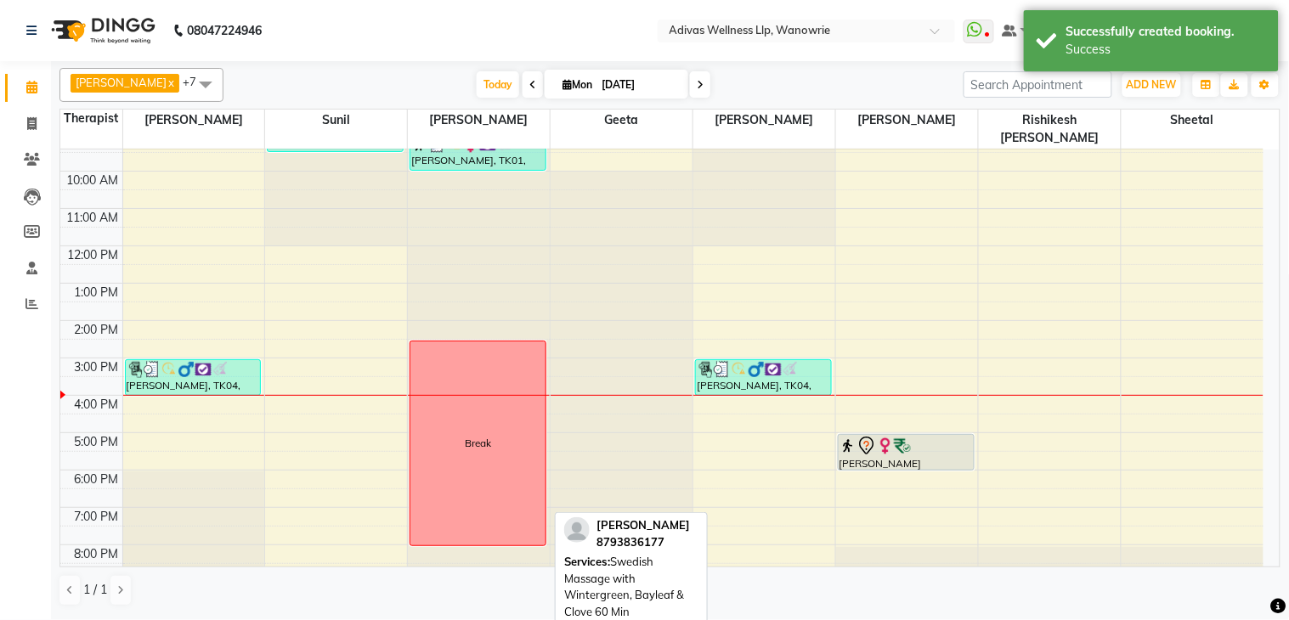
click at [901, 440] on div "[PERSON_NAME][GEOGRAPHIC_DATA], 05:00 PM-06:00 PM, Swedish Massage with Winterg…" at bounding box center [906, 452] width 135 height 35
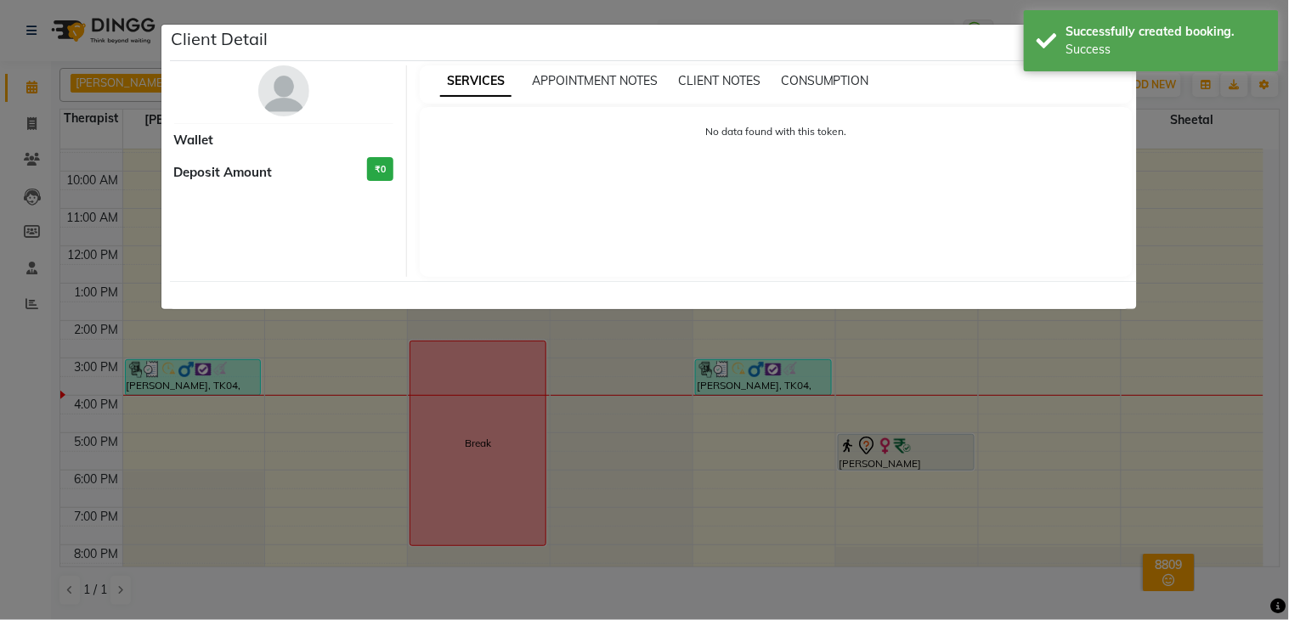
select select "7"
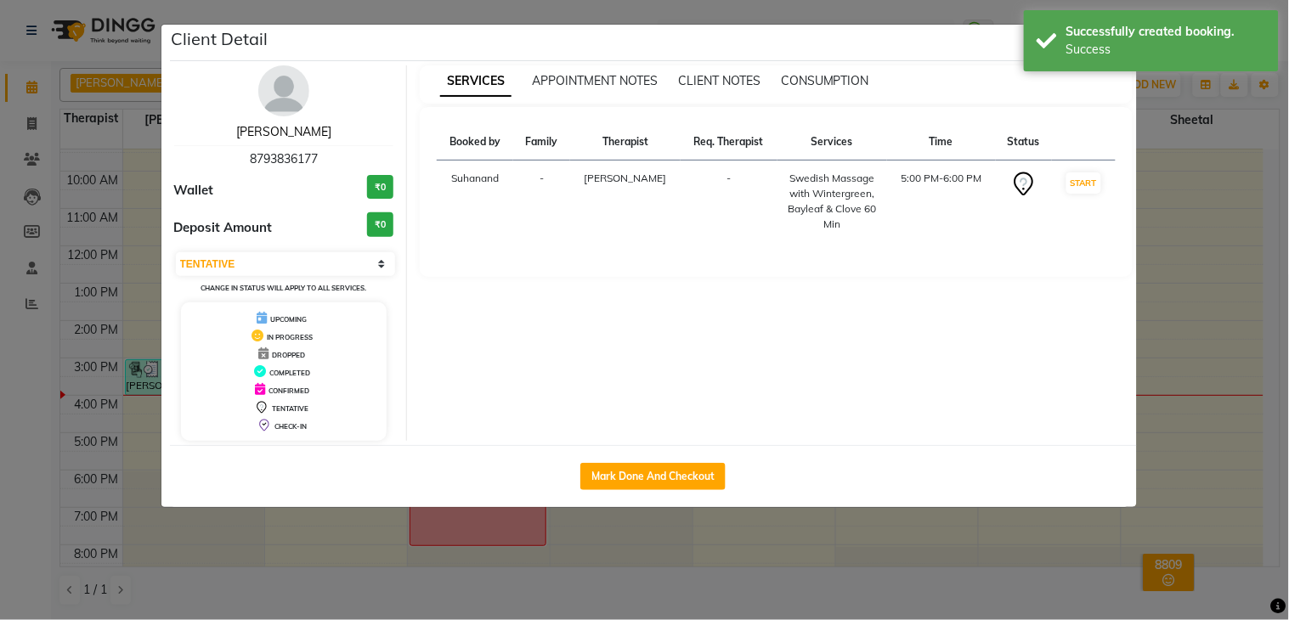
click at [302, 128] on link "[PERSON_NAME]" at bounding box center [283, 131] width 95 height 15
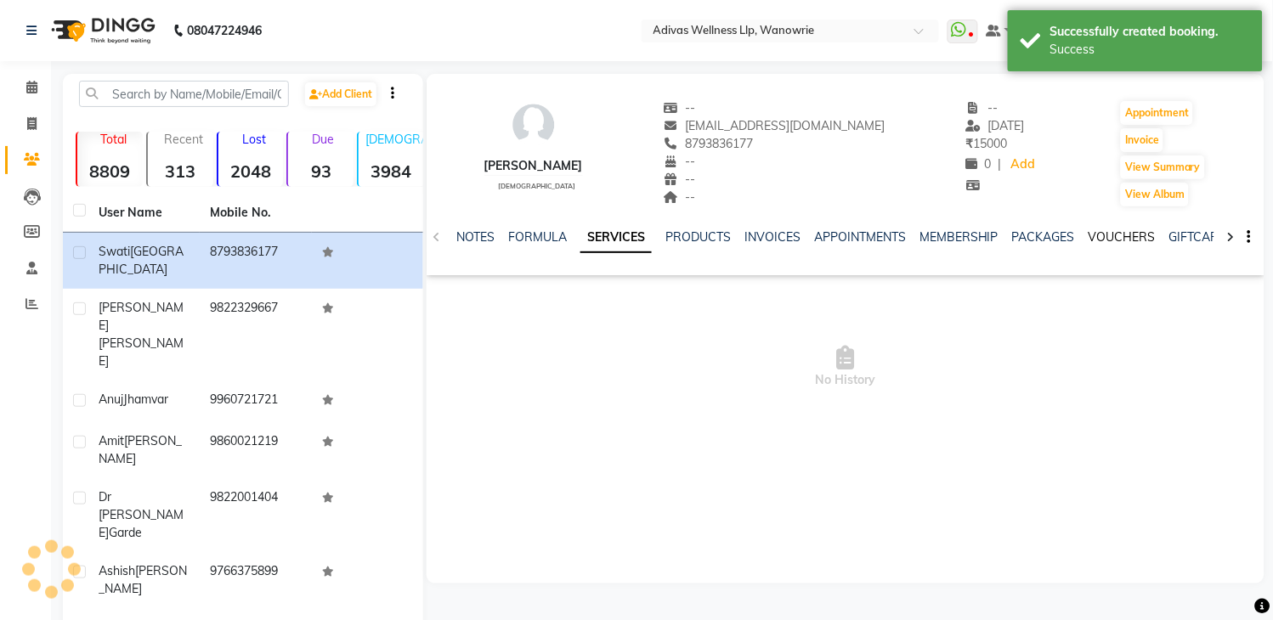
click at [1106, 234] on link "VOUCHERS" at bounding box center [1121, 236] width 67 height 15
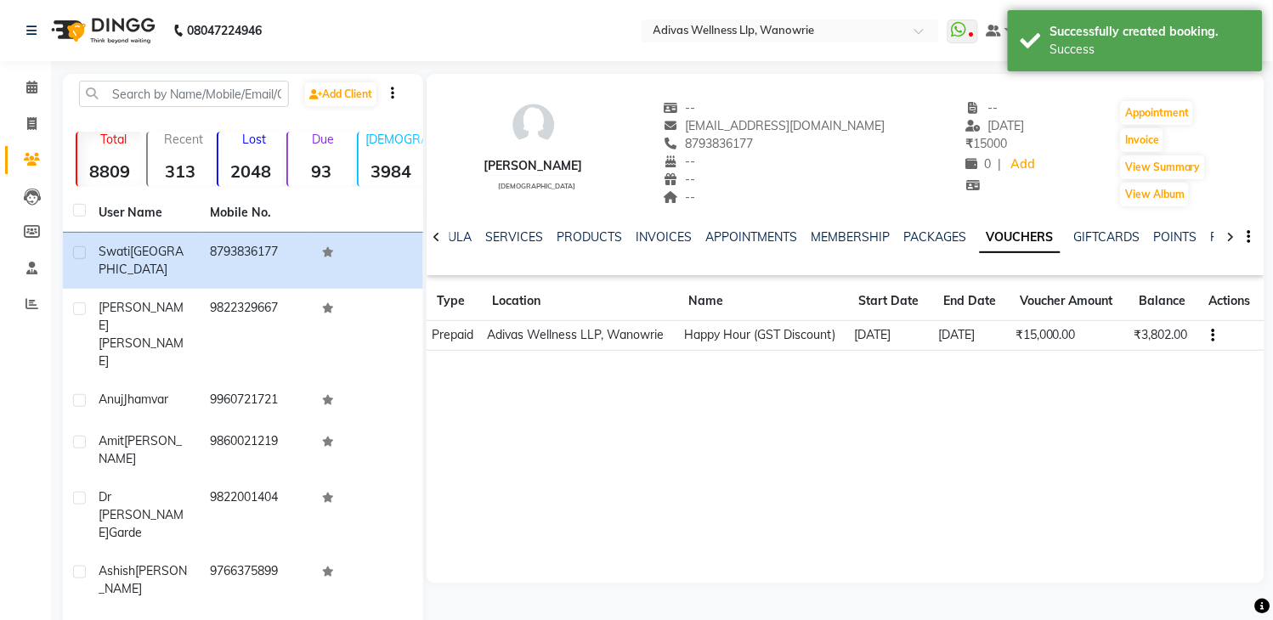
click at [1031, 192] on div "Swati Bali [DEMOGRAPHIC_DATA] -- [EMAIL_ADDRESS][DOMAIN_NAME] 8793836177 -- -- …" at bounding box center [845, 145] width 838 height 126
click at [1117, 45] on div "Success" at bounding box center [1150, 50] width 200 height 18
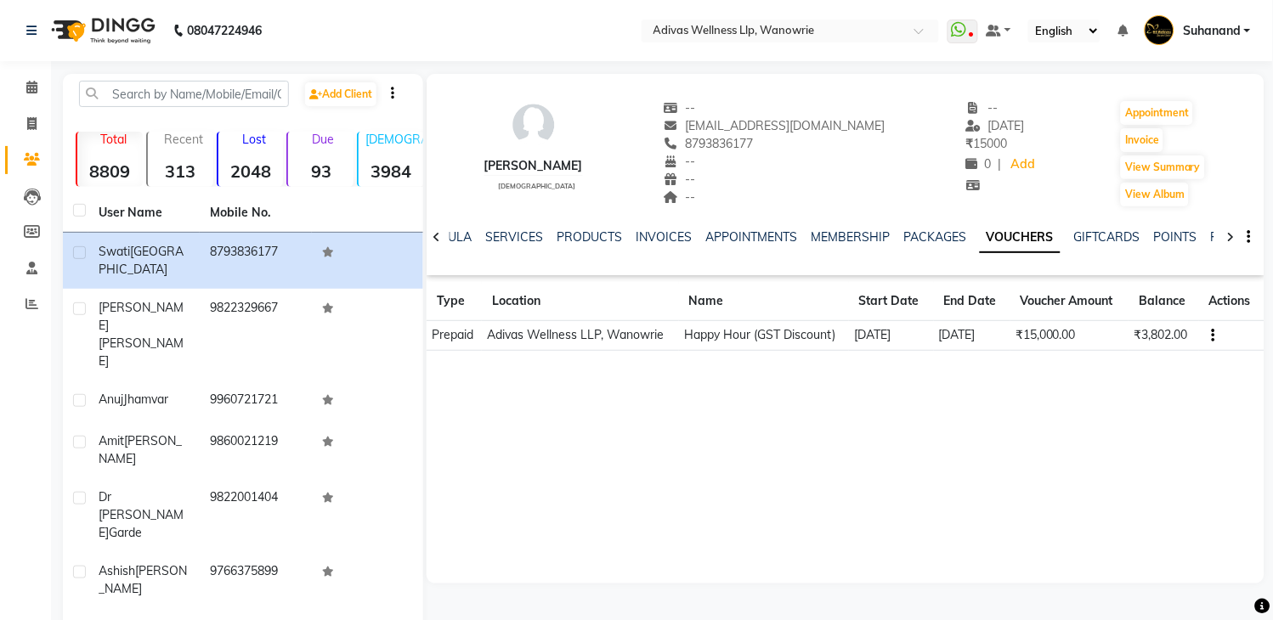
click at [436, 234] on icon at bounding box center [436, 237] width 8 height 12
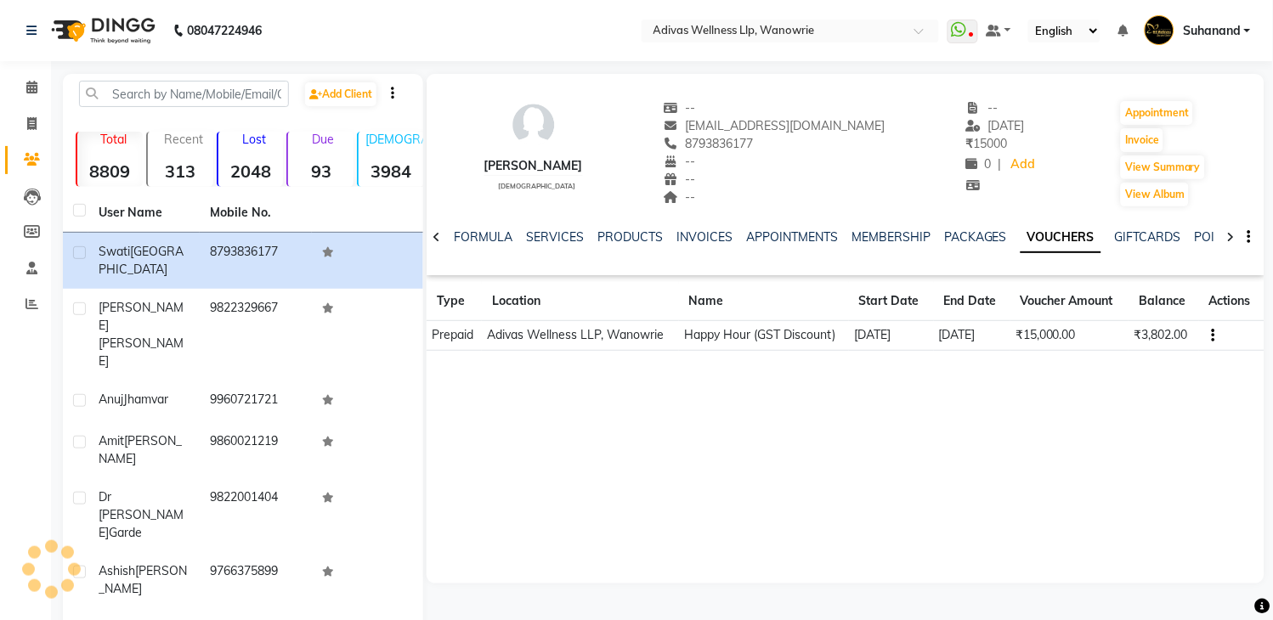
click at [436, 234] on icon at bounding box center [436, 237] width 8 height 12
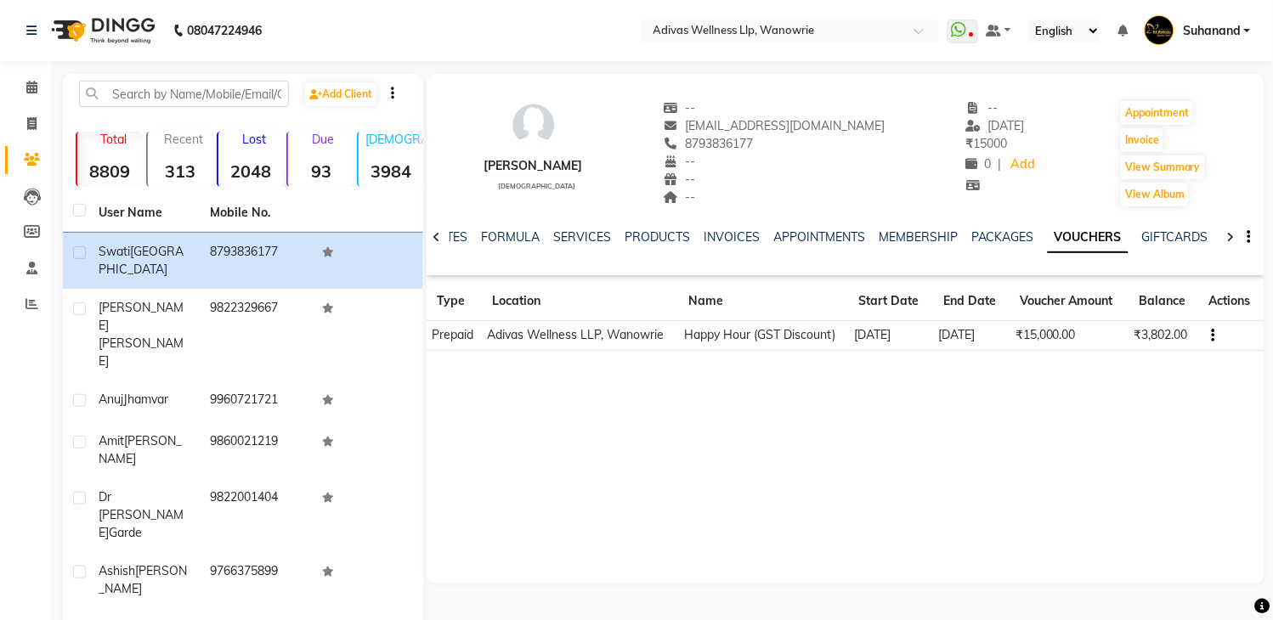
click at [436, 234] on icon at bounding box center [436, 237] width 8 height 12
click at [436, 234] on div "NOTES FORMULA SERVICES PRODUCTS INVOICES APPOINTMENTS MEMBERSHIP PACKAGES VOUCH…" at bounding box center [845, 237] width 838 height 59
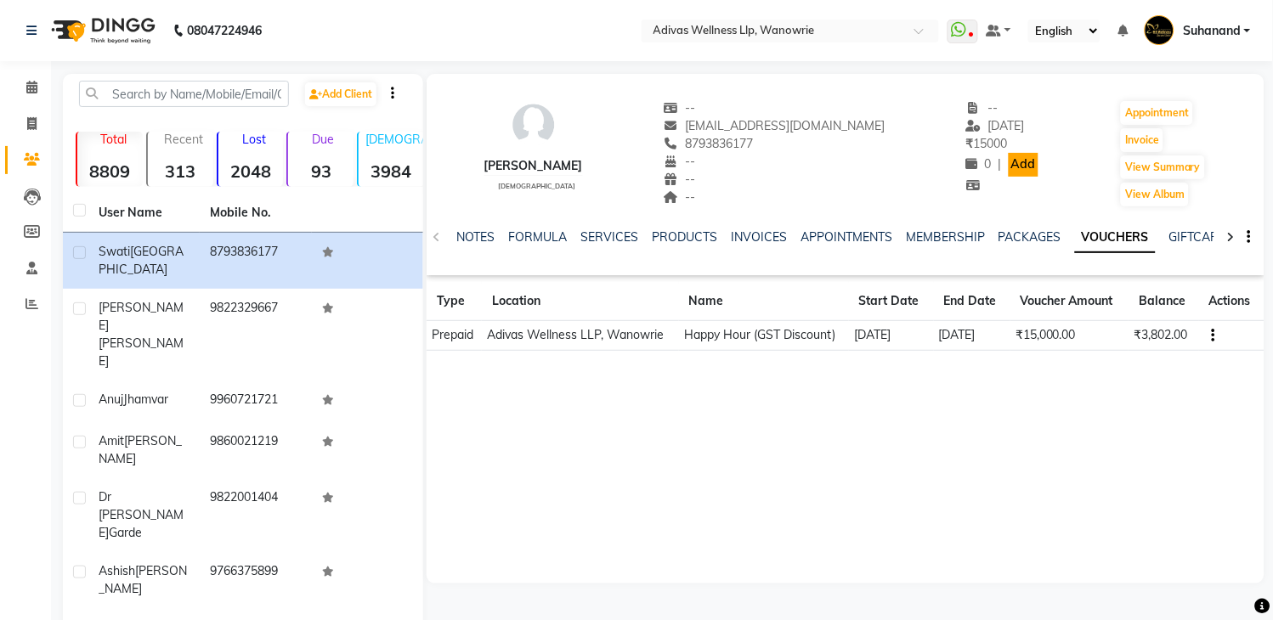
drag, startPoint x: 1034, startPoint y: 164, endPoint x: 980, endPoint y: 154, distance: 55.3
click at [1020, 166] on div "Swati Bali [DEMOGRAPHIC_DATA] -- [EMAIL_ADDRESS][DOMAIN_NAME] 8793836177 -- -- …" at bounding box center [845, 145] width 838 height 126
click at [32, 88] on icon at bounding box center [31, 87] width 11 height 13
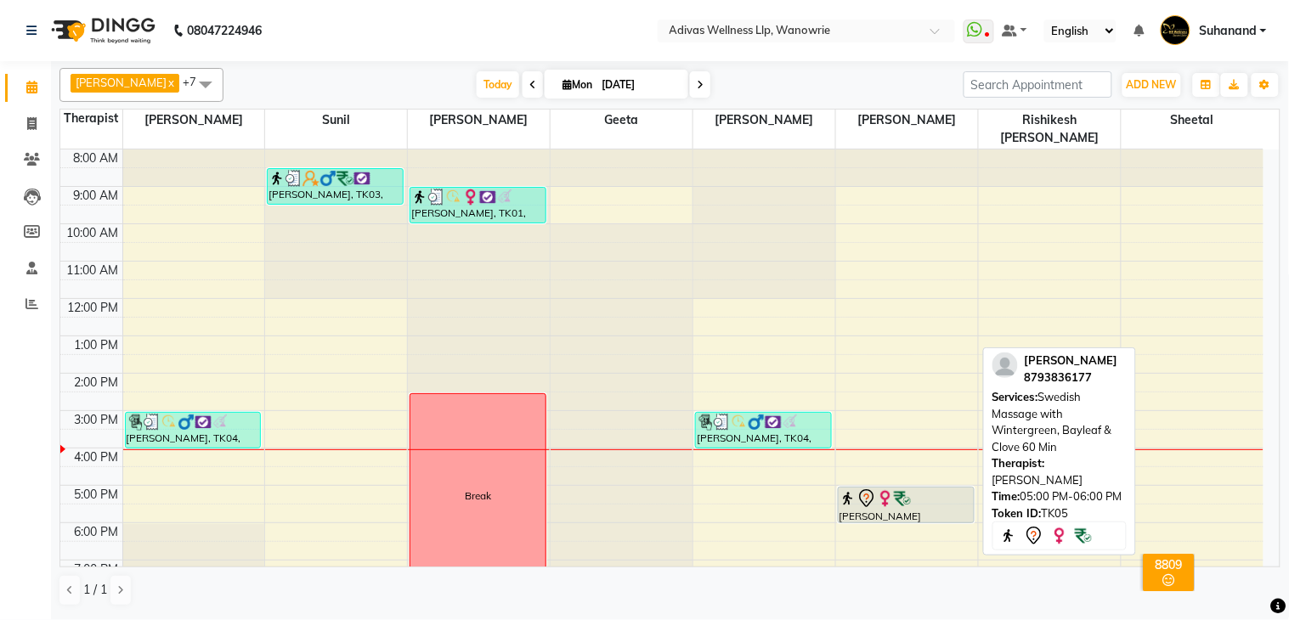
click at [907, 519] on div at bounding box center [906, 522] width 135 height 7
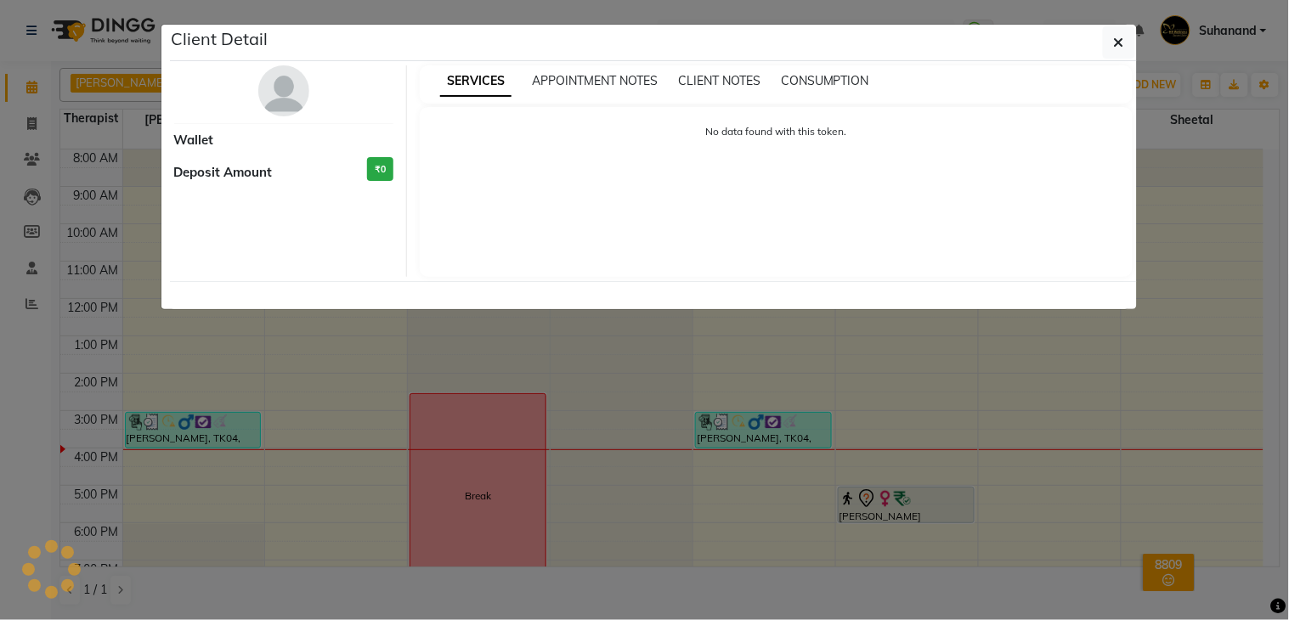
select select "7"
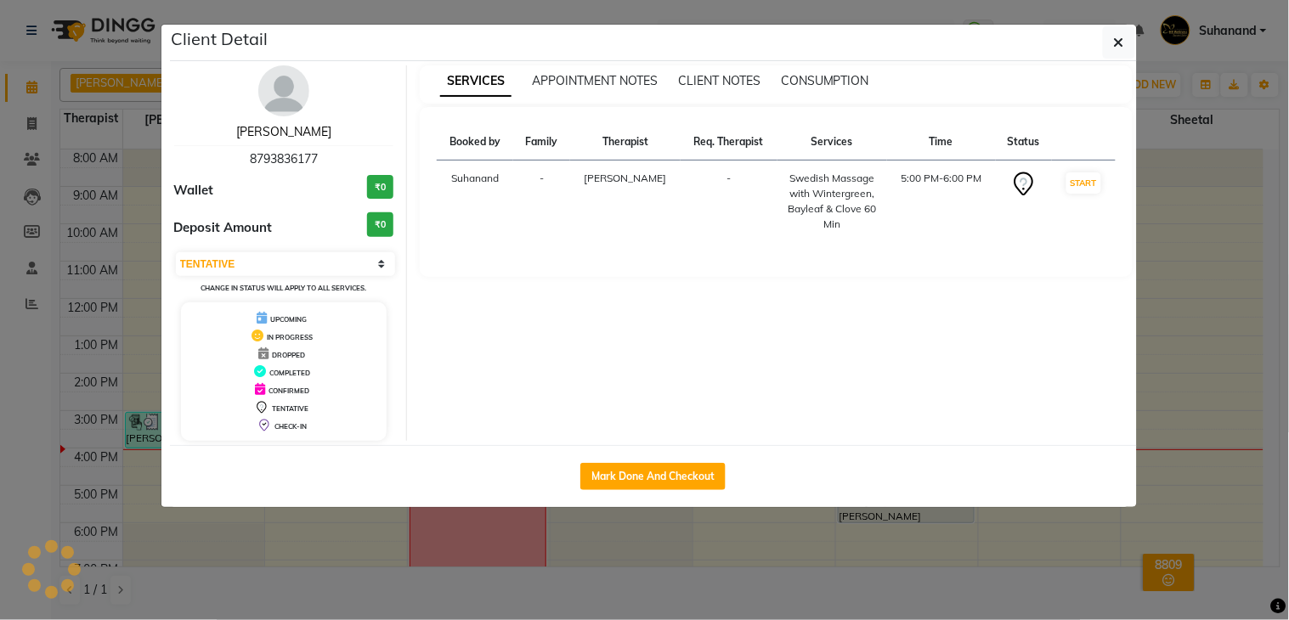
click at [290, 131] on link "[PERSON_NAME]" at bounding box center [283, 131] width 95 height 15
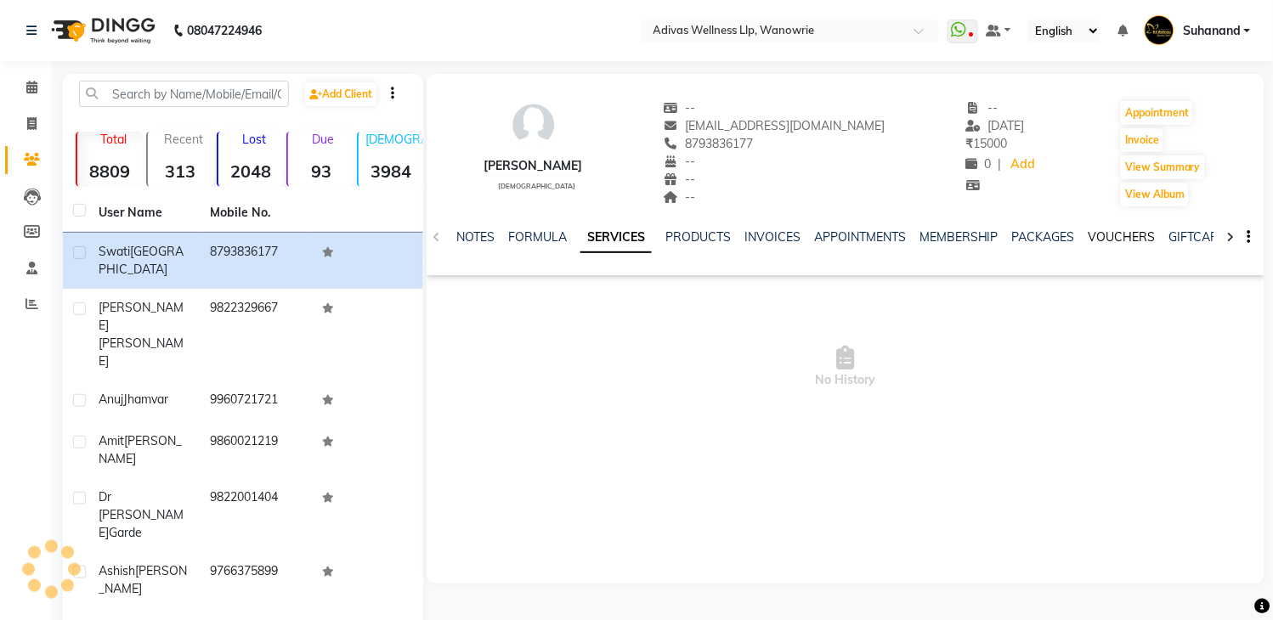
click at [1094, 235] on link "VOUCHERS" at bounding box center [1121, 236] width 67 height 15
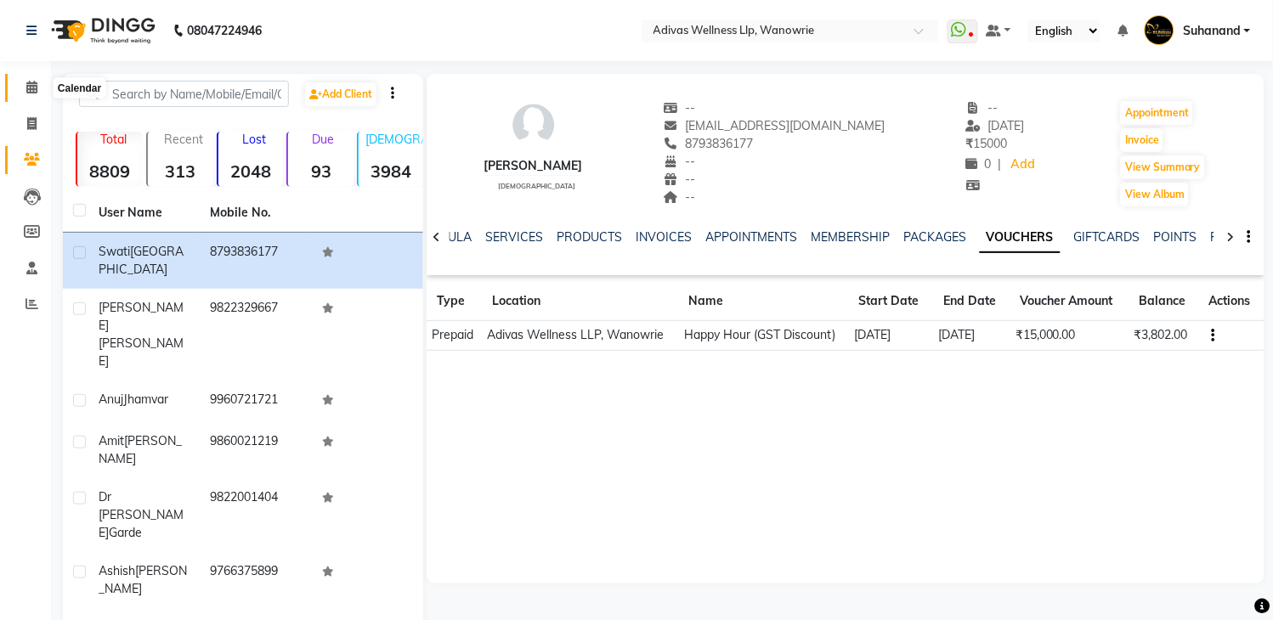
click at [27, 88] on icon at bounding box center [31, 87] width 11 height 13
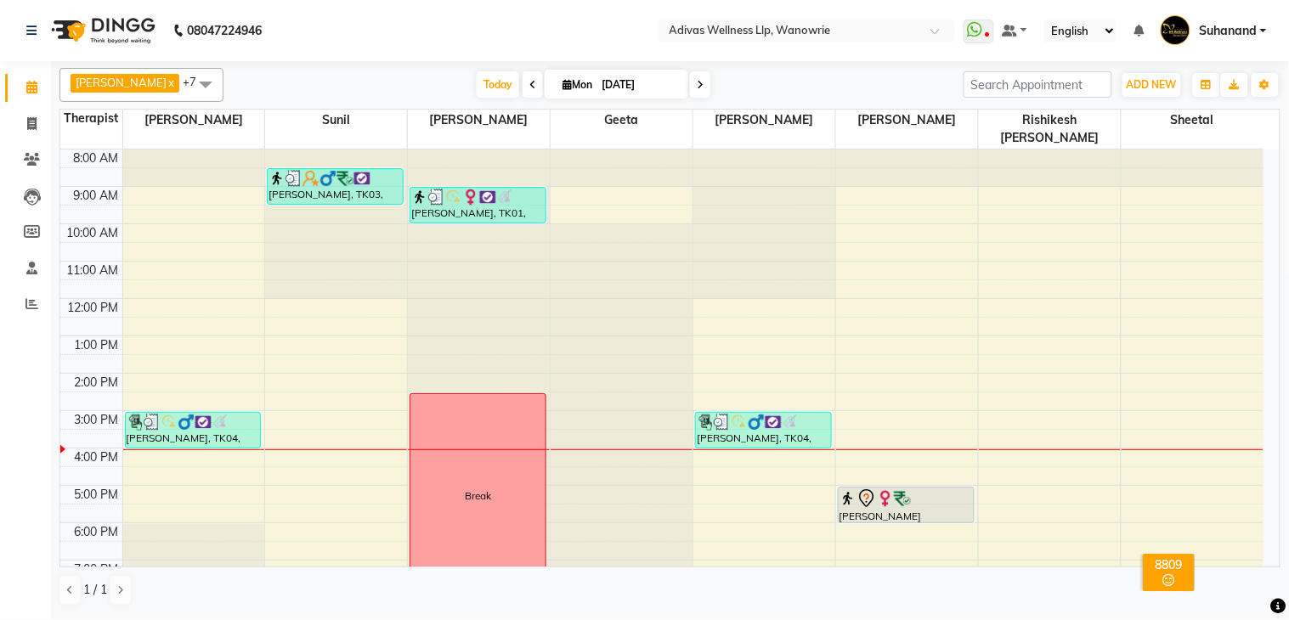
click at [504, 23] on nav "08047224946 Select Location × Adivas Wellness Llp, Wanowrie WhatsApp Status ✕ S…" at bounding box center [644, 30] width 1289 height 61
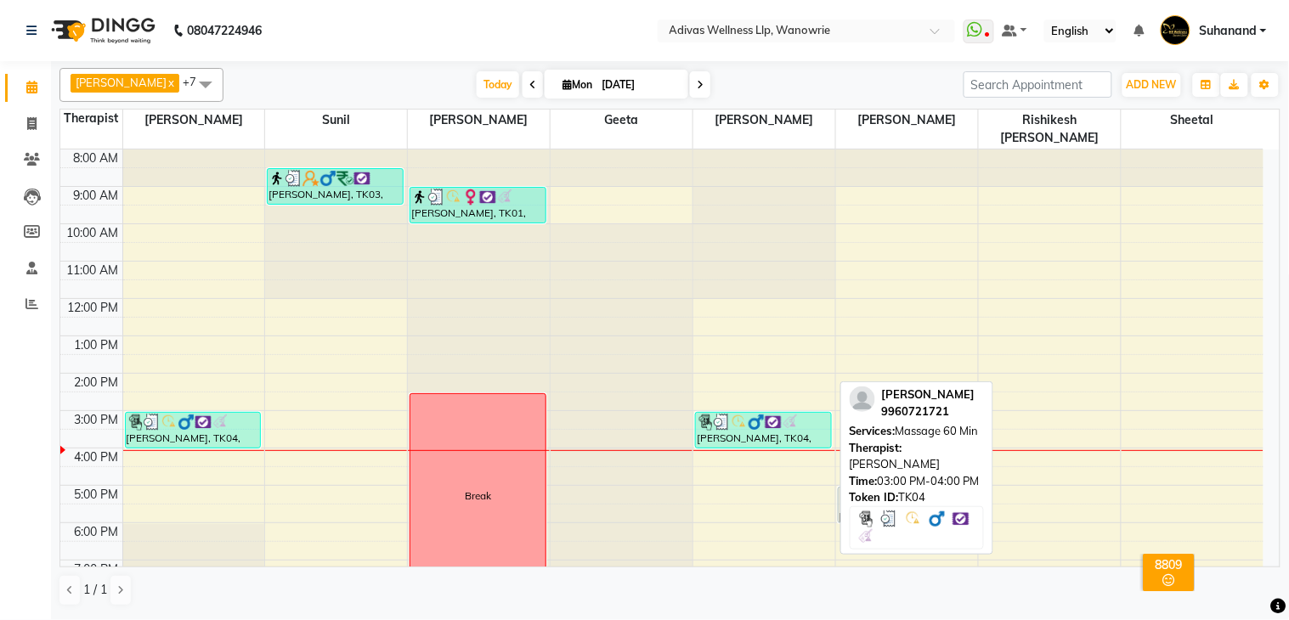
click at [735, 414] on img at bounding box center [739, 422] width 17 height 17
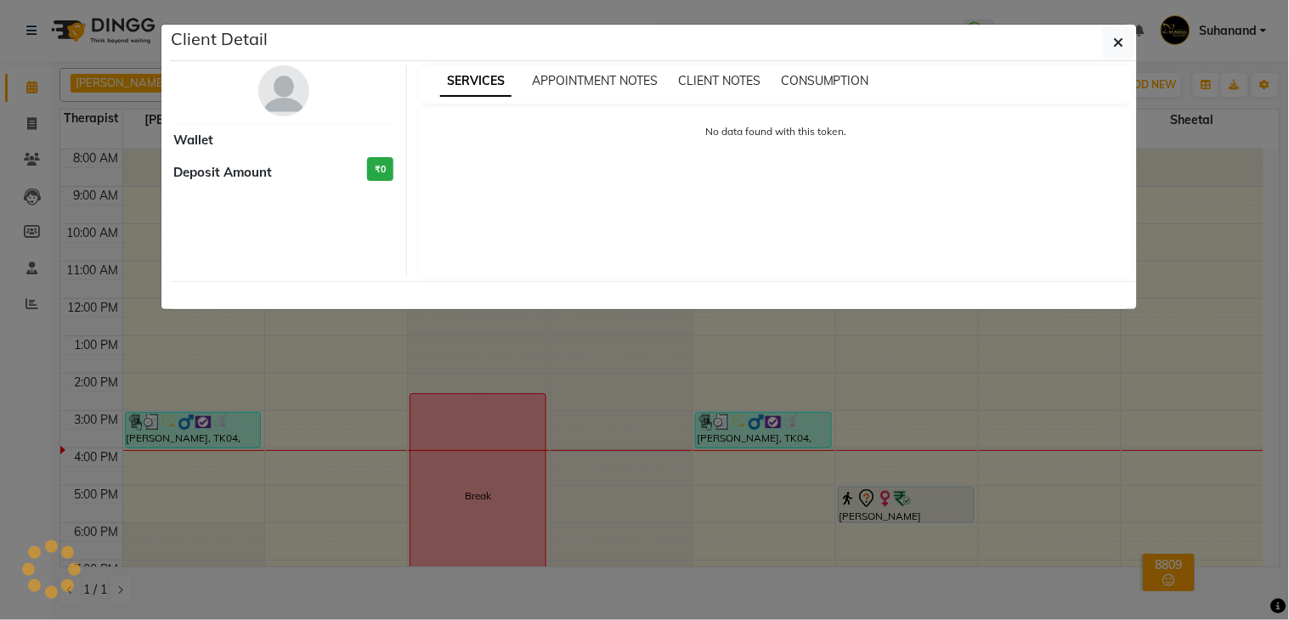
select select "3"
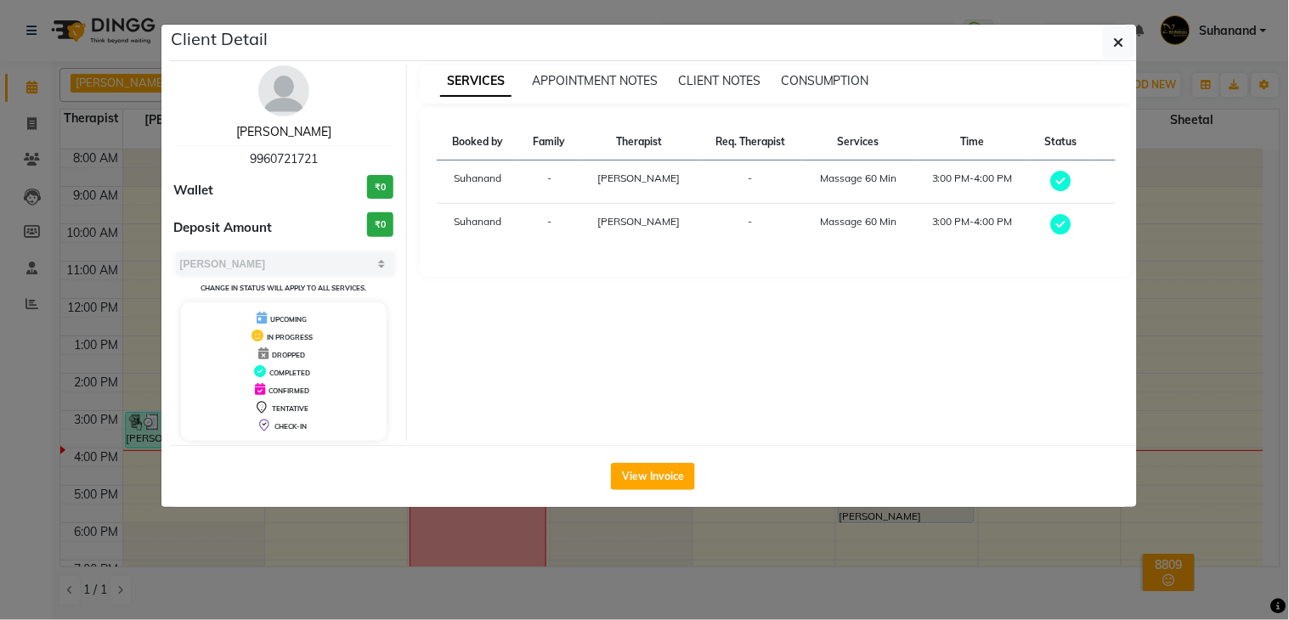
click at [306, 136] on link "[PERSON_NAME]" at bounding box center [283, 131] width 95 height 15
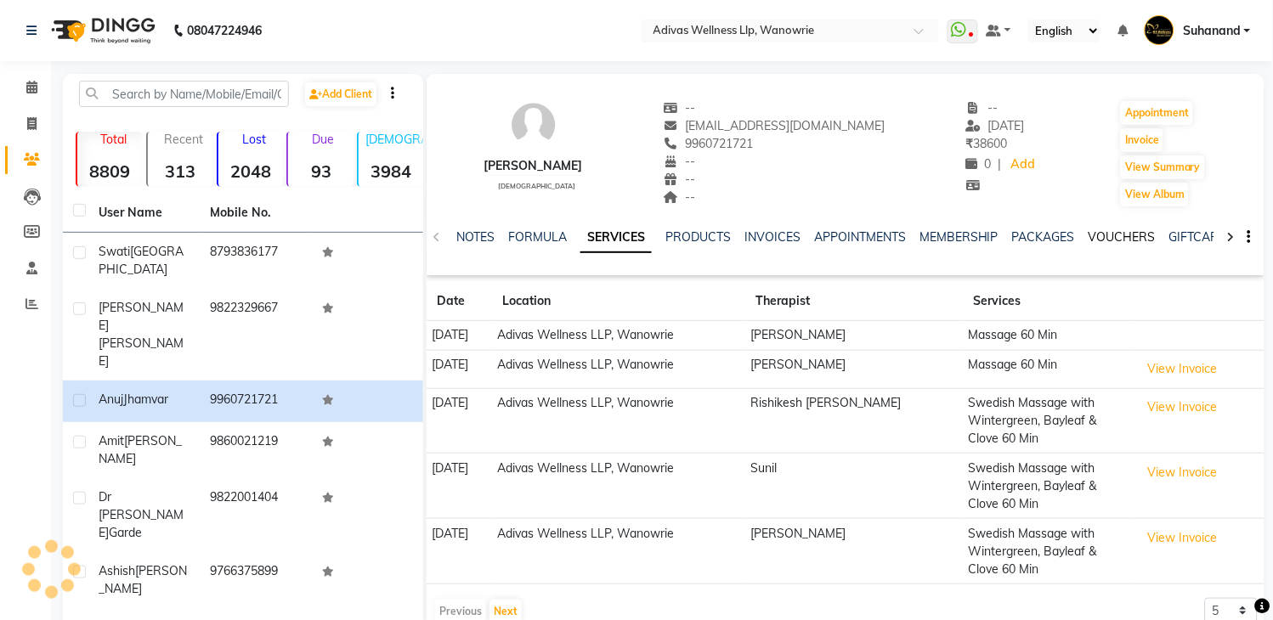
click at [1100, 235] on link "VOUCHERS" at bounding box center [1121, 236] width 67 height 15
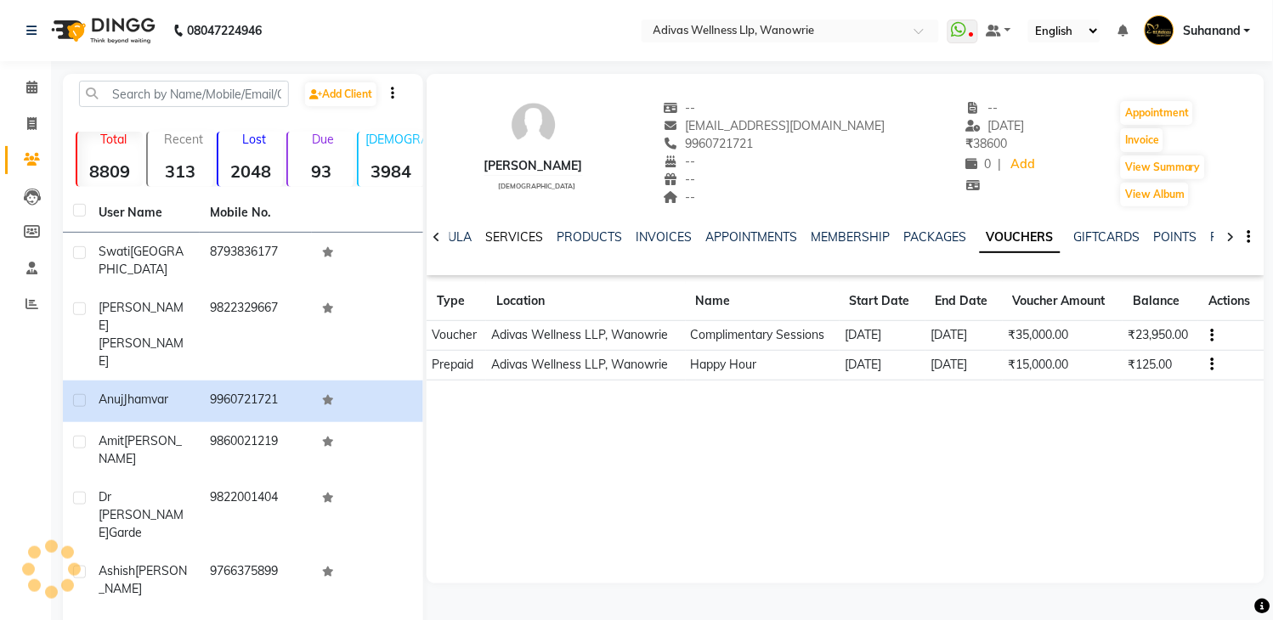
click at [501, 234] on link "SERVICES" at bounding box center [514, 236] width 58 height 15
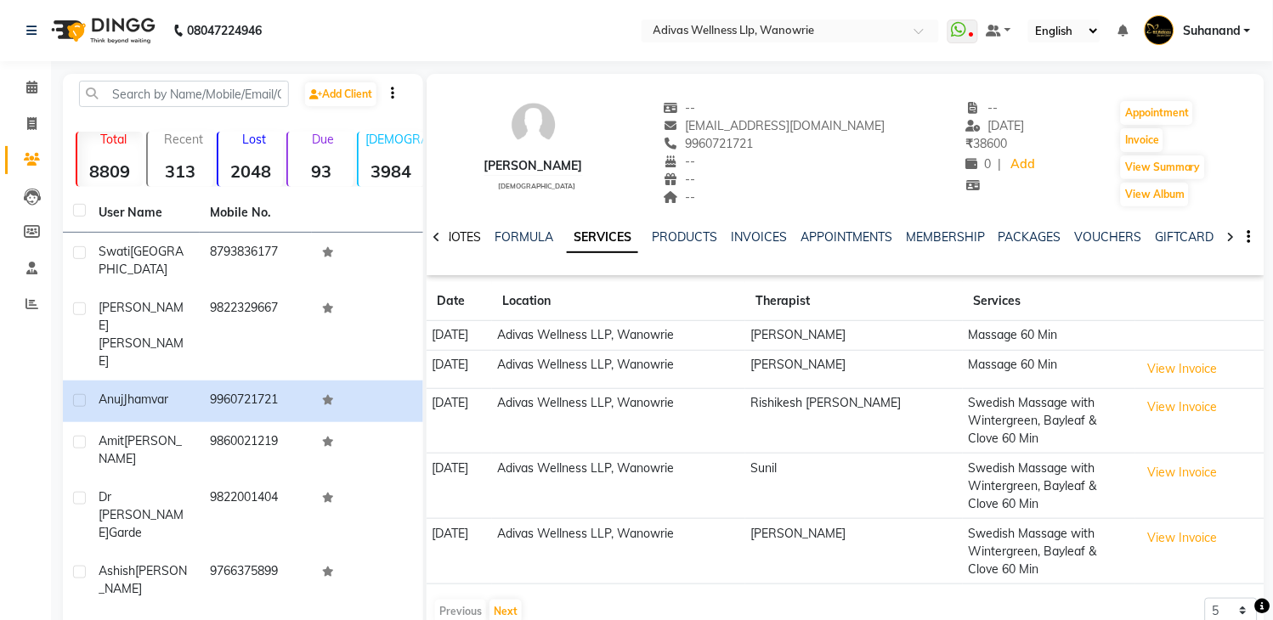
click at [461, 234] on link "NOTES" at bounding box center [462, 236] width 38 height 15
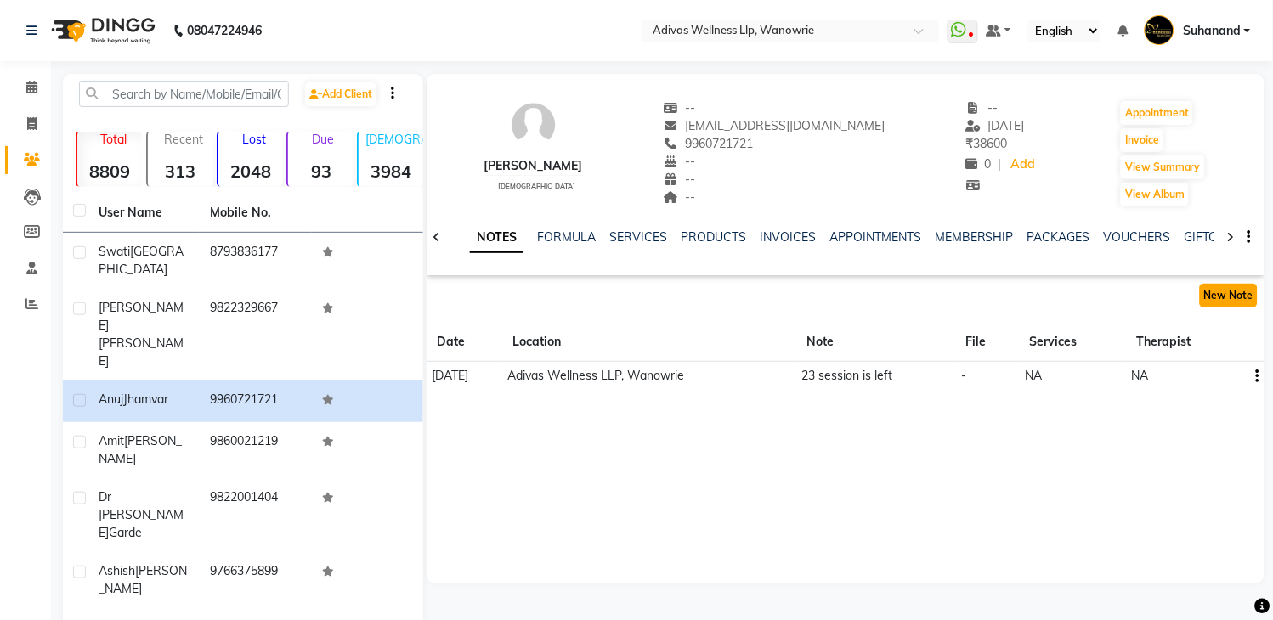
click at [1220, 286] on button "New Note" at bounding box center [1229, 296] width 58 height 24
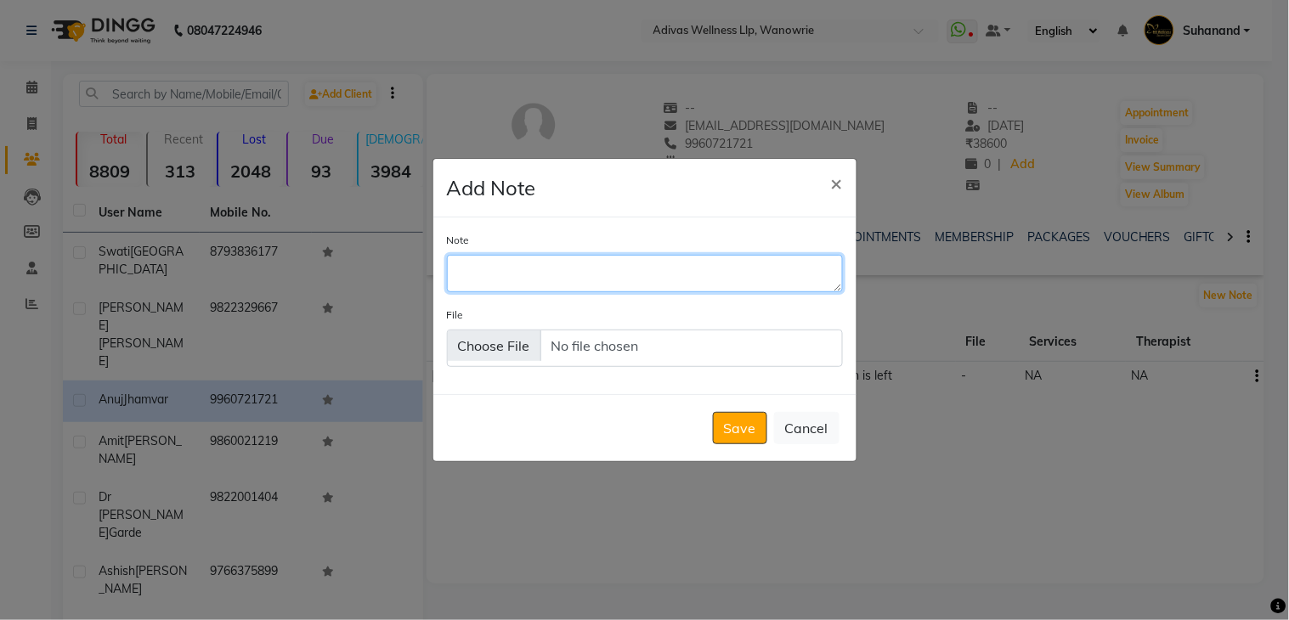
click at [581, 281] on textarea "Note" at bounding box center [645, 273] width 396 height 37
type textarea "validity till [DATE]"
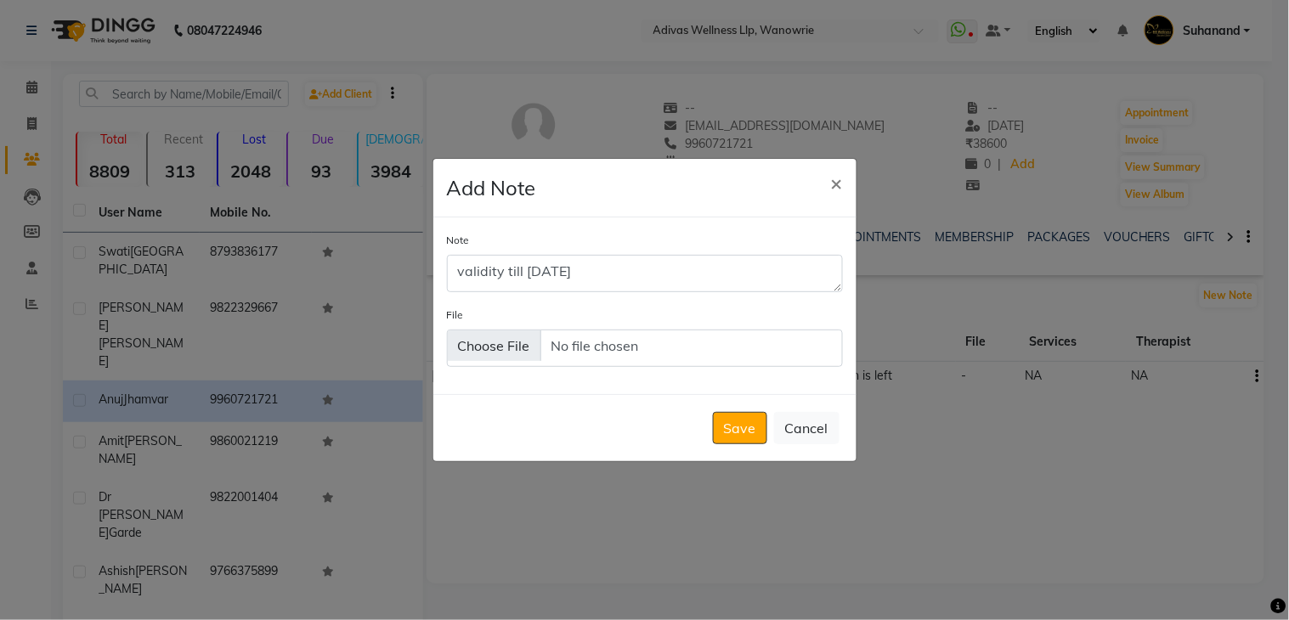
click at [725, 431] on button "Save" at bounding box center [740, 428] width 54 height 32
click at [737, 431] on div "Save Cancel" at bounding box center [644, 427] width 423 height 67
click at [726, 423] on div "Save Cancel" at bounding box center [644, 427] width 423 height 67
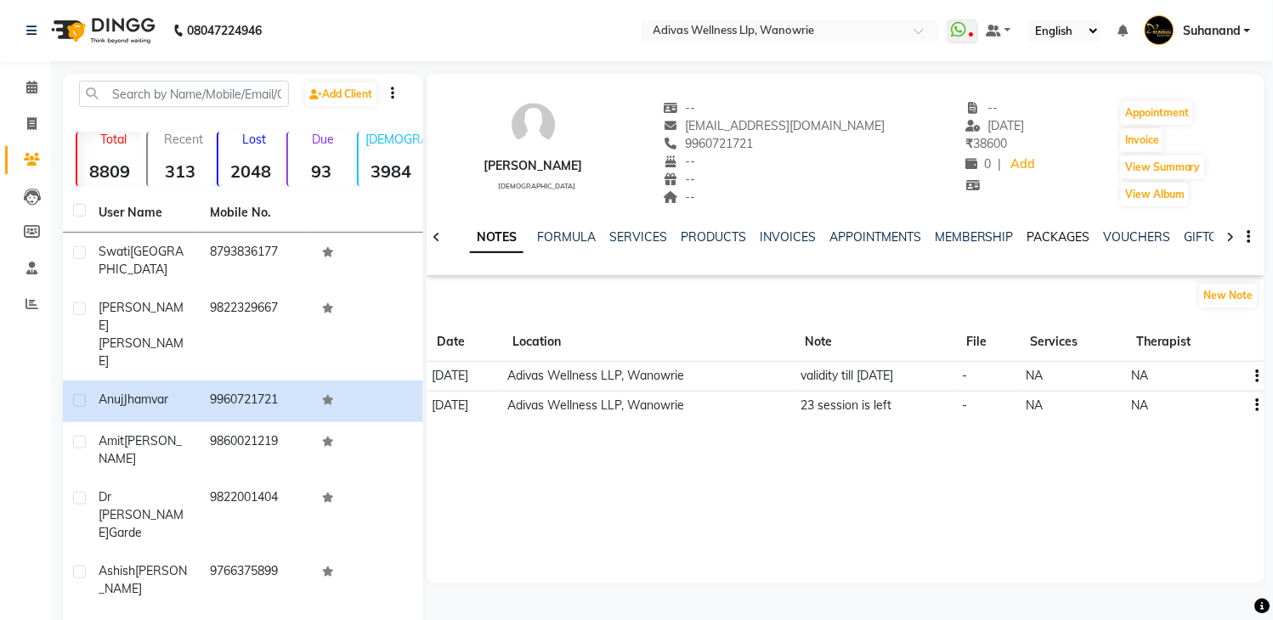
click at [1072, 235] on link "PACKAGES" at bounding box center [1058, 236] width 63 height 15
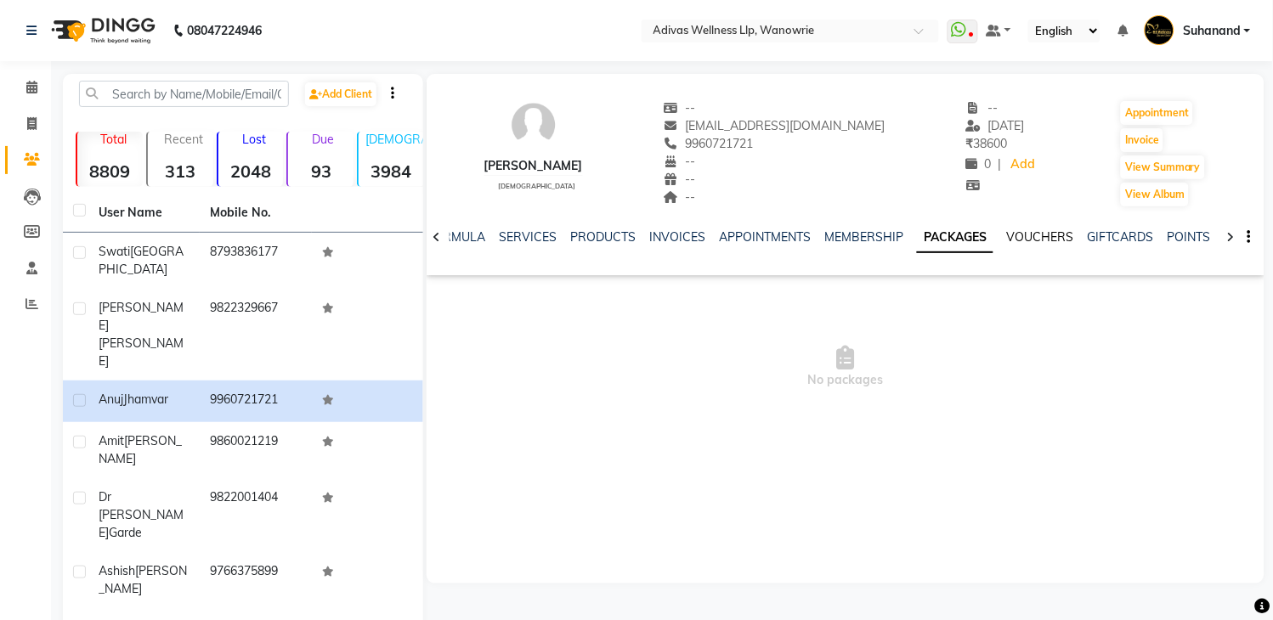
click at [1042, 229] on link "VOUCHERS" at bounding box center [1040, 236] width 67 height 15
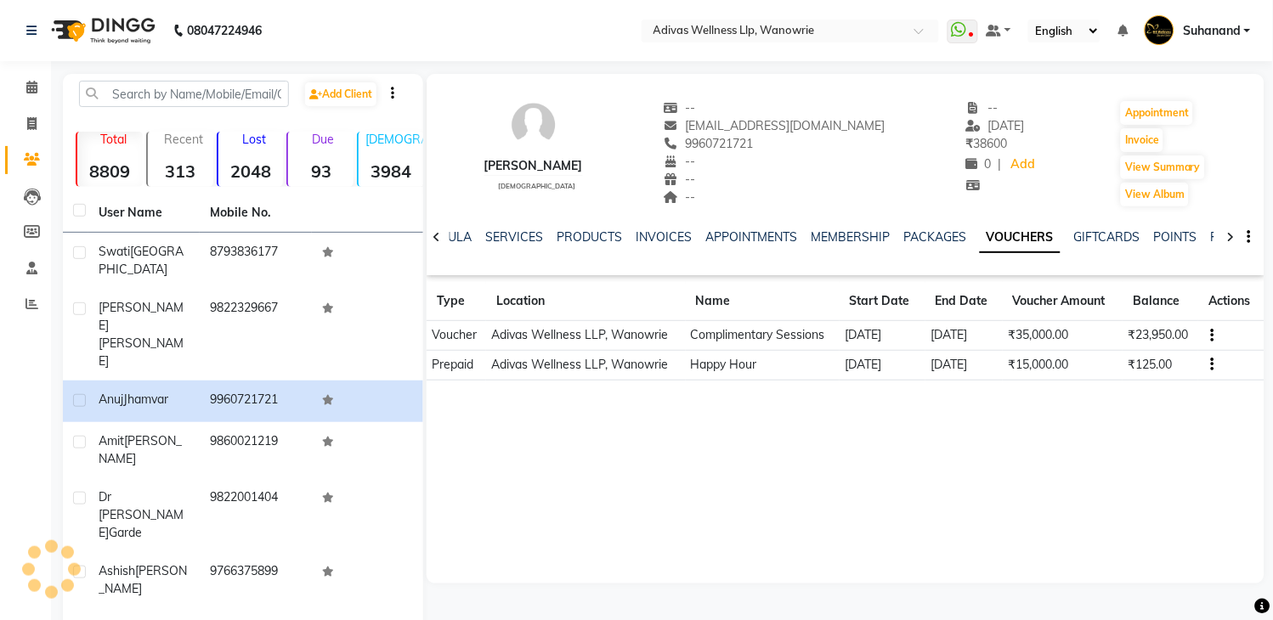
click at [1054, 192] on div "[PERSON_NAME] [DEMOGRAPHIC_DATA] -- [EMAIL_ADDRESS][DOMAIN_NAME] 9960721721 -- …" at bounding box center [845, 145] width 838 height 126
click at [31, 82] on icon at bounding box center [31, 87] width 11 height 13
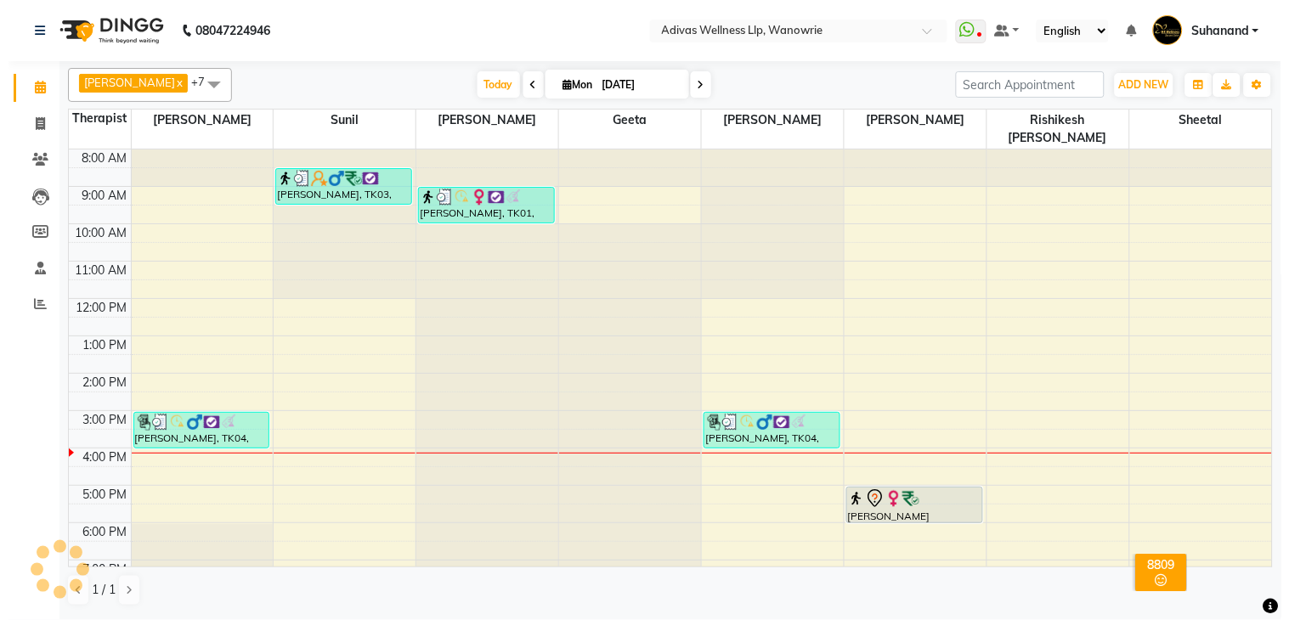
scroll to position [20, 0]
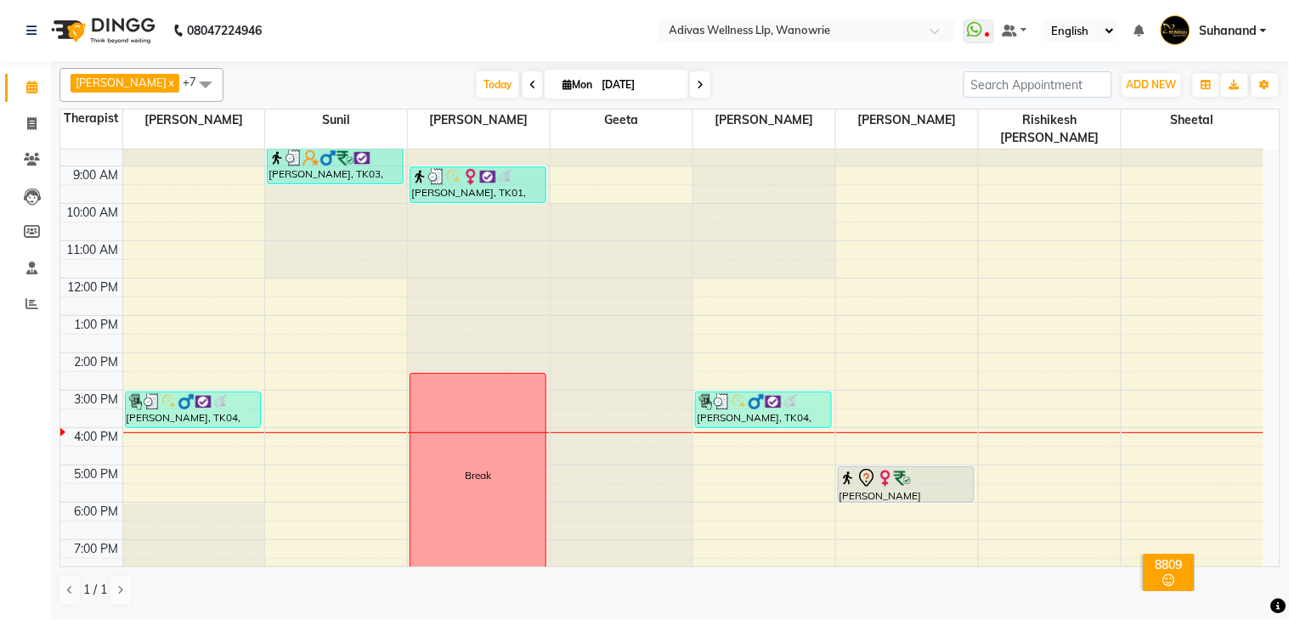
click at [465, 25] on nav "08047224946 Select Location × Adivas Wellness Llp, Wanowrie WhatsApp Status ✕ S…" at bounding box center [644, 30] width 1289 height 61
click at [579, 13] on nav "08047224946 Select Location × Adivas Wellness Llp, Wanowrie WhatsApp Status ✕ S…" at bounding box center [644, 30] width 1289 height 61
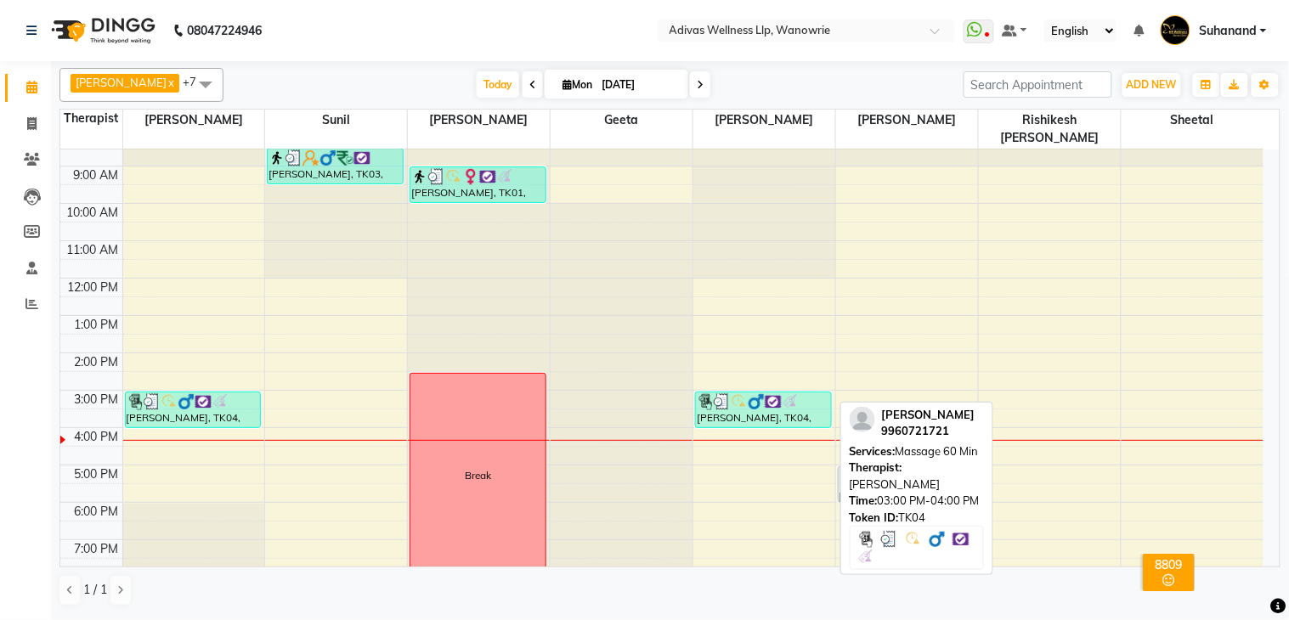
scroll to position [53, 0]
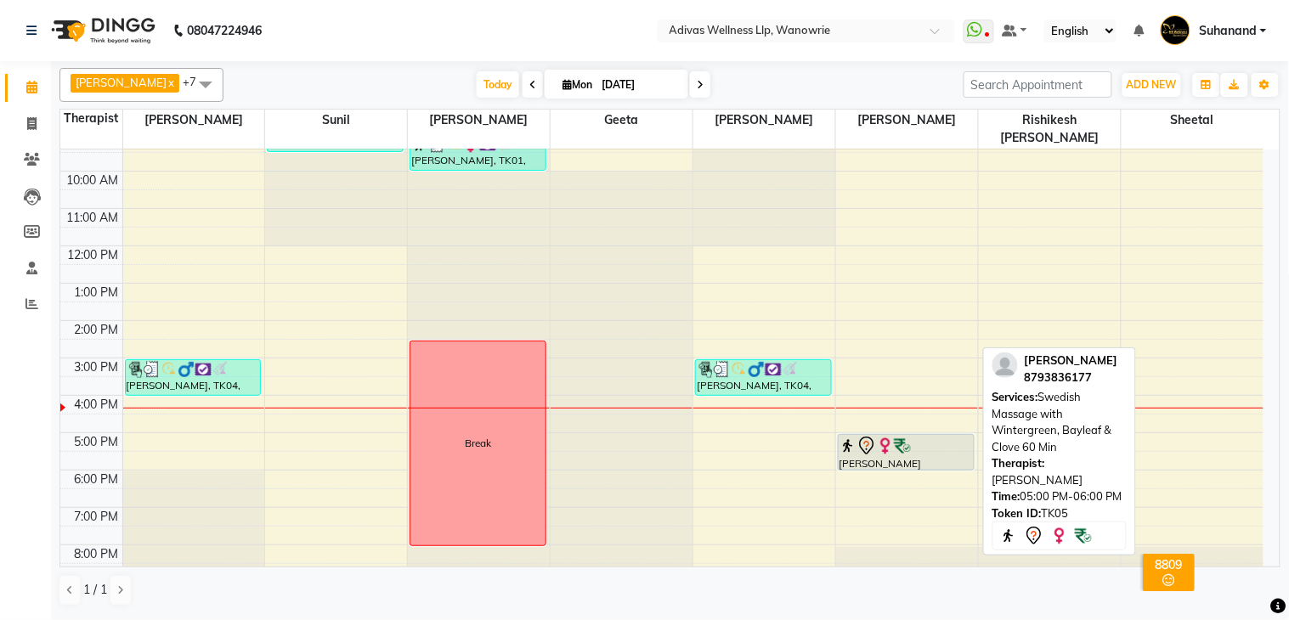
click at [901, 440] on div "[PERSON_NAME][GEOGRAPHIC_DATA], 05:00 PM-06:00 PM, Swedish Massage with Winterg…" at bounding box center [906, 452] width 135 height 35
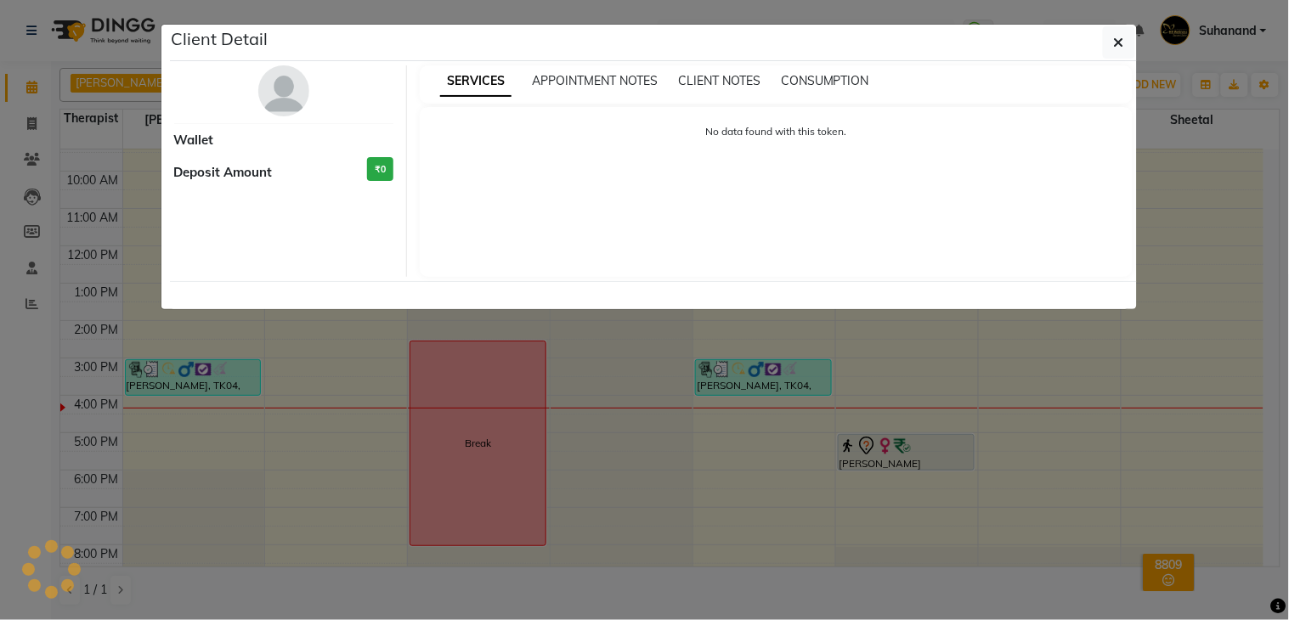
select select "7"
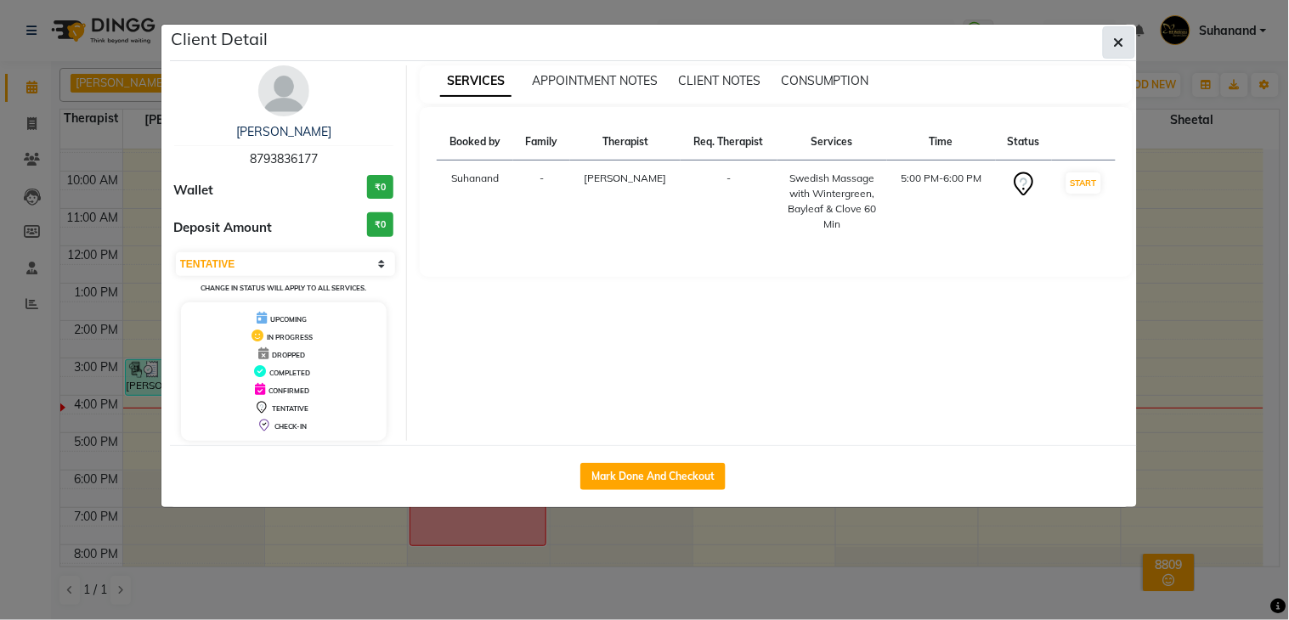
click at [1119, 36] on icon "button" at bounding box center [1119, 43] width 10 height 14
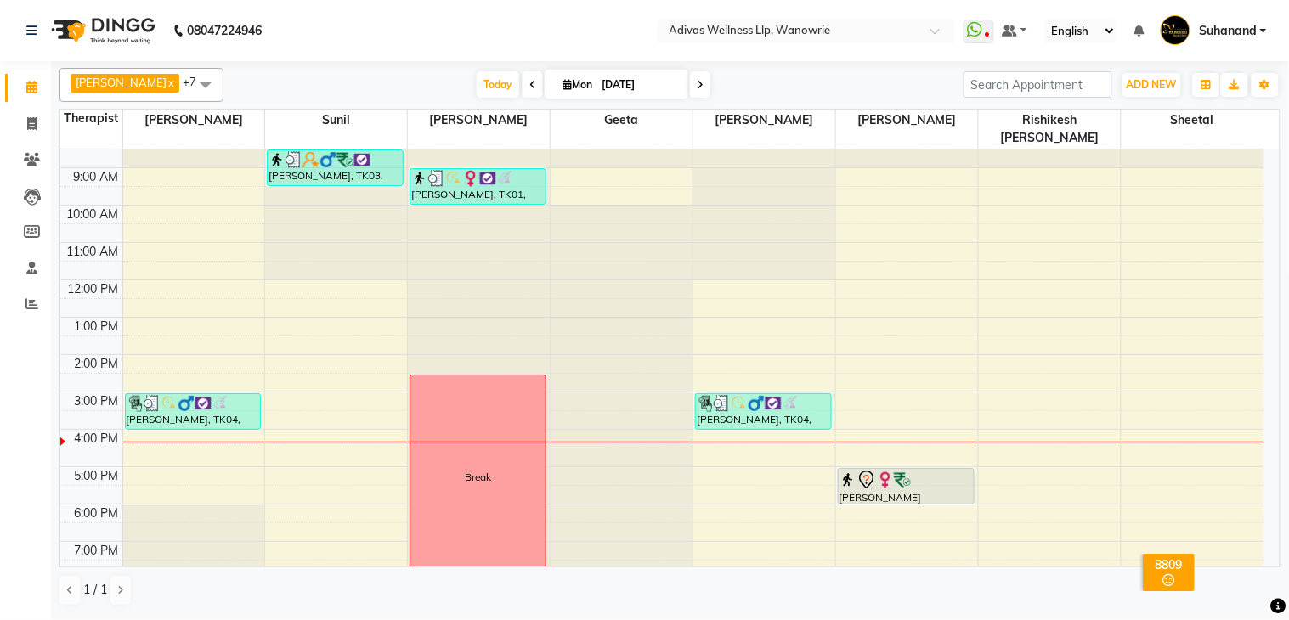
scroll to position [0, 0]
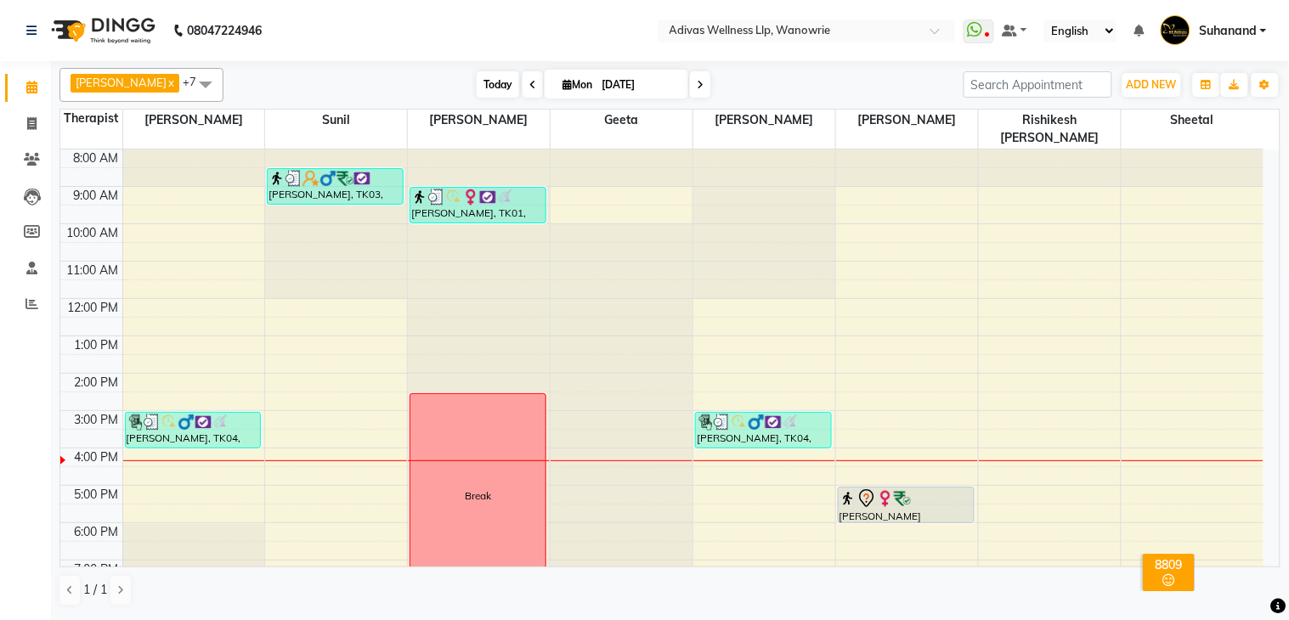
click at [477, 88] on span "Today" at bounding box center [498, 84] width 42 height 26
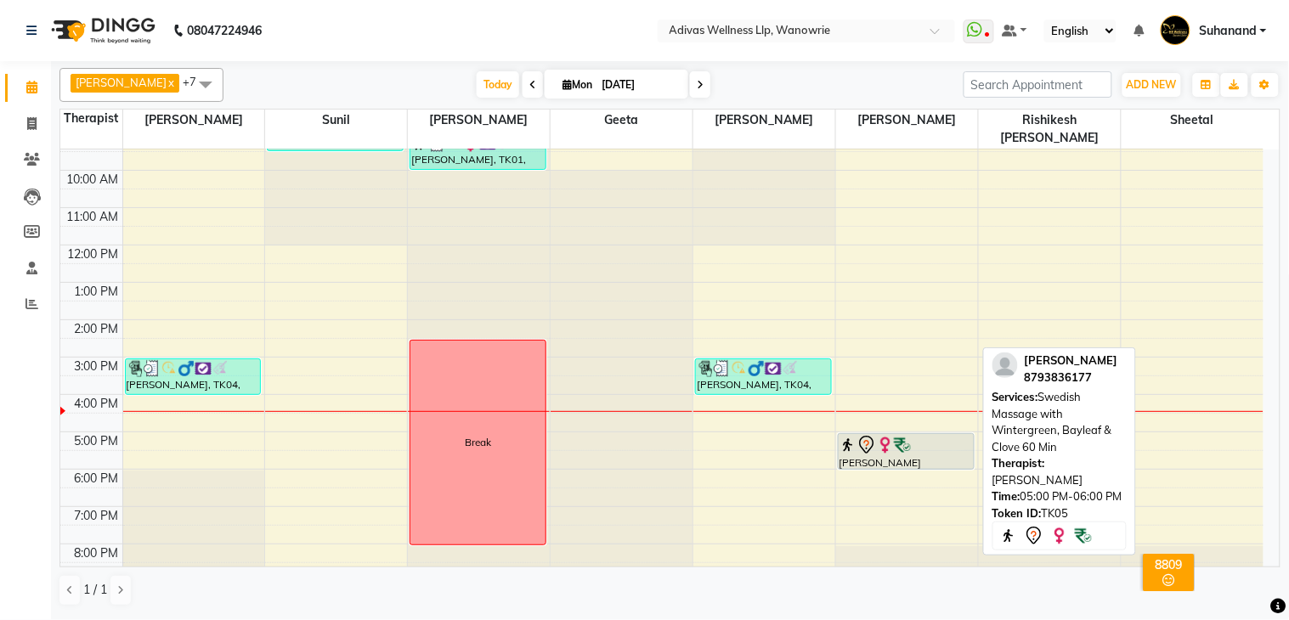
click at [906, 437] on img at bounding box center [902, 445] width 17 height 17
select select "7"
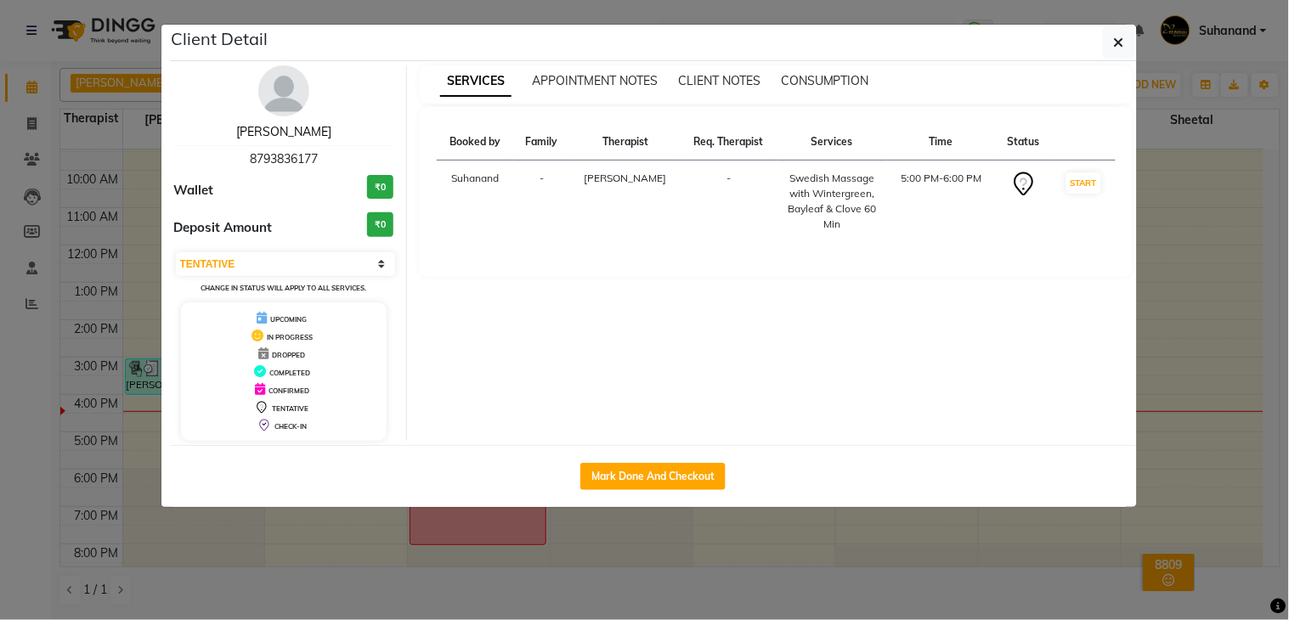
click at [299, 132] on link "[PERSON_NAME]" at bounding box center [283, 131] width 95 height 15
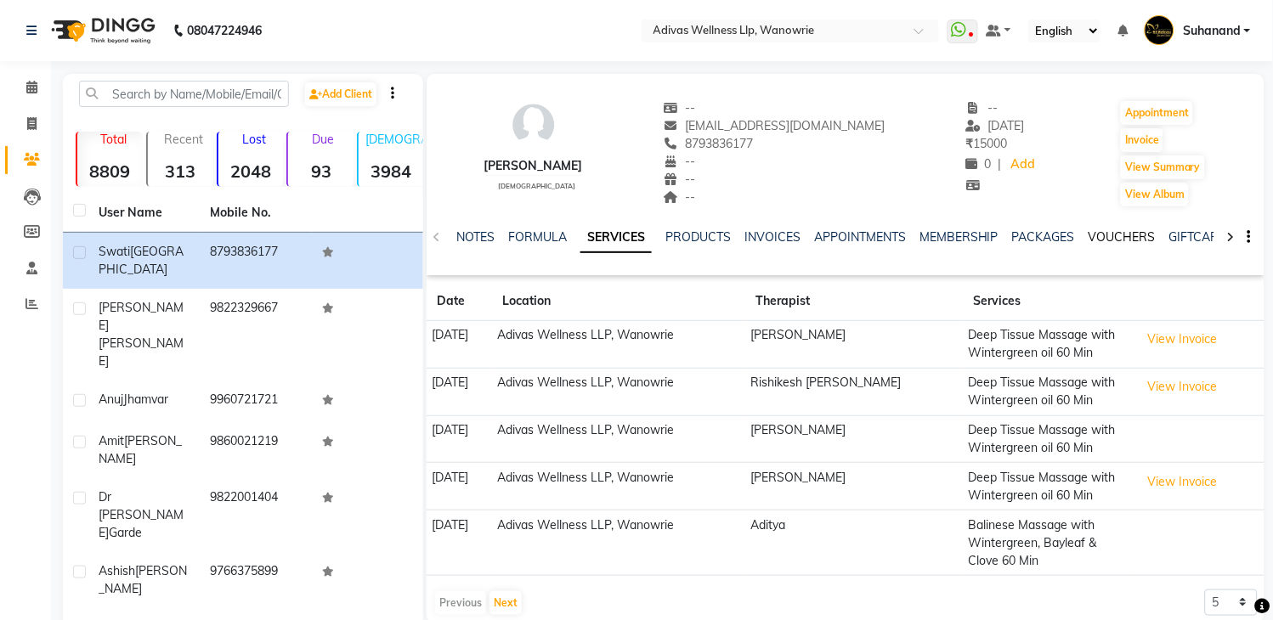
click at [1101, 238] on link "VOUCHERS" at bounding box center [1121, 236] width 67 height 15
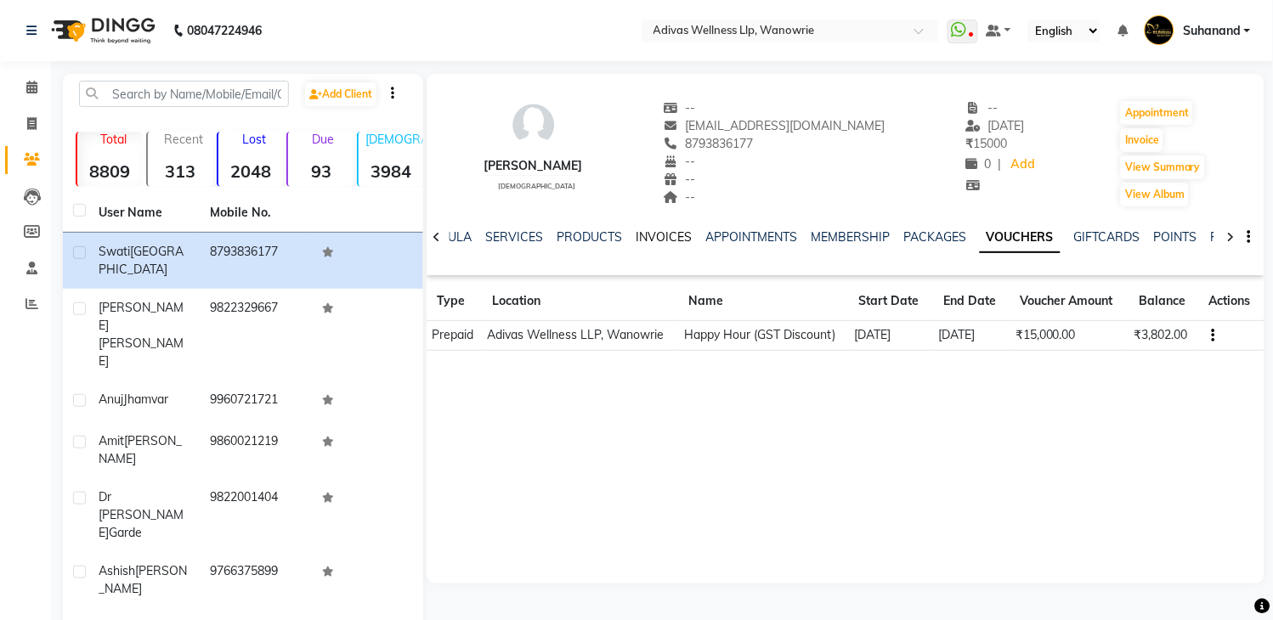
click at [659, 236] on link "INVOICES" at bounding box center [663, 236] width 56 height 15
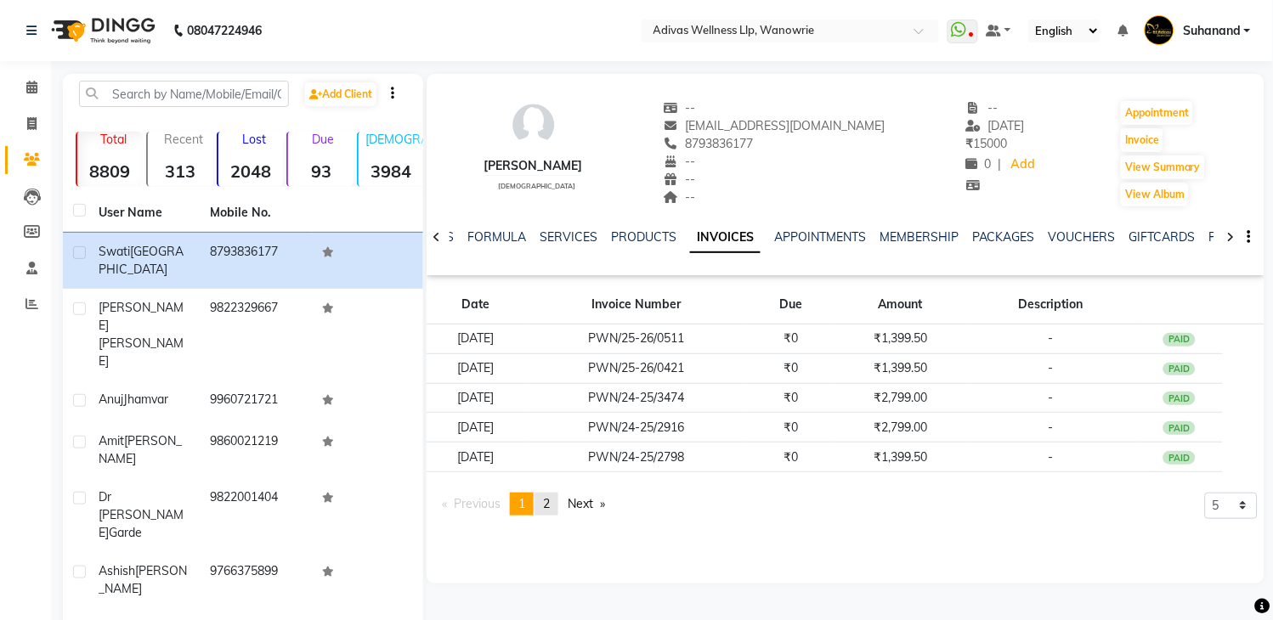
click at [550, 500] on span "2" at bounding box center [546, 503] width 7 height 15
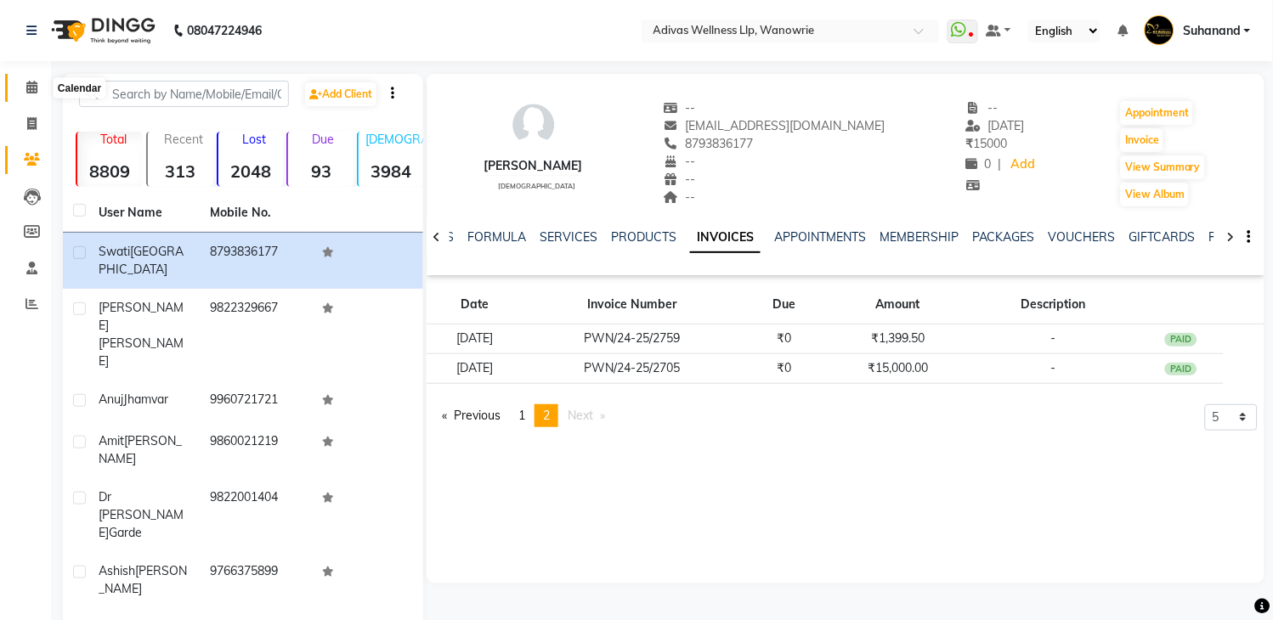
click at [32, 85] on icon at bounding box center [31, 87] width 11 height 13
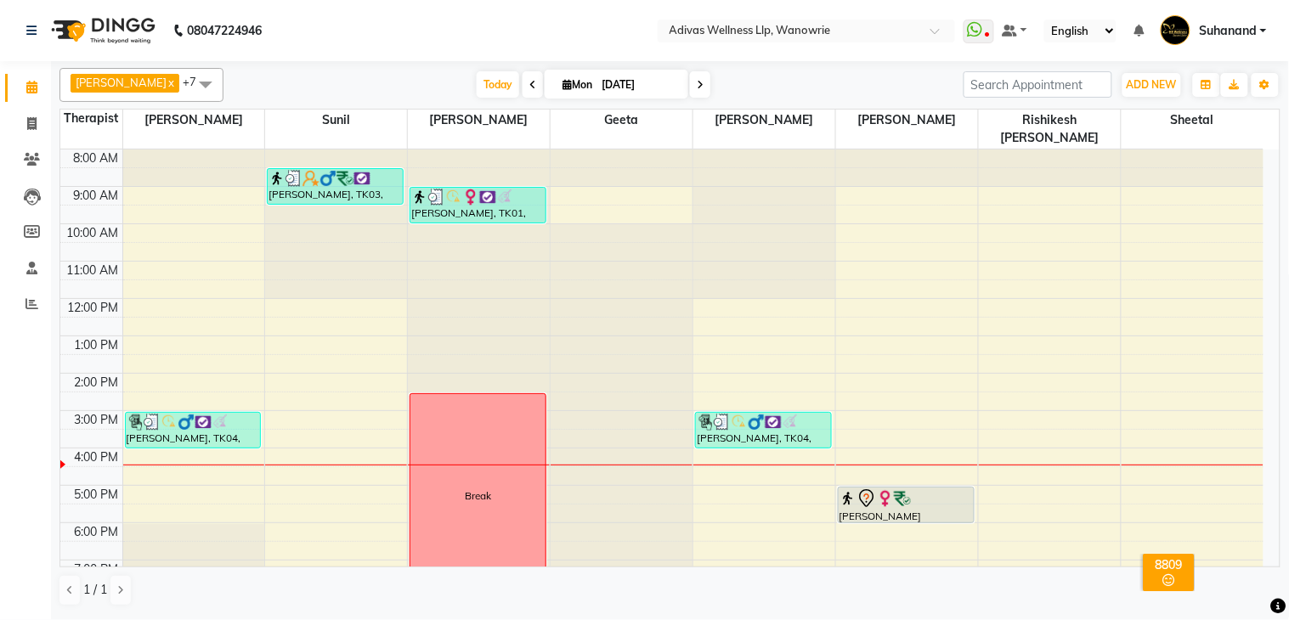
click at [477, 29] on nav "08047224946 Select Location × Adivas Wellness Llp, Wanowrie WhatsApp Status ✕ S…" at bounding box center [644, 30] width 1289 height 61
click at [468, 28] on nav "08047224946 Select Location × Adivas Wellness Llp, Wanowrie WhatsApp Status ✕ S…" at bounding box center [644, 30] width 1289 height 61
click at [472, 28] on nav "08047224946 Select Location × Adivas Wellness Llp, Wanowrie WhatsApp Status ✕ S…" at bounding box center [644, 30] width 1289 height 61
drag, startPoint x: 684, startPoint y: 79, endPoint x: 635, endPoint y: 72, distance: 48.9
click at [690, 79] on span at bounding box center [700, 84] width 20 height 26
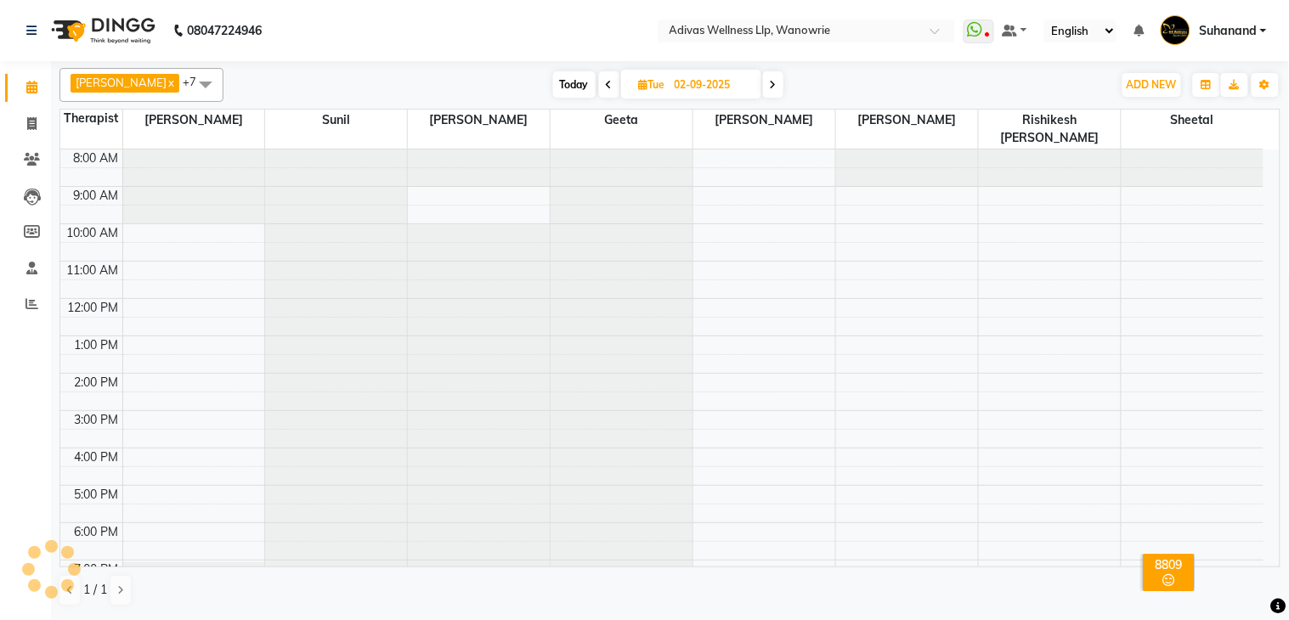
scroll to position [54, 0]
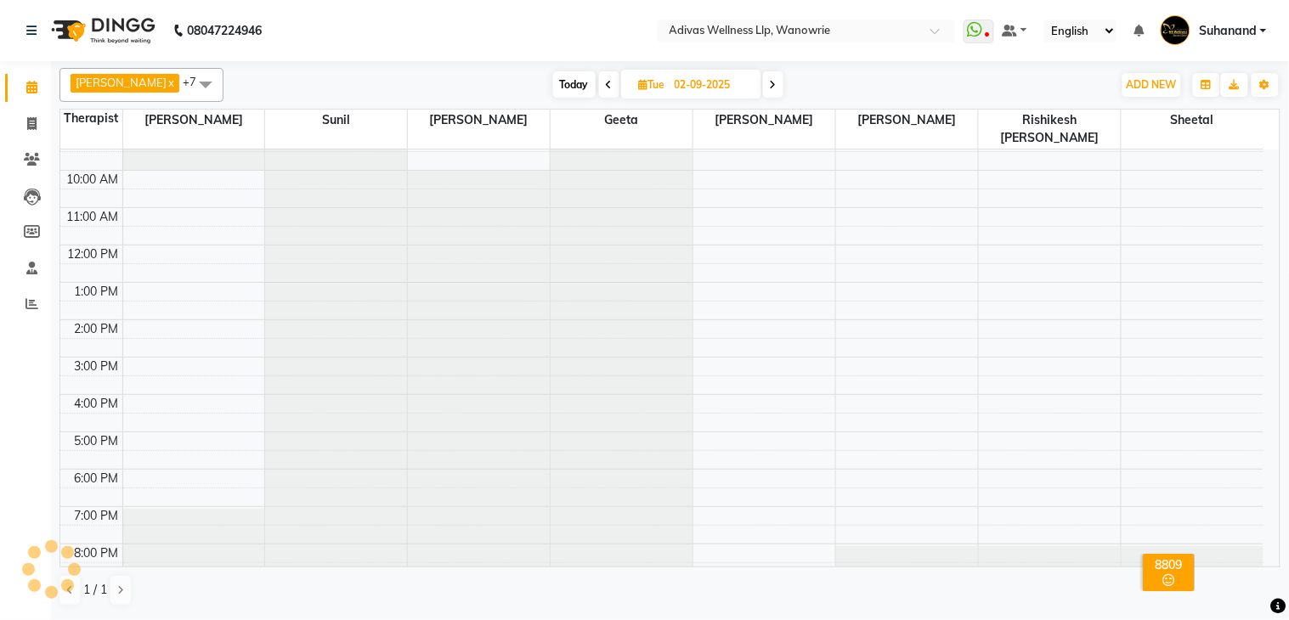
click at [770, 82] on icon at bounding box center [773, 85] width 7 height 10
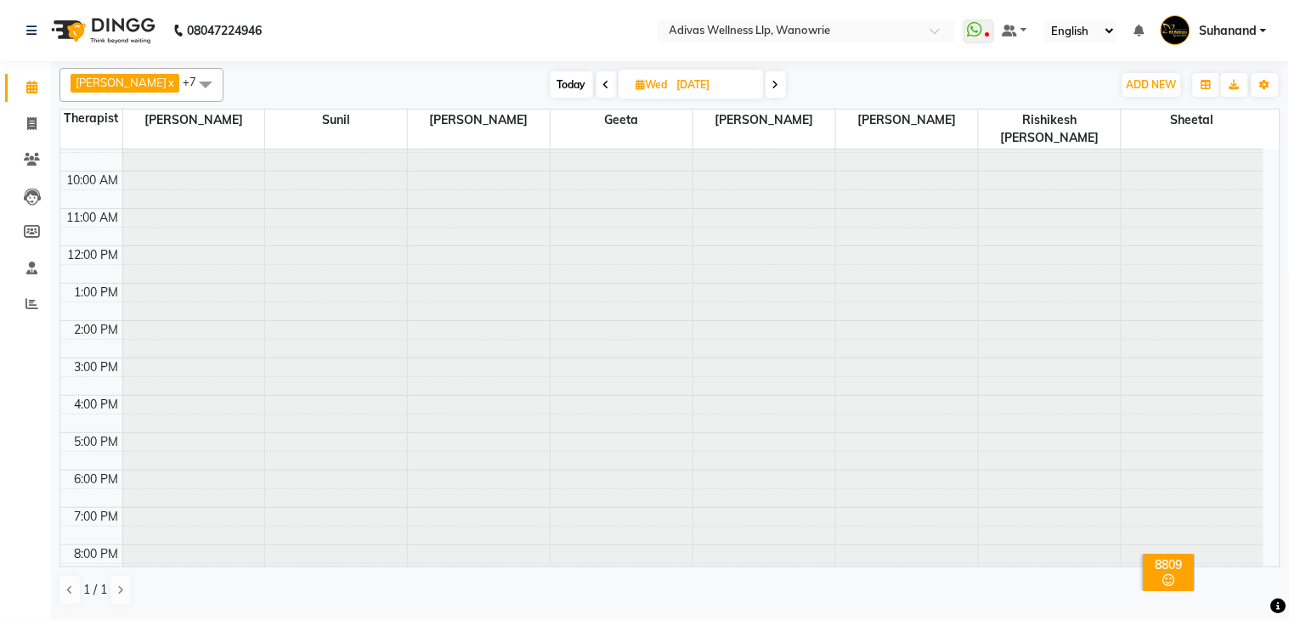
scroll to position [0, 0]
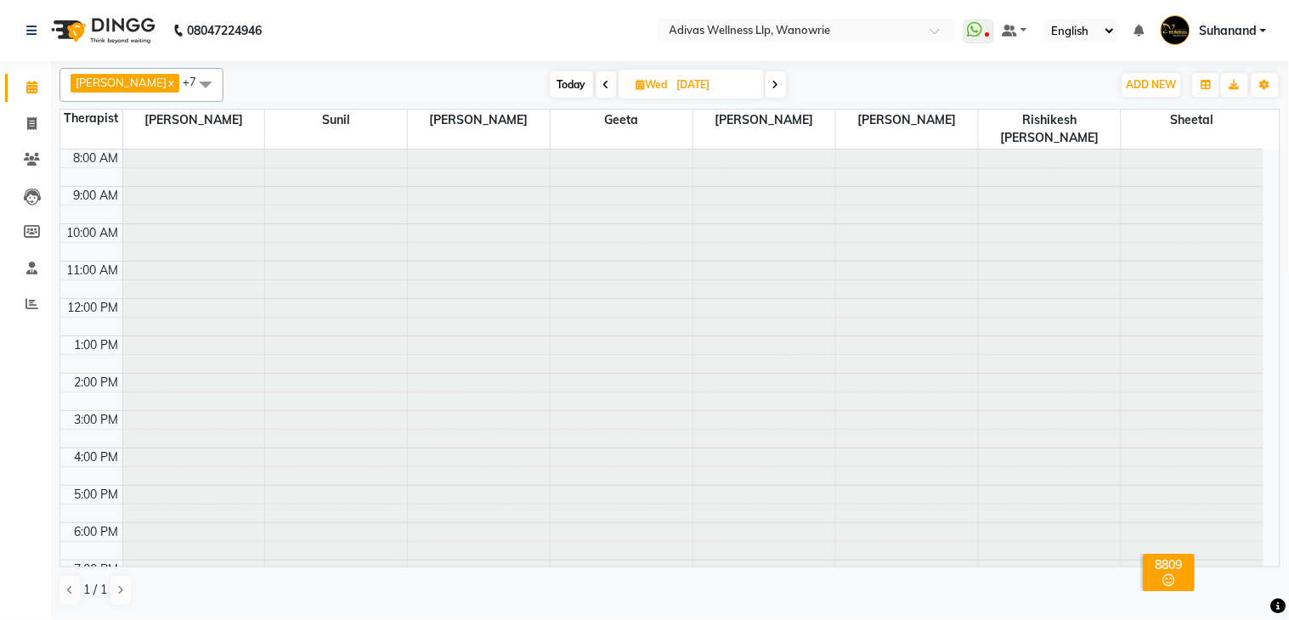
click at [765, 73] on span at bounding box center [775, 84] width 20 height 26
click at [552, 81] on span "Today" at bounding box center [573, 84] width 42 height 26
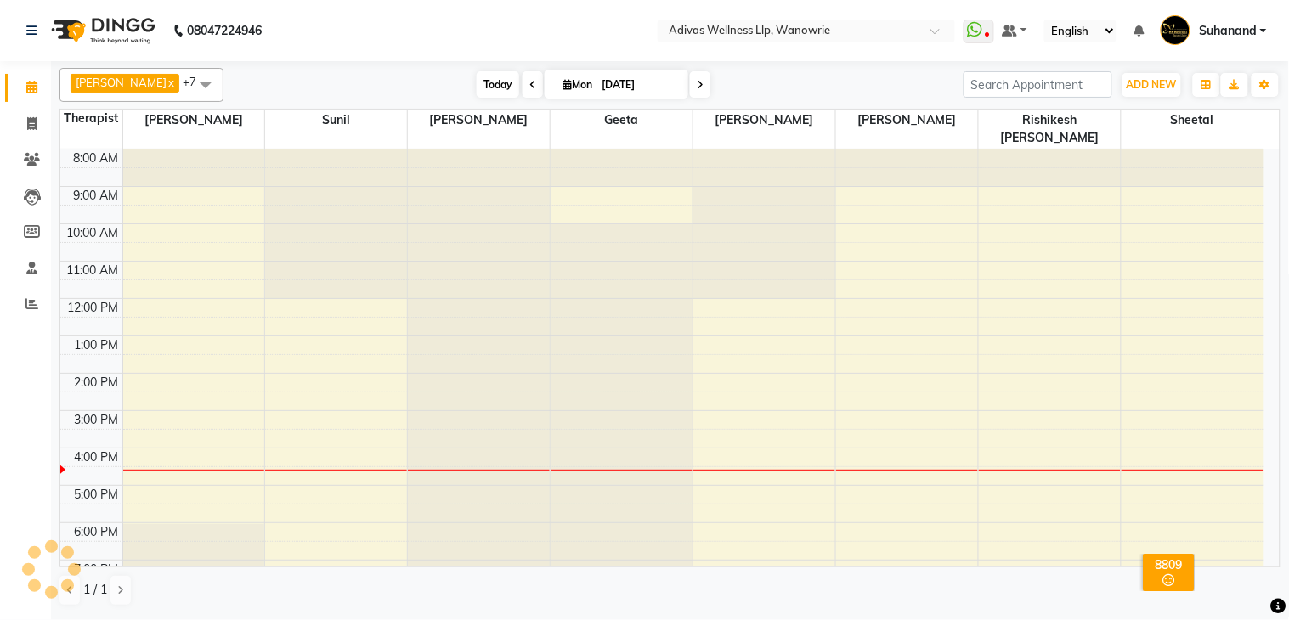
scroll to position [54, 0]
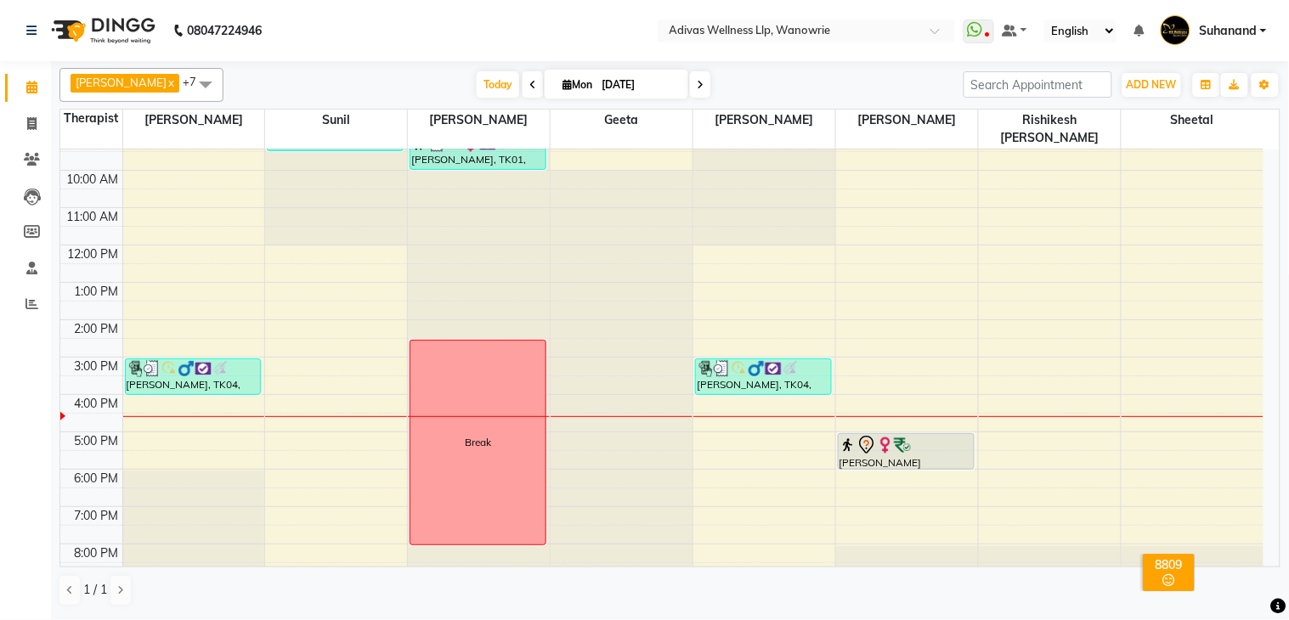
click at [697, 83] on icon at bounding box center [700, 85] width 7 height 10
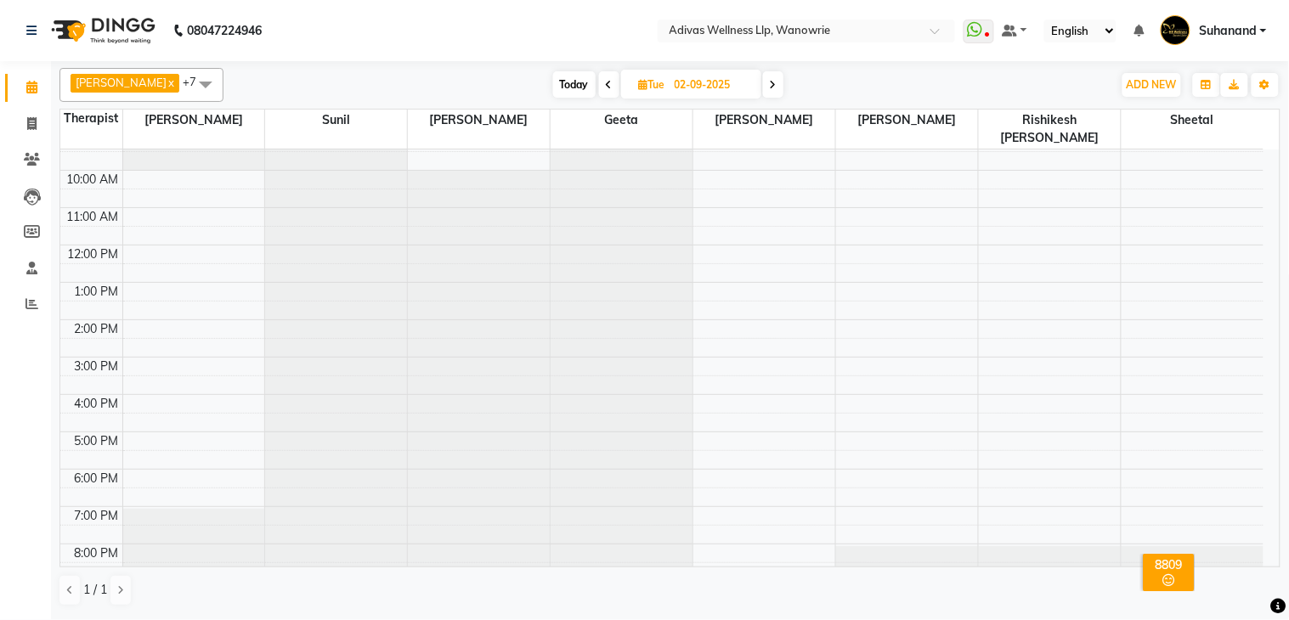
scroll to position [0, 0]
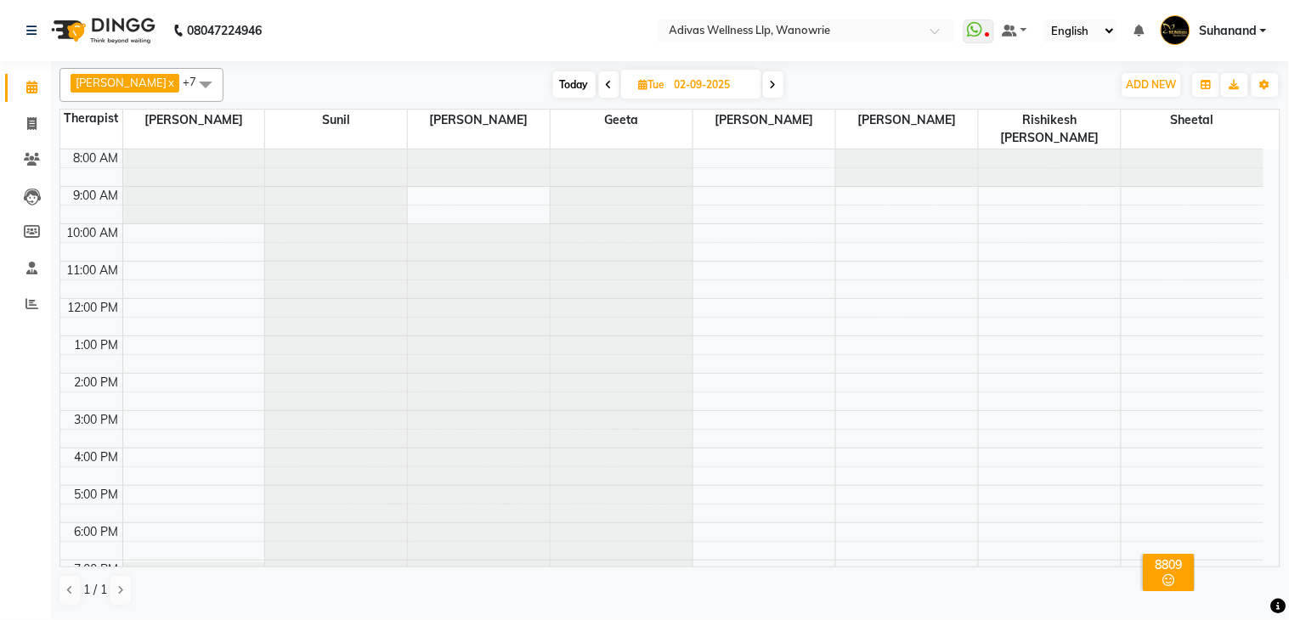
click at [770, 88] on icon at bounding box center [773, 85] width 7 height 10
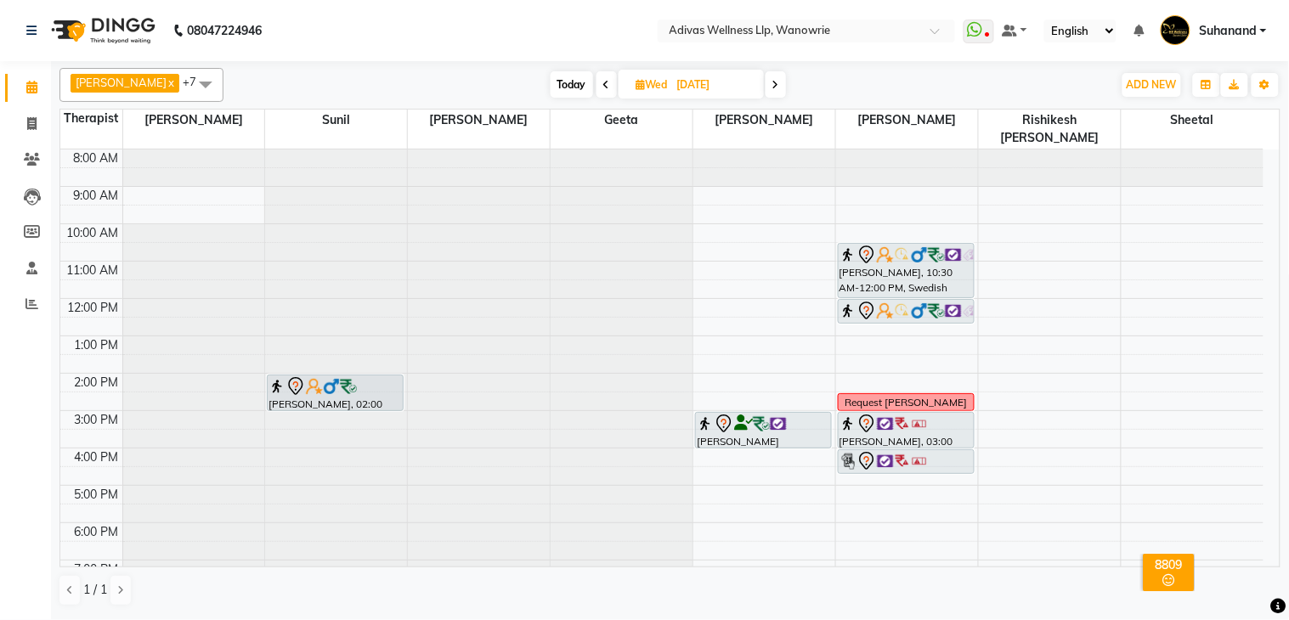
click at [765, 91] on span at bounding box center [775, 84] width 20 height 26
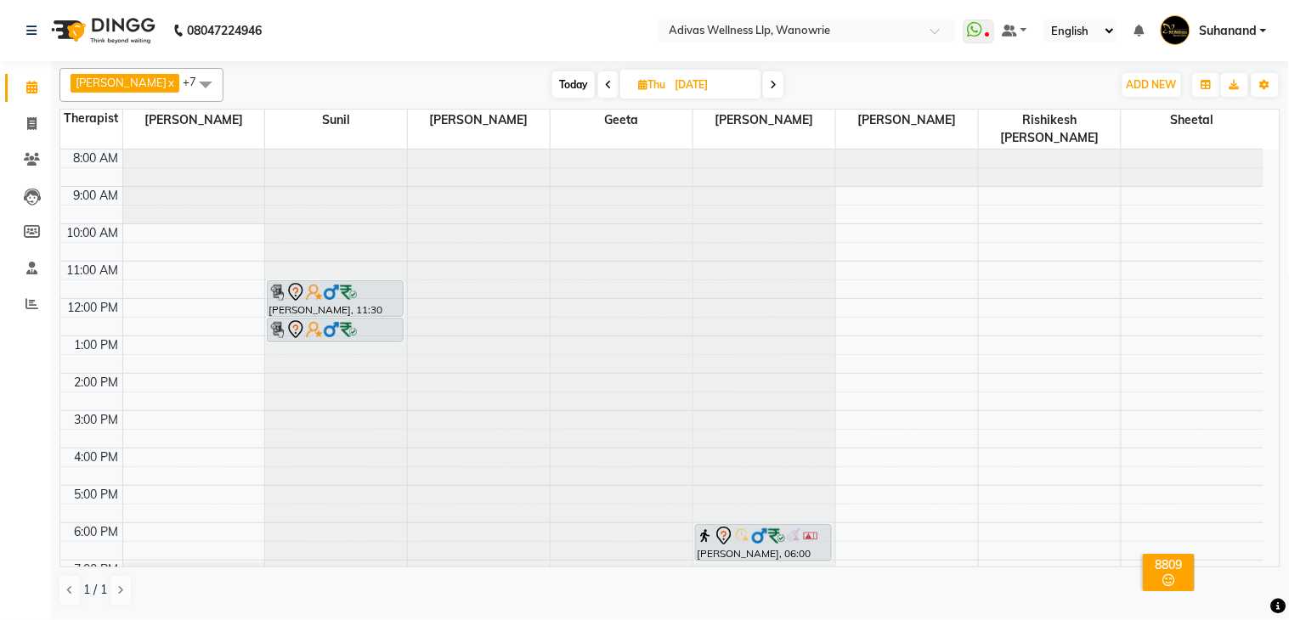
click at [763, 93] on span at bounding box center [773, 84] width 20 height 26
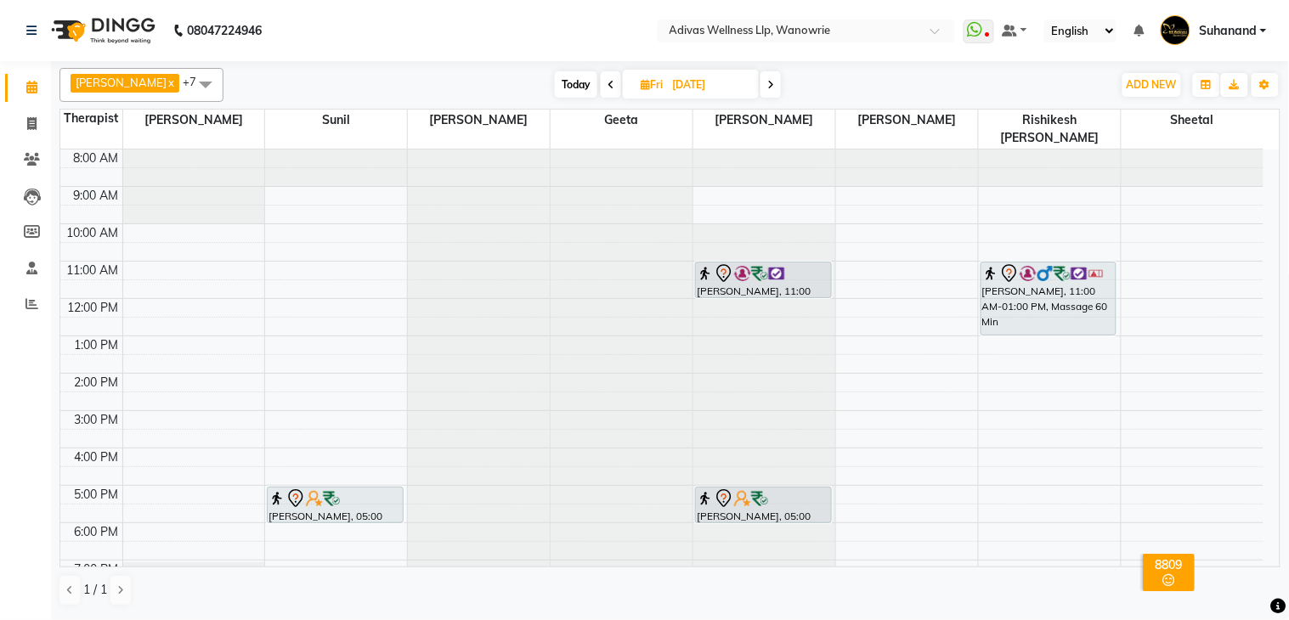
click at [767, 82] on icon at bounding box center [770, 85] width 7 height 10
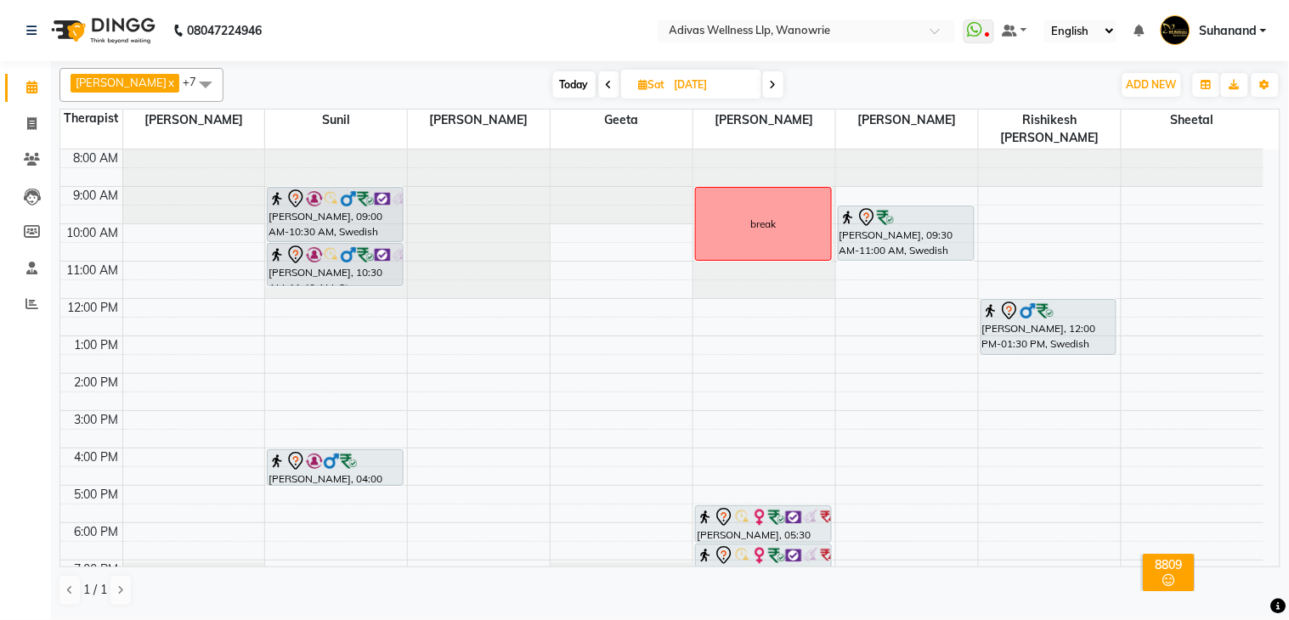
click at [606, 82] on icon at bounding box center [609, 85] width 7 height 10
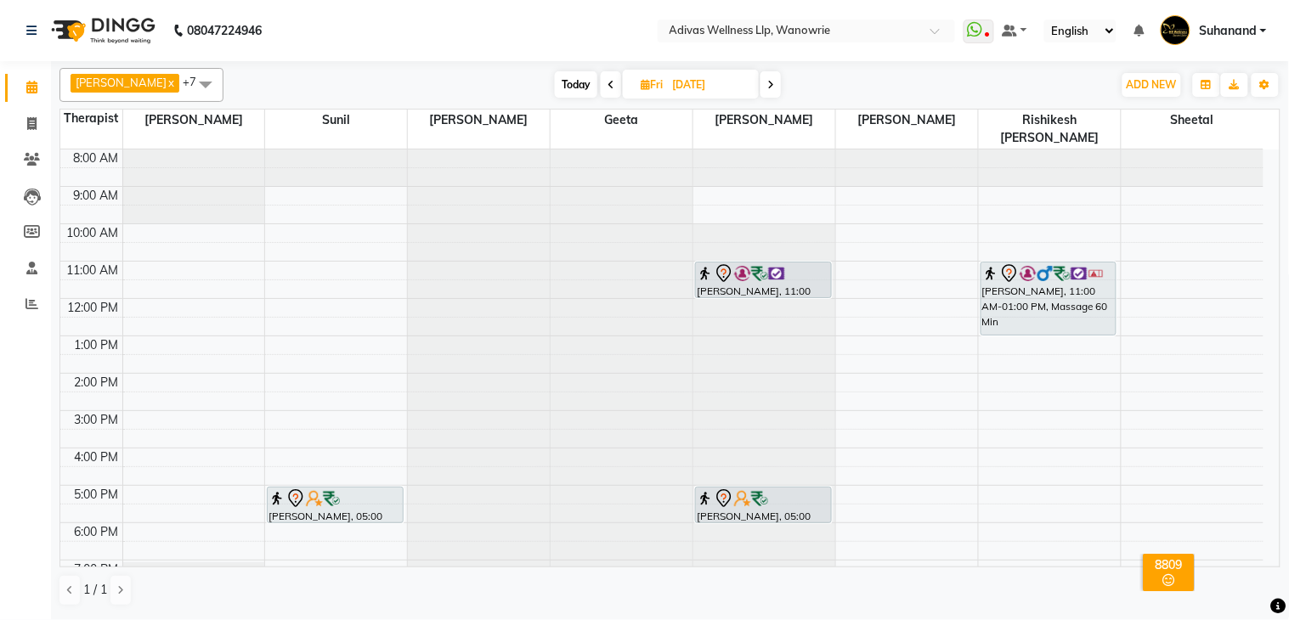
click at [767, 86] on icon at bounding box center [770, 85] width 7 height 10
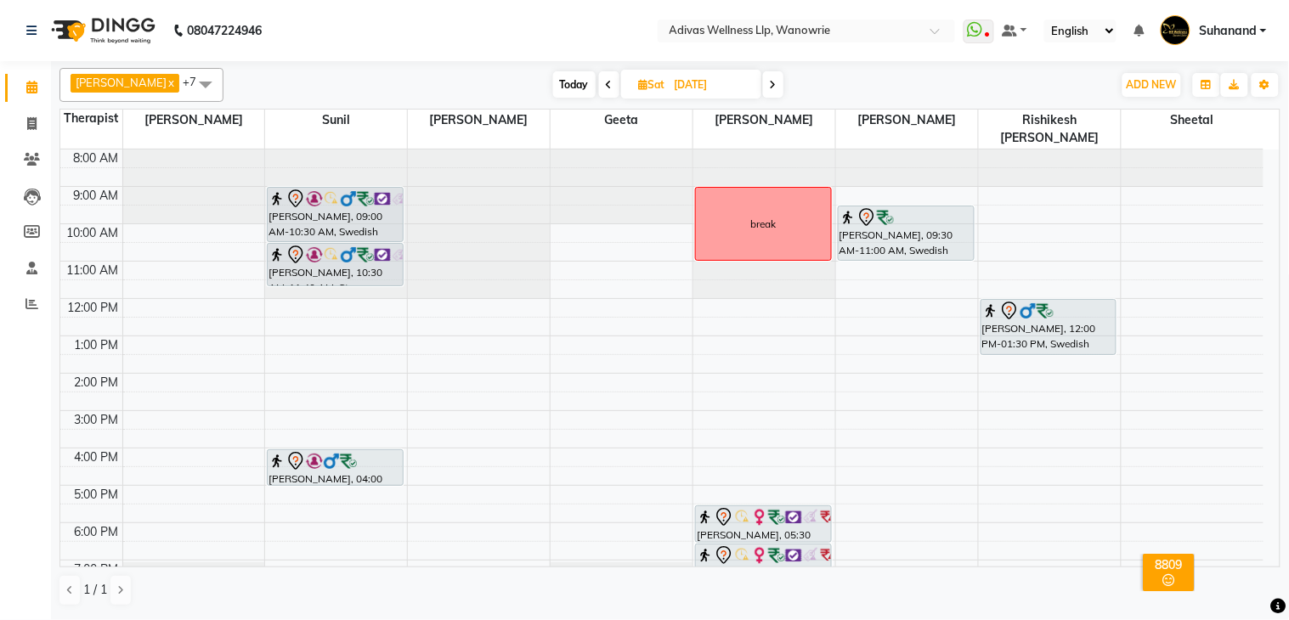
click at [770, 88] on icon at bounding box center [773, 85] width 7 height 10
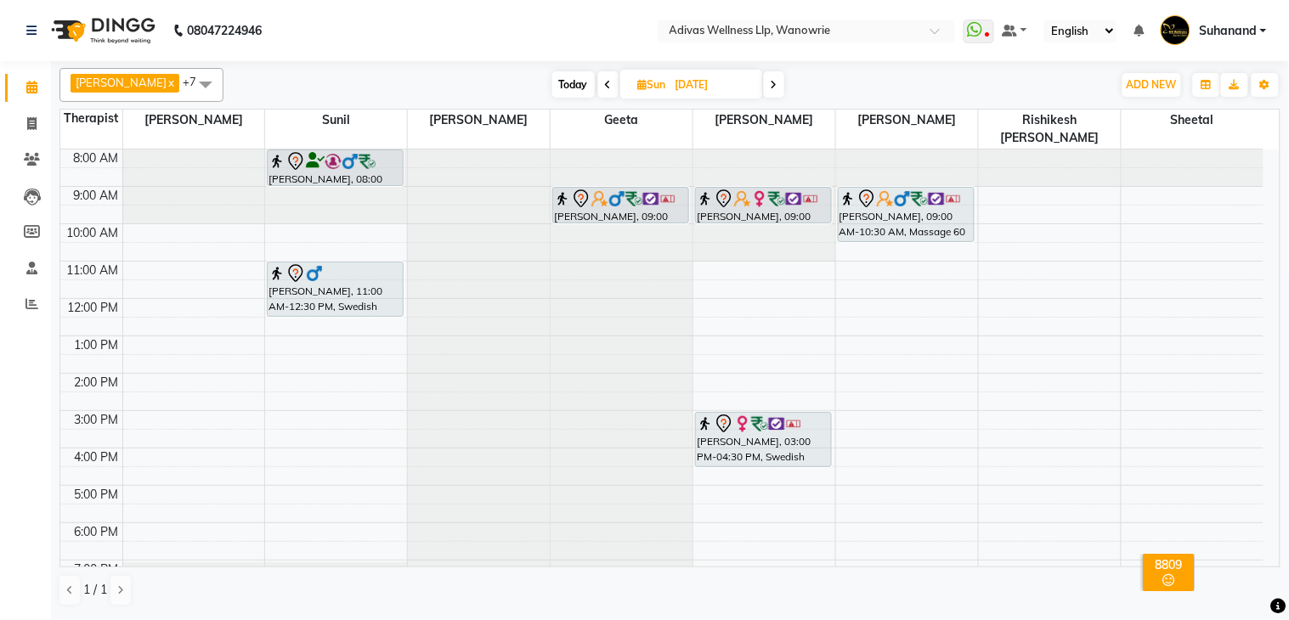
click at [766, 82] on span at bounding box center [774, 84] width 20 height 26
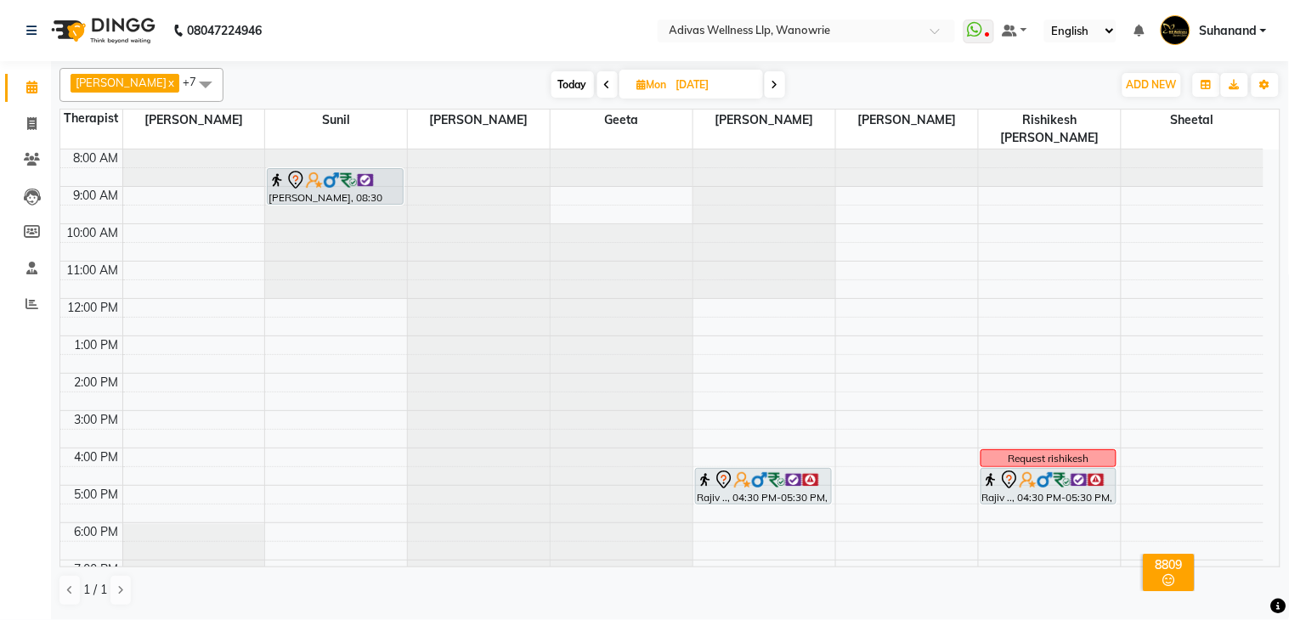
click at [771, 82] on icon at bounding box center [774, 85] width 7 height 10
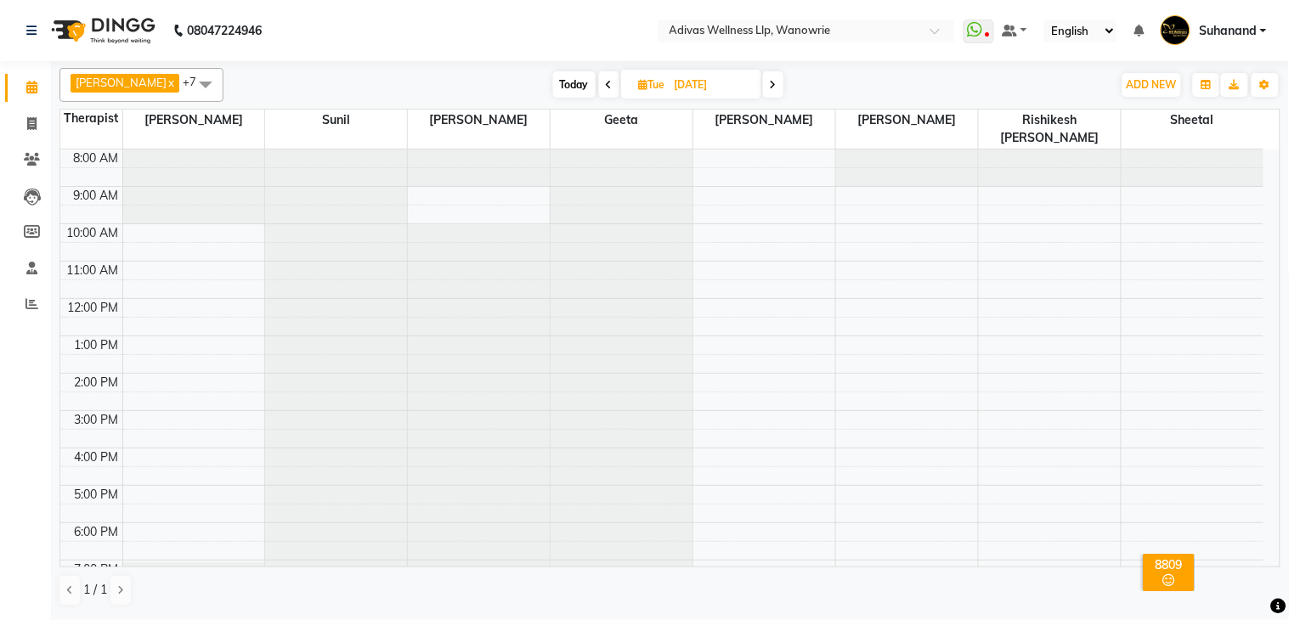
click at [766, 81] on span at bounding box center [773, 84] width 20 height 26
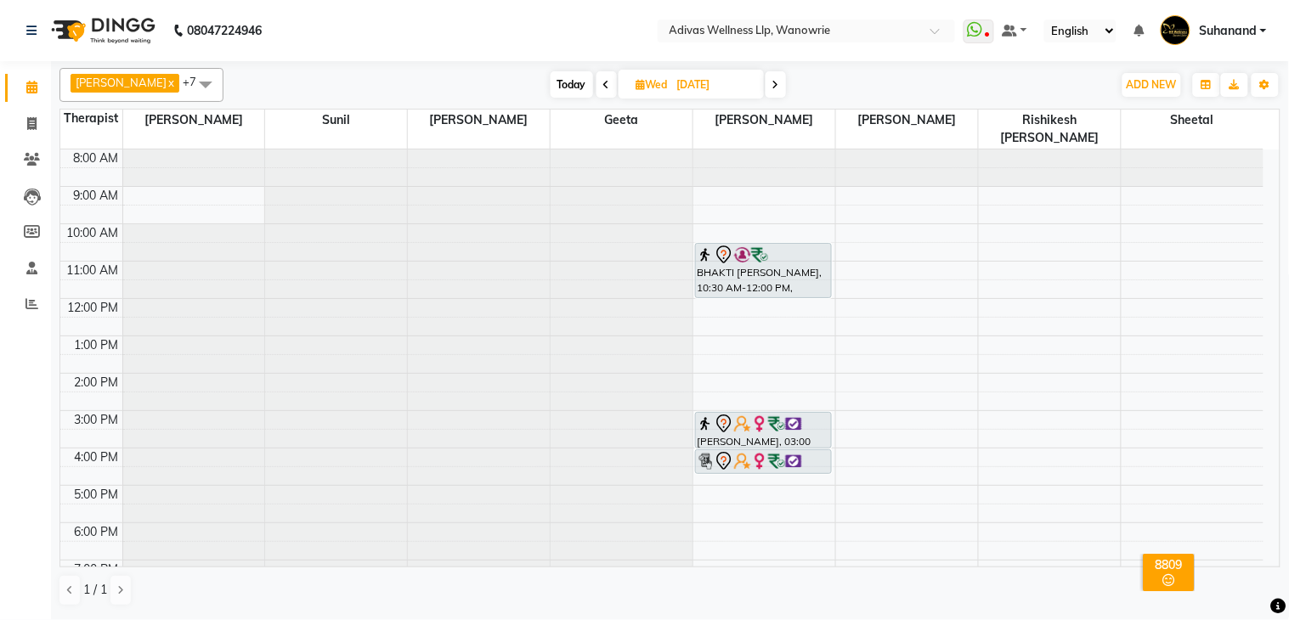
click at [772, 80] on icon at bounding box center [775, 85] width 7 height 10
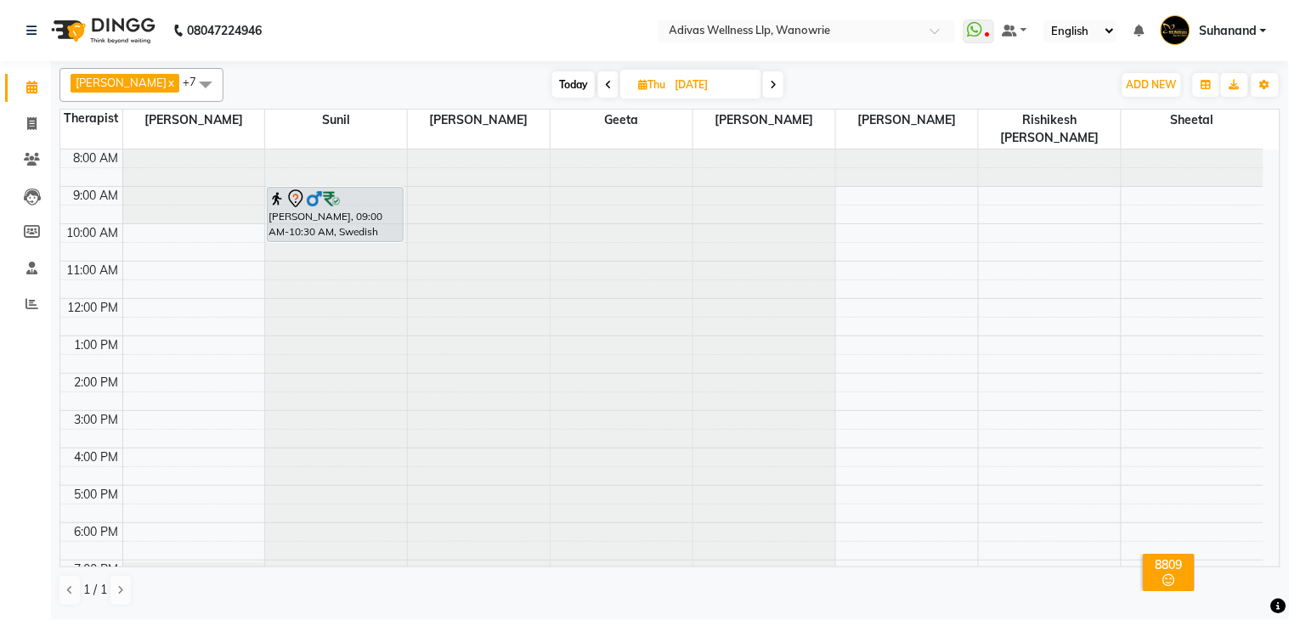
click at [763, 92] on span at bounding box center [773, 84] width 20 height 26
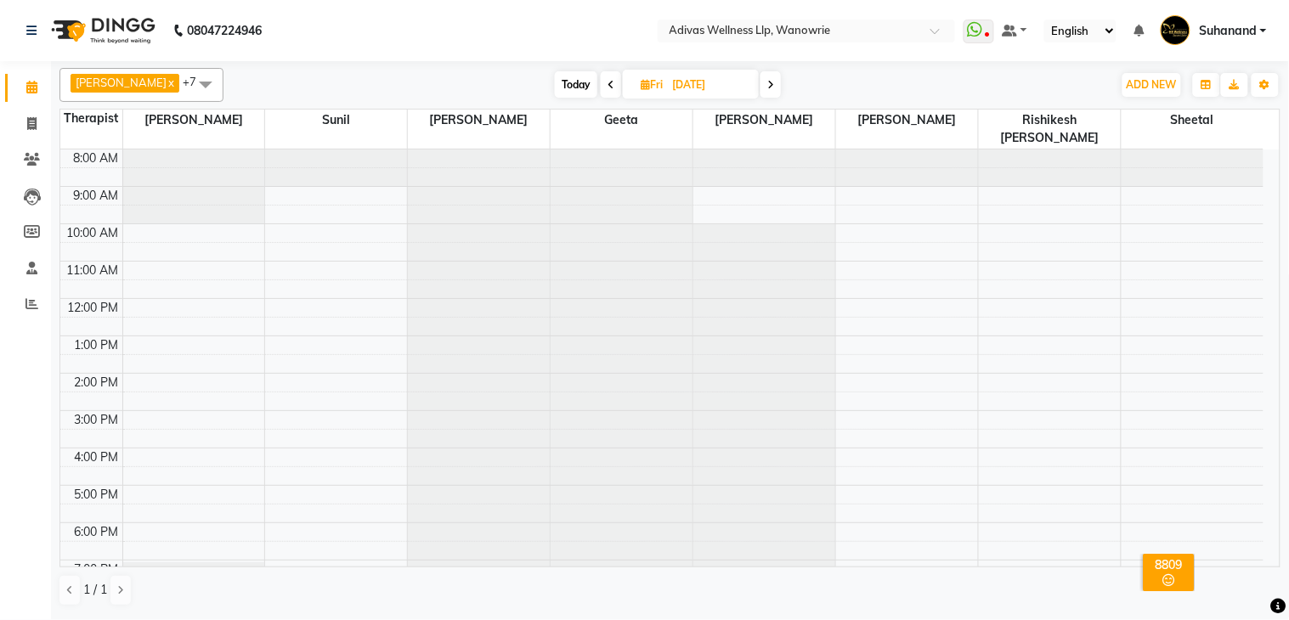
click at [767, 88] on icon at bounding box center [770, 85] width 7 height 10
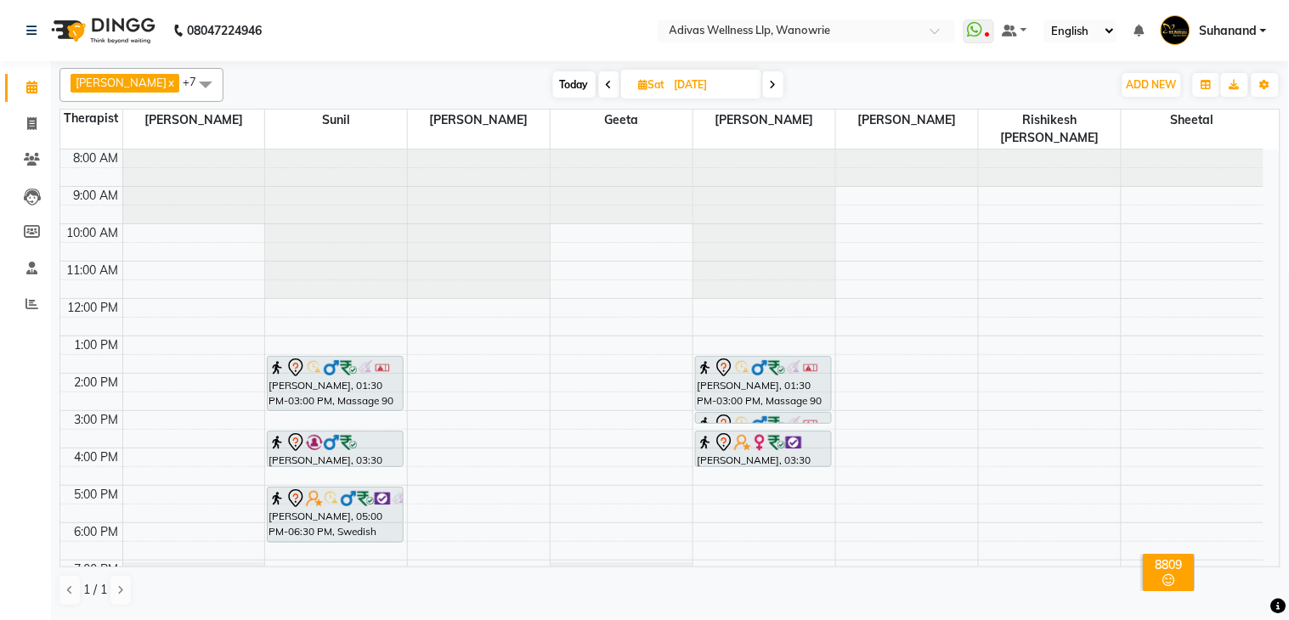
click at [770, 82] on icon at bounding box center [773, 85] width 7 height 10
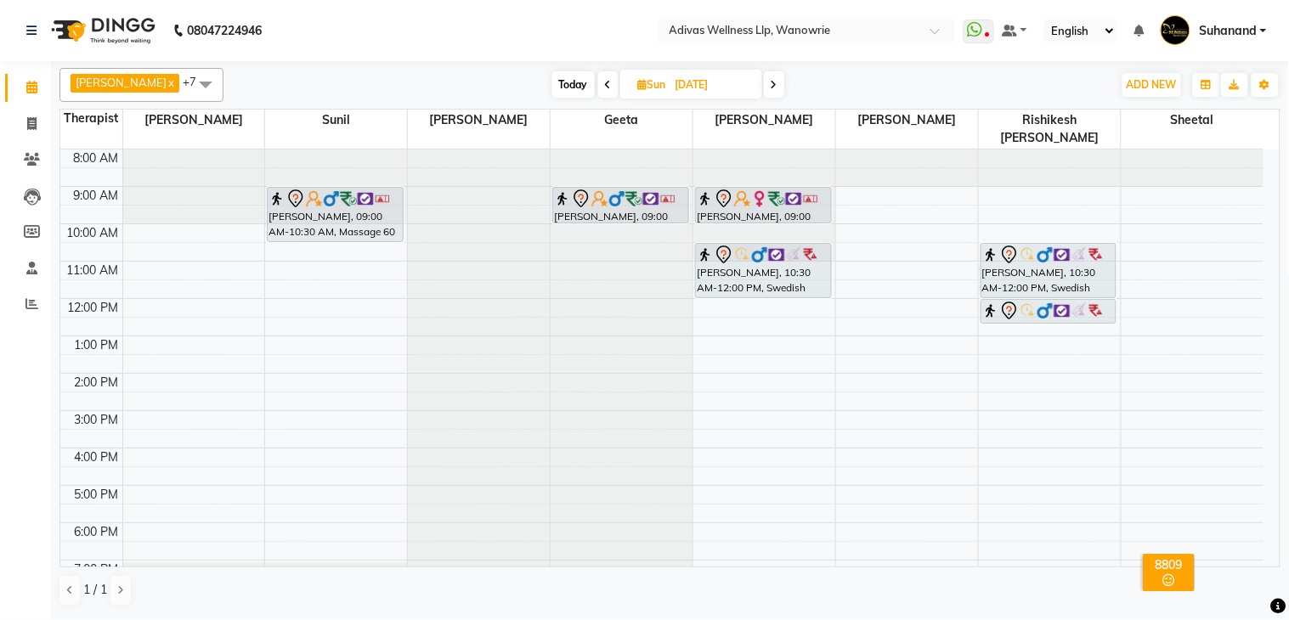
click at [764, 82] on span at bounding box center [774, 84] width 20 height 26
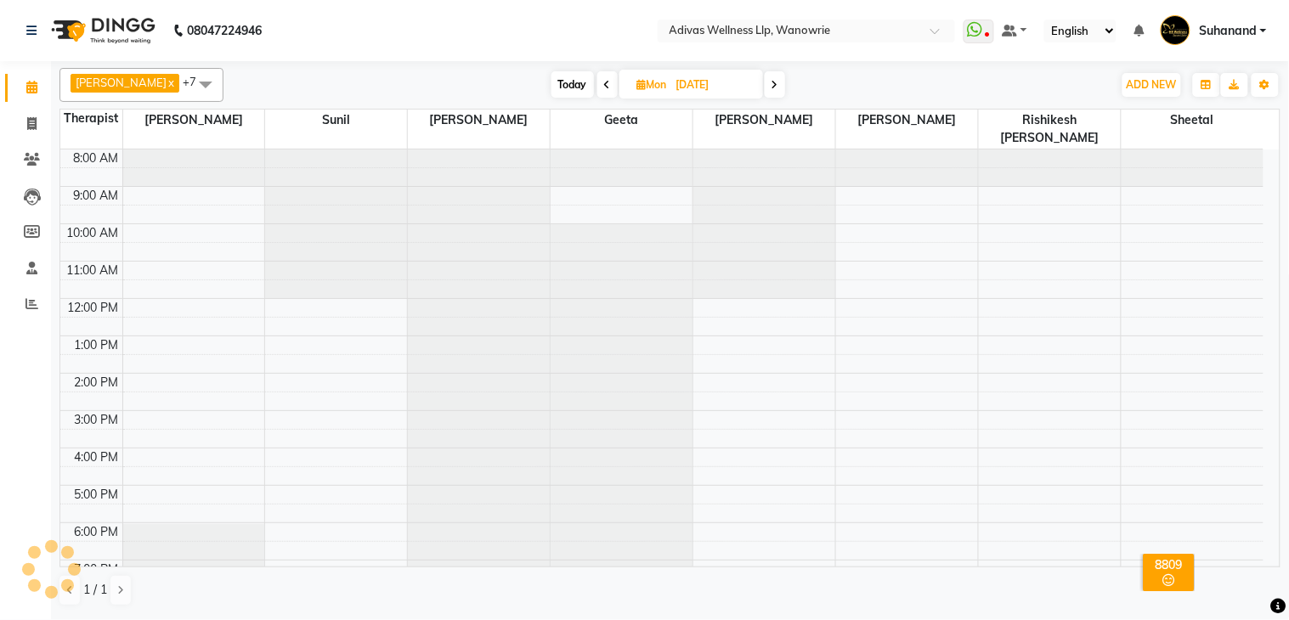
scroll to position [54, 0]
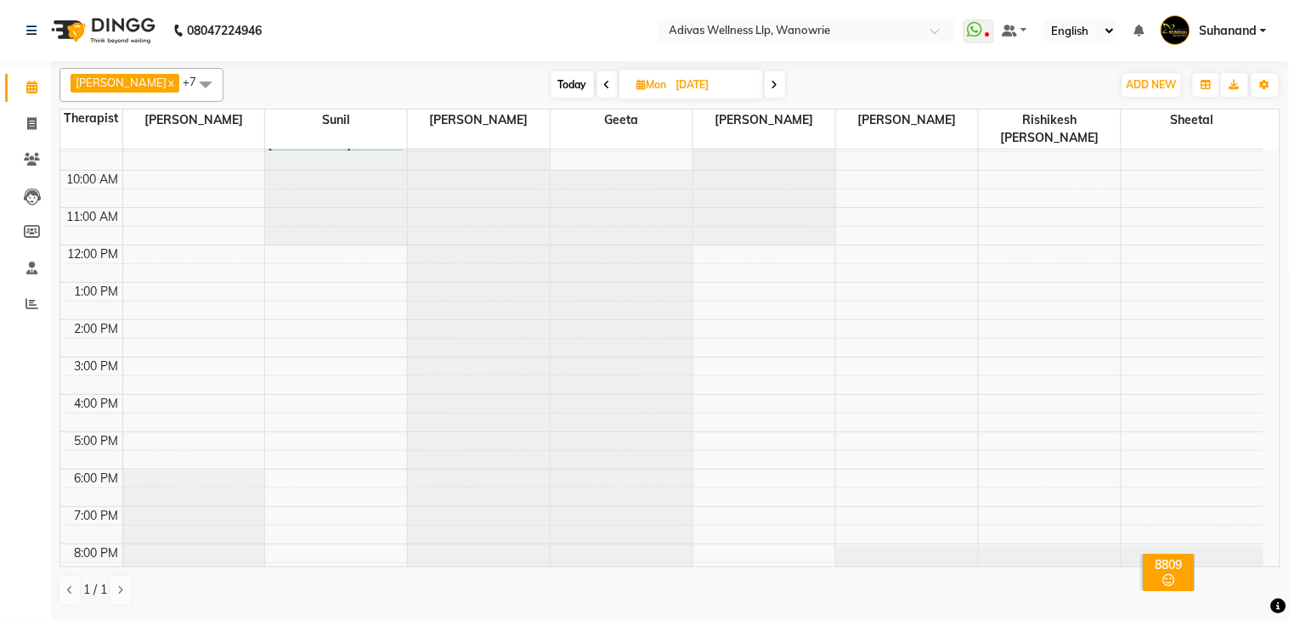
click at [765, 91] on span at bounding box center [775, 84] width 20 height 26
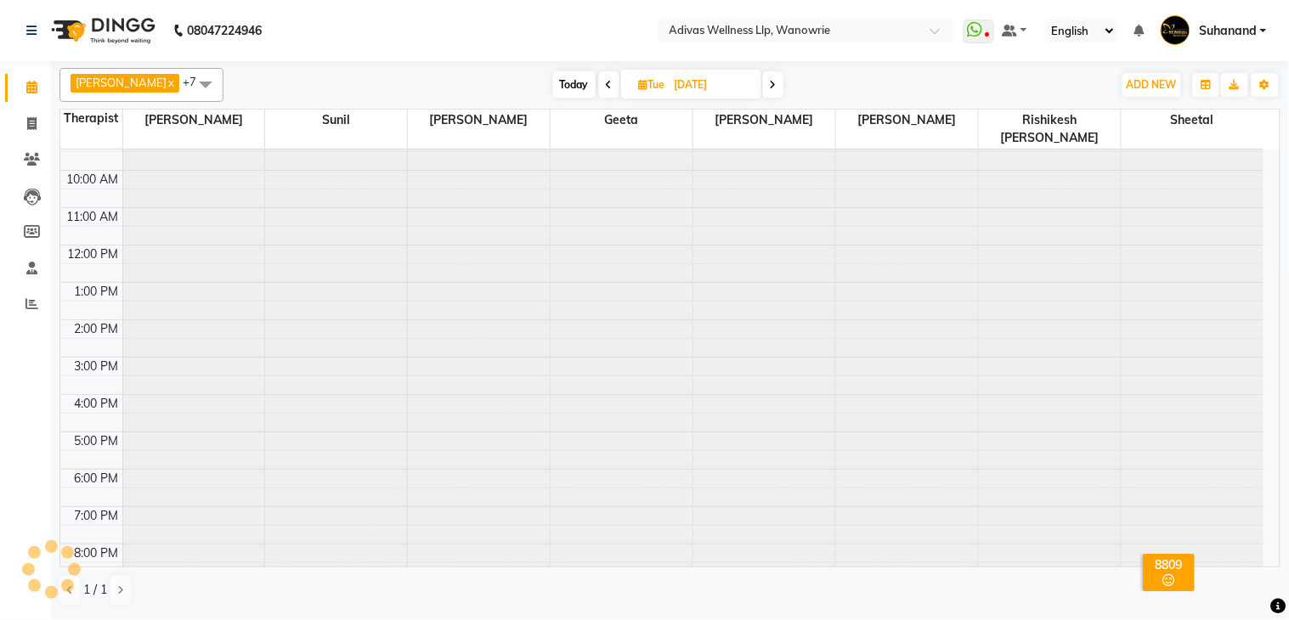
scroll to position [0, 0]
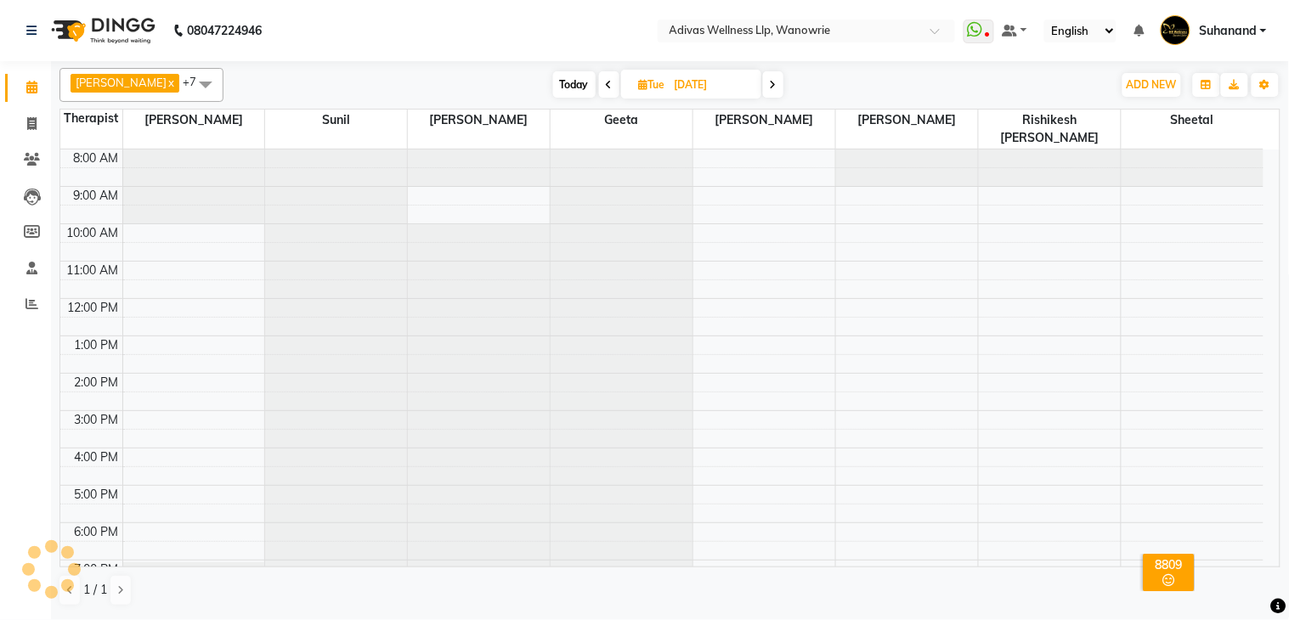
click at [553, 82] on span "Today" at bounding box center [574, 84] width 42 height 26
type input "[DATE]"
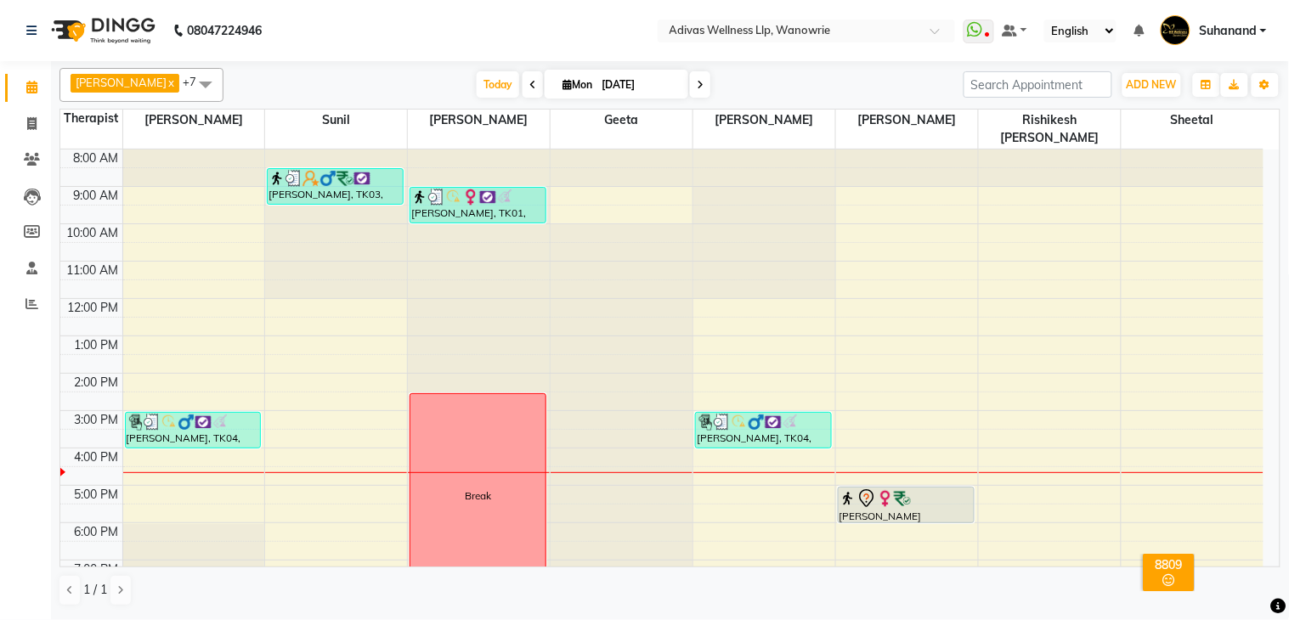
click at [601, 77] on input "[DATE]" at bounding box center [638, 84] width 85 height 25
select select "9"
select select "2025"
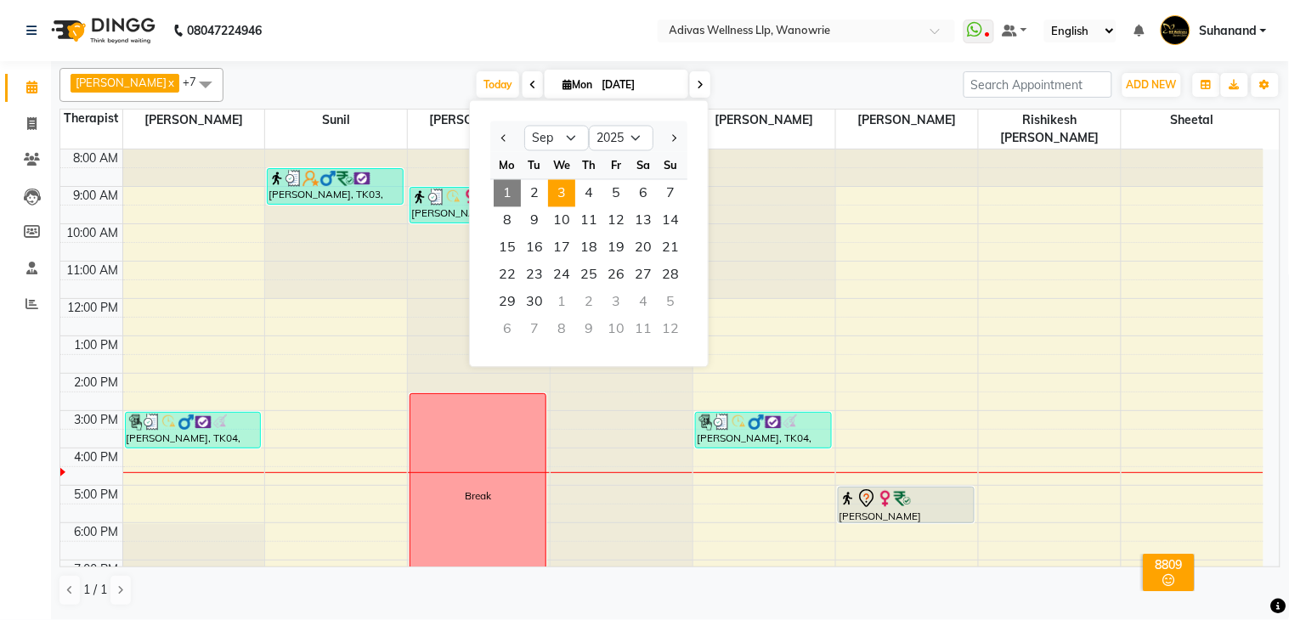
click at [562, 192] on span "3" at bounding box center [561, 193] width 27 height 27
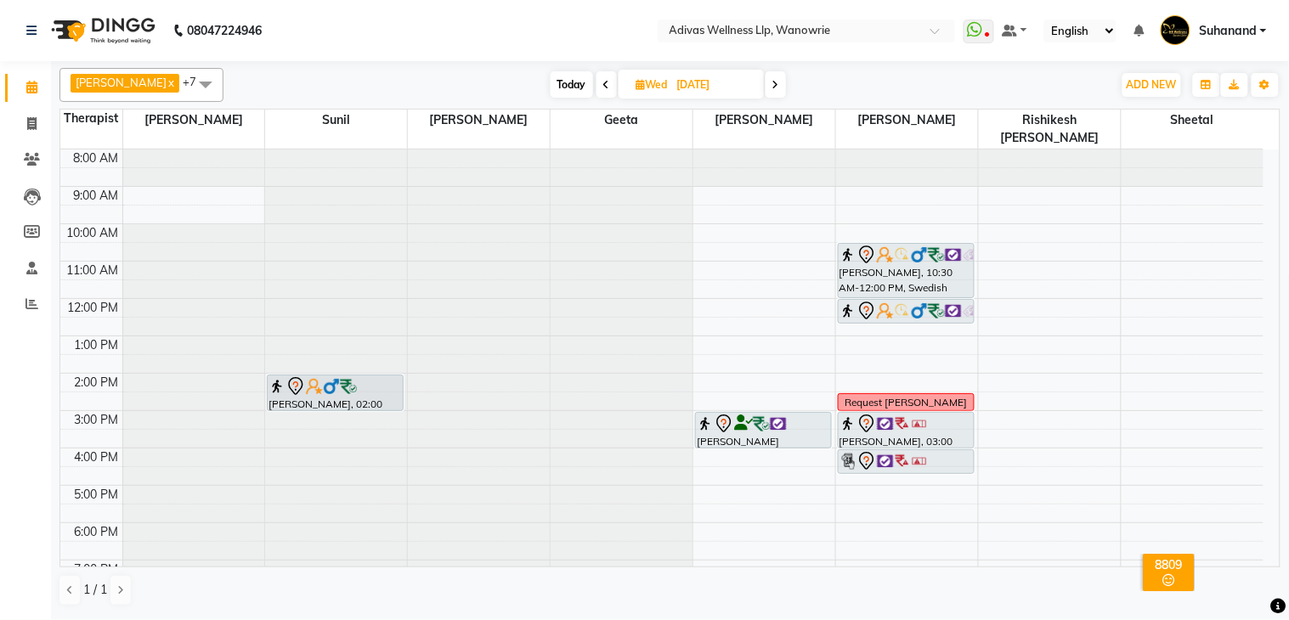
click at [562, 88] on span "Today" at bounding box center [572, 84] width 42 height 26
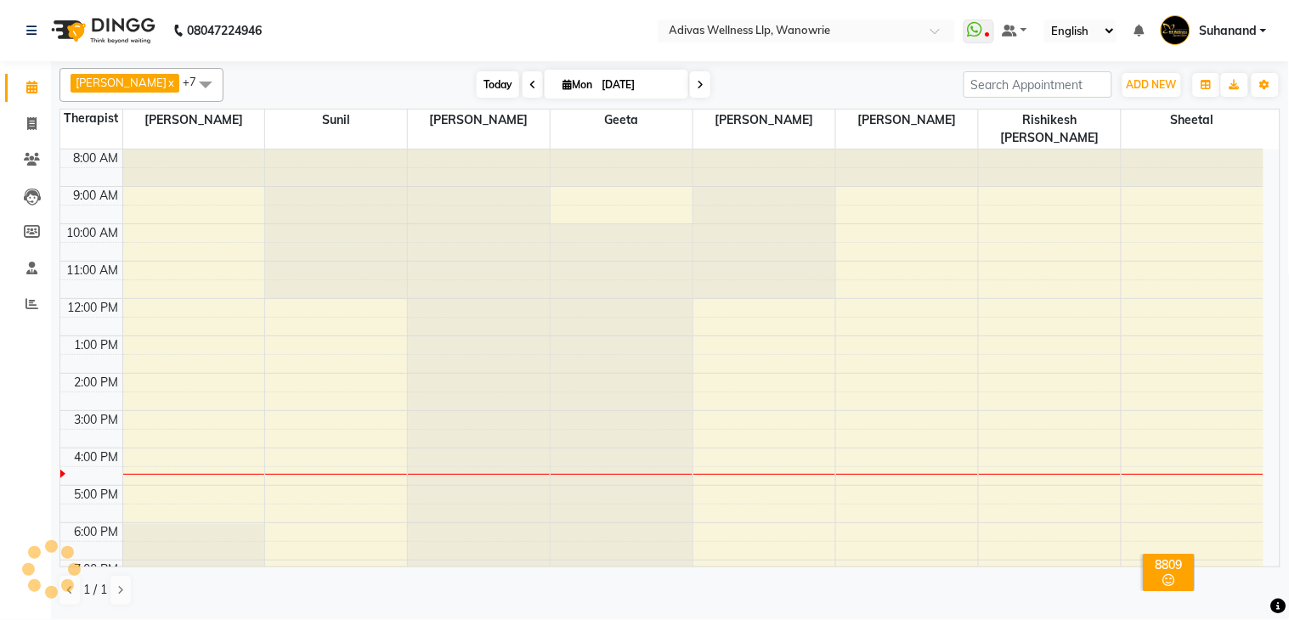
scroll to position [54, 0]
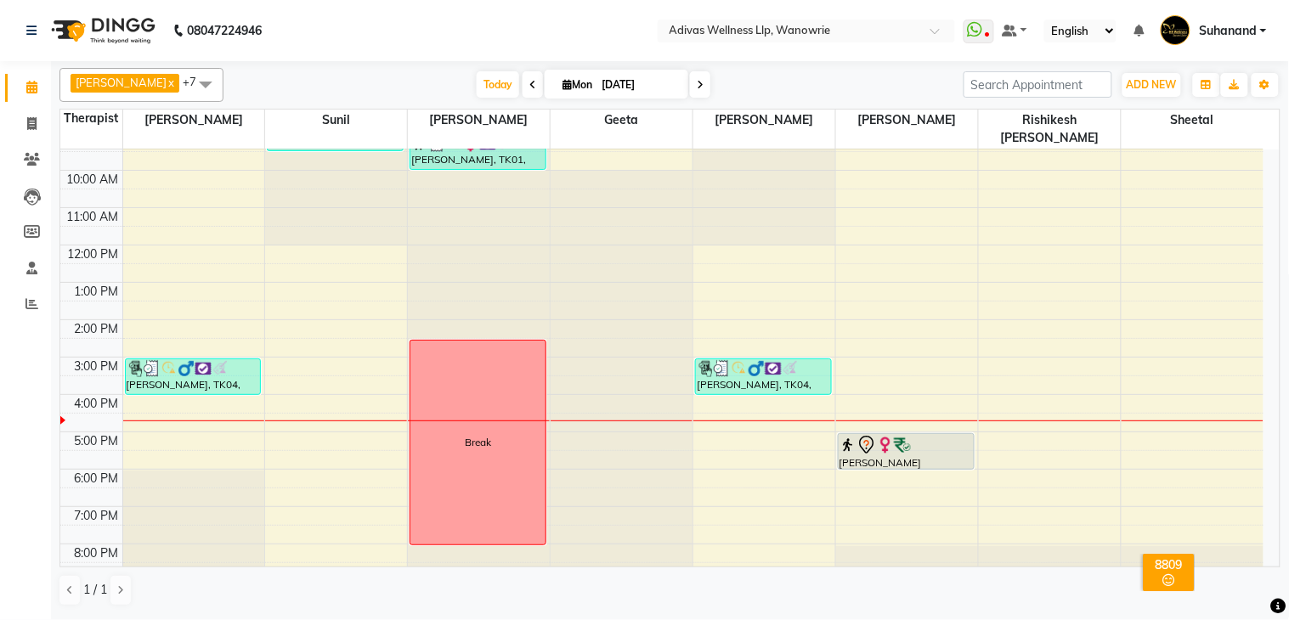
click at [697, 86] on icon at bounding box center [700, 85] width 7 height 10
type input "02-09-2025"
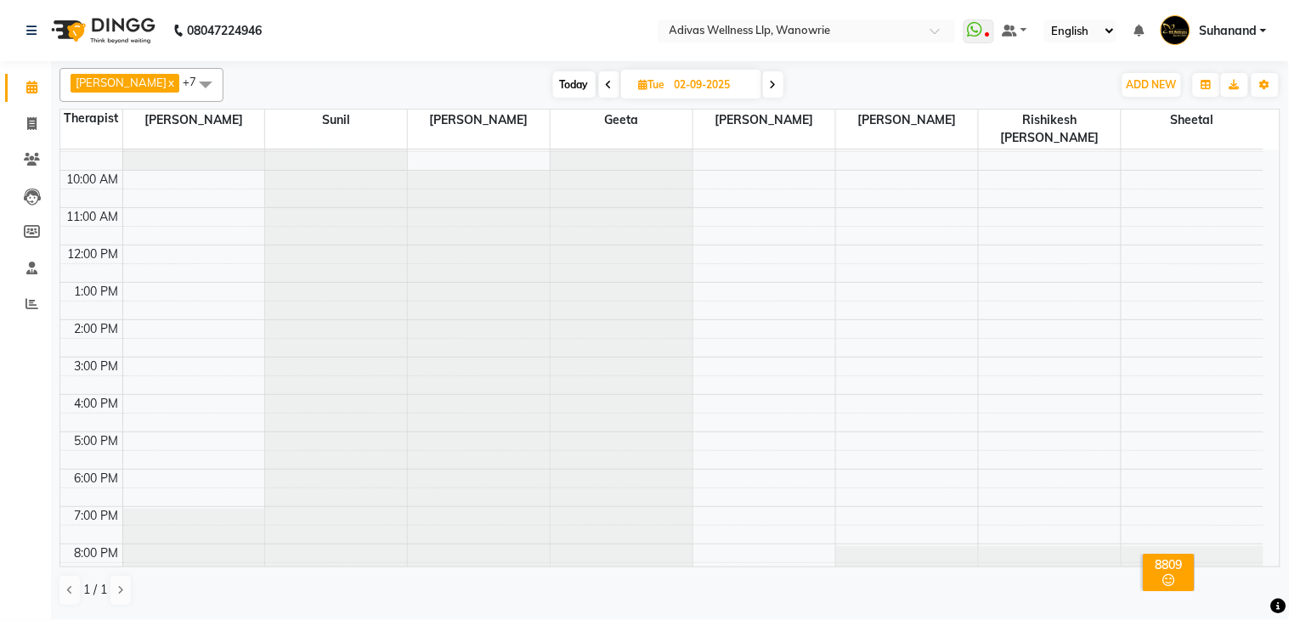
click at [676, 72] on input "02-09-2025" at bounding box center [711, 84] width 85 height 25
select select "9"
select select "2025"
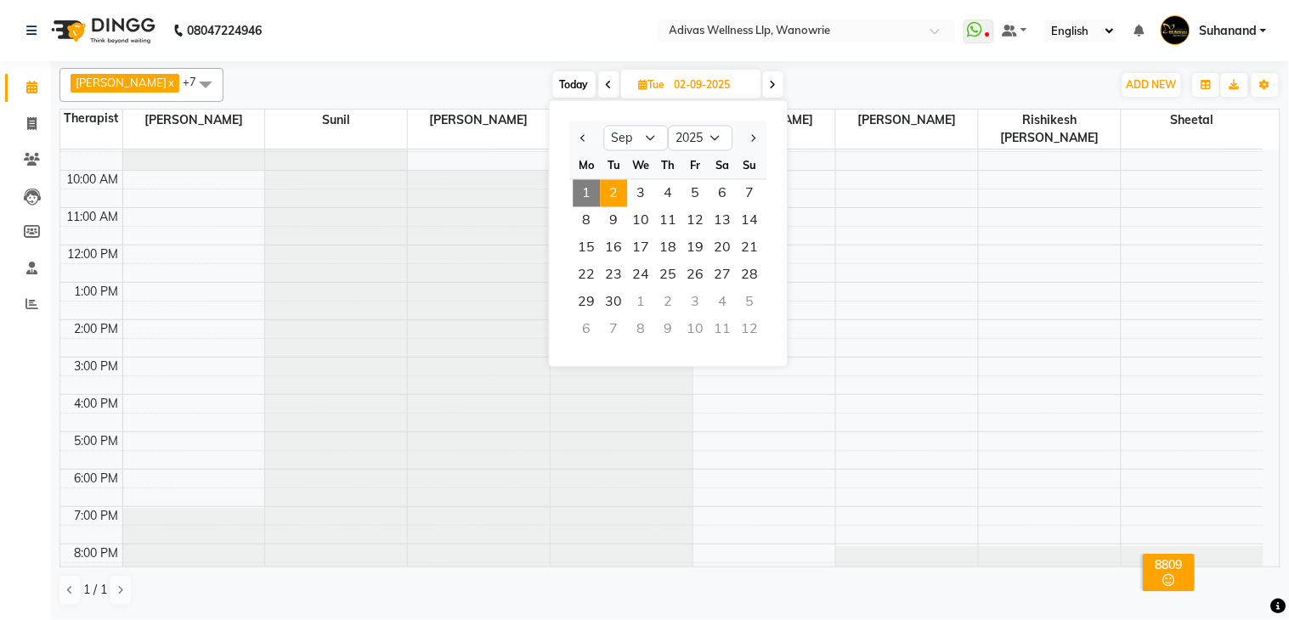
click at [546, 4] on nav "08047224946 Select Location × Adivas Wellness Llp, Wanowrie WhatsApp Status ✕ S…" at bounding box center [644, 30] width 1289 height 61
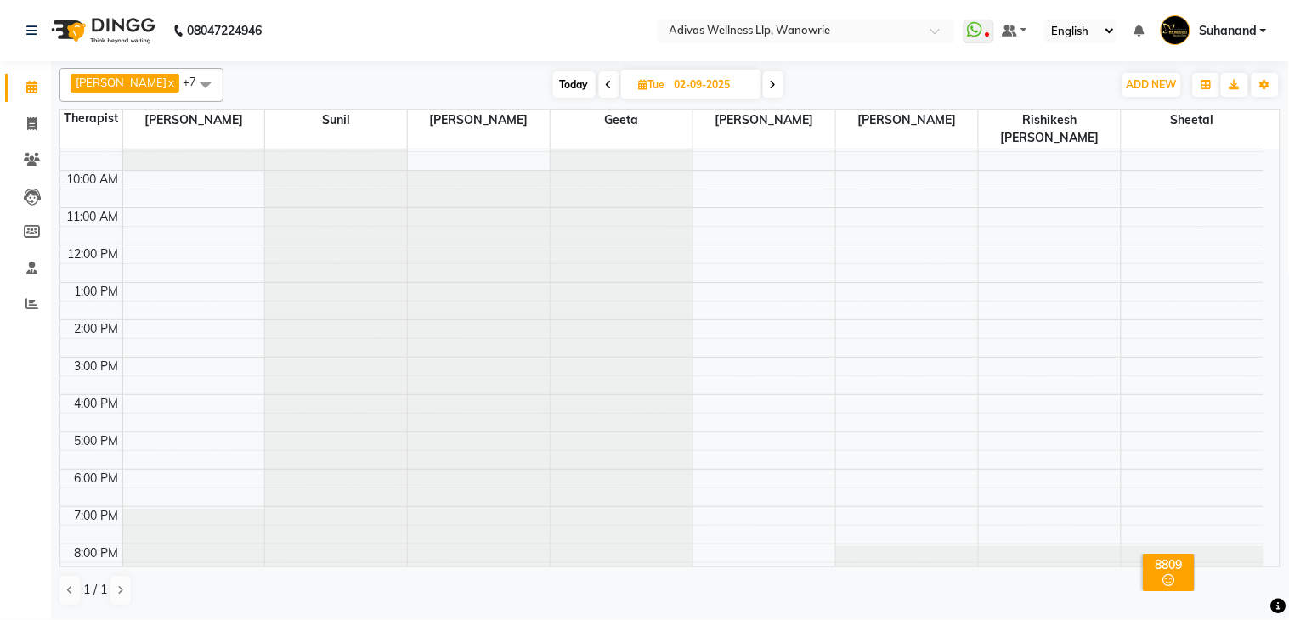
click at [553, 82] on span "Today" at bounding box center [574, 84] width 42 height 26
type input "[DATE]"
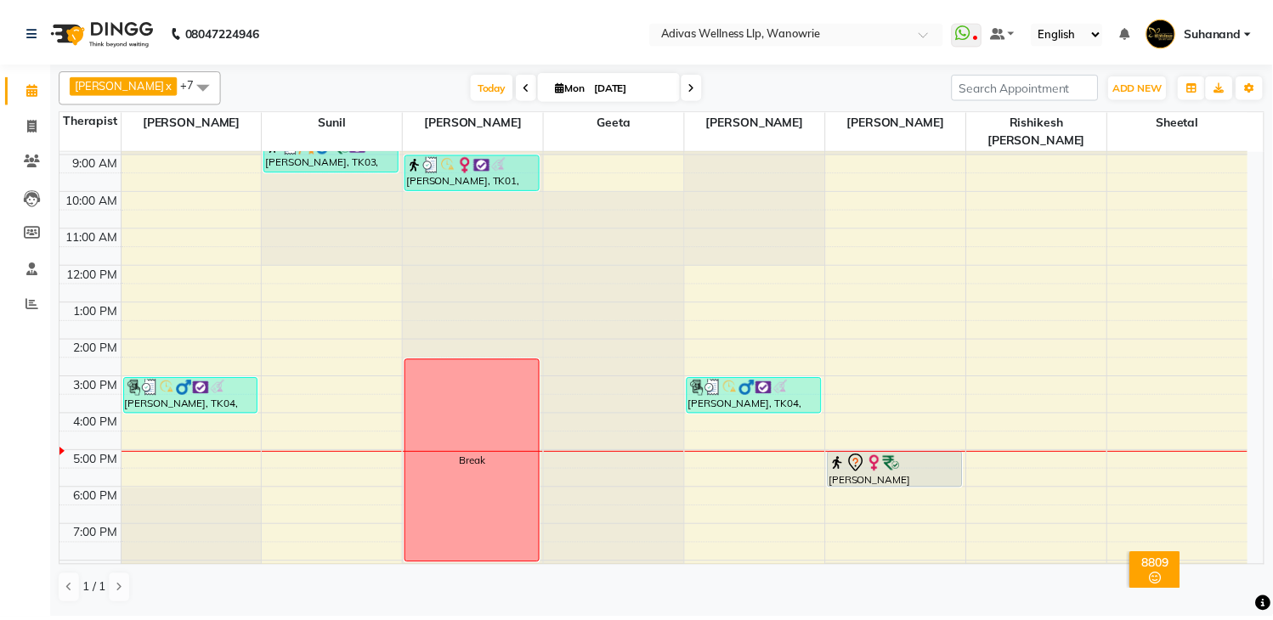
scroll to position [53, 0]
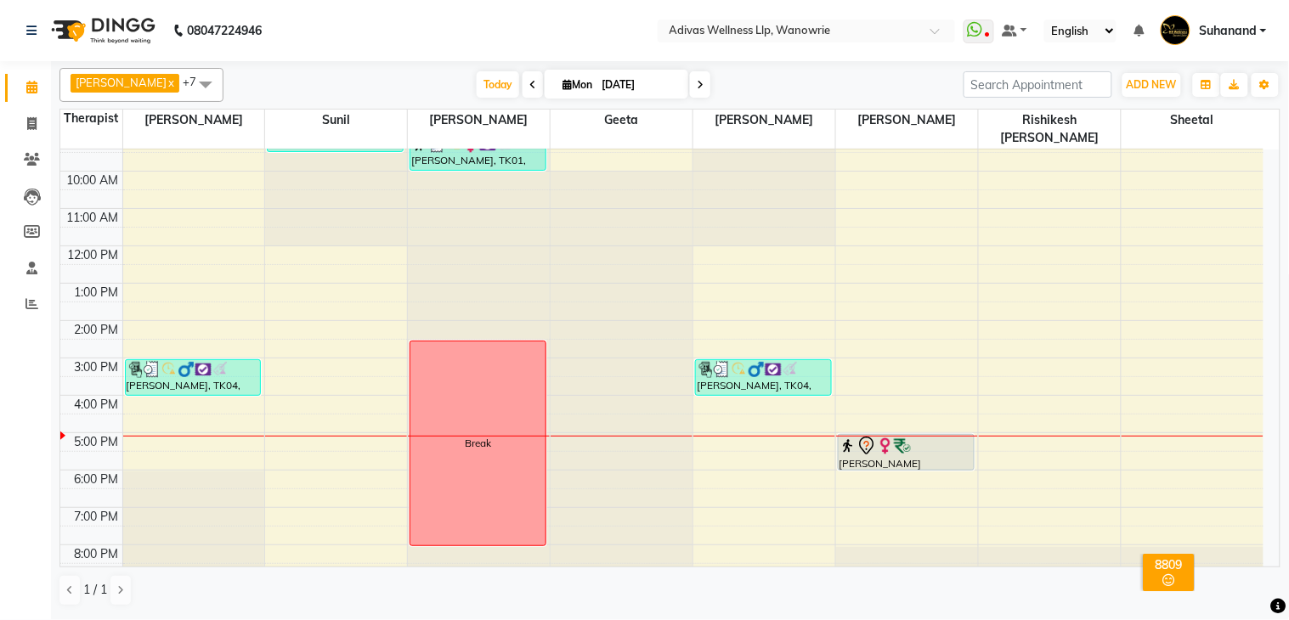
click at [354, 31] on nav "08047224946 Select Location × Adivas Wellness Llp, Wanowrie WhatsApp Status ✕ S…" at bounding box center [644, 30] width 1289 height 61
click at [325, 10] on nav "08047224946 Select Location × Adivas Wellness Llp, Wanowrie WhatsApp Status ✕ S…" at bounding box center [644, 30] width 1289 height 61
click at [404, 37] on nav "08047224946 Select Location × Adivas Wellness Llp, Wanowrie WhatsApp Status ✕ S…" at bounding box center [644, 30] width 1289 height 61
click at [321, 23] on nav "08047224946 Select Location × Adivas Wellness Llp, Wanowrie WhatsApp Status ✕ S…" at bounding box center [644, 30] width 1289 height 61
click at [459, 22] on nav "08047224946 Select Location × Adivas Wellness Llp, Wanowrie WhatsApp Status ✕ S…" at bounding box center [644, 30] width 1289 height 61
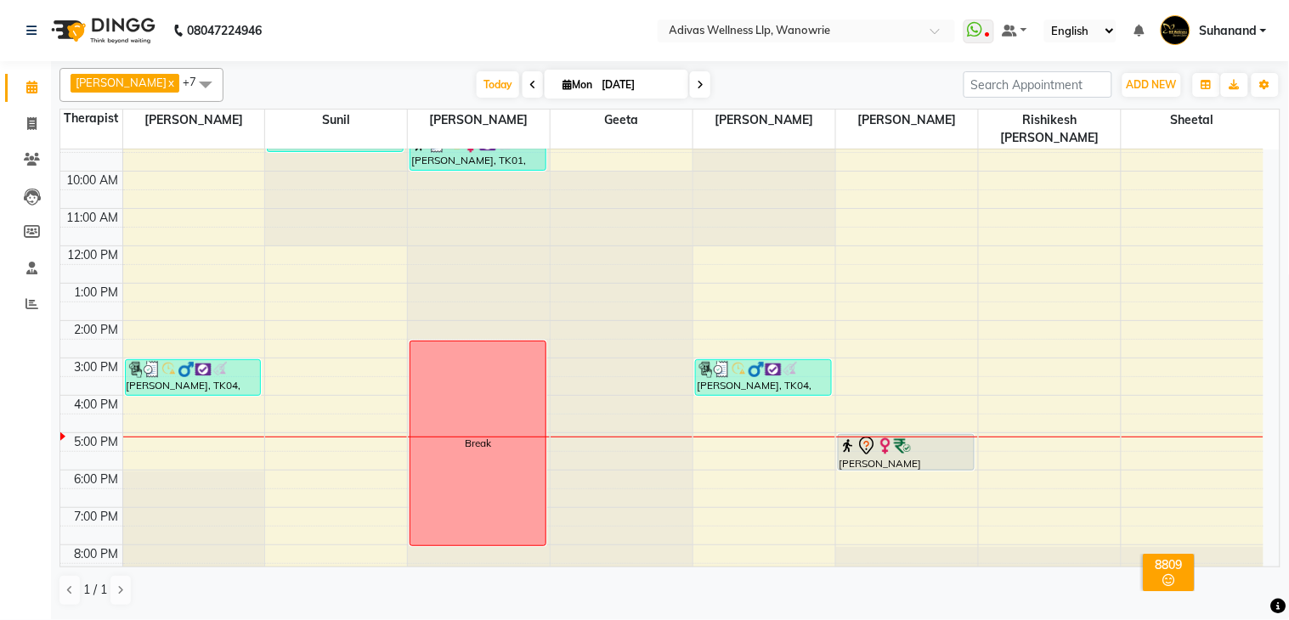
click at [460, 27] on nav "08047224946 Select Location × Adivas Wellness Llp, Wanowrie WhatsApp Status ✕ S…" at bounding box center [644, 30] width 1289 height 61
click at [474, 34] on nav "08047224946 Select Location × Adivas Wellness Llp, Wanowrie WhatsApp Status ✕ S…" at bounding box center [644, 30] width 1289 height 61
click at [488, 20] on nav "08047224946 Select Location × Adivas Wellness Llp, Wanowrie WhatsApp Status ✕ S…" at bounding box center [644, 30] width 1289 height 61
click at [457, 24] on nav "08047224946 Select Location × Adivas Wellness Llp, Wanowrie WhatsApp Status ✕ S…" at bounding box center [644, 30] width 1289 height 61
click at [545, 21] on nav "08047224946 Select Location × Adivas Wellness Llp, Wanowrie WhatsApp Status ✕ S…" at bounding box center [644, 30] width 1289 height 61
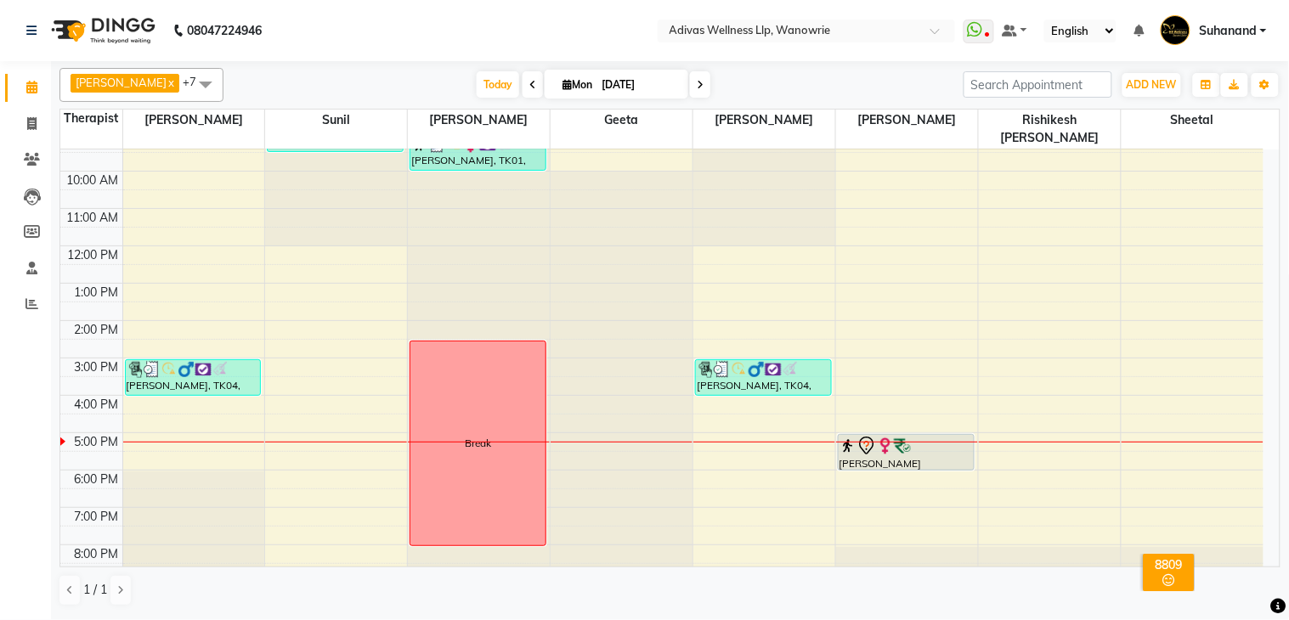
click at [473, 31] on nav "08047224946 Select Location × Adivas Wellness Llp, Wanowrie WhatsApp Status ✕ S…" at bounding box center [644, 30] width 1289 height 61
click at [487, 25] on nav "08047224946 Select Location × Adivas Wellness Llp, Wanowrie WhatsApp Status ✕ S…" at bounding box center [644, 30] width 1289 height 61
click at [488, 31] on nav "08047224946 Select Location × Adivas Wellness Llp, Wanowrie WhatsApp Status ✕ S…" at bounding box center [644, 30] width 1289 height 61
click at [467, 24] on nav "08047224946 Select Location × Adivas Wellness Llp, Wanowrie WhatsApp Status ✕ S…" at bounding box center [644, 30] width 1289 height 61
click at [918, 438] on div "[PERSON_NAME][GEOGRAPHIC_DATA], 05:00 PM-06:00 PM, Swedish Massage with Winterg…" at bounding box center [906, 452] width 135 height 35
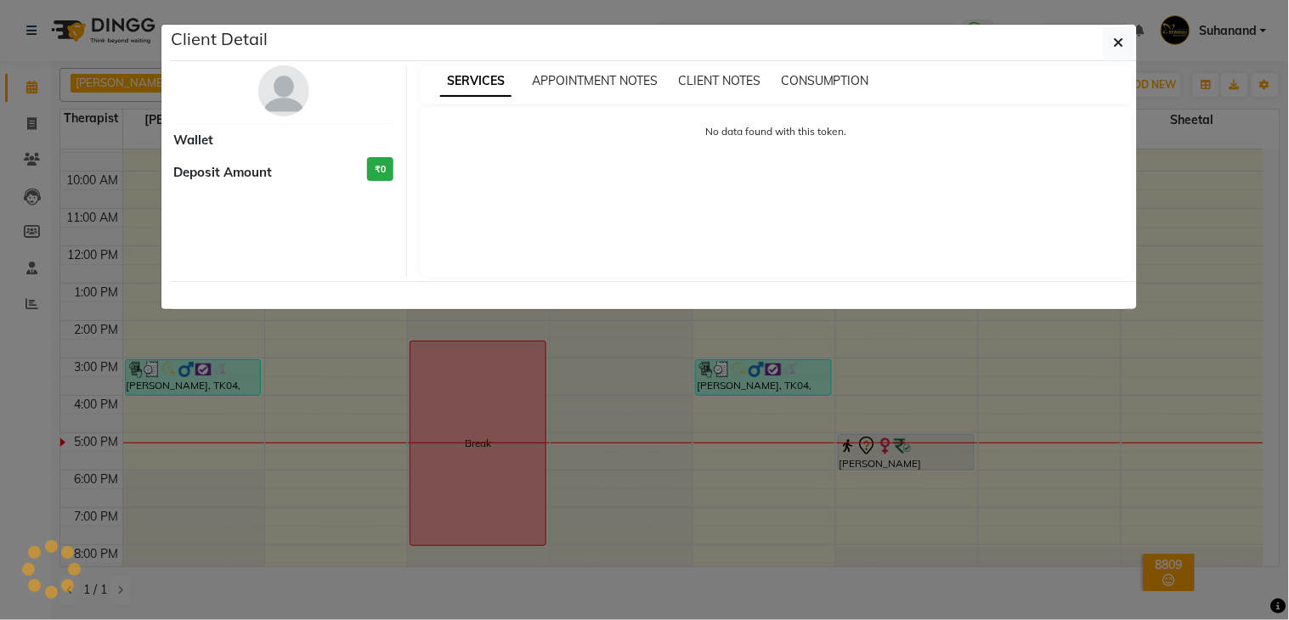
select select "7"
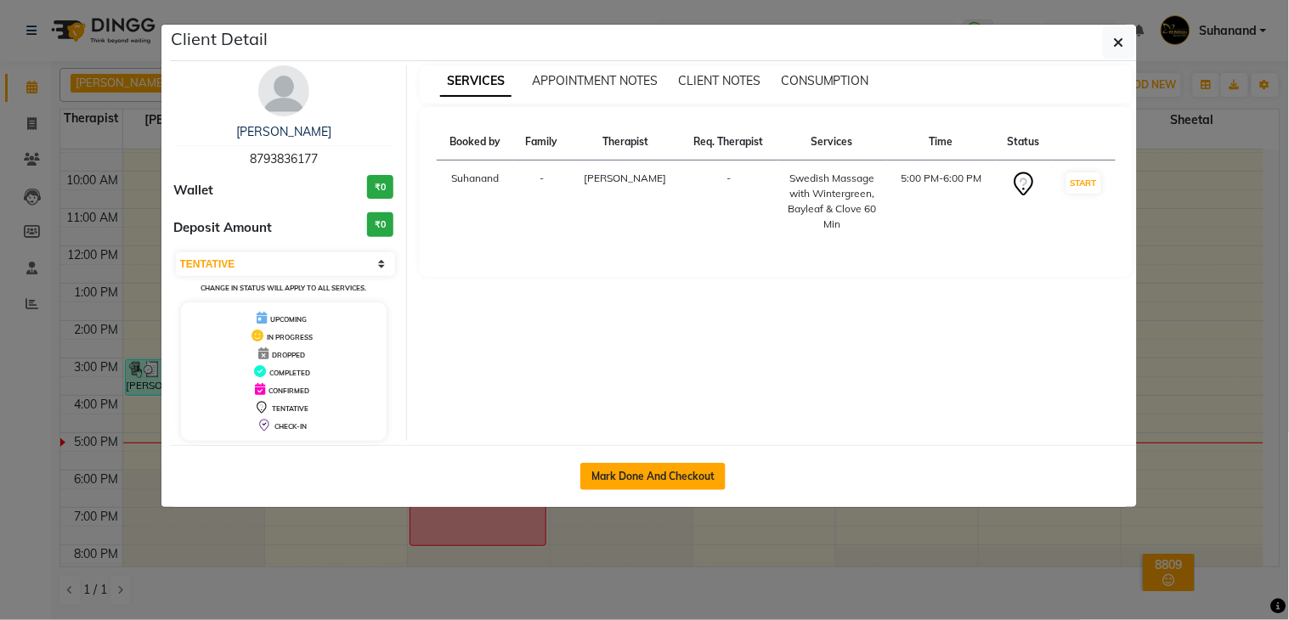
click at [639, 474] on button "Mark Done And Checkout" at bounding box center [652, 476] width 145 height 27
select select "service"
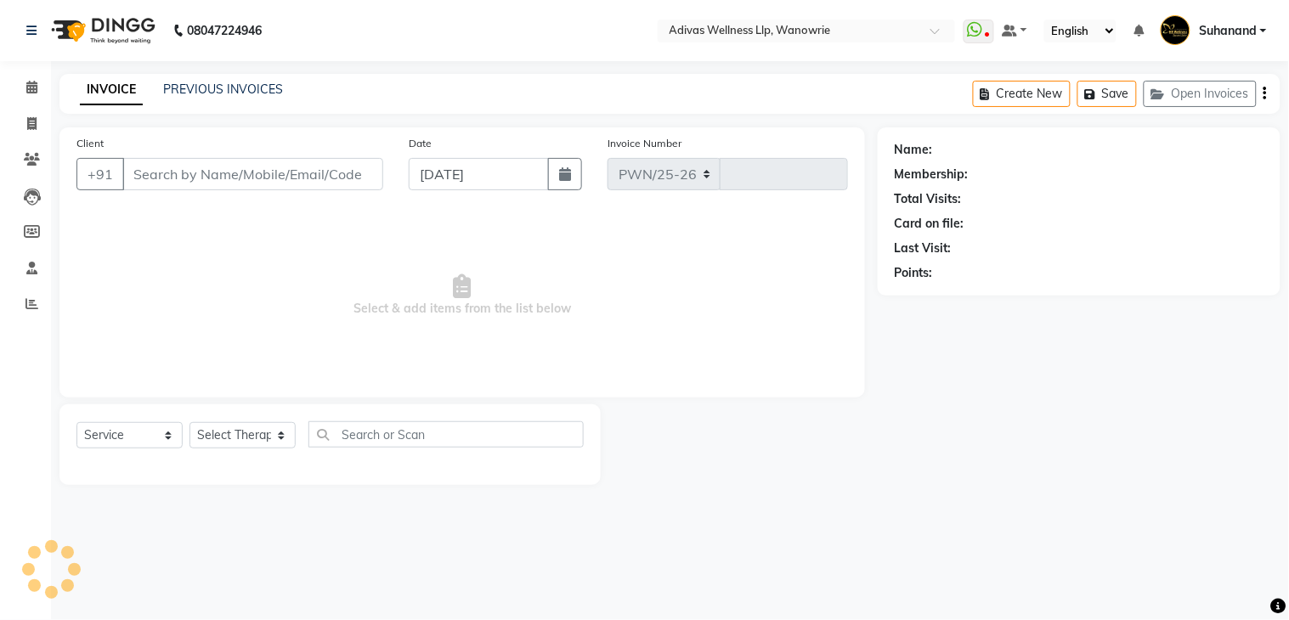
select select "4294"
type input "1683"
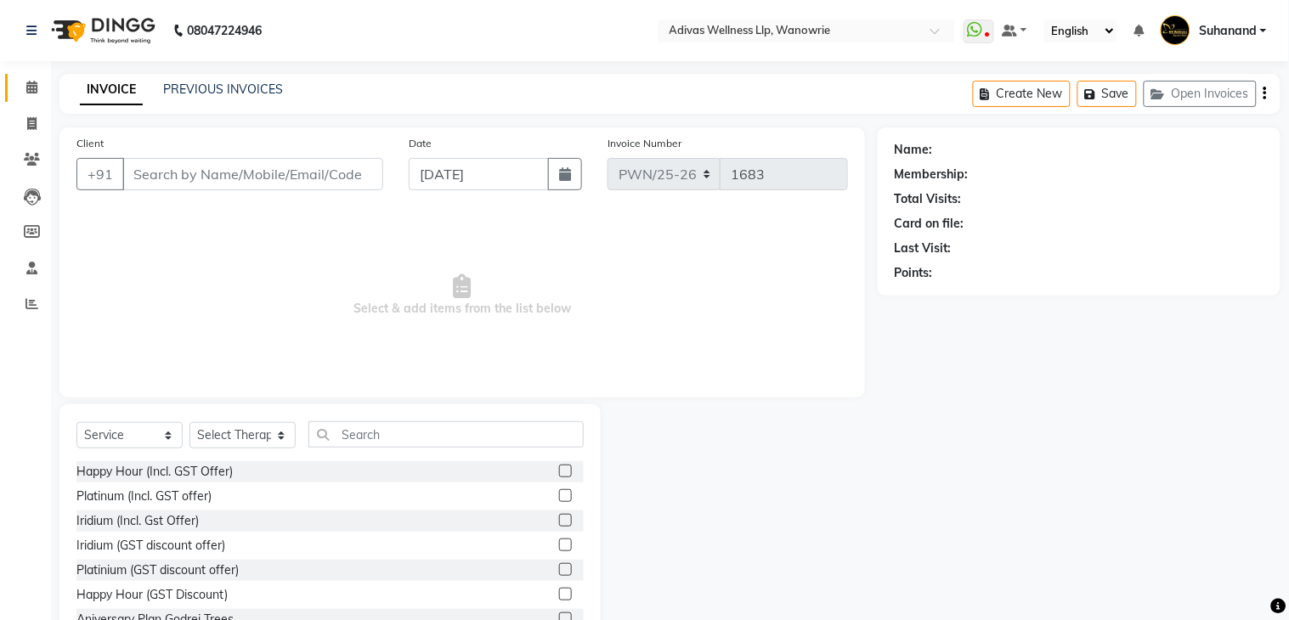
select select "P"
type input "8793836177"
select select "42598"
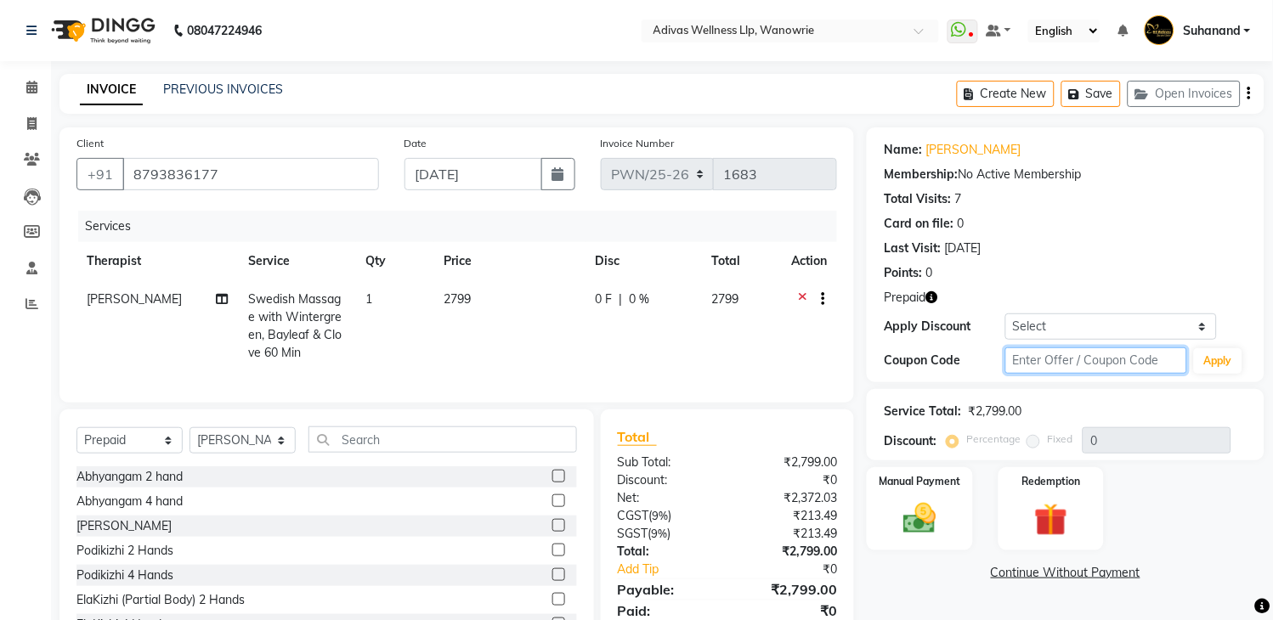
click at [1055, 361] on input "text" at bounding box center [1096, 360] width 182 height 26
type input "d50%"
click at [1226, 363] on button "Apply" at bounding box center [1218, 360] width 48 height 25
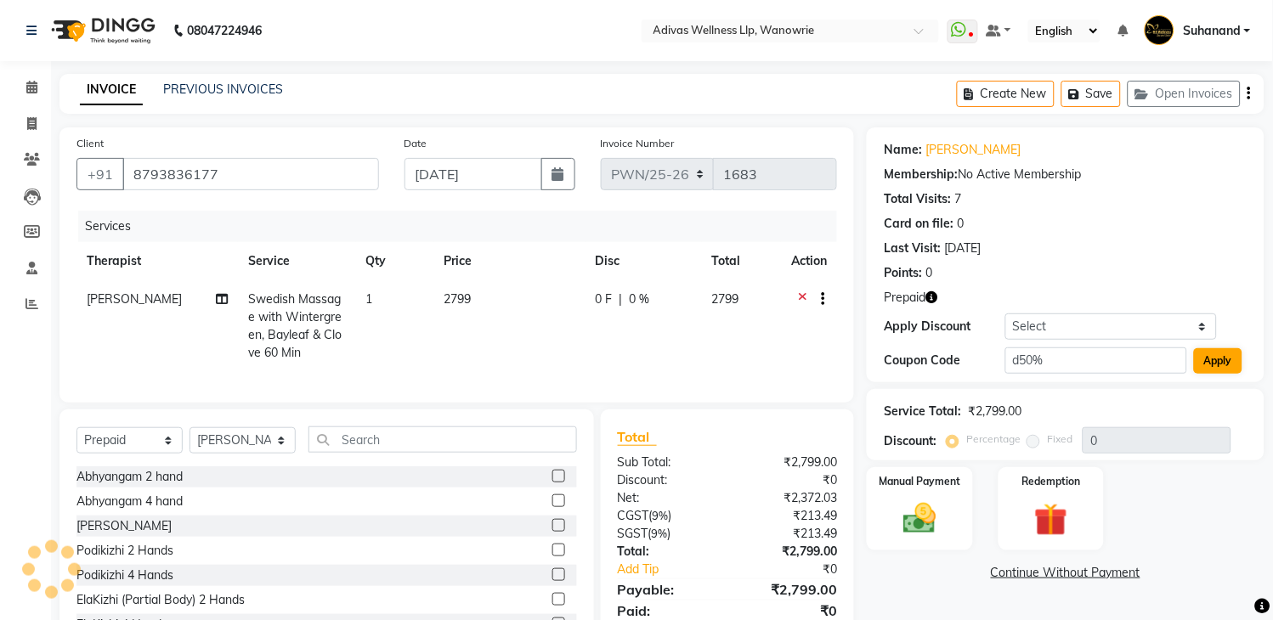
type input "50"
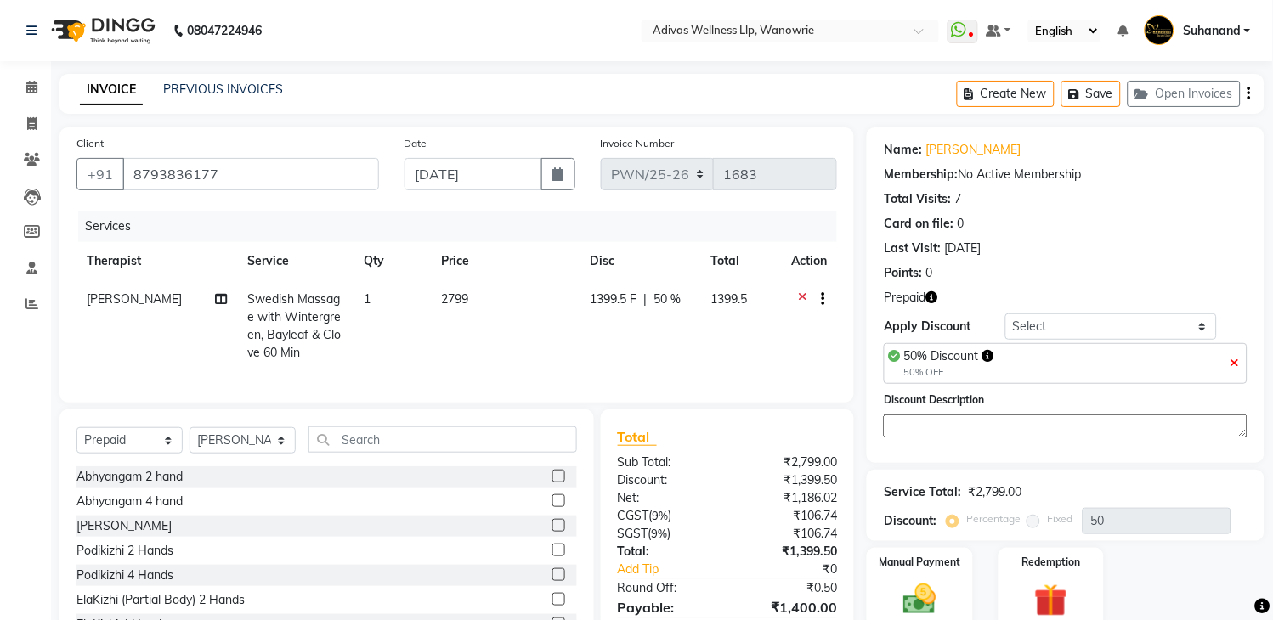
click at [319, 323] on span "Swedish Massage with Wintergreen, Bayleaf & Clove 60 Min" at bounding box center [293, 325] width 93 height 69
select select "42598"
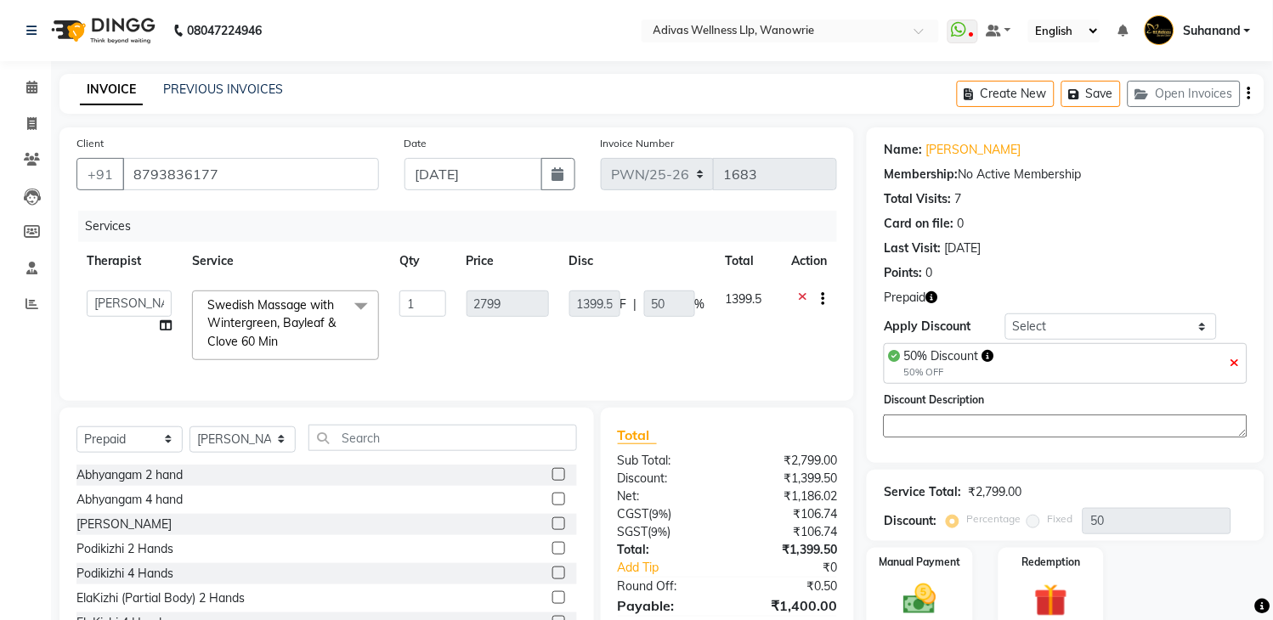
click at [355, 307] on span at bounding box center [361, 307] width 34 height 32
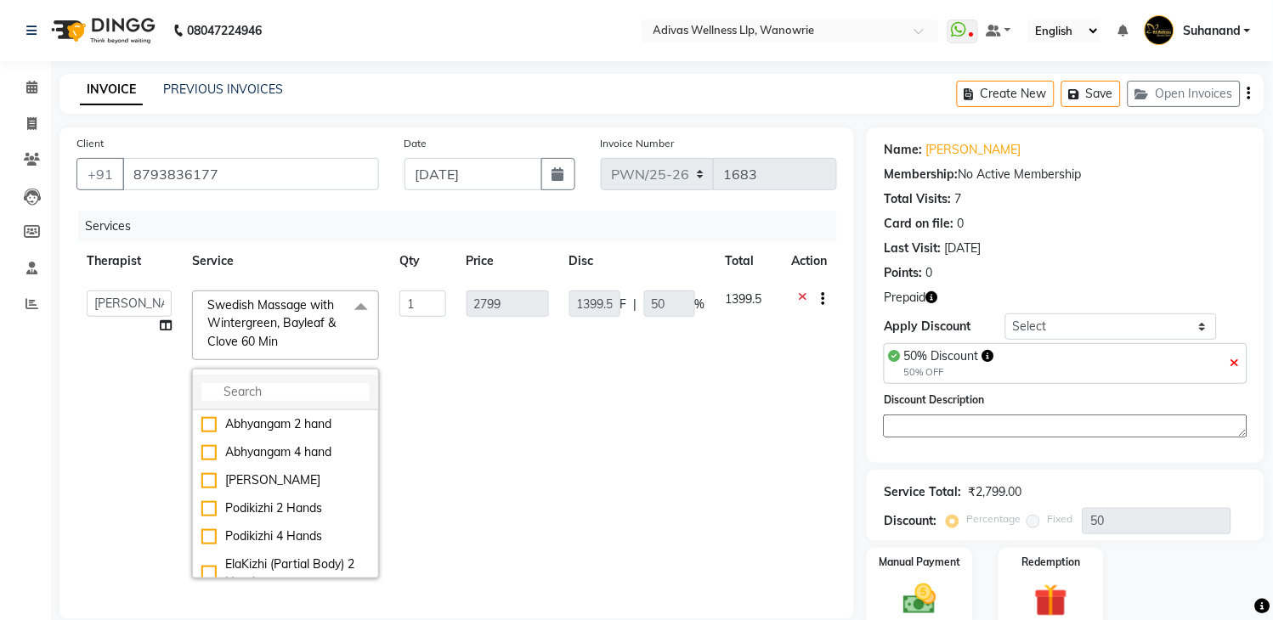
click at [302, 389] on input "multiselect-search" at bounding box center [285, 392] width 168 height 18
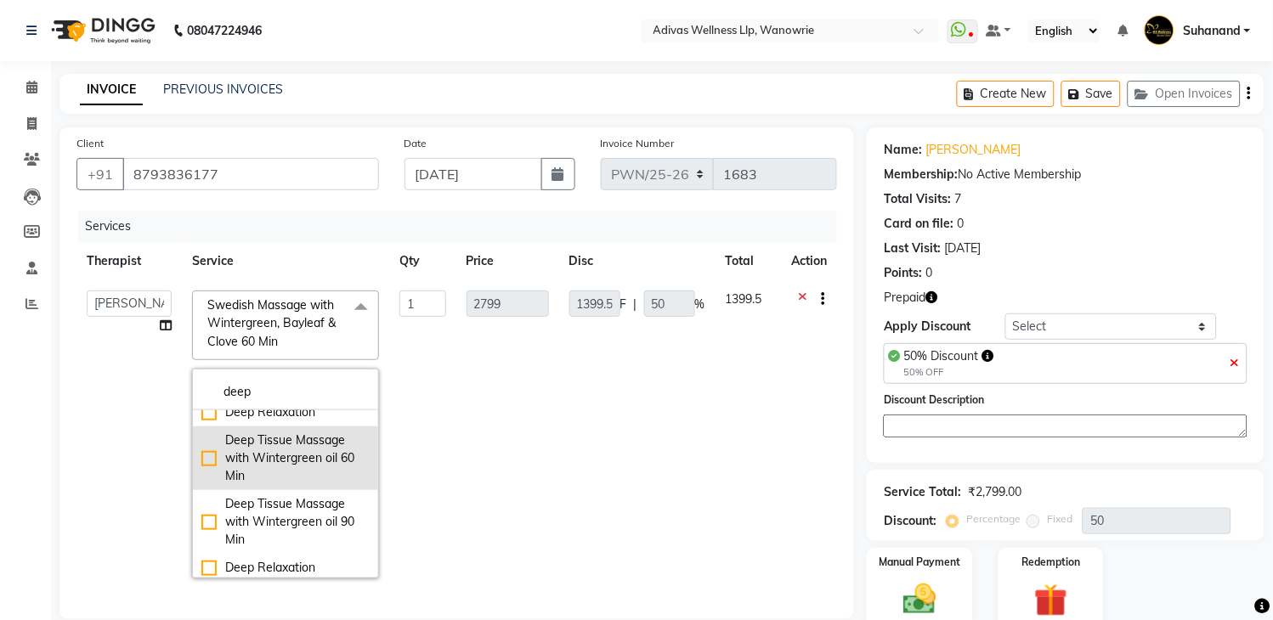
scroll to position [15, 0]
type input "deep"
click at [206, 454] on div "Deep Tissue Massage with Wintergreen oil 60 Min" at bounding box center [285, 455] width 168 height 54
checkbox input "true"
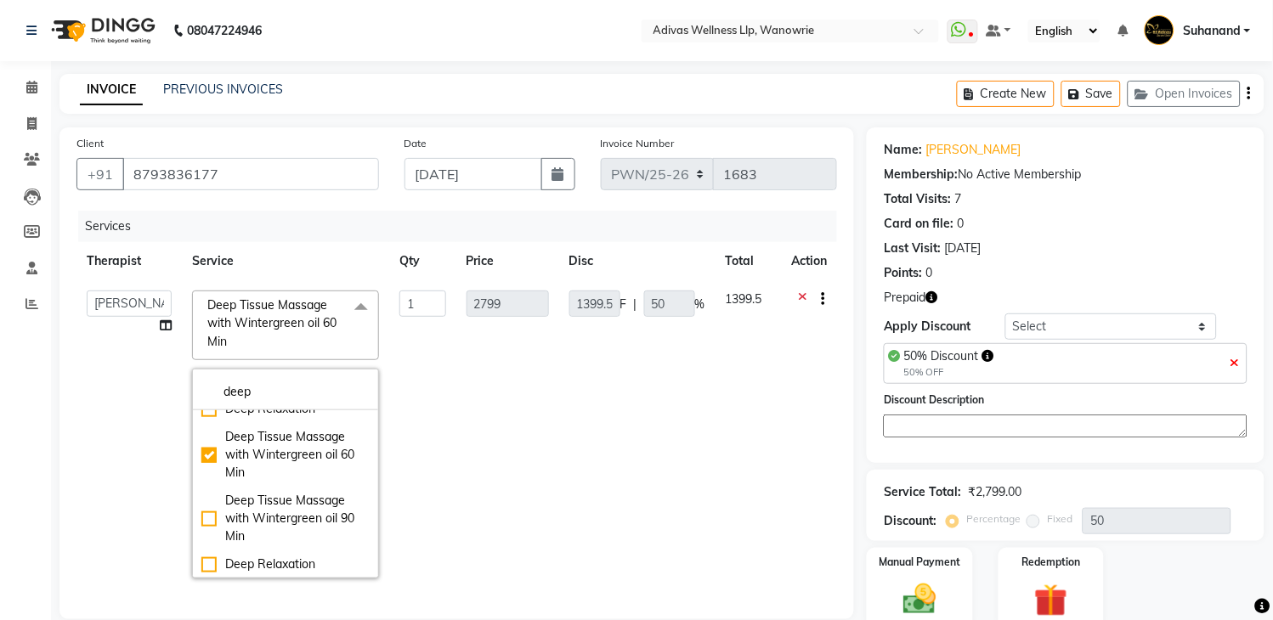
click at [717, 435] on td "1399.5" at bounding box center [748, 434] width 66 height 308
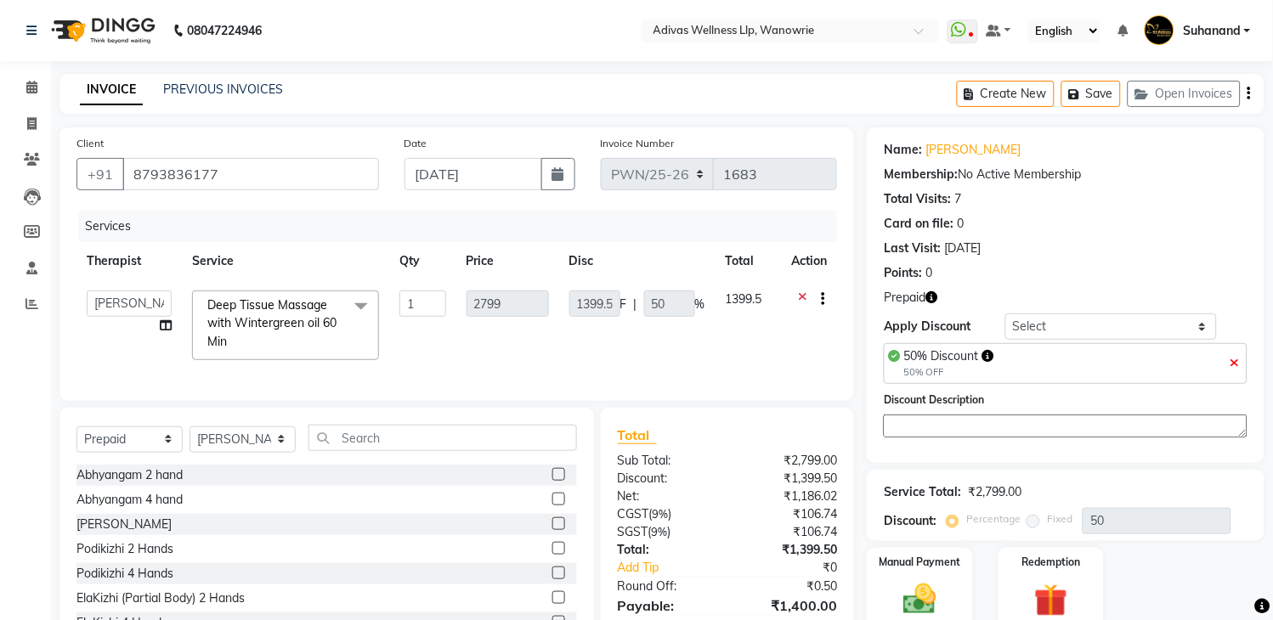
click at [1056, 491] on div "Service Total: ₹2,799.00" at bounding box center [1066, 492] width 364 height 18
click at [1056, 580] on img at bounding box center [1051, 600] width 54 height 41
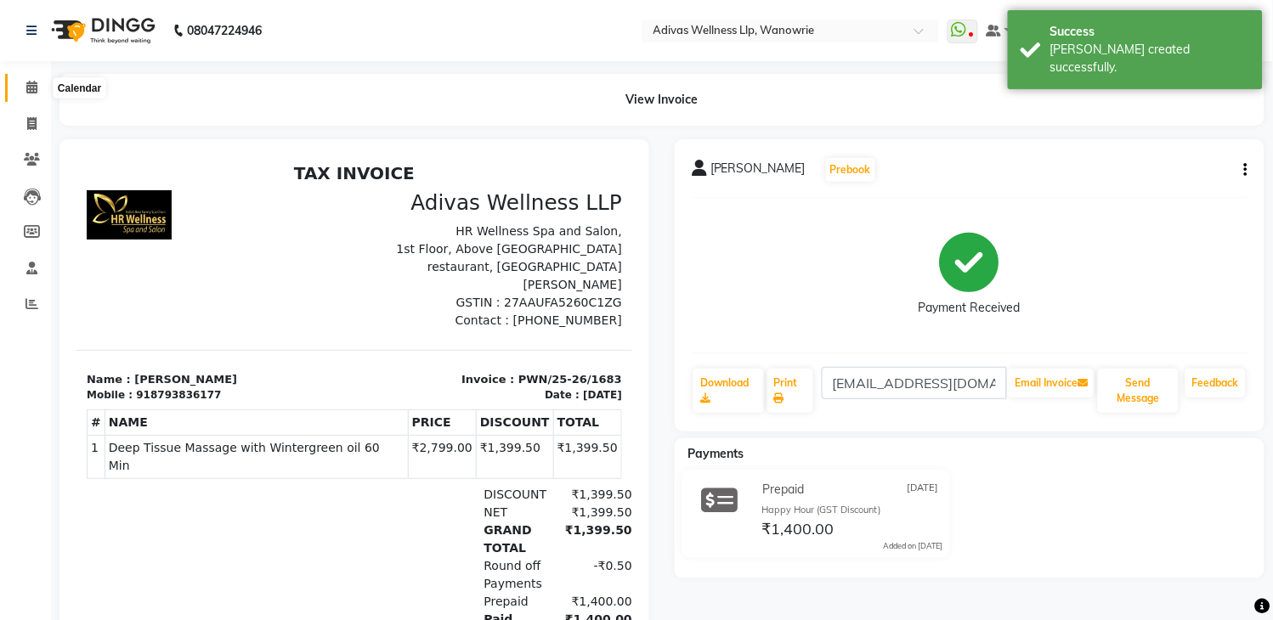
click at [31, 91] on icon at bounding box center [31, 87] width 11 height 13
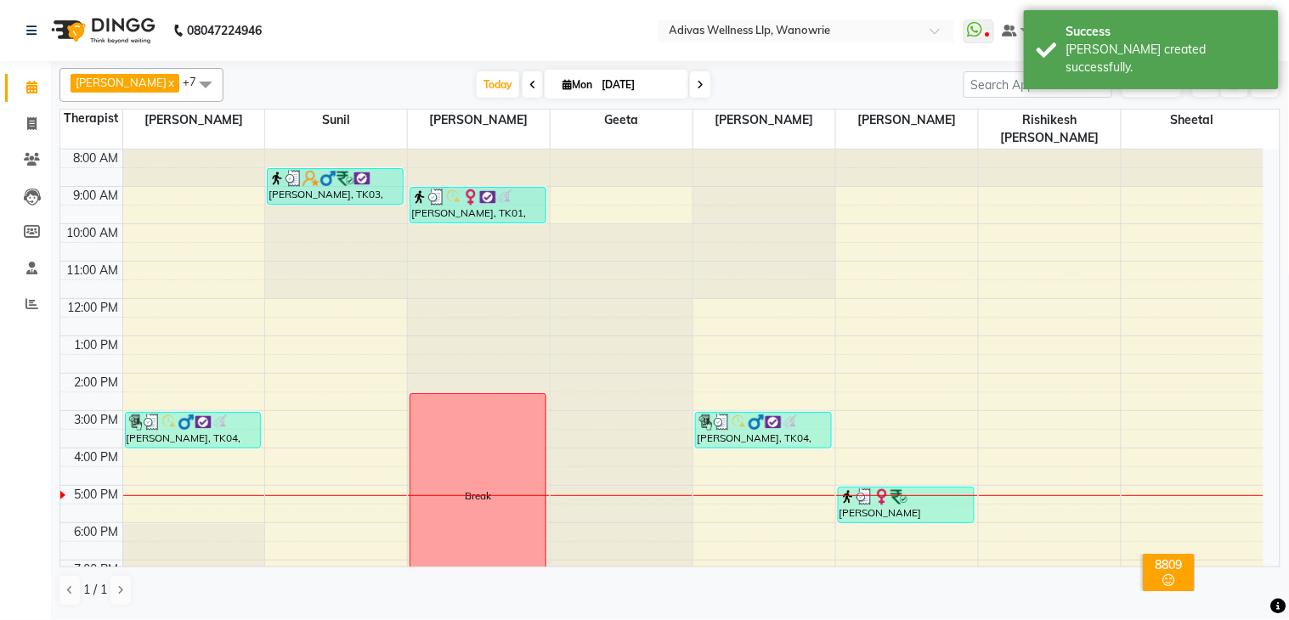
click at [575, 28] on nav "08047224946 Select Location × Adivas Wellness Llp, Wanowrie WhatsApp Status ✕ S…" at bounding box center [644, 30] width 1289 height 61
click at [629, 73] on input "[DATE]" at bounding box center [638, 84] width 85 height 25
select select "9"
select select "2025"
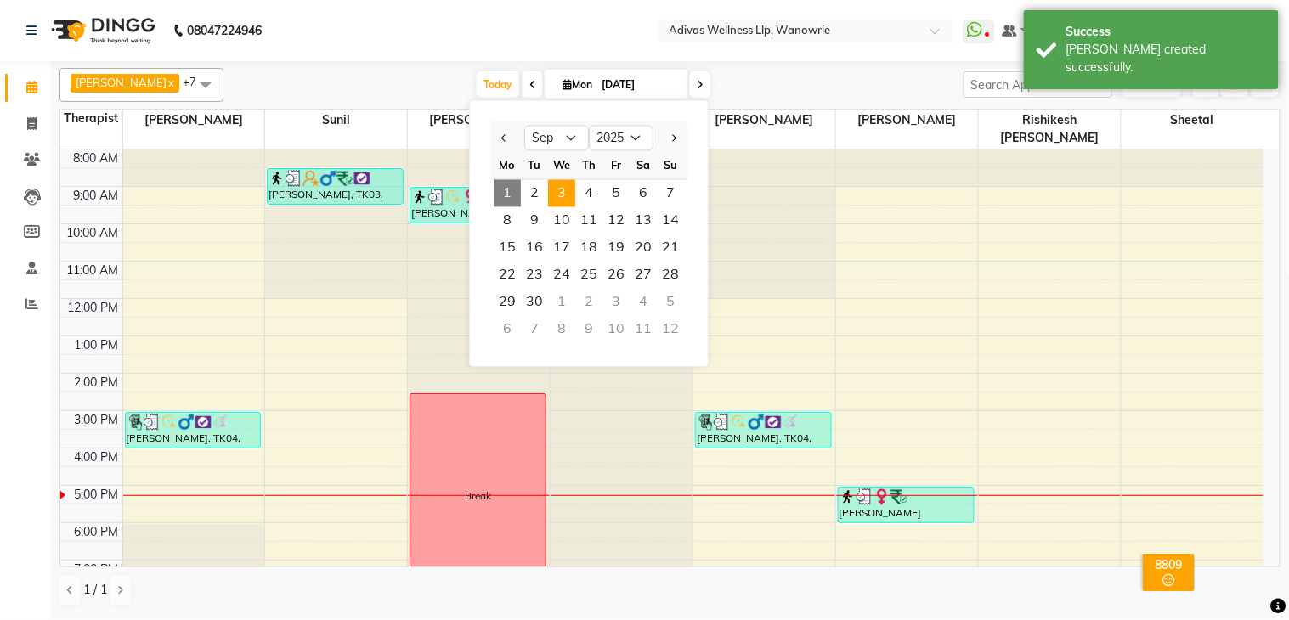
click at [565, 191] on span "3" at bounding box center [561, 193] width 27 height 27
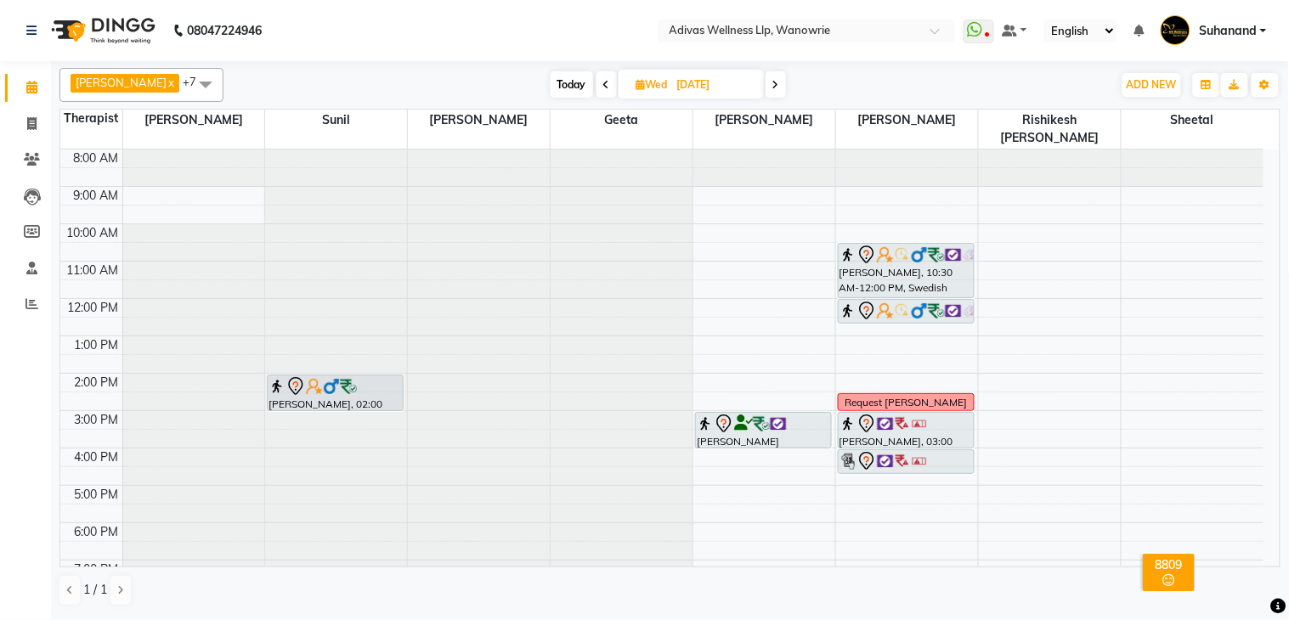
click at [403, 47] on nav "08047224946 Select Location × Adivas Wellness Llp, Wanowrie WhatsApp Status ✕ S…" at bounding box center [644, 30] width 1289 height 61
click at [554, 37] on nav "08047224946 Select Location × Adivas Wellness Llp, Wanowrie WhatsApp Status ✕ S…" at bounding box center [644, 30] width 1289 height 61
click at [572, 40] on nav "08047224946 Select Location × Adivas Wellness Llp, Wanowrie WhatsApp Status ✕ S…" at bounding box center [644, 30] width 1289 height 61
click at [537, 46] on nav "08047224946 Select Location × Adivas Wellness Llp, Wanowrie WhatsApp Status ✕ S…" at bounding box center [644, 30] width 1289 height 61
click at [536, 36] on nav "08047224946 Select Location × Adivas Wellness Llp, Wanowrie WhatsApp Status ✕ S…" at bounding box center [644, 30] width 1289 height 61
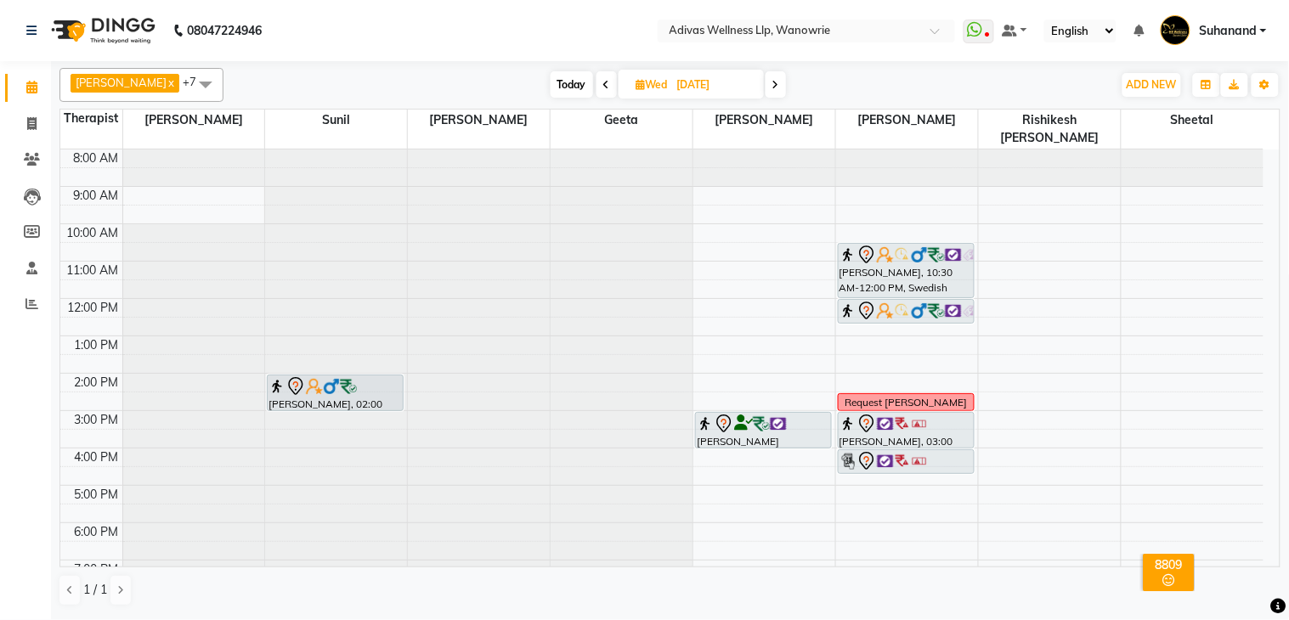
click at [536, 36] on nav "08047224946 Select Location × Adivas Wellness Llp, Wanowrie WhatsApp Status ✕ S…" at bounding box center [644, 30] width 1289 height 61
click at [550, 37] on nav "08047224946 Select Location × Adivas Wellness Llp, Wanowrie WhatsApp Status ✕ S…" at bounding box center [644, 30] width 1289 height 61
click at [557, 20] on nav "08047224946 Select Location × Adivas Wellness Llp, Wanowrie WhatsApp Status ✕ S…" at bounding box center [644, 30] width 1289 height 61
click at [546, 26] on nav "08047224946 Select Location × Adivas Wellness Llp, Wanowrie WhatsApp Status ✕ S…" at bounding box center [644, 30] width 1289 height 61
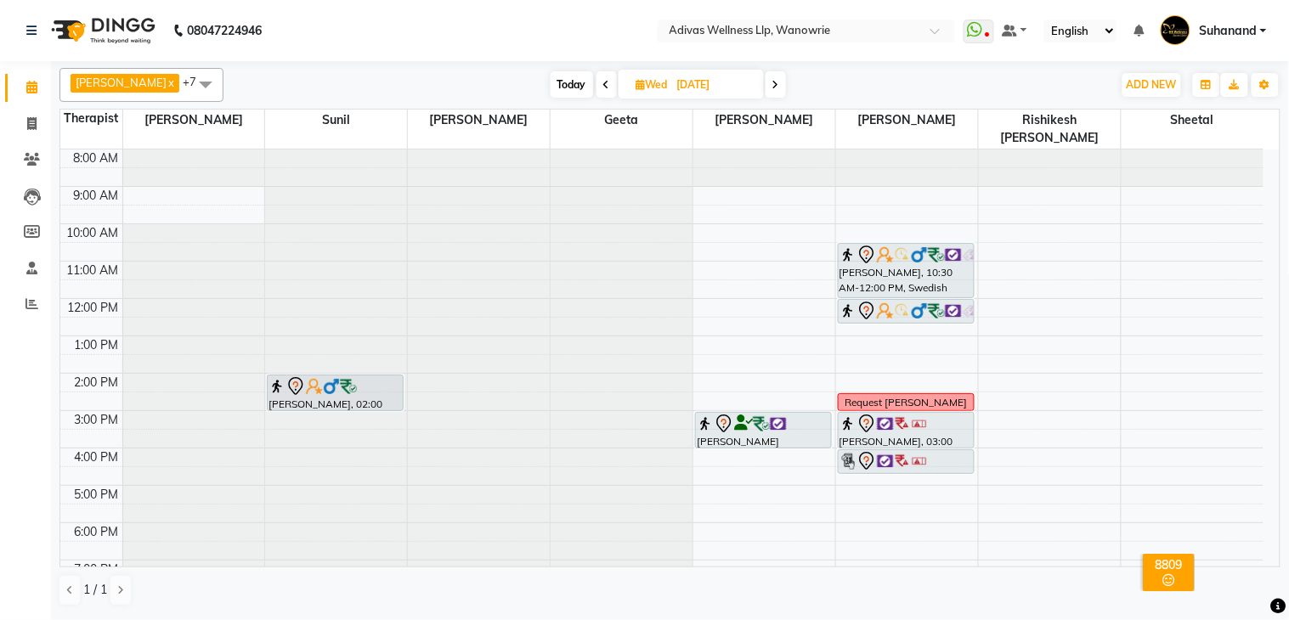
click at [545, 30] on nav "08047224946 Select Location × Adivas Wellness Llp, Wanowrie WhatsApp Status ✕ S…" at bounding box center [644, 30] width 1289 height 61
click at [341, 27] on nav "08047224946 Select Location × Adivas Wellness Llp, Wanowrie WhatsApp Status ✕ S…" at bounding box center [644, 30] width 1289 height 61
click at [307, 24] on nav "08047224946 Select Location × Adivas Wellness Llp, Wanowrie WhatsApp Status ✕ S…" at bounding box center [644, 30] width 1289 height 61
click at [564, 83] on span "Today" at bounding box center [572, 84] width 42 height 26
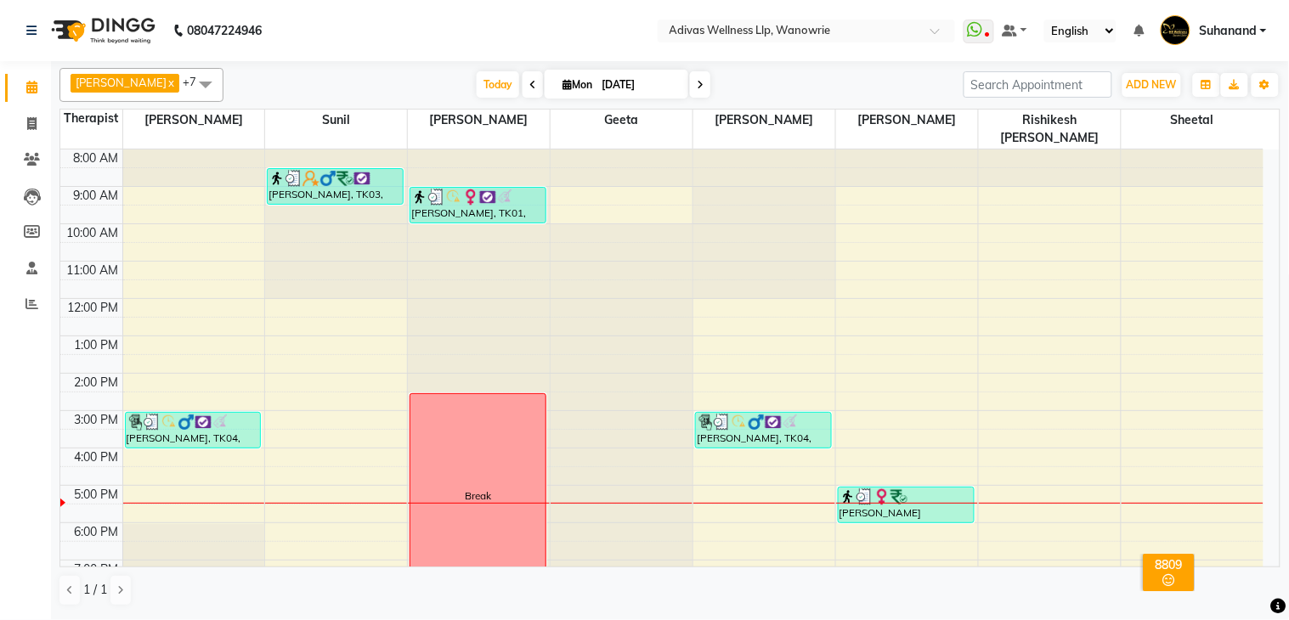
click at [489, 29] on nav "08047224946 Select Location × Adivas Wellness Llp, Wanowrie WhatsApp Status ✕ S…" at bounding box center [644, 30] width 1289 height 61
click at [308, 13] on nav "08047224946 Select Location × Adivas Wellness Llp, Wanowrie WhatsApp Status ✕ S…" at bounding box center [644, 30] width 1289 height 61
click at [367, 30] on nav "08047224946 Select Location × Adivas Wellness Llp, Wanowrie WhatsApp Status ✕ S…" at bounding box center [644, 30] width 1289 height 61
click at [382, 14] on nav "08047224946 Select Location × Adivas Wellness Llp, Wanowrie WhatsApp Status ✕ S…" at bounding box center [644, 30] width 1289 height 61
click at [410, 10] on nav "08047224946 Select Location × Adivas Wellness Llp, Wanowrie WhatsApp Status ✕ S…" at bounding box center [644, 30] width 1289 height 61
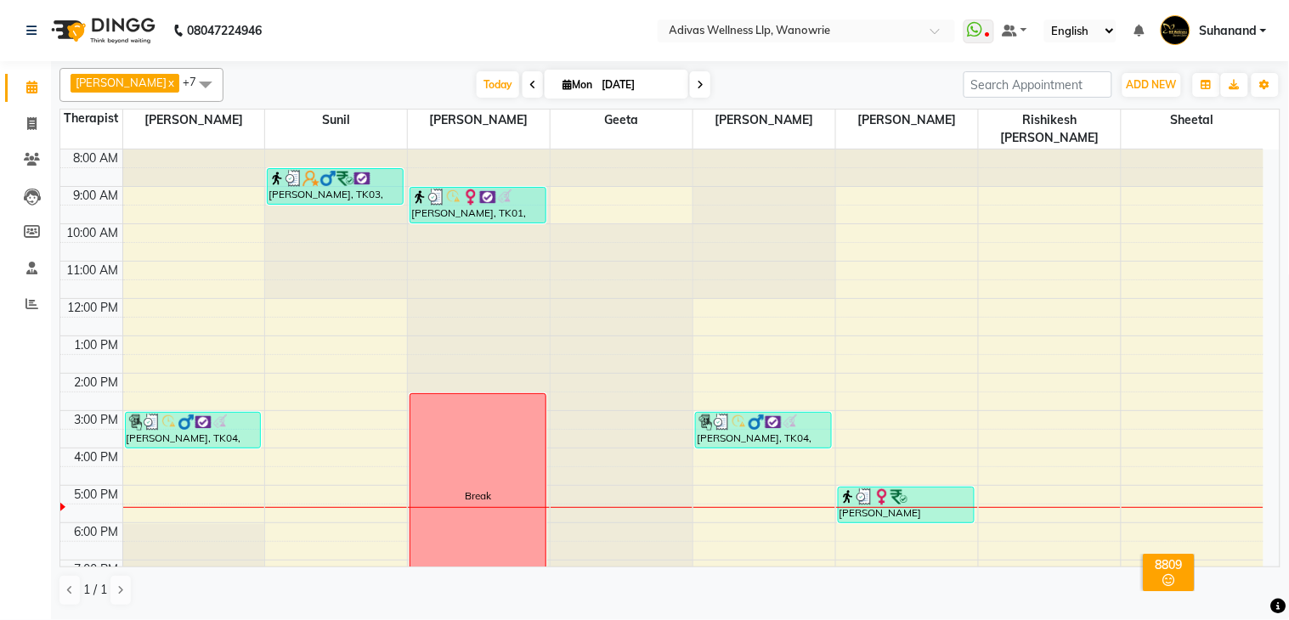
click at [697, 80] on icon at bounding box center [700, 85] width 7 height 10
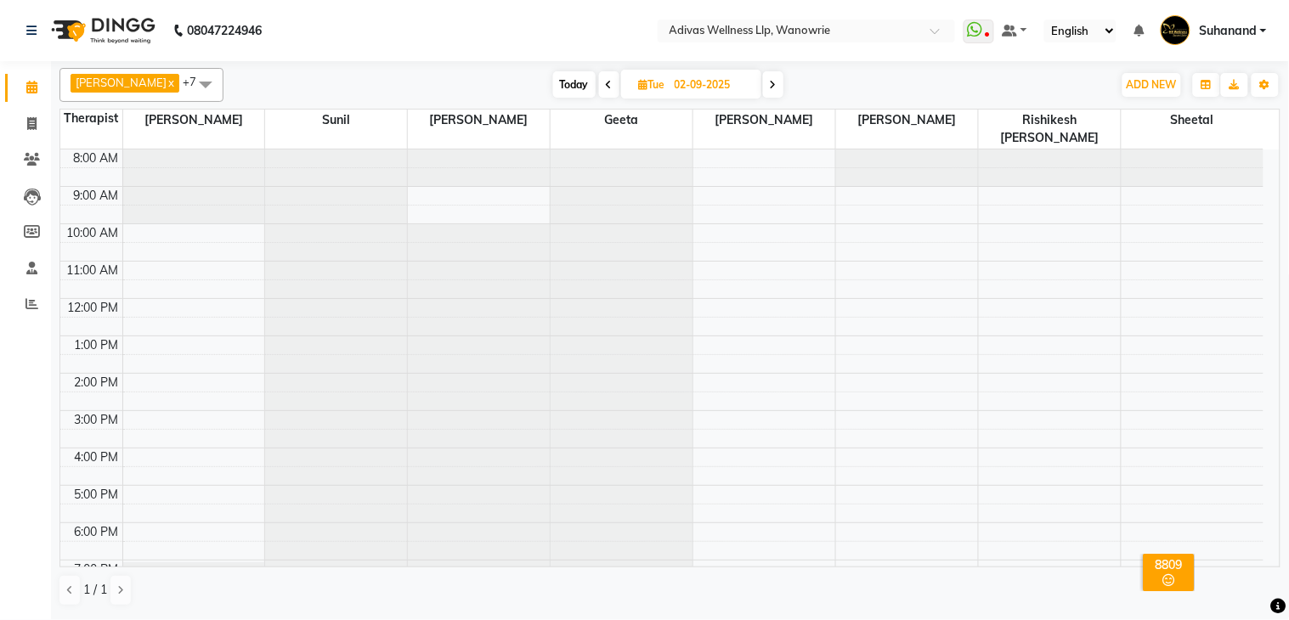
click at [569, 77] on span "Today" at bounding box center [574, 84] width 42 height 26
type input "[DATE]"
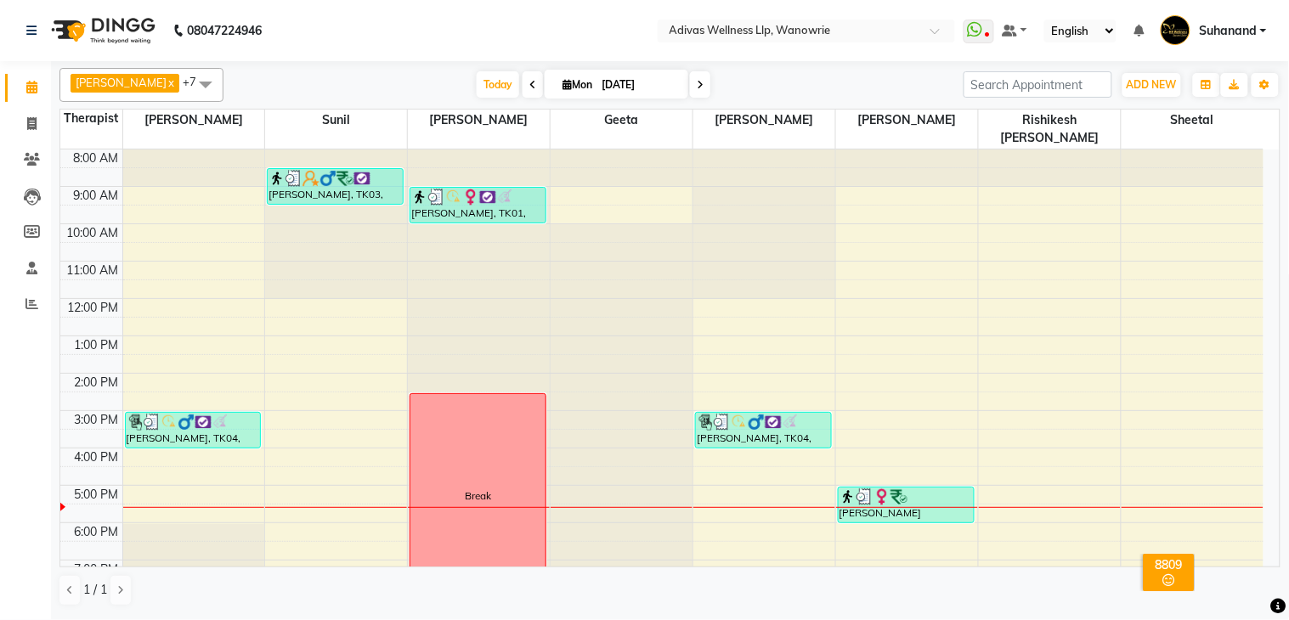
click at [613, 74] on input "[DATE]" at bounding box center [638, 84] width 85 height 25
select select "9"
select select "2025"
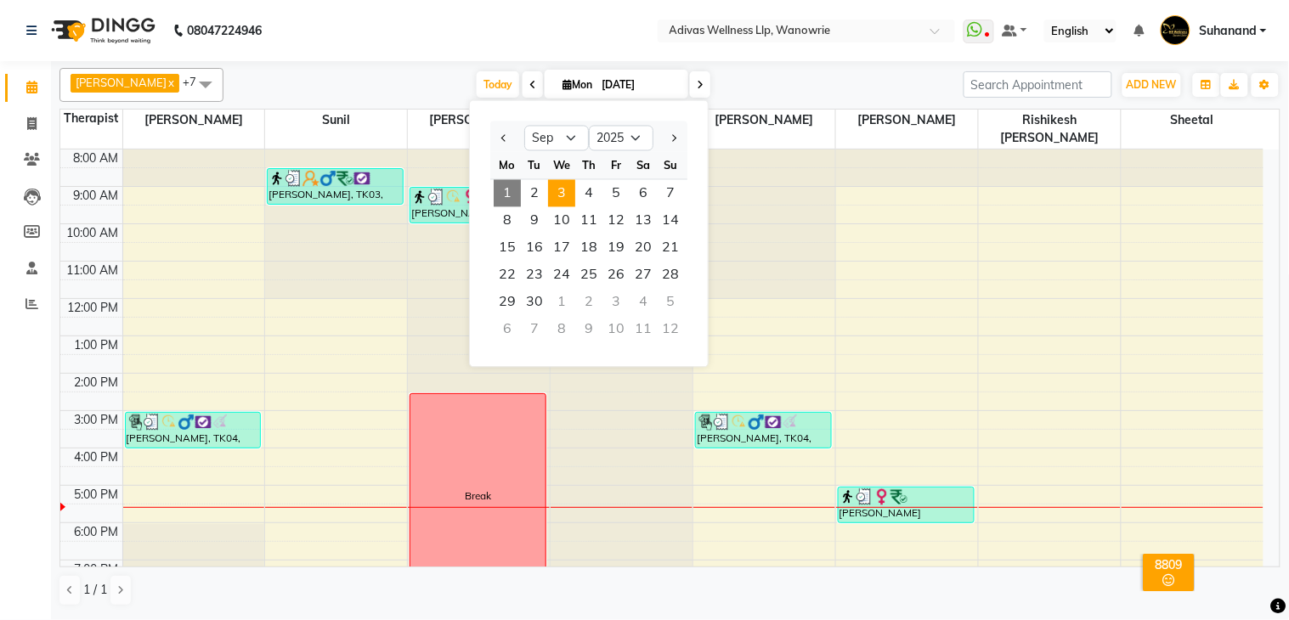
click at [559, 190] on span "3" at bounding box center [561, 193] width 27 height 27
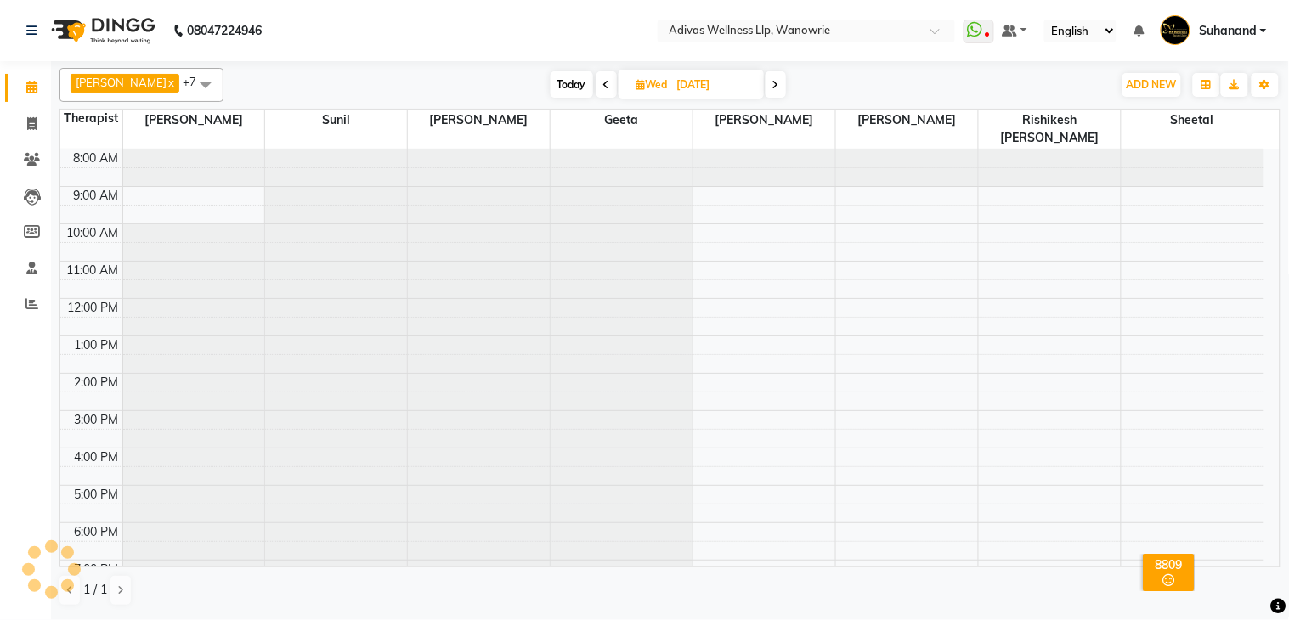
scroll to position [54, 0]
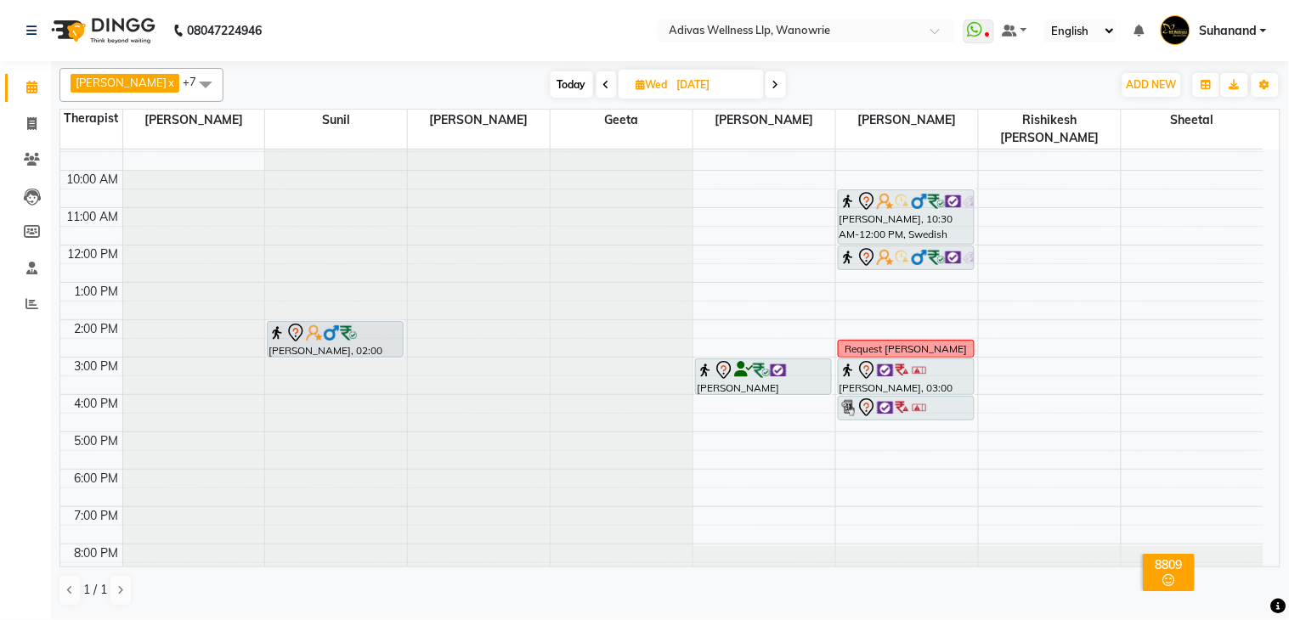
click at [419, 14] on nav "08047224946 Select Location × Adivas Wellness Llp, Wanowrie WhatsApp Status ✕ S…" at bounding box center [644, 30] width 1289 height 61
click at [515, 37] on nav "08047224946 Select Location × Adivas Wellness Llp, Wanowrie WhatsApp Status ✕ S…" at bounding box center [644, 30] width 1289 height 61
click at [551, 72] on span "Today" at bounding box center [572, 84] width 42 height 26
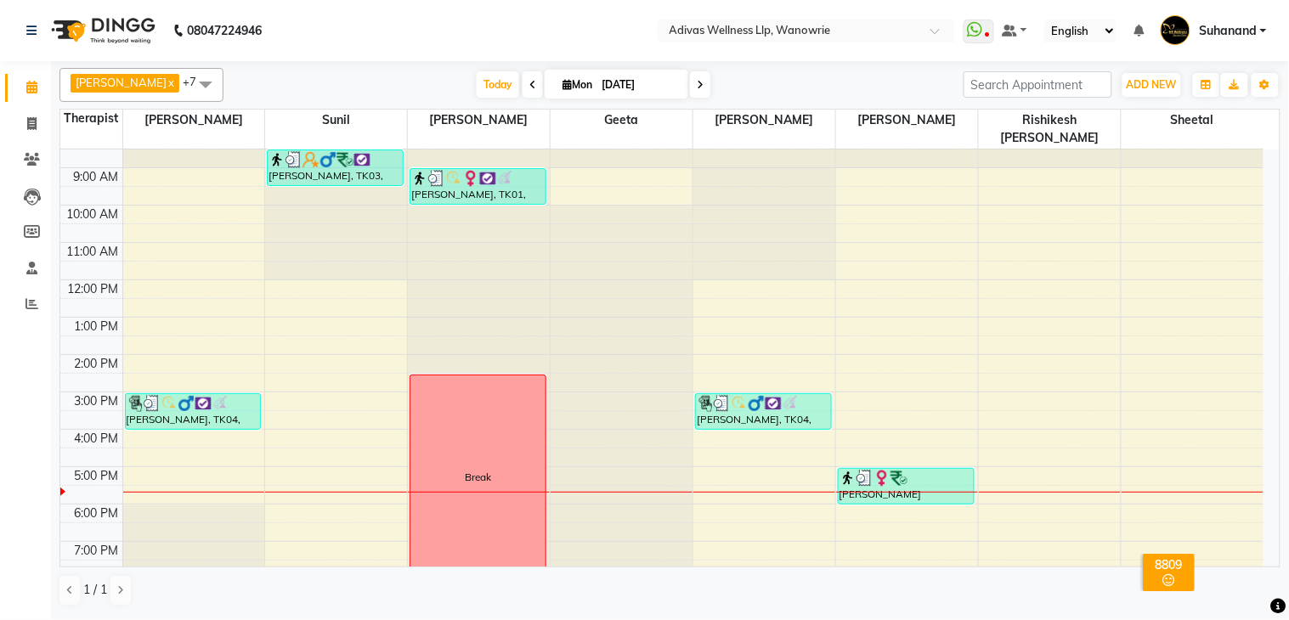
scroll to position [0, 0]
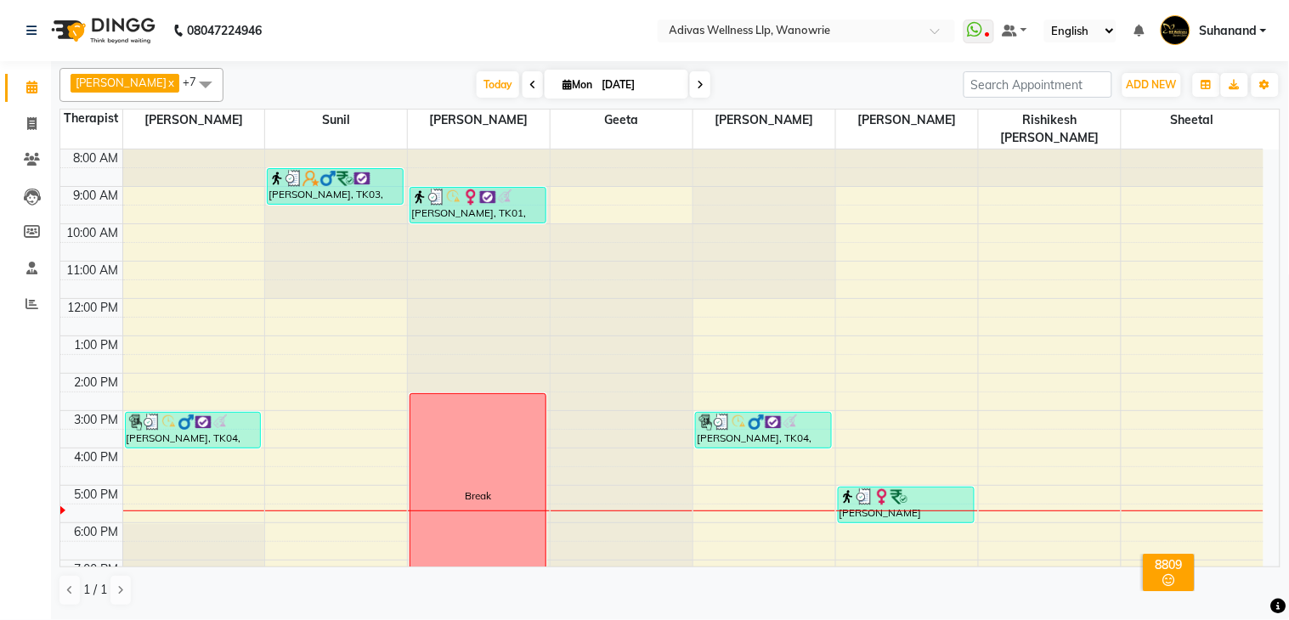
click at [512, 36] on nav "08047224946 Select Location × Adivas Wellness Llp, Wanowrie WhatsApp Status ✕ S…" at bounding box center [644, 30] width 1289 height 61
click at [697, 86] on icon at bounding box center [700, 85] width 7 height 10
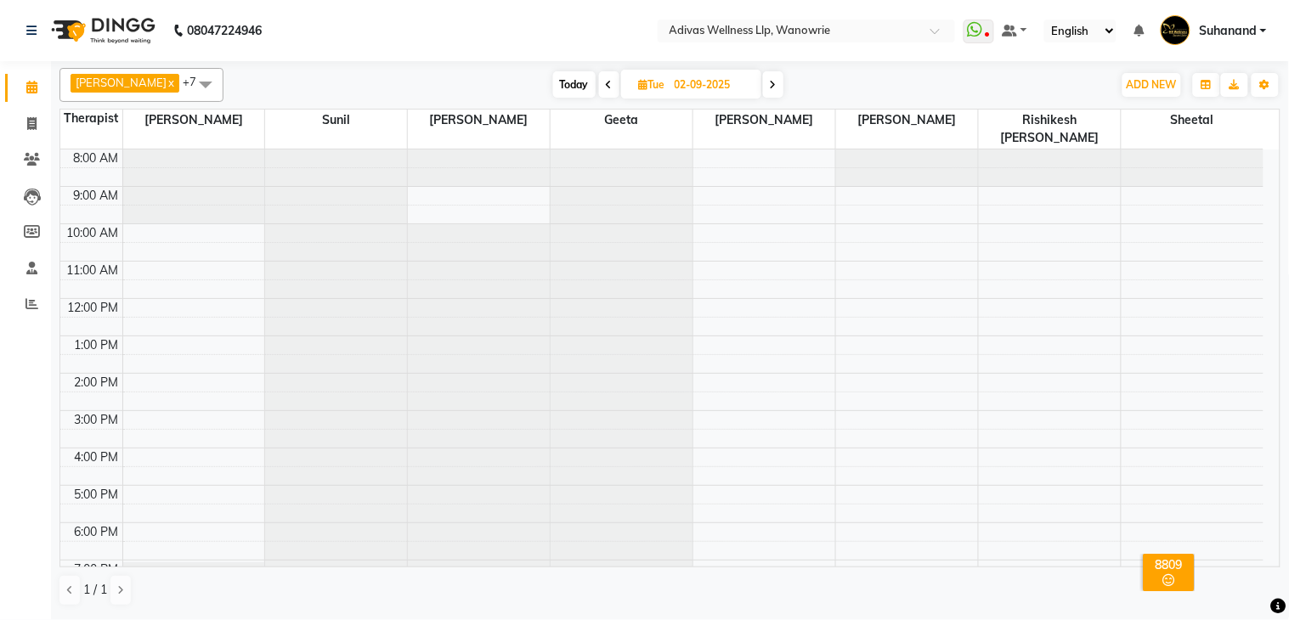
click at [774, 85] on div "[DATE] [DATE]" at bounding box center [668, 84] width 872 height 25
click at [770, 82] on icon at bounding box center [773, 85] width 7 height 10
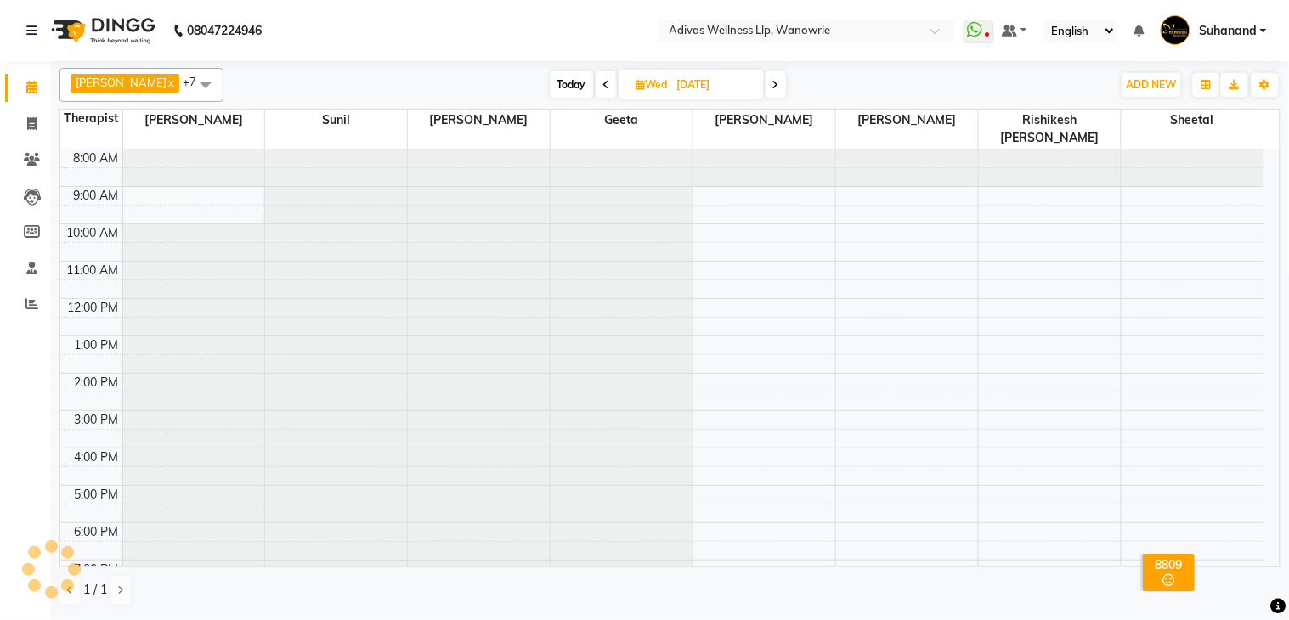
scroll to position [54, 0]
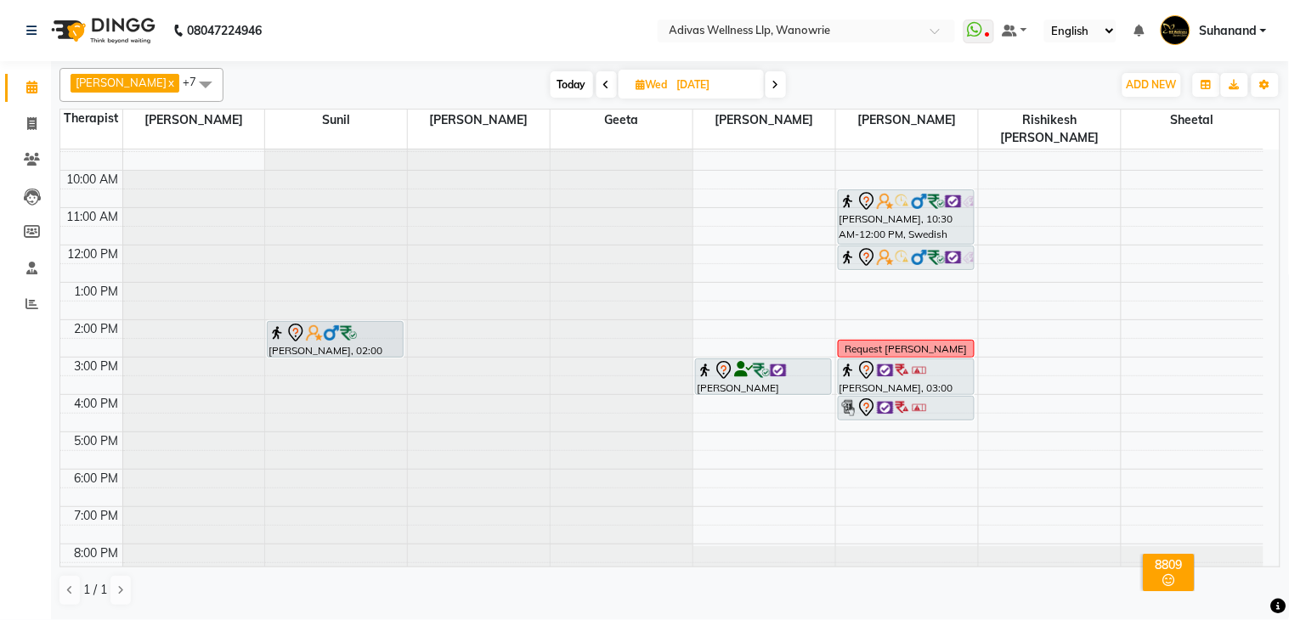
click at [552, 74] on span "Today" at bounding box center [572, 84] width 42 height 26
type input "[DATE]"
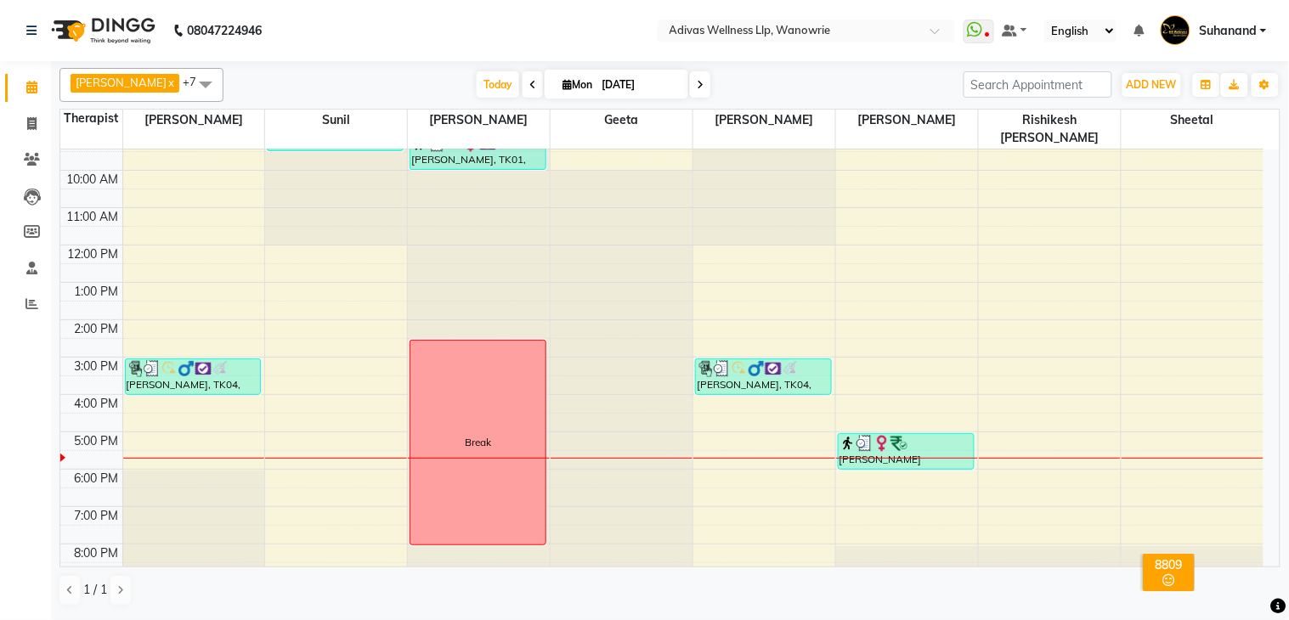
click at [518, 21] on nav "08047224946 Select Location × Adivas Wellness Llp, Wanowrie WhatsApp Status ✕ S…" at bounding box center [644, 30] width 1289 height 61
click at [596, 82] on input "[DATE]" at bounding box center [638, 84] width 85 height 25
select select "9"
select select "2025"
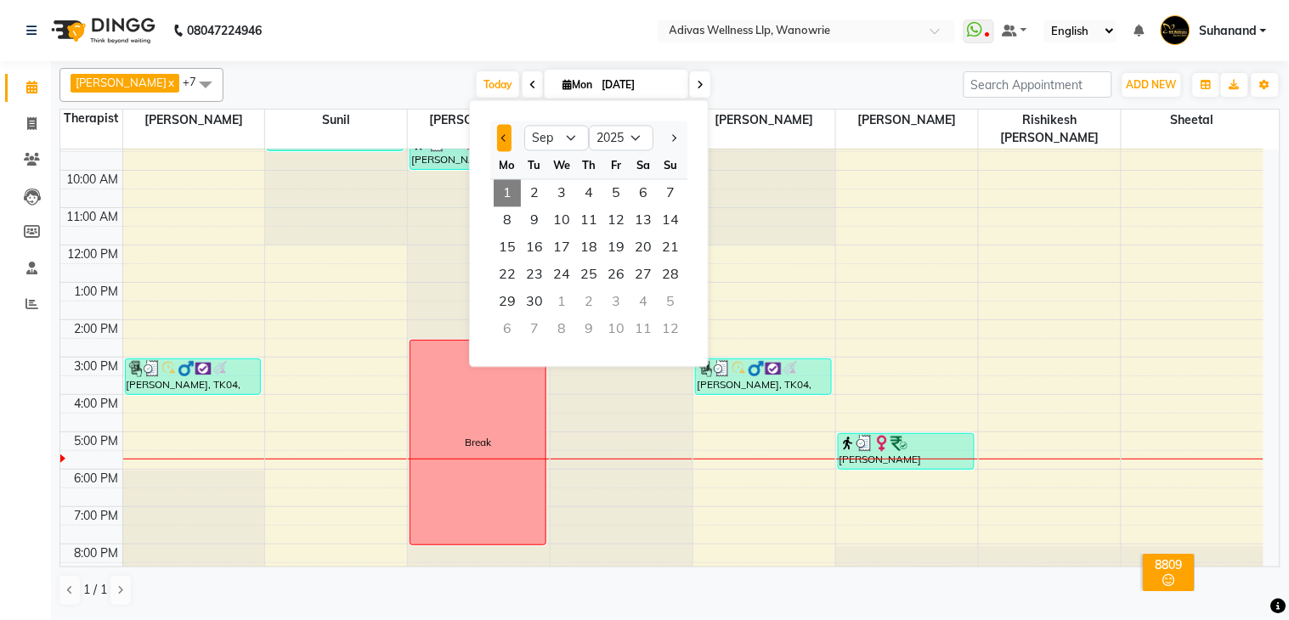
click at [508, 137] on button "Previous month" at bounding box center [504, 138] width 14 height 27
select select "8"
click at [596, 302] on span "28" at bounding box center [588, 302] width 27 height 27
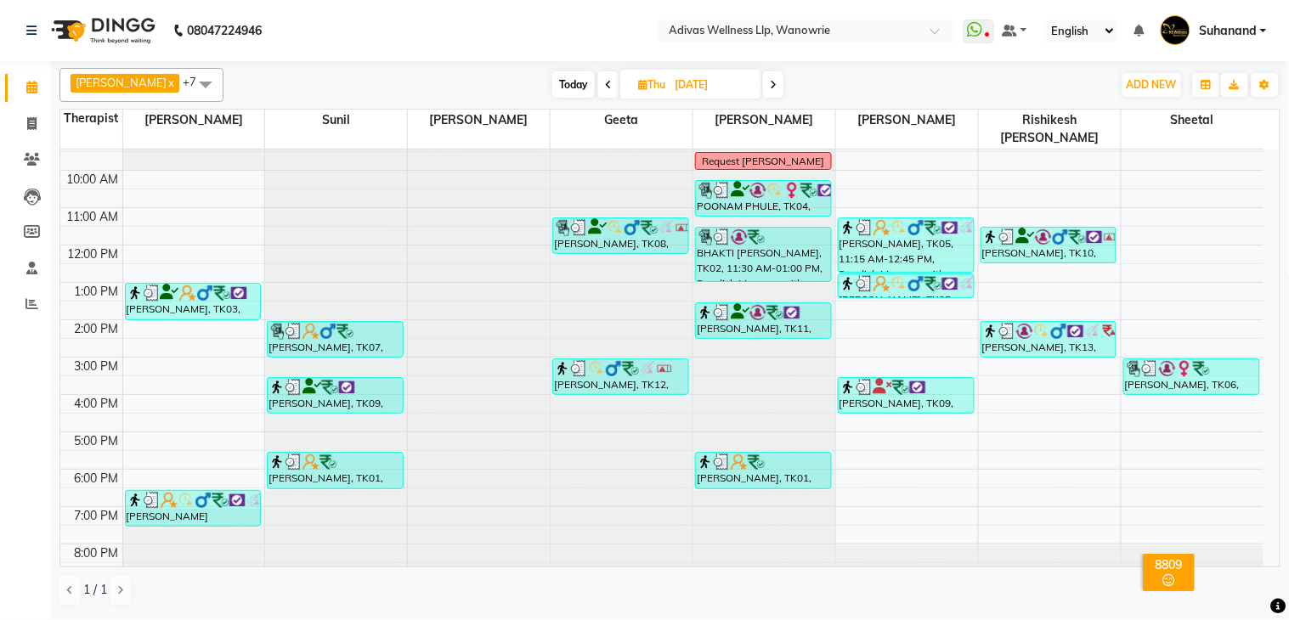
click at [771, 83] on span at bounding box center [773, 84] width 20 height 26
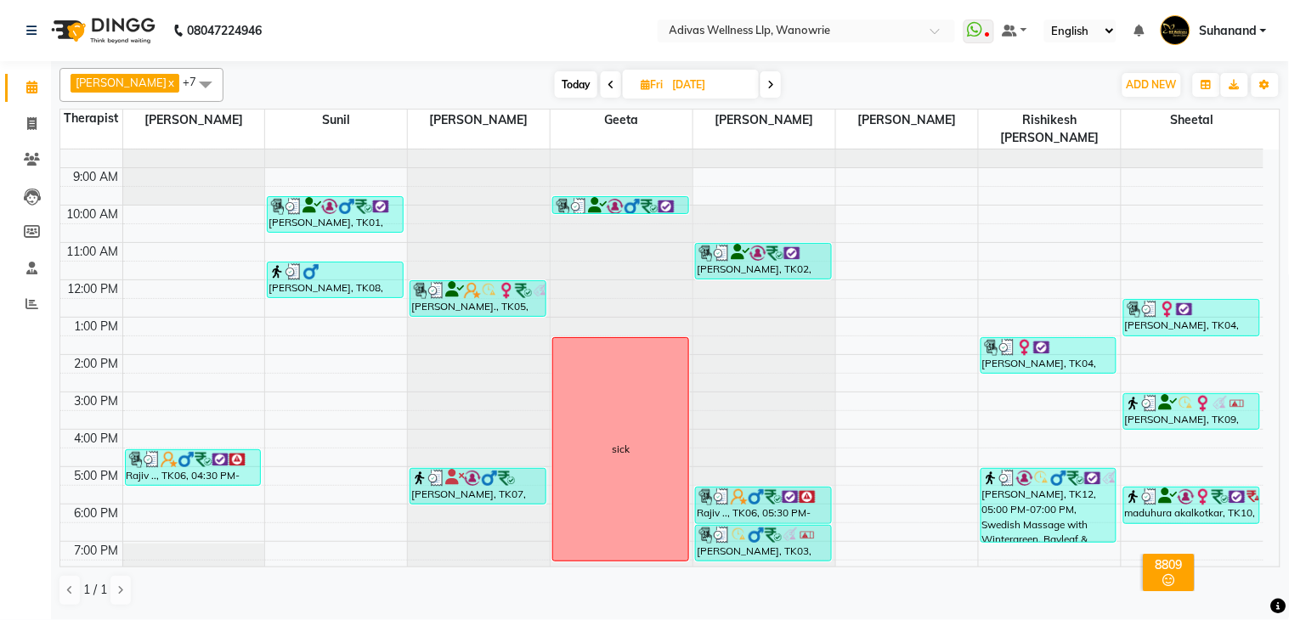
scroll to position [0, 0]
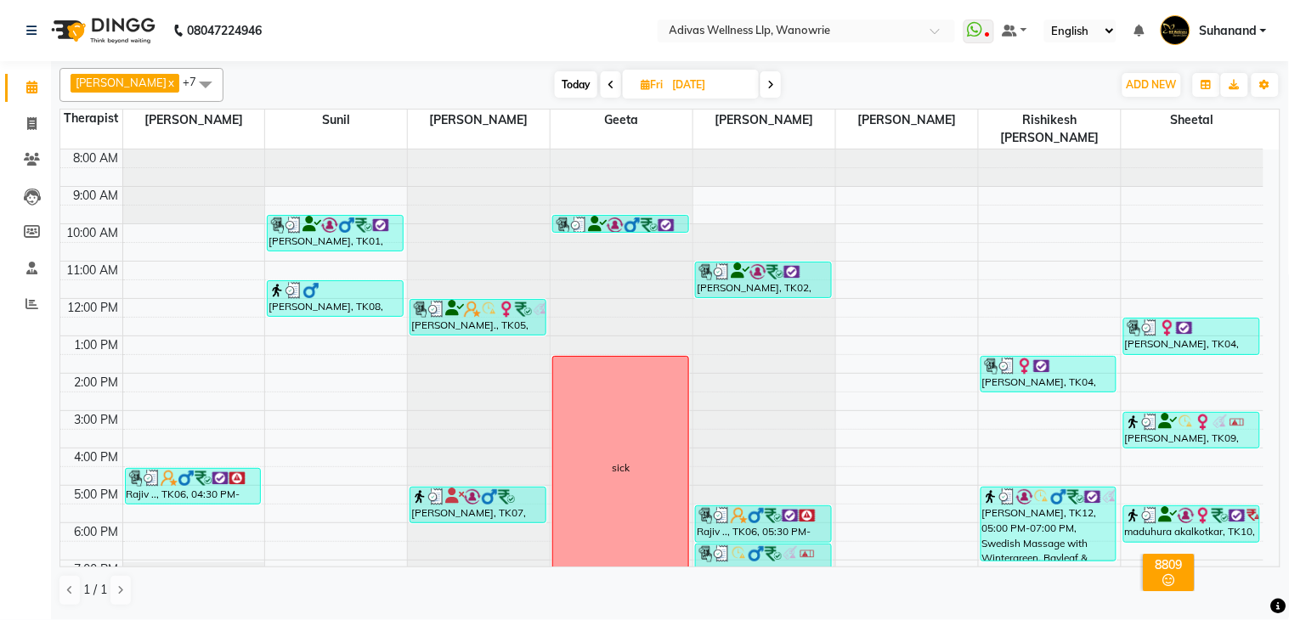
click at [765, 81] on span at bounding box center [770, 84] width 20 height 26
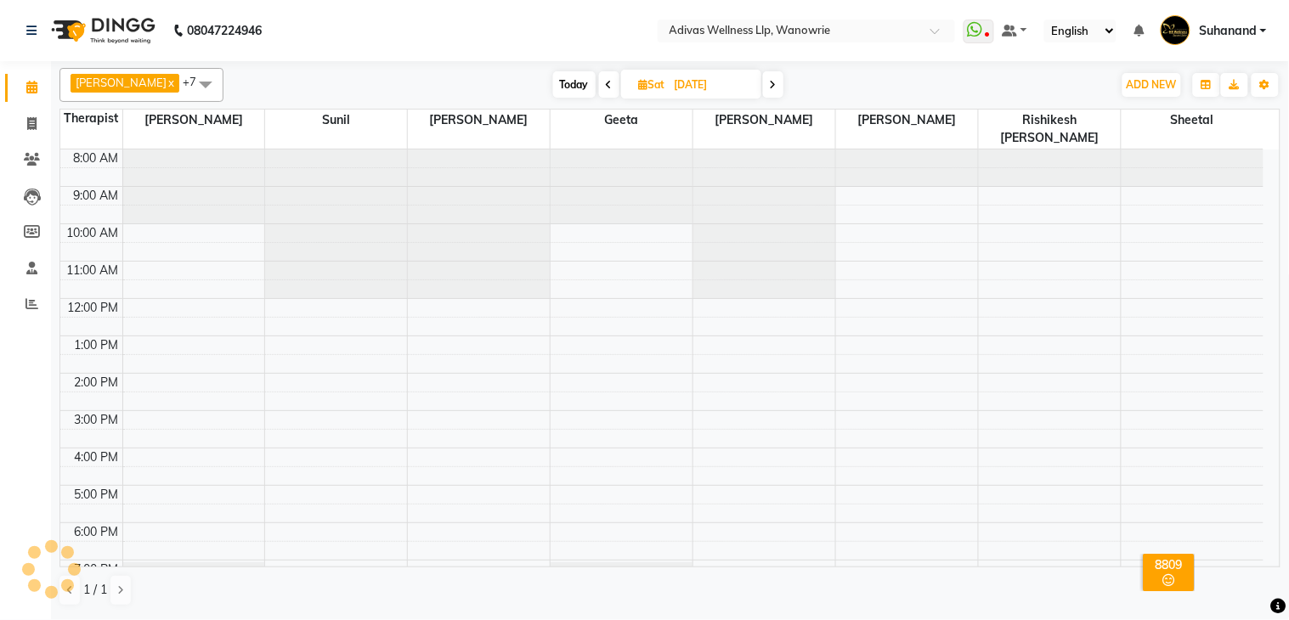
scroll to position [54, 0]
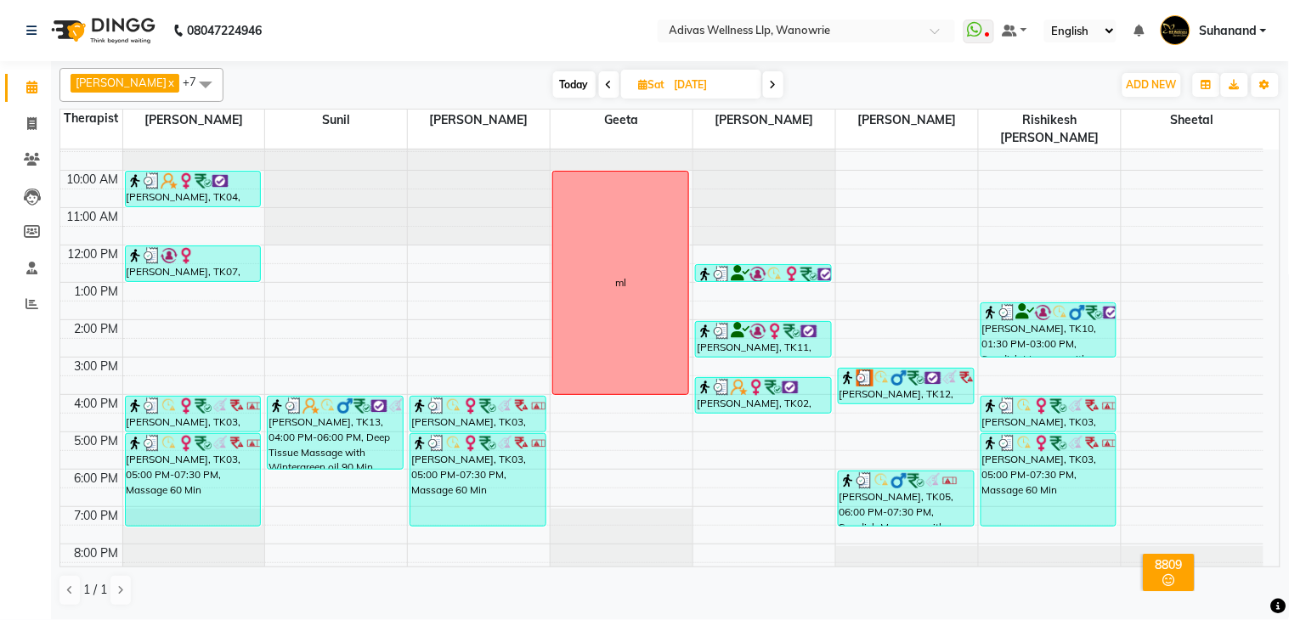
click at [770, 87] on icon at bounding box center [773, 85] width 7 height 10
type input "[DATE]"
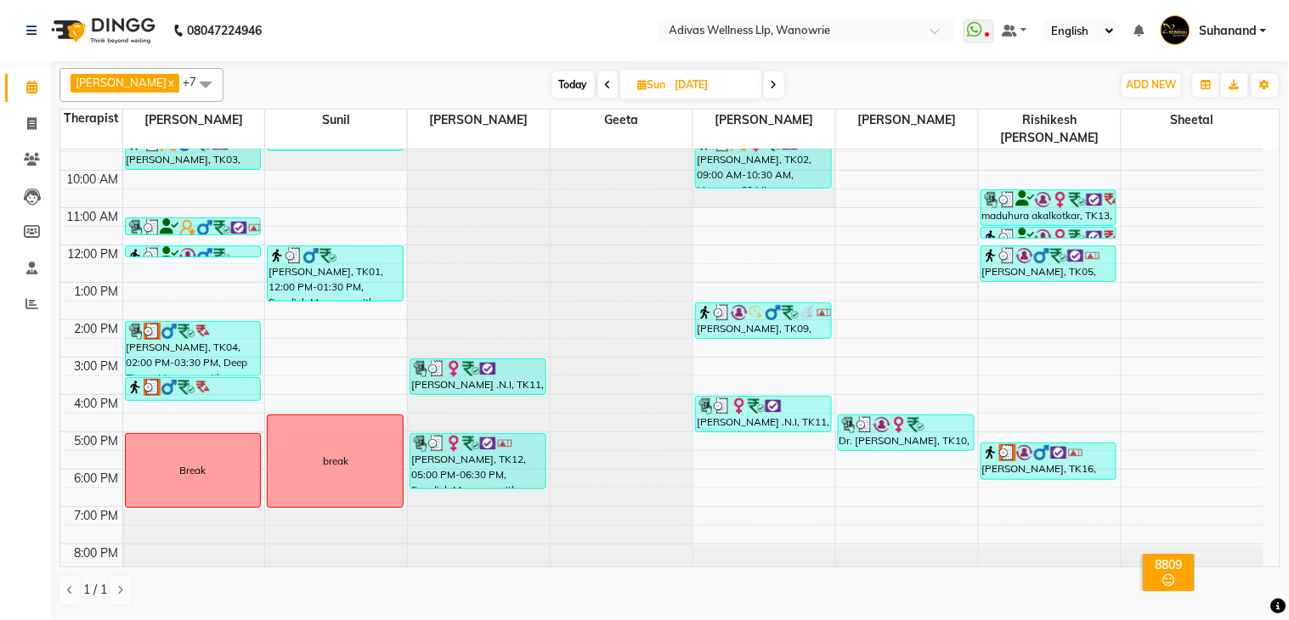
click at [559, 30] on nav "08047224946 Select Location × Adivas Wellness Llp, Wanowrie WhatsApp Status ✕ S…" at bounding box center [644, 30] width 1289 height 61
click at [670, 83] on input "[DATE]" at bounding box center [712, 84] width 85 height 25
select select "8"
select select "2025"
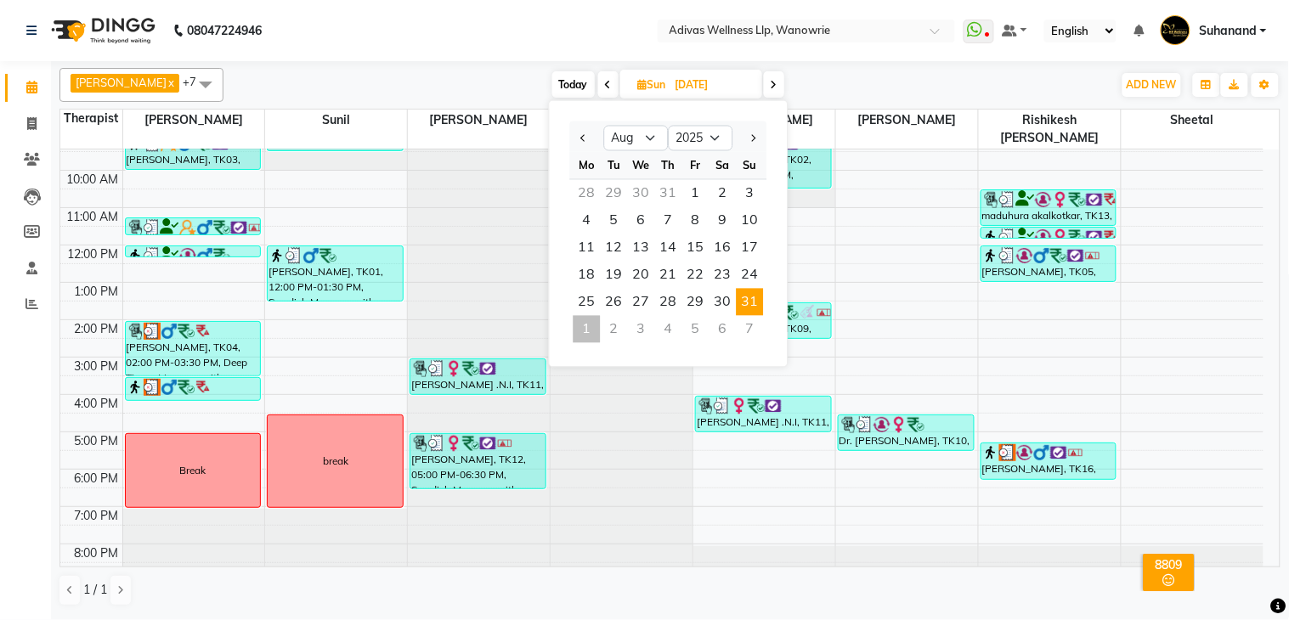
click at [643, 335] on div "3" at bounding box center [641, 329] width 27 height 27
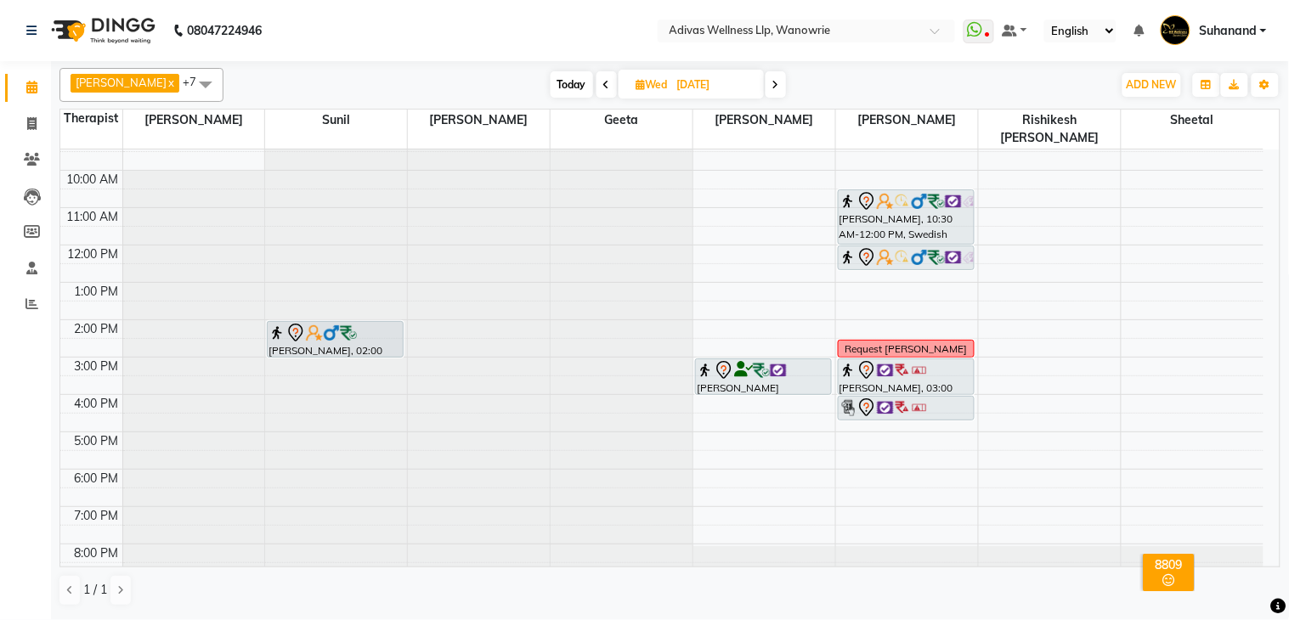
scroll to position [0, 0]
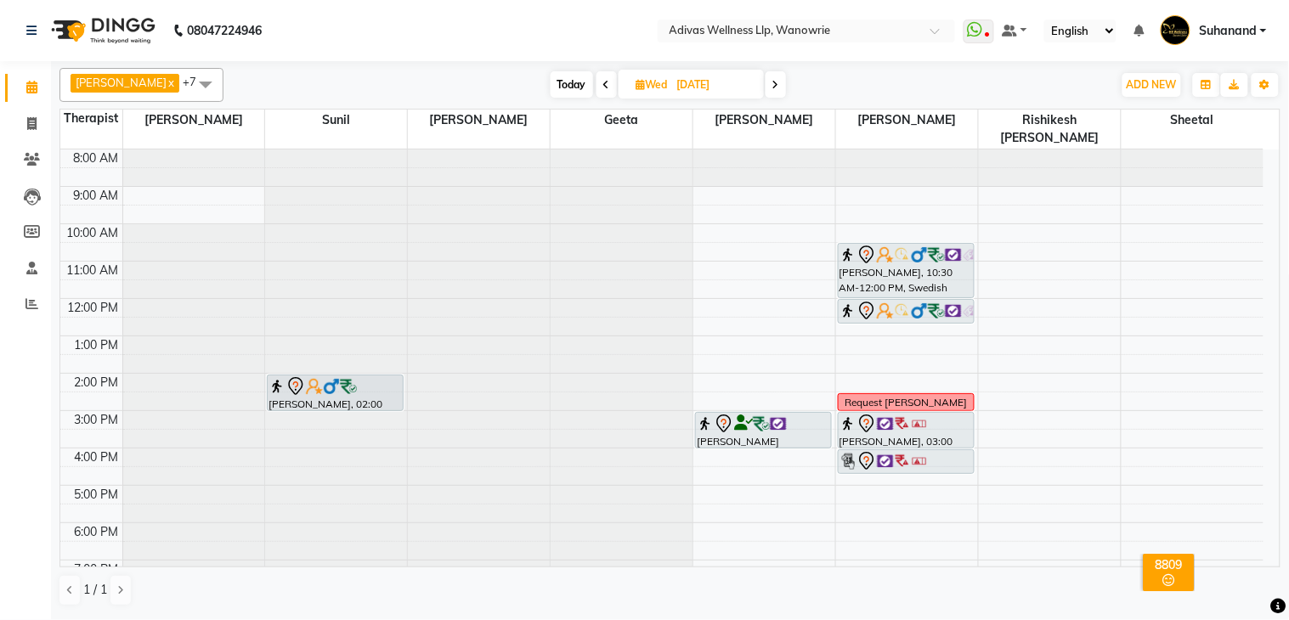
click at [326, 27] on nav "08047224946 Select Location × Adivas Wellness Llp, Wanowrie WhatsApp Status ✕ S…" at bounding box center [644, 30] width 1289 height 61
click at [349, 35] on nav "08047224946 Select Location × Adivas Wellness Llp, Wanowrie WhatsApp Status ✕ S…" at bounding box center [644, 30] width 1289 height 61
click at [296, 28] on nav "08047224946 Select Location × Adivas Wellness Llp, Wanowrie WhatsApp Status ✕ S…" at bounding box center [644, 30] width 1289 height 61
click at [310, 26] on nav "08047224946 Select Location × Adivas Wellness Llp, Wanowrie WhatsApp Status ✕ S…" at bounding box center [644, 30] width 1289 height 61
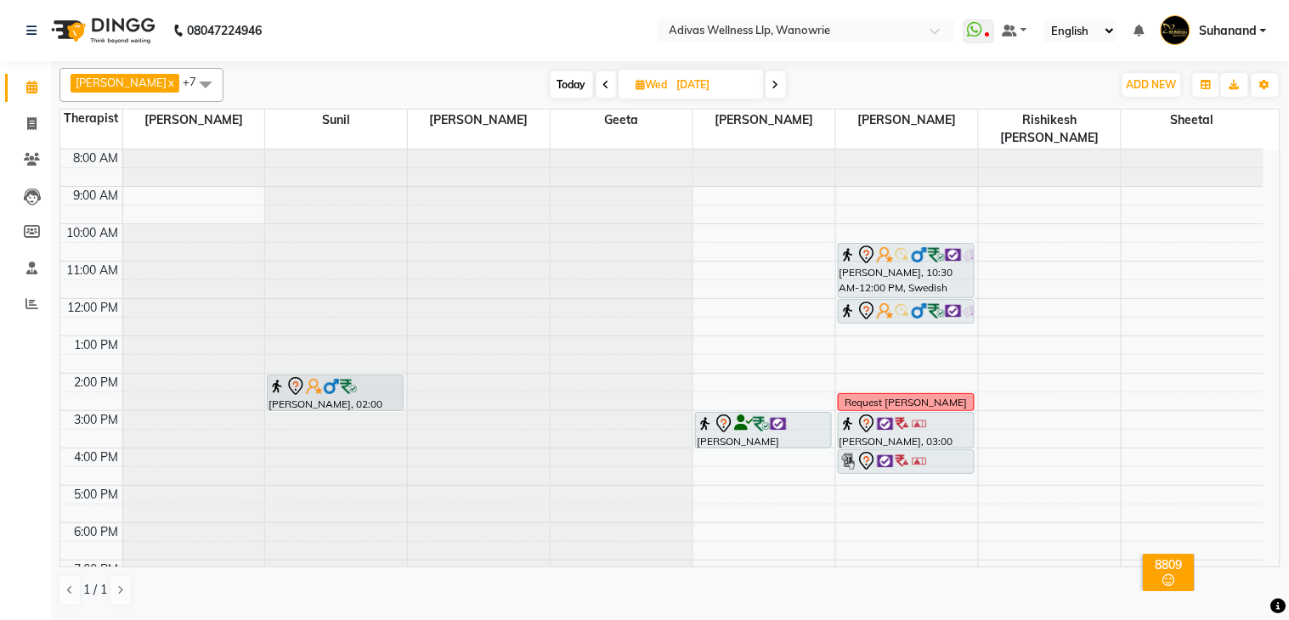
click at [559, 35] on nav "08047224946 Select Location × Adivas Wellness Llp, Wanowrie WhatsApp Status ✕ S…" at bounding box center [644, 30] width 1289 height 61
click at [552, 28] on nav "08047224946 Select Location × Adivas Wellness Llp, Wanowrie WhatsApp Status ✕ S…" at bounding box center [644, 30] width 1289 height 61
click at [557, 27] on nav "08047224946 Select Location × Adivas Wellness Llp, Wanowrie WhatsApp Status ✕ S…" at bounding box center [644, 30] width 1289 height 61
click at [450, 21] on nav "08047224946 Select Location × Adivas Wellness Llp, Wanowrie WhatsApp Status ✕ S…" at bounding box center [644, 30] width 1289 height 61
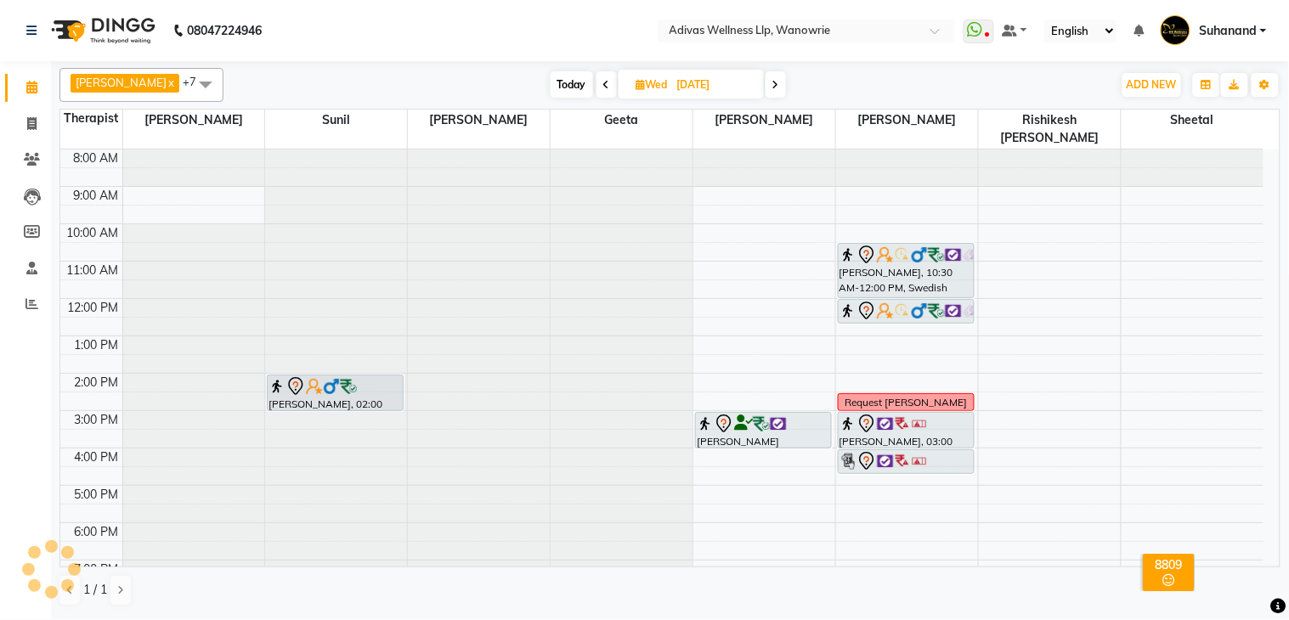
click at [539, 27] on nav "08047224946 Select Location × Adivas Wellness Llp, Wanowrie WhatsApp Status ✕ S…" at bounding box center [644, 30] width 1289 height 61
click at [401, 30] on nav "08047224946 Select Location × Adivas Wellness Llp, Wanowrie WhatsApp Status ✕ S…" at bounding box center [644, 30] width 1289 height 61
click at [313, 31] on nav "08047224946 Select Location × Adivas Wellness Llp, Wanowrie WhatsApp Status ✕ S…" at bounding box center [644, 30] width 1289 height 61
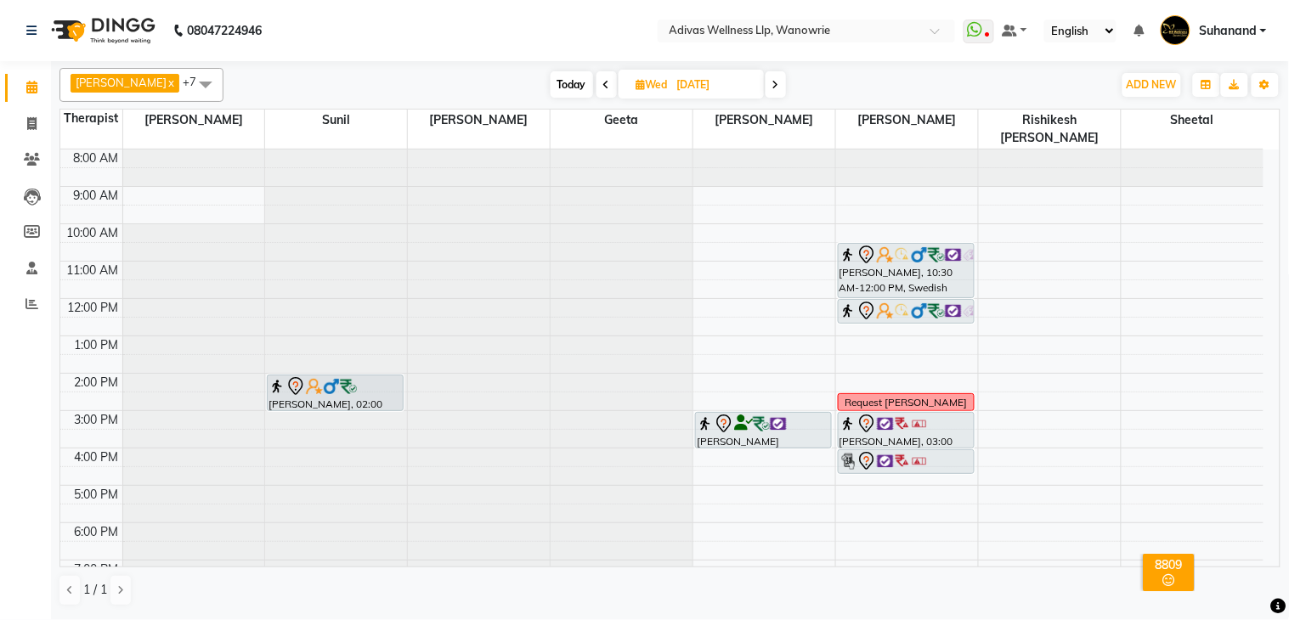
click at [340, 32] on nav "08047224946 Select Location × Adivas Wellness Llp, Wanowrie WhatsApp Status ✕ S…" at bounding box center [644, 30] width 1289 height 61
click at [548, 32] on nav "08047224946 Select Location × Adivas Wellness Llp, Wanowrie WhatsApp Status ✕ S…" at bounding box center [644, 30] width 1289 height 61
click at [579, 35] on nav "08047224946 Select Location × Adivas Wellness Llp, Wanowrie WhatsApp Status ✕ S…" at bounding box center [644, 30] width 1289 height 61
click at [624, 37] on nav "08047224946 Select Location × Adivas Wellness Llp, Wanowrie WhatsApp Status ✕ S…" at bounding box center [644, 30] width 1289 height 61
click at [632, 38] on nav "08047224946 Select Location × Adivas Wellness Llp, Wanowrie WhatsApp Status ✕ S…" at bounding box center [644, 30] width 1289 height 61
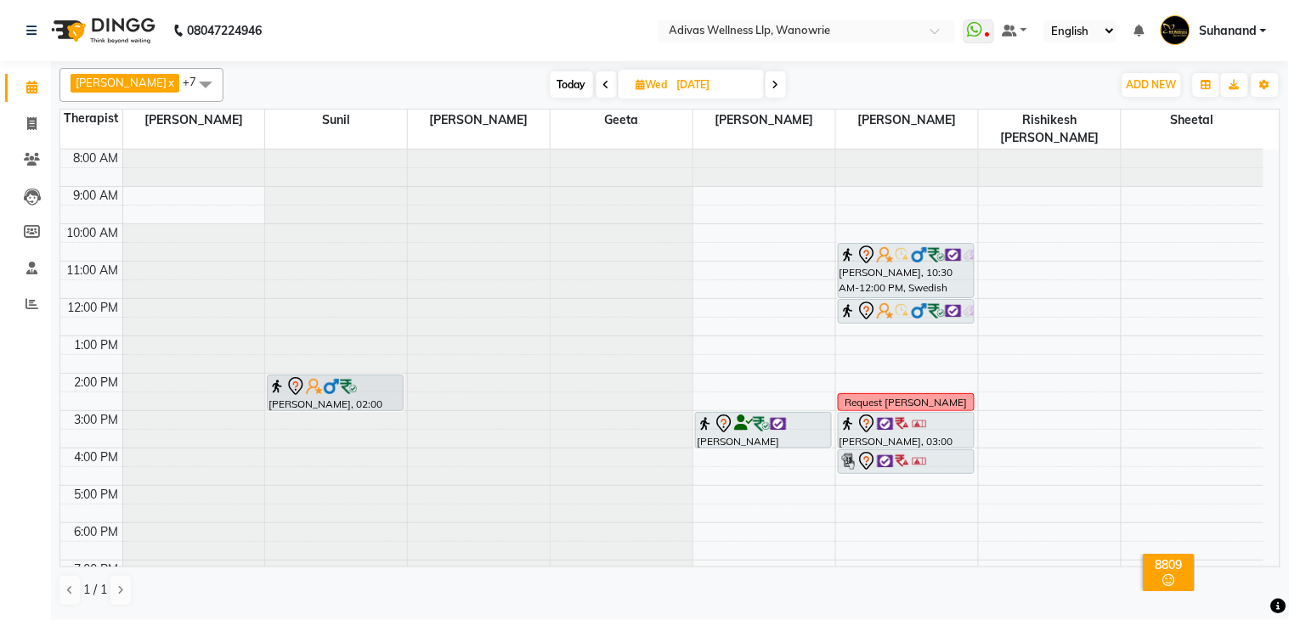
click at [671, 48] on nav "08047224946 Select Location × Adivas Wellness Llp, Wanowrie WhatsApp Status ✕ S…" at bounding box center [644, 30] width 1289 height 61
click at [691, 48] on nav "08047224946 Select Location × Adivas Wellness Llp, Wanowrie WhatsApp Status ✕ S…" at bounding box center [644, 30] width 1289 height 61
click at [705, 48] on nav "08047224946 Select Location × Adivas Wellness Llp, Wanowrie WhatsApp Status ✕ S…" at bounding box center [644, 30] width 1289 height 61
click at [742, 48] on nav "08047224946 Select Location × Adivas Wellness Llp, Wanowrie WhatsApp Status ✕ S…" at bounding box center [644, 30] width 1289 height 61
click at [739, 48] on nav "08047224946 Select Location × Adivas Wellness Llp, Wanowrie WhatsApp Status ✕ S…" at bounding box center [644, 30] width 1289 height 61
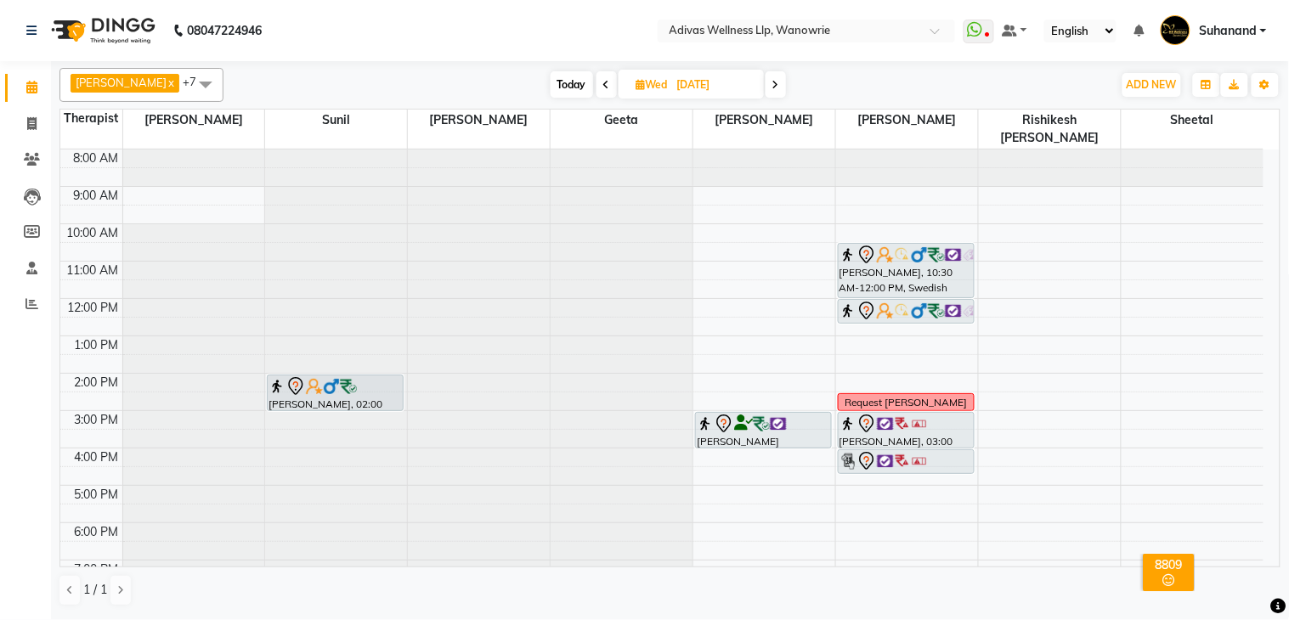
click at [765, 47] on nav "08047224946 Select Location × Adivas Wellness Llp, Wanowrie WhatsApp Status ✕ S…" at bounding box center [644, 30] width 1289 height 61
click at [370, 14] on nav "08047224946 Select Location × Adivas Wellness Llp, Wanowrie WhatsApp Status ✕ S…" at bounding box center [644, 30] width 1289 height 61
click at [310, 26] on nav "08047224946 Select Location × Adivas Wellness Llp, Wanowrie WhatsApp Status ✕ S…" at bounding box center [644, 30] width 1289 height 61
click at [304, 20] on nav "08047224946 Select Location × Adivas Wellness Llp, Wanowrie WhatsApp Status ✕ S…" at bounding box center [644, 30] width 1289 height 61
click at [348, 32] on nav "08047224946 Select Location × Adivas Wellness Llp, Wanowrie WhatsApp Status ✕ S…" at bounding box center [644, 30] width 1289 height 61
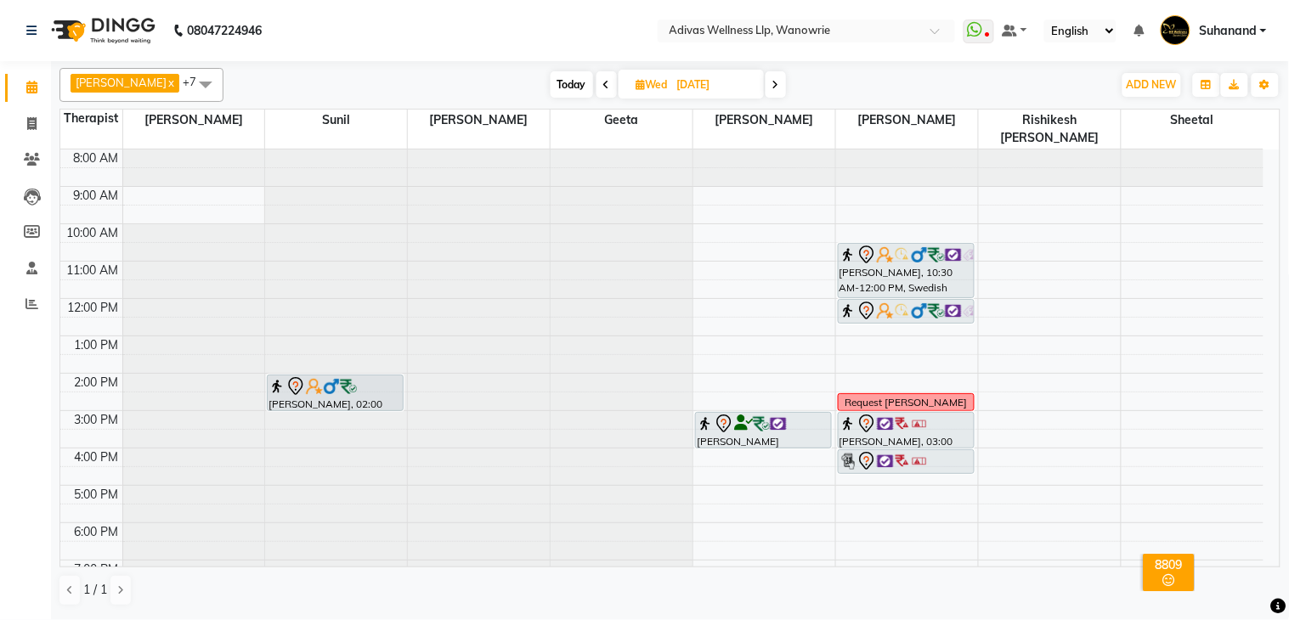
click at [318, 20] on nav "08047224946 Select Location × Adivas Wellness Llp, Wanowrie WhatsApp Status ✕ S…" at bounding box center [644, 30] width 1289 height 61
click at [312, 20] on nav "08047224946 Select Location × Adivas Wellness Llp, Wanowrie WhatsApp Status ✕ S…" at bounding box center [644, 30] width 1289 height 61
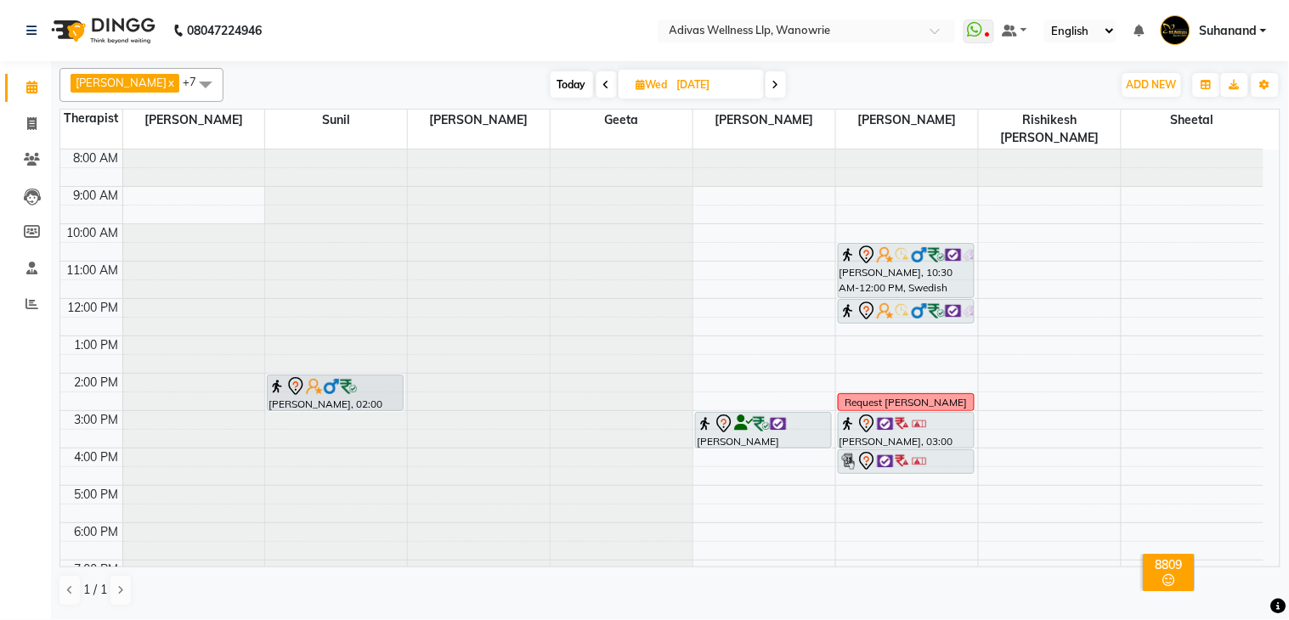
click at [312, 20] on nav "08047224946 Select Location × Adivas Wellness Llp, Wanowrie WhatsApp Status ✕ S…" at bounding box center [644, 30] width 1289 height 61
click at [553, 85] on span "Today" at bounding box center [572, 84] width 42 height 26
type input "[DATE]"
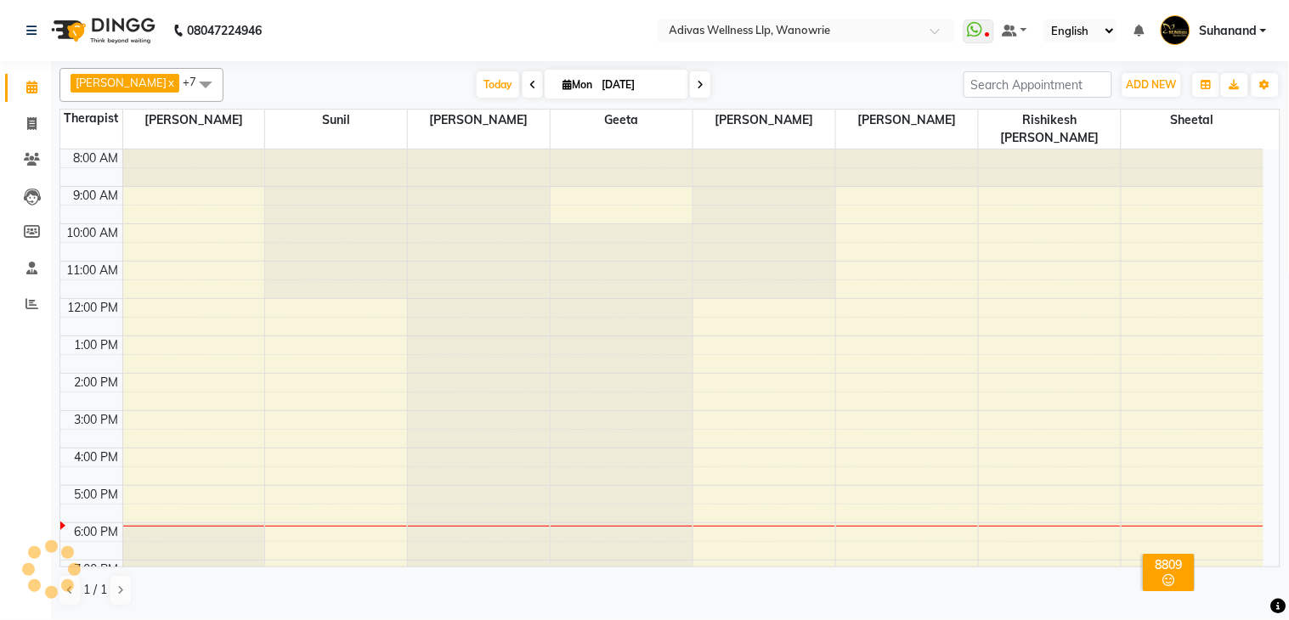
scroll to position [54, 0]
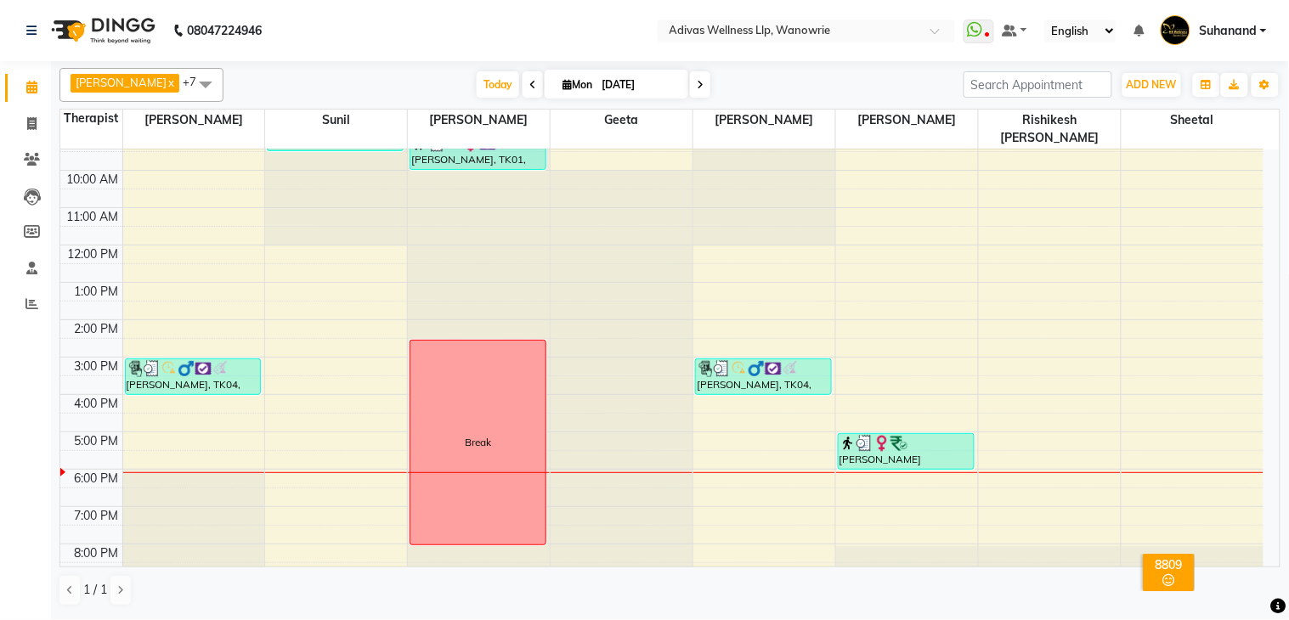
click at [470, 31] on nav "08047224946 Select Location × Adivas Wellness Llp, Wanowrie WhatsApp Status ✕ S…" at bounding box center [644, 30] width 1289 height 61
click at [581, 45] on nav "08047224946 Select Location × Adivas Wellness Llp, Wanowrie WhatsApp Status ✕ S…" at bounding box center [644, 30] width 1289 height 61
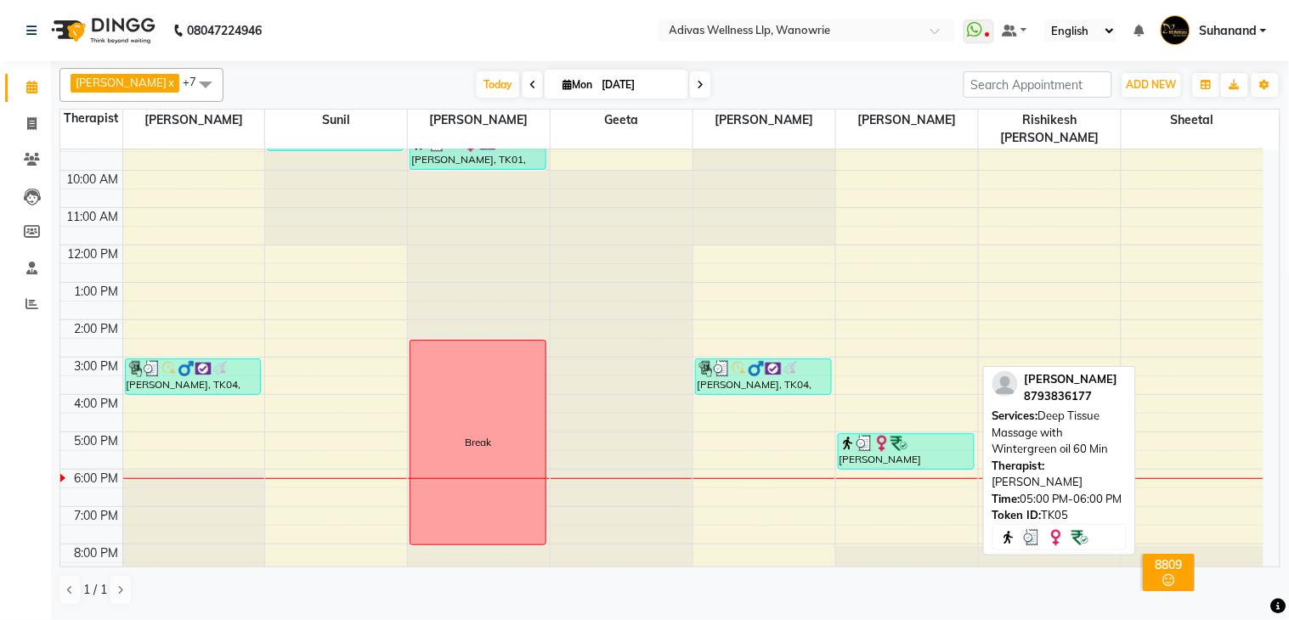
click at [889, 435] on img at bounding box center [881, 443] width 17 height 17
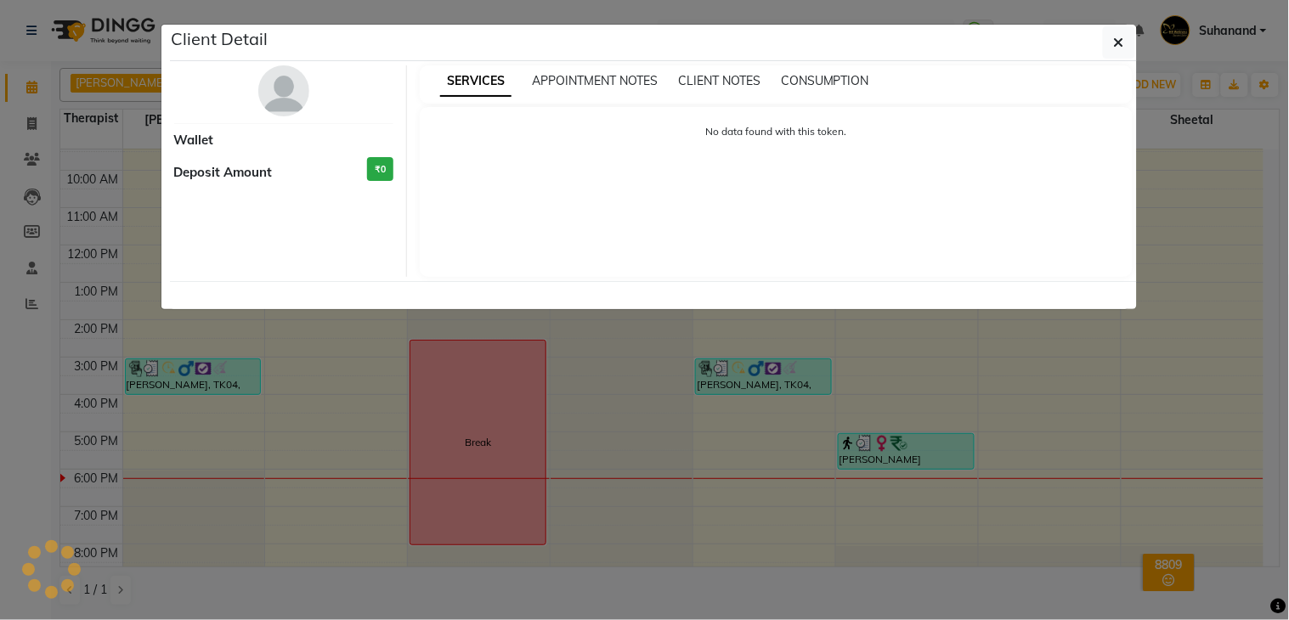
select select "3"
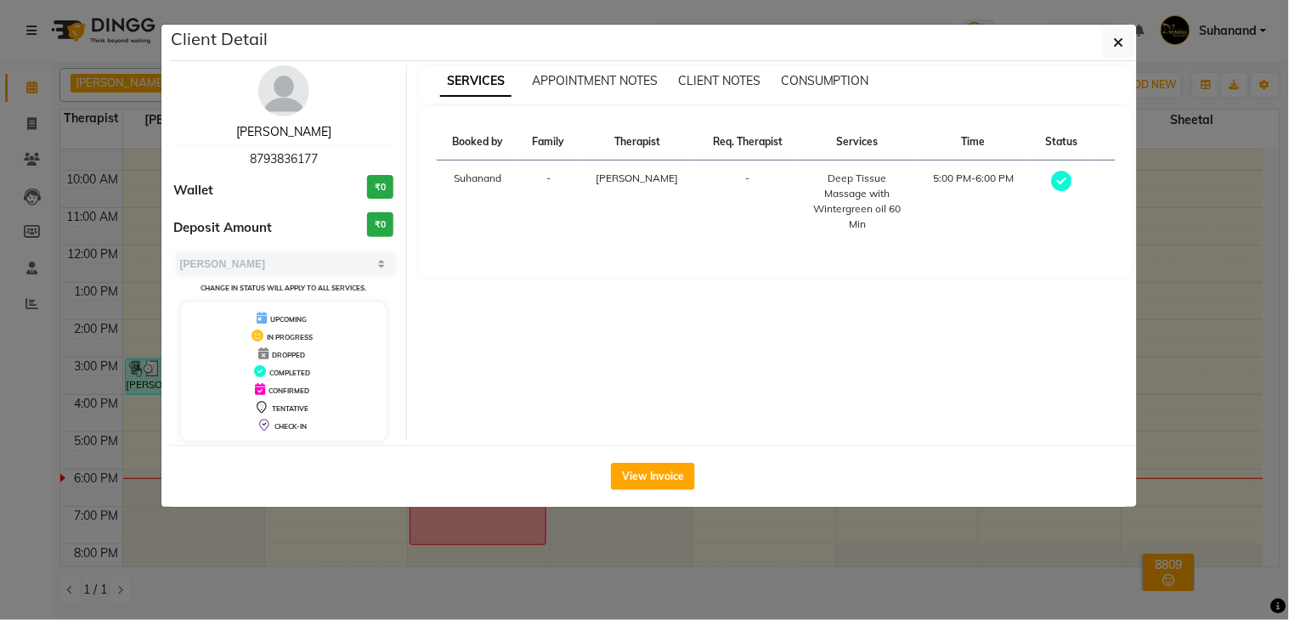
click at [282, 126] on link "[PERSON_NAME]" at bounding box center [283, 131] width 95 height 15
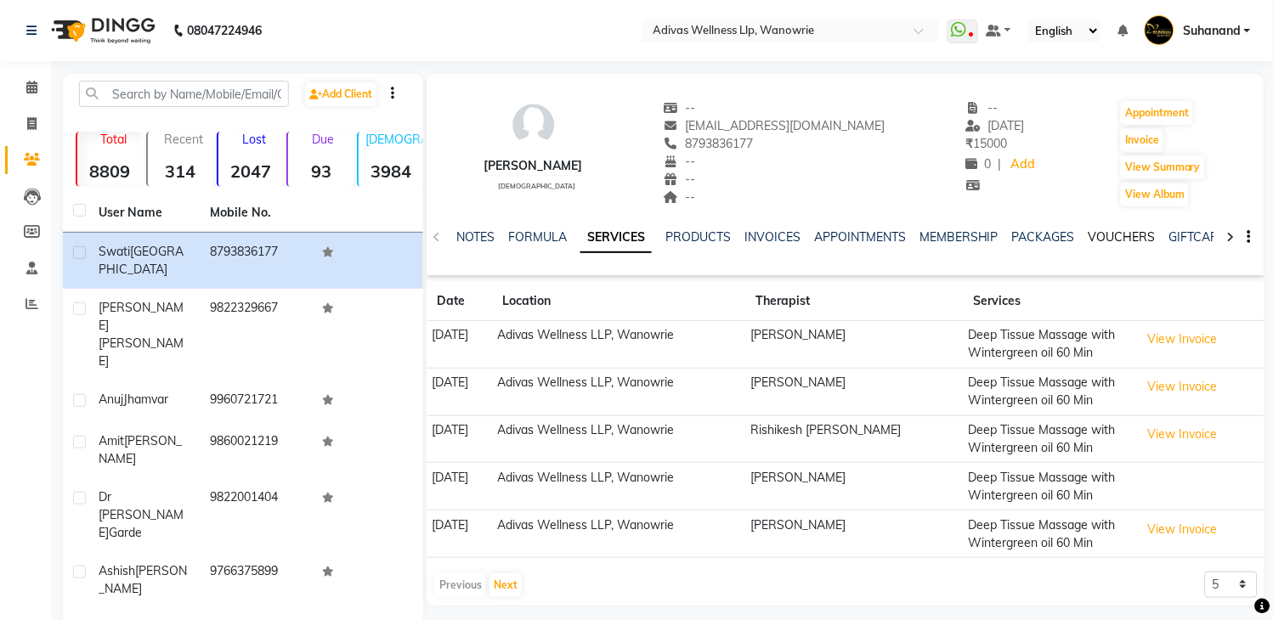
click at [1127, 231] on link "VOUCHERS" at bounding box center [1121, 236] width 67 height 15
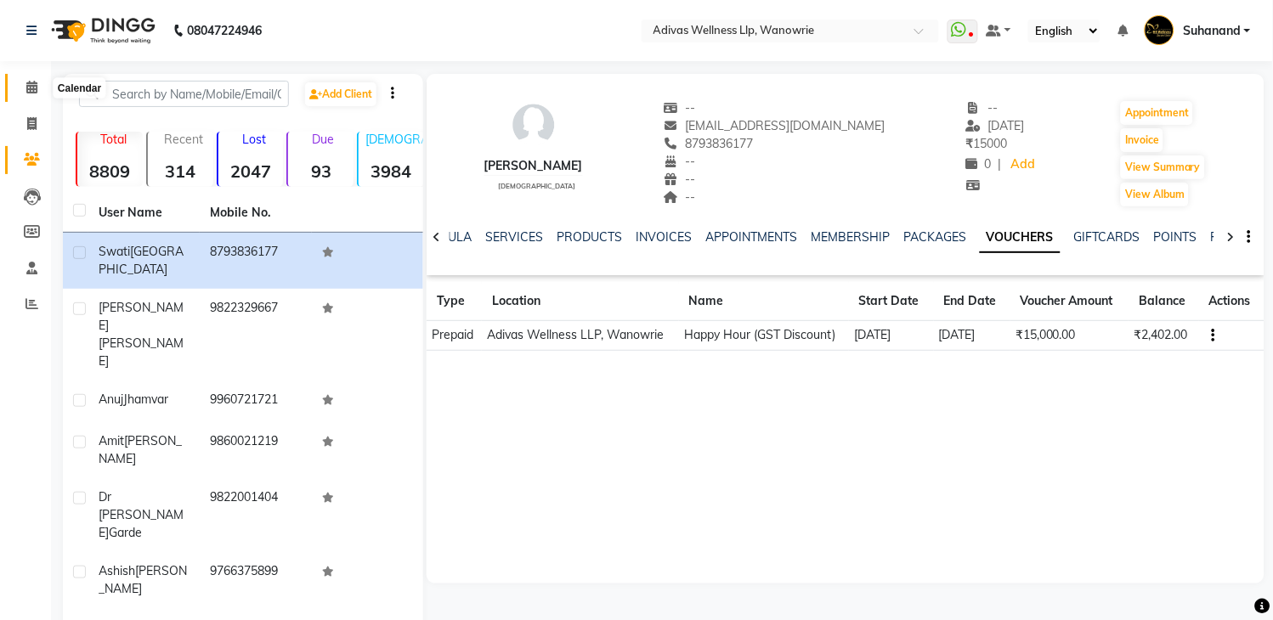
click at [37, 83] on span at bounding box center [32, 88] width 30 height 20
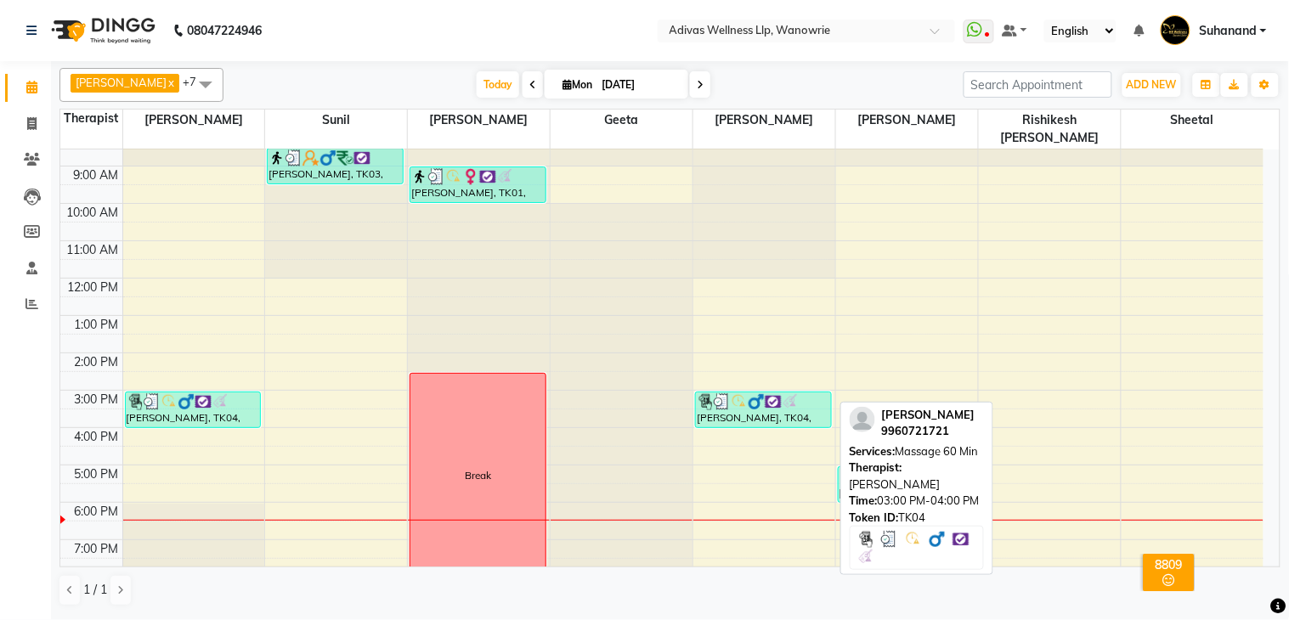
scroll to position [53, 0]
